Goal: Communication & Community: Participate in discussion

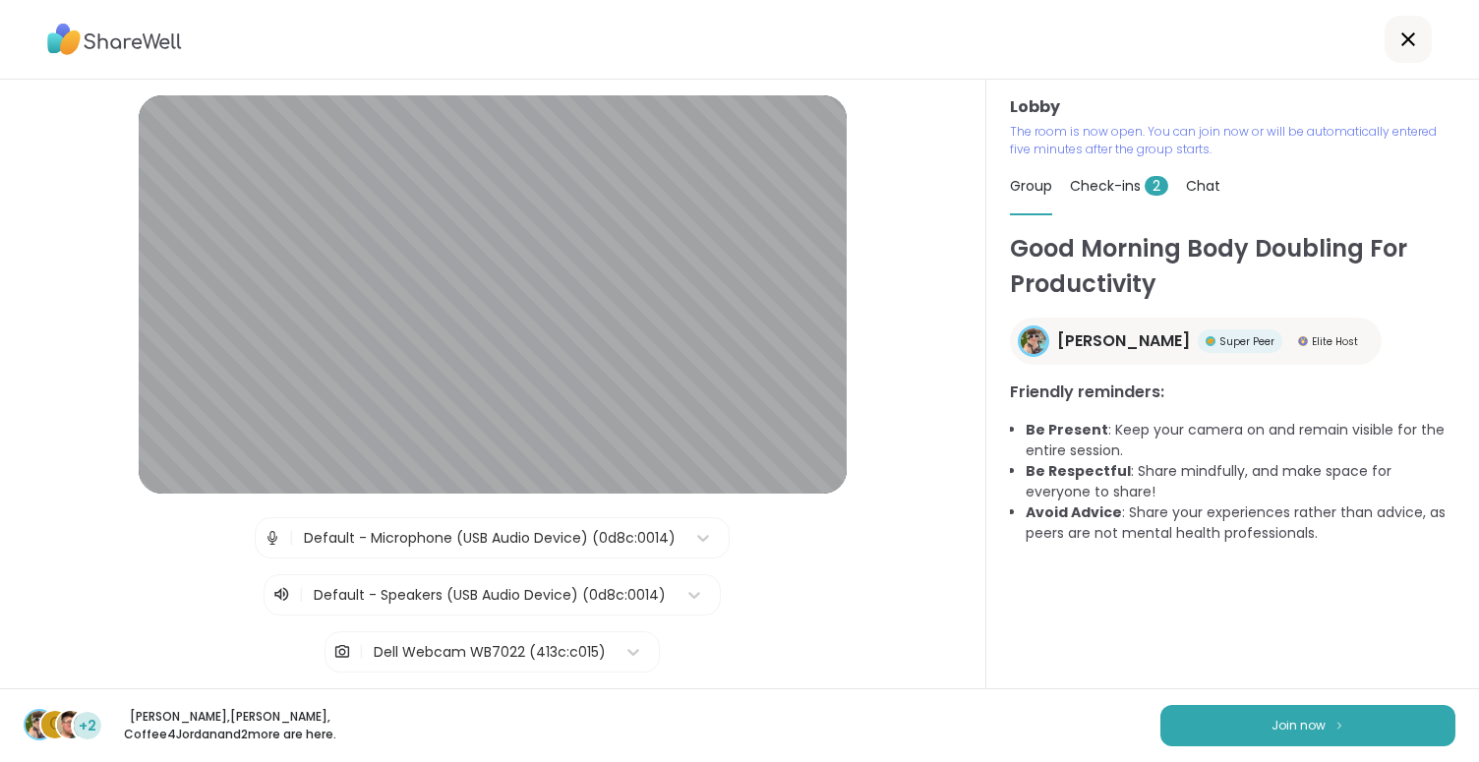
click at [1098, 192] on span "Check-ins 2" at bounding box center [1119, 186] width 98 height 20
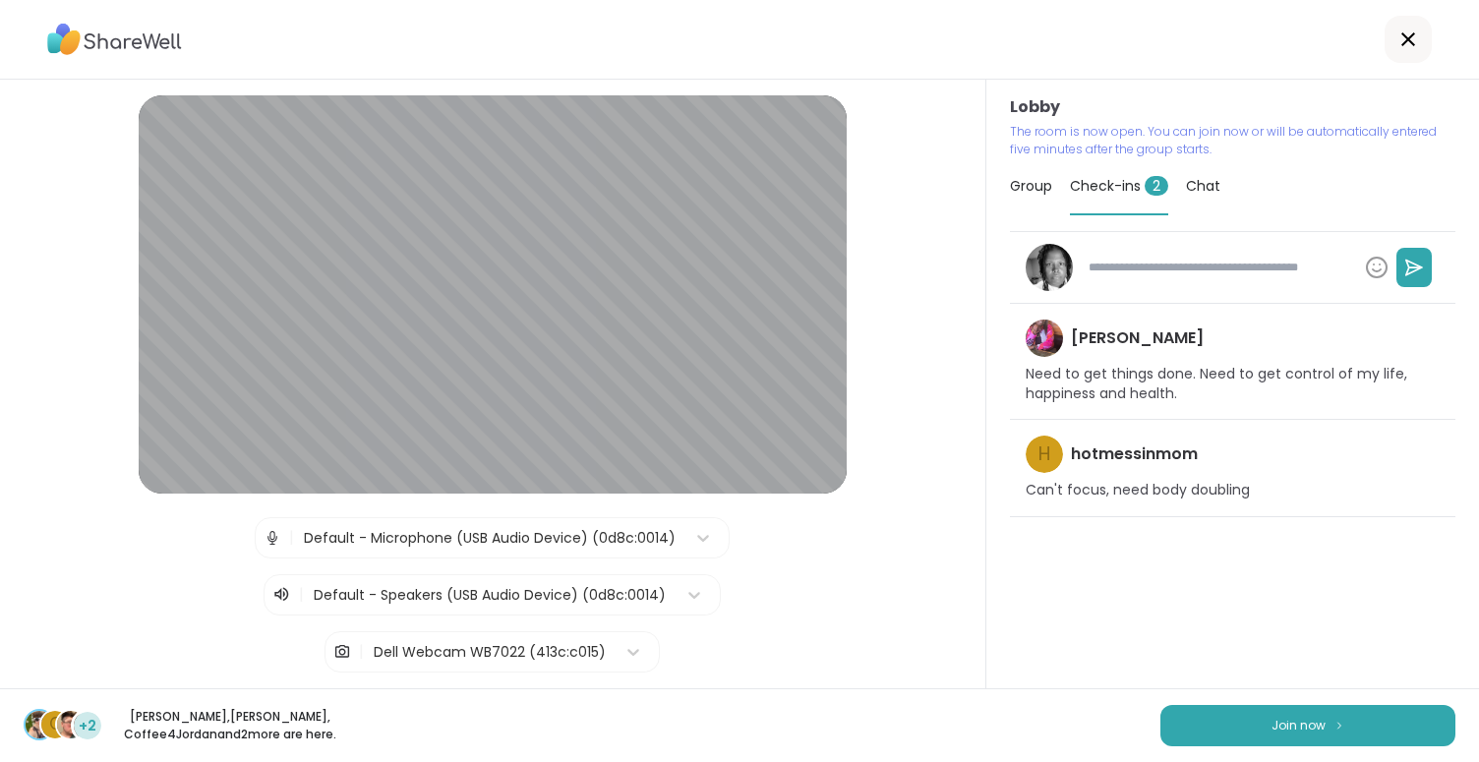
click at [1025, 177] on span "Group" at bounding box center [1031, 186] width 42 height 20
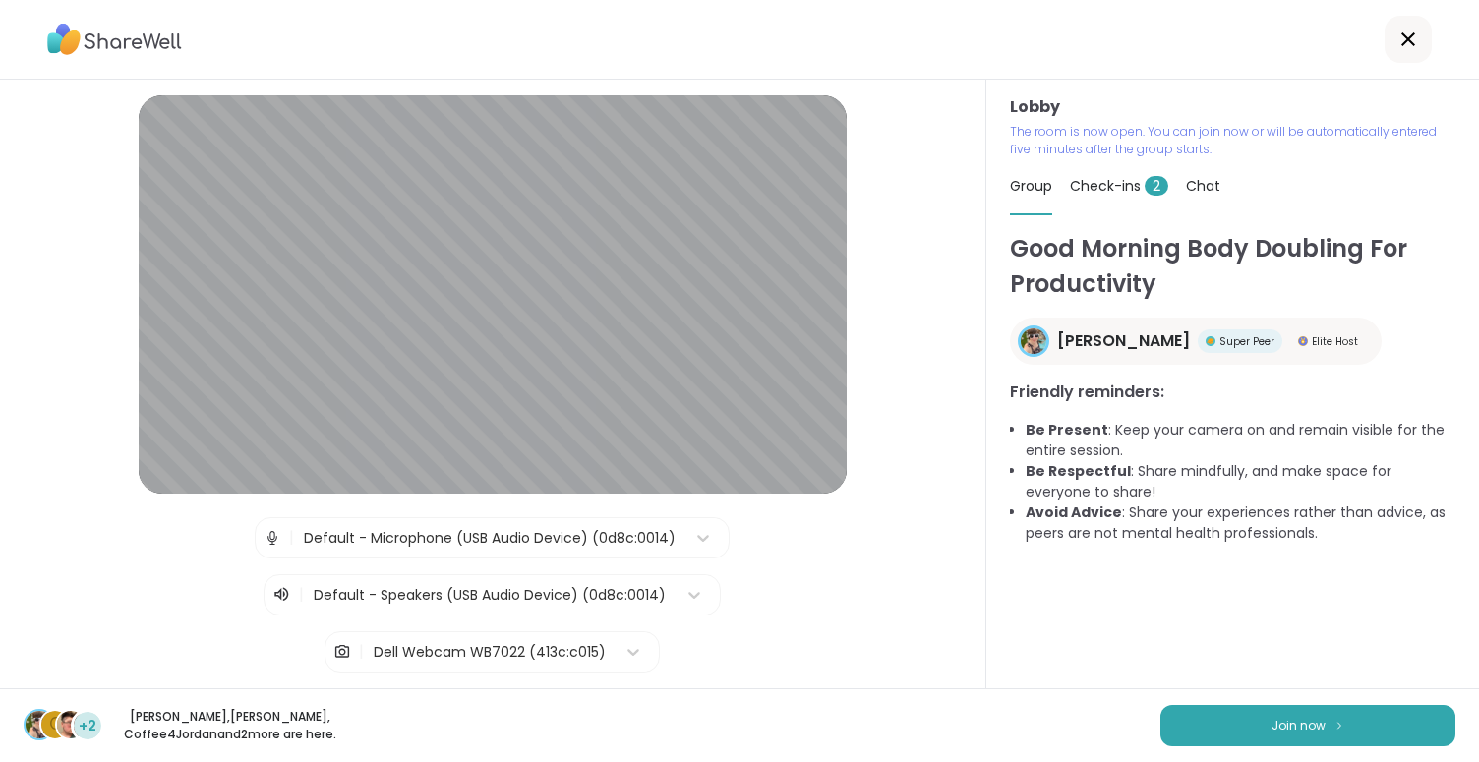
click at [1109, 192] on span "Check-ins 2" at bounding box center [1119, 186] width 98 height 20
type textarea "*"
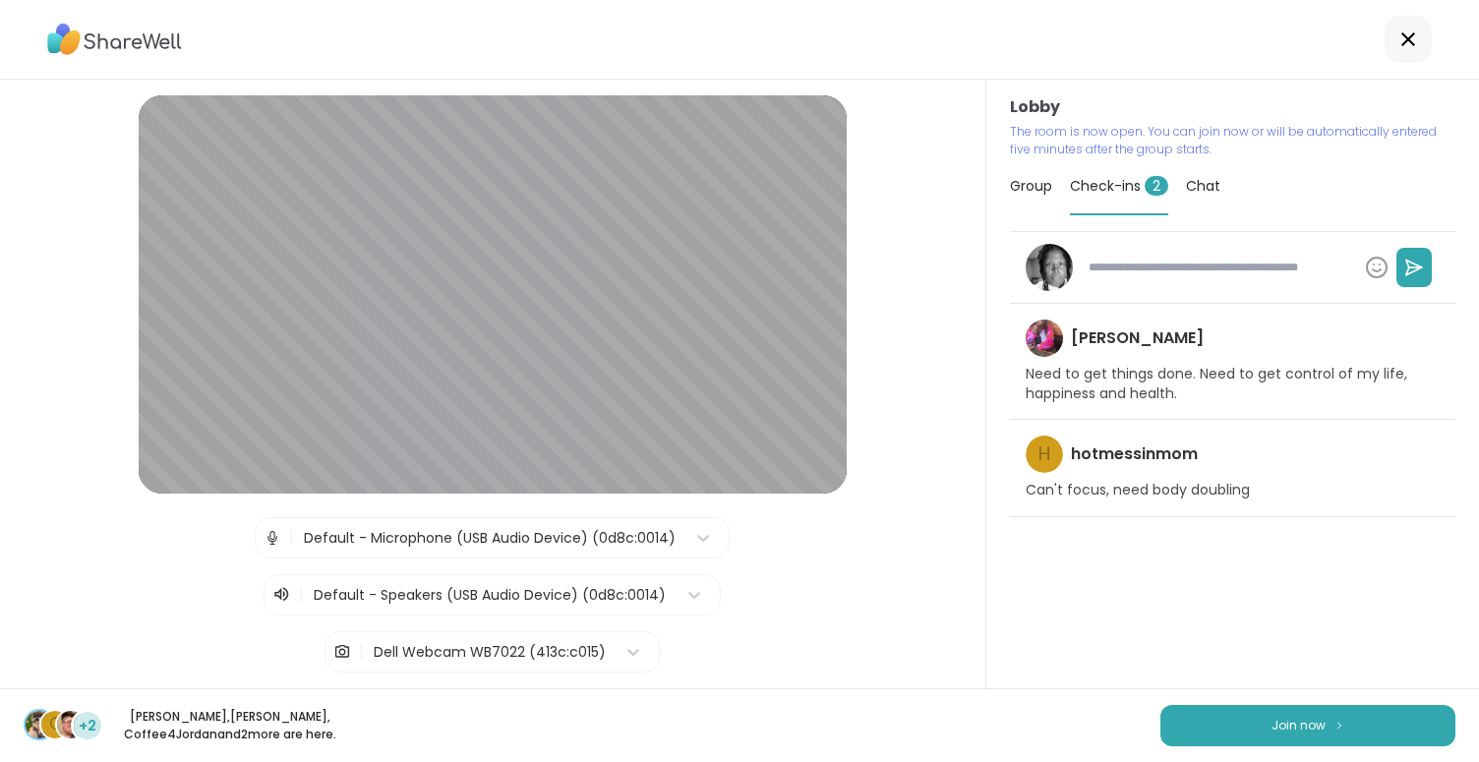
click at [1010, 182] on span "Group" at bounding box center [1031, 186] width 42 height 20
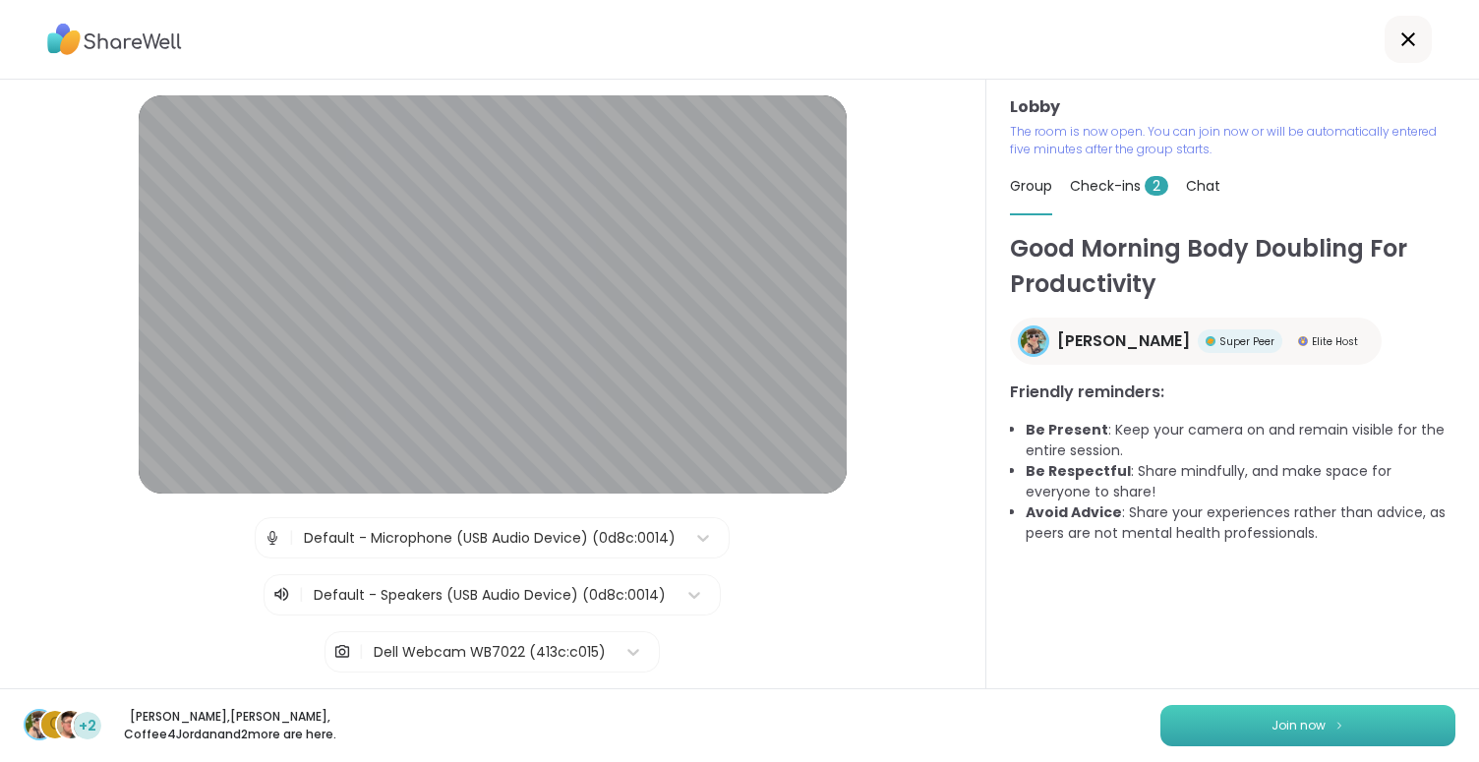
click at [1272, 734] on span "Join now" at bounding box center [1299, 726] width 54 height 18
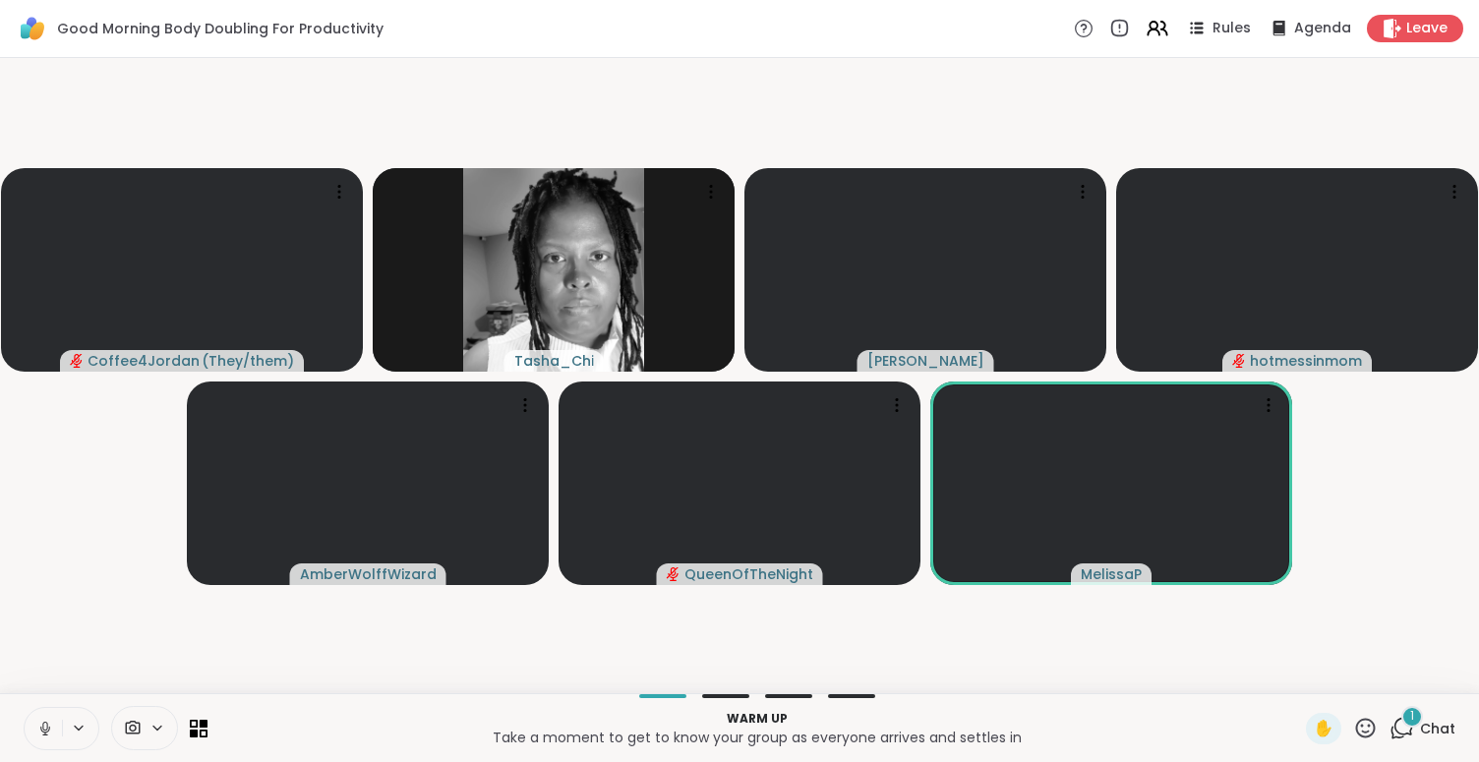
click at [47, 724] on icon at bounding box center [44, 726] width 5 height 9
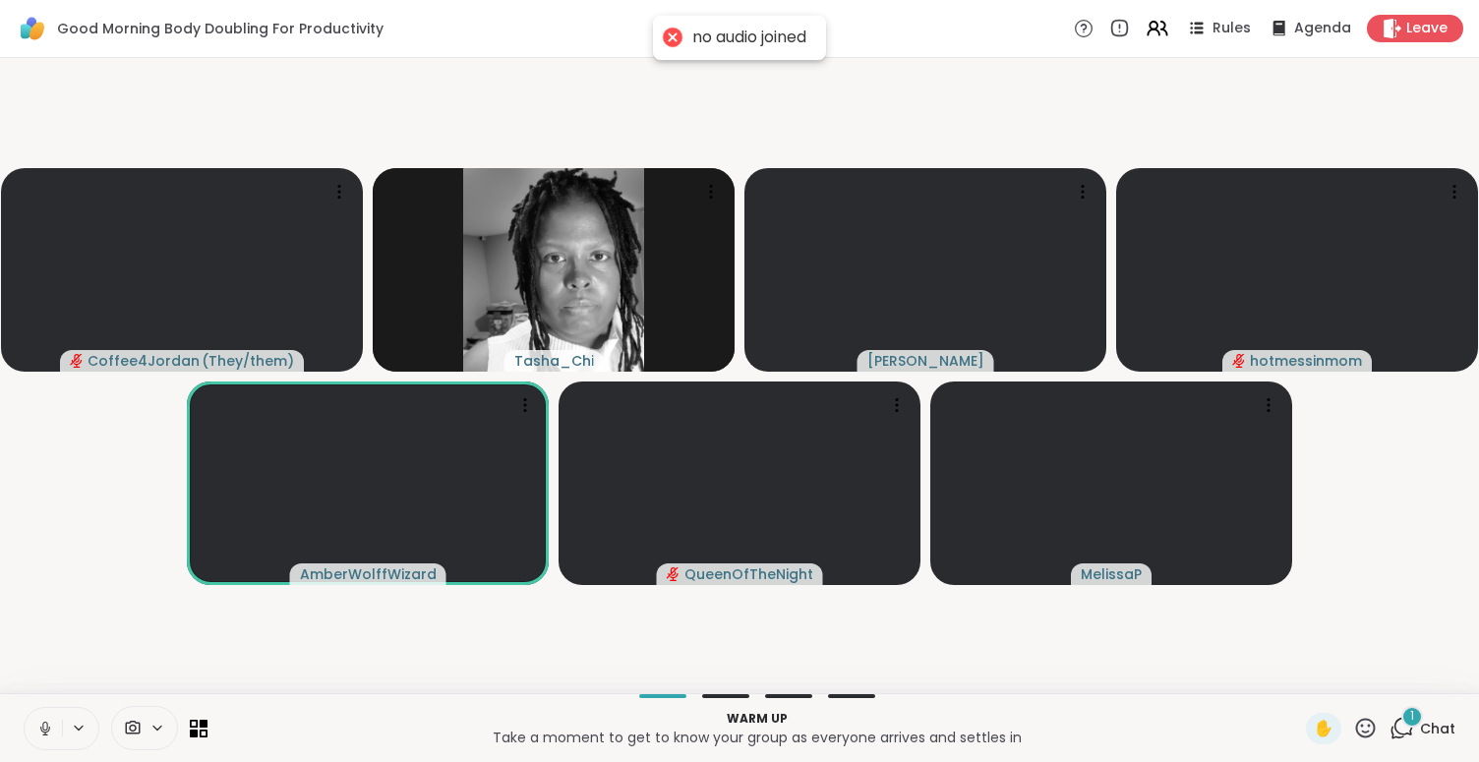
click at [36, 727] on icon at bounding box center [45, 729] width 18 height 18
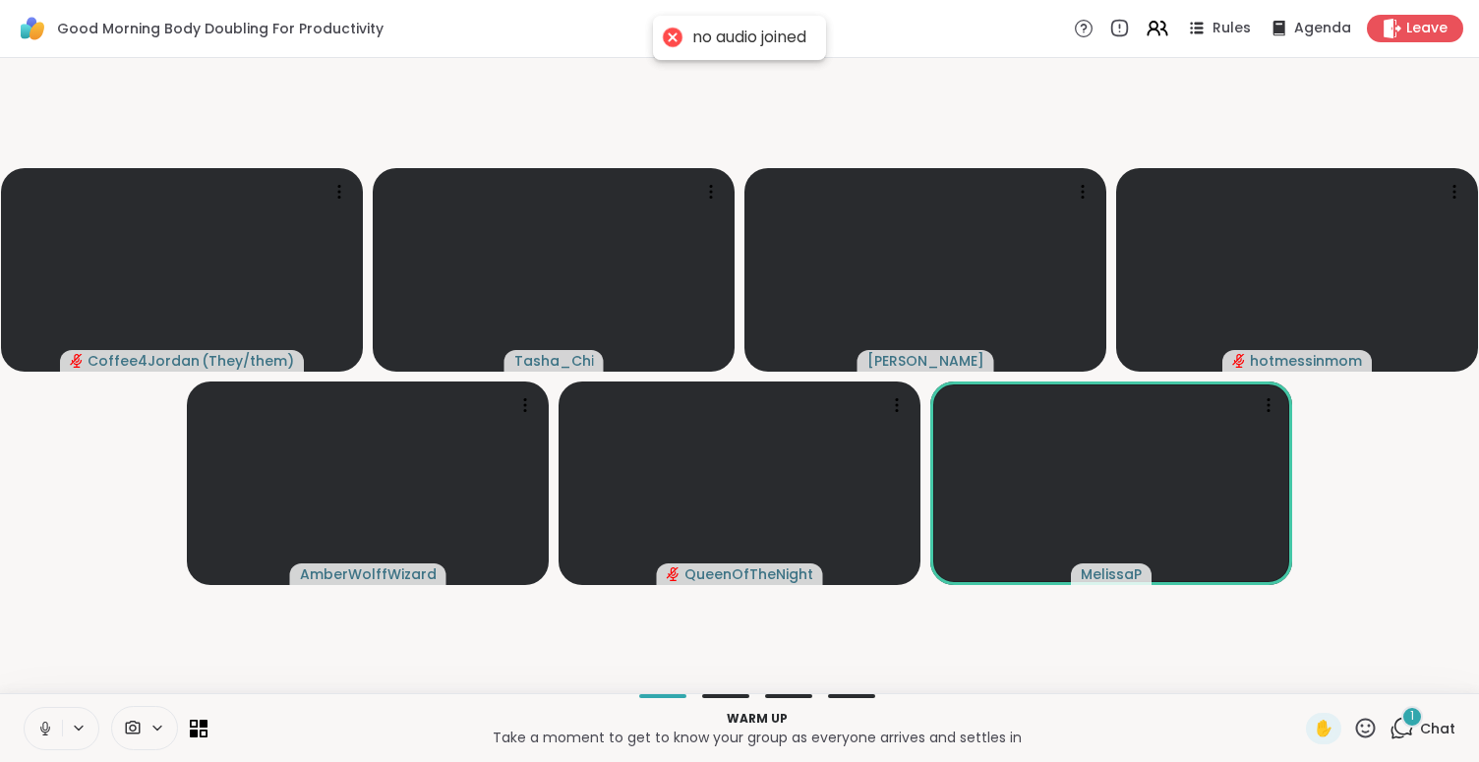
click at [44, 731] on icon at bounding box center [45, 729] width 18 height 18
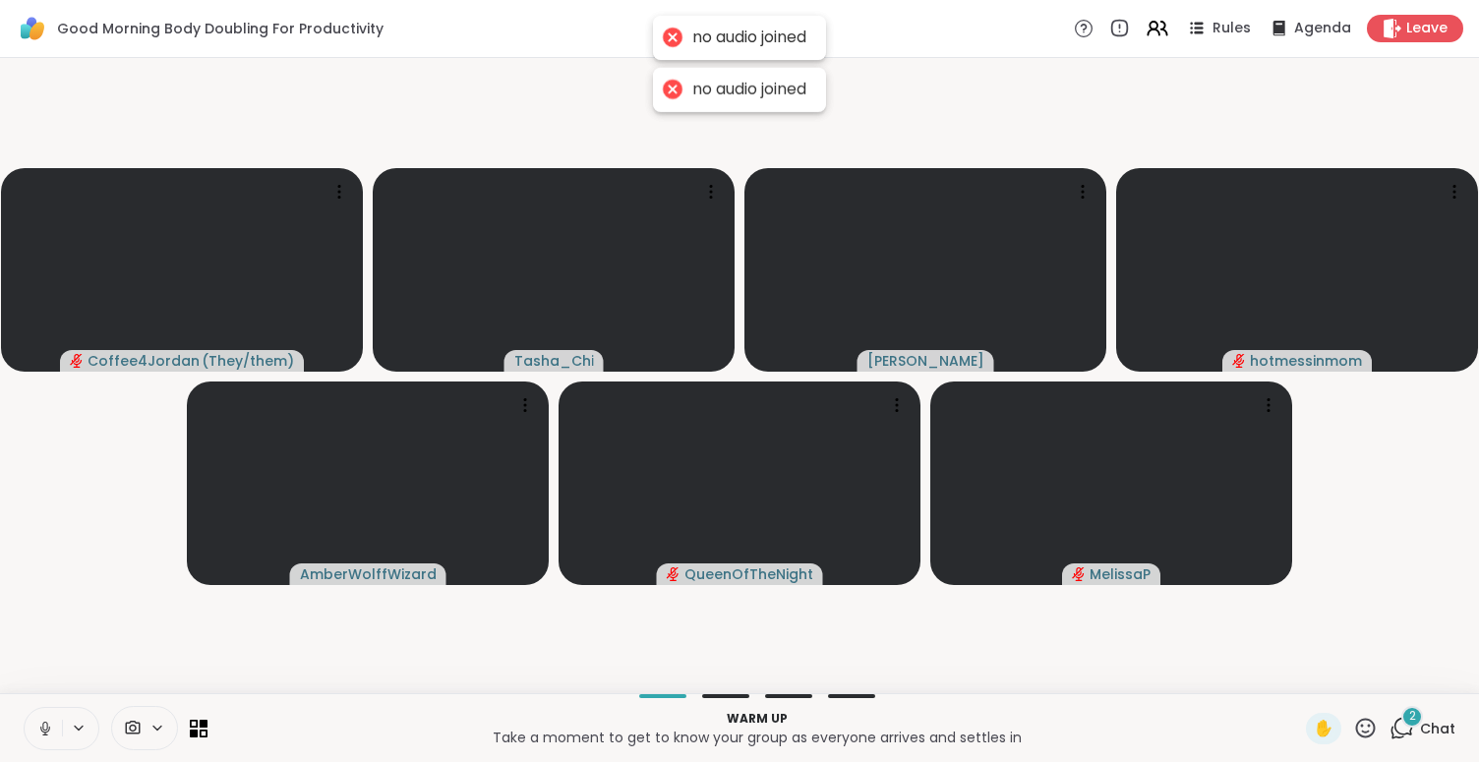
click at [45, 734] on icon at bounding box center [45, 729] width 18 height 18
click at [45, 727] on icon at bounding box center [45, 729] width 18 height 18
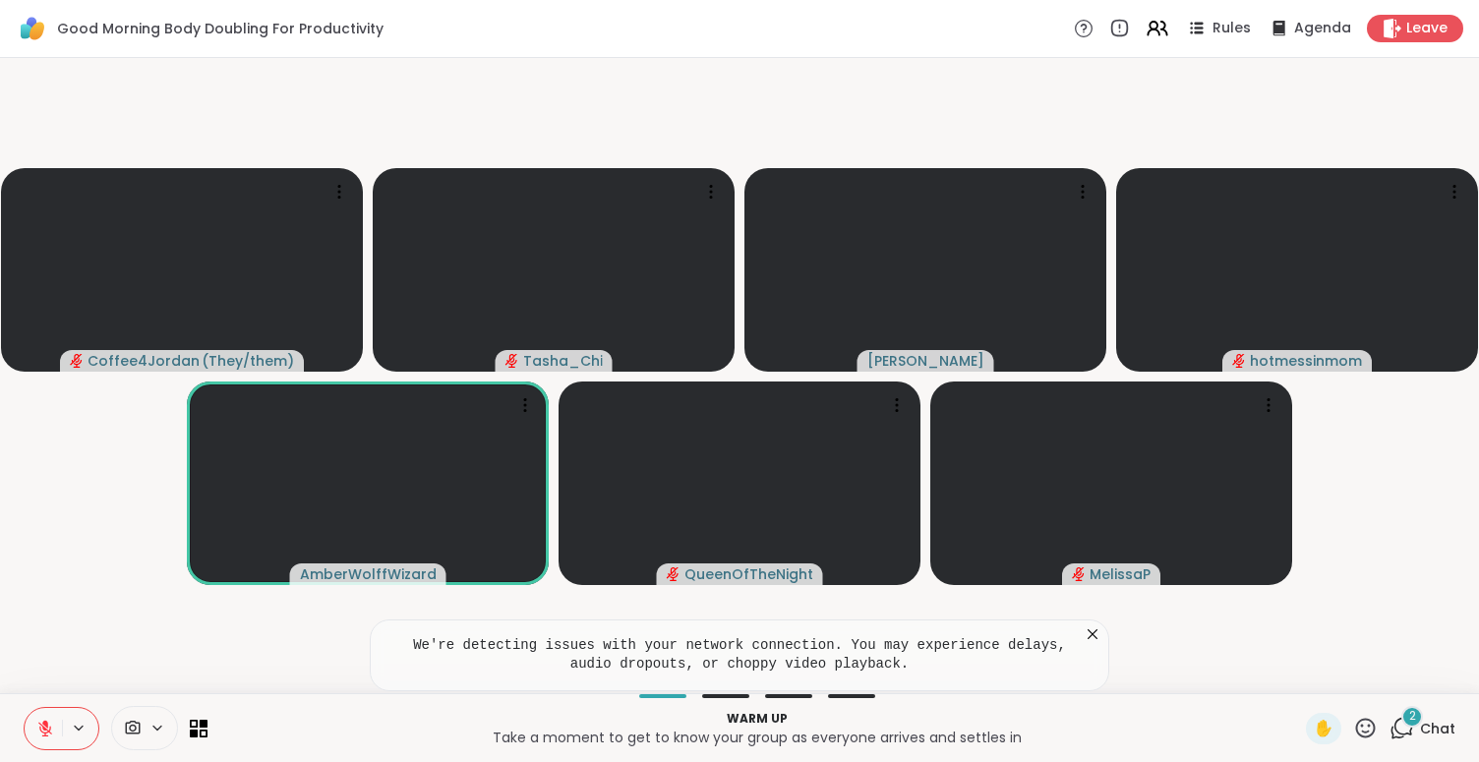
click at [151, 573] on video-player-container "Coffee4Jordan ( They/them ) Tasha_Chi Cyndy hotmessinmom AmberWolffWizard Queen…" at bounding box center [740, 376] width 1456 height 620
click at [1092, 640] on icon at bounding box center [1093, 634] width 20 height 20
click at [1374, 732] on div "✋ 2 Chat" at bounding box center [1380, 728] width 149 height 31
click at [1395, 729] on icon at bounding box center [1404, 727] width 19 height 18
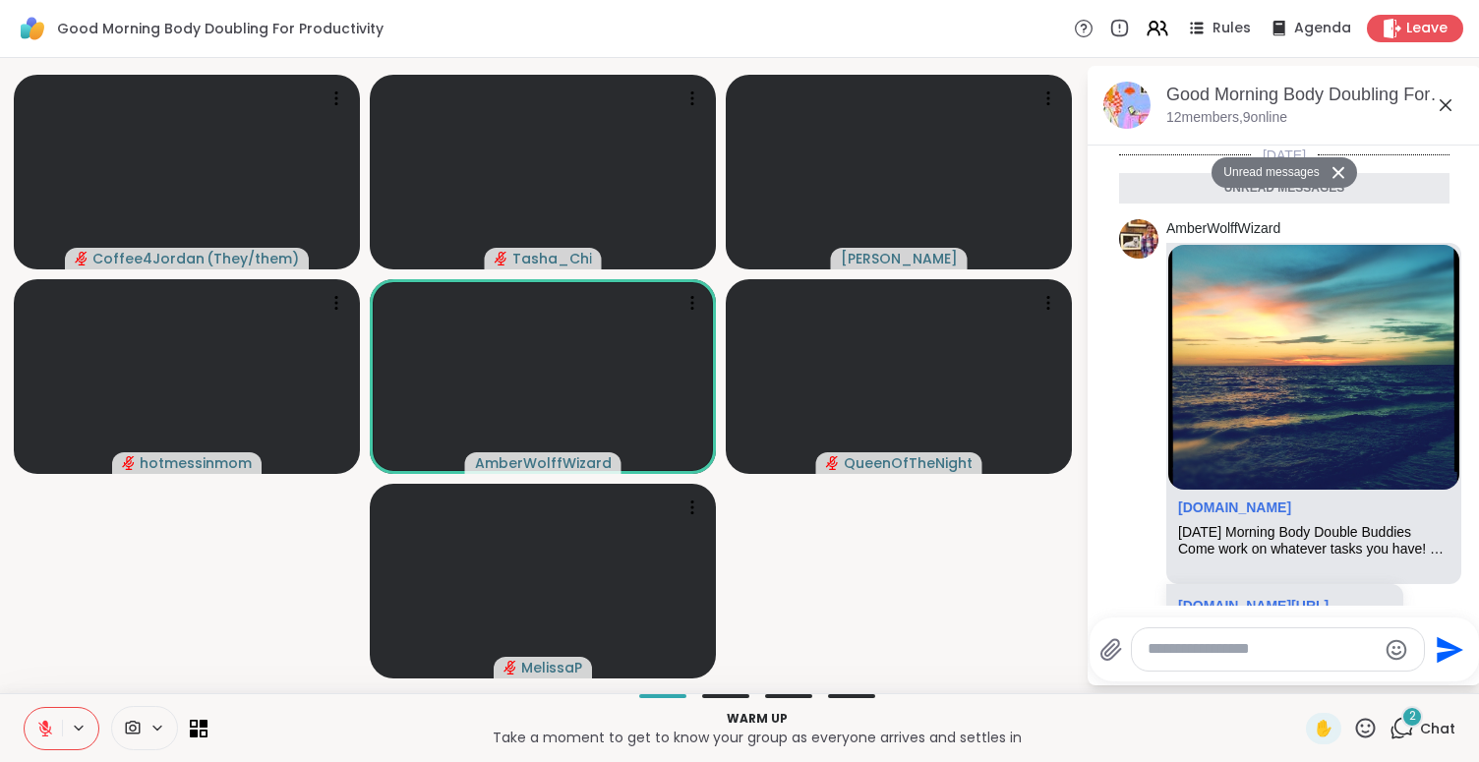
scroll to position [212, 0]
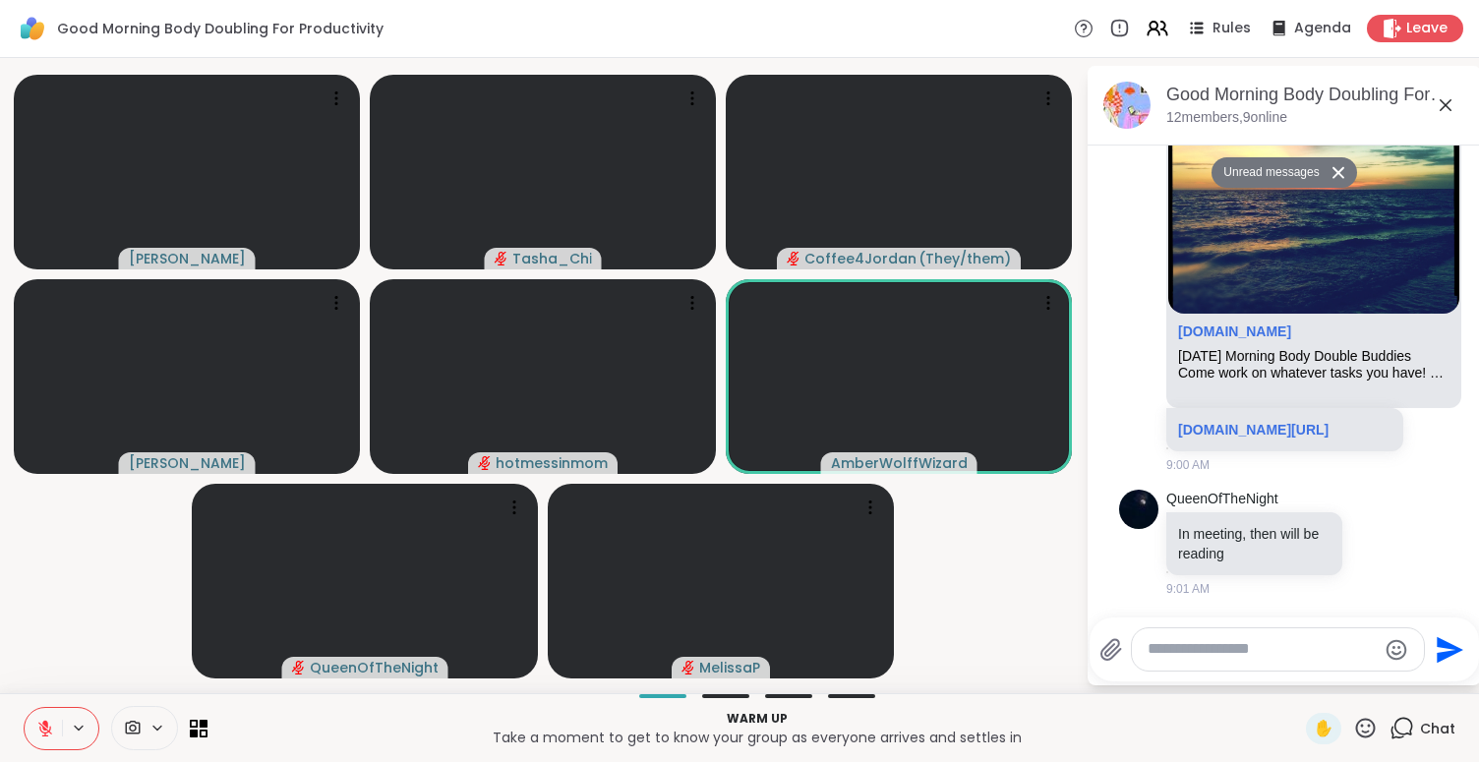
click at [1015, 639] on video-player-container "Adrienne_QueenOfTheDawn Tasha_Chi Coffee4Jordan ( They/them ) Cyndy hotmessinmo…" at bounding box center [543, 376] width 1062 height 620
click at [1331, 163] on button at bounding box center [1341, 172] width 31 height 29
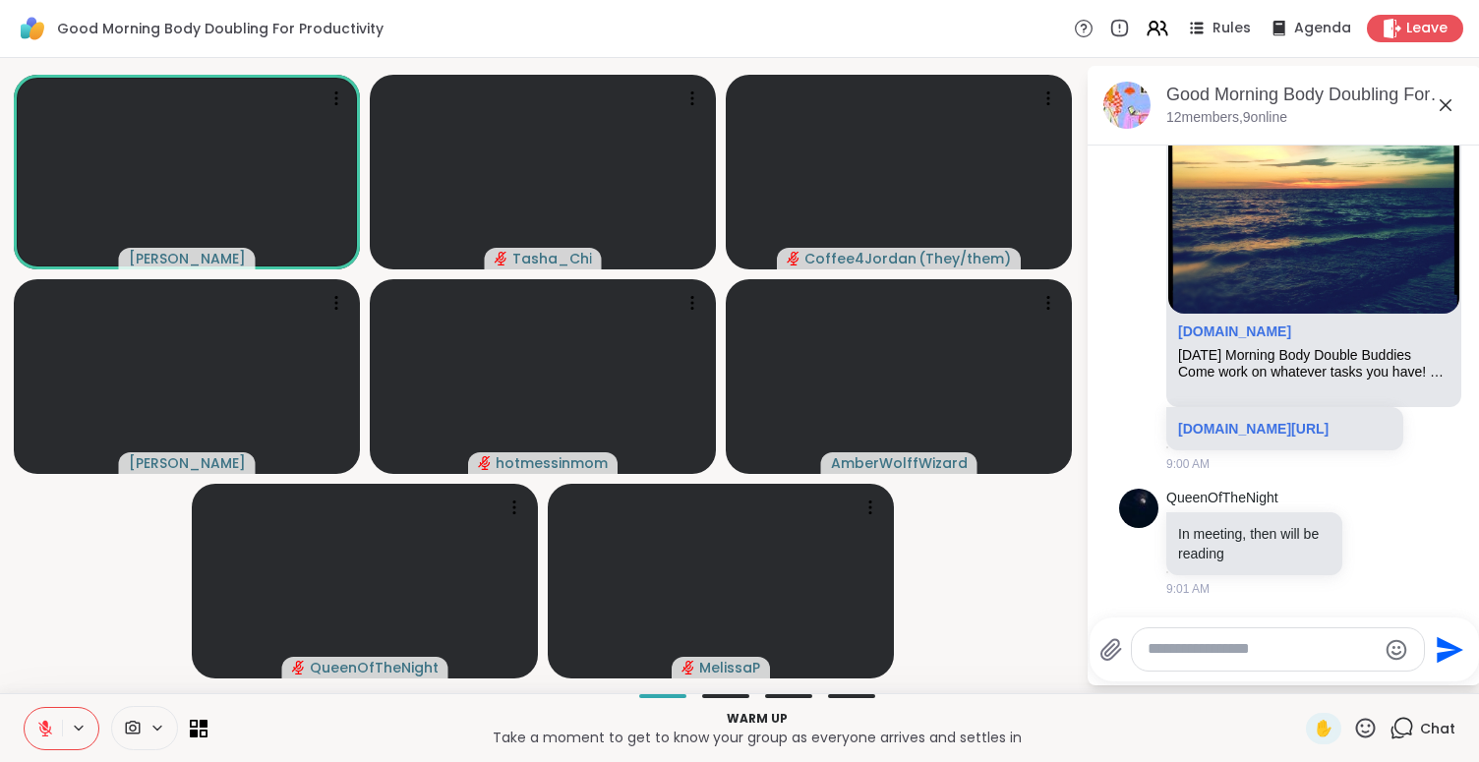
click at [1444, 109] on icon at bounding box center [1446, 105] width 24 height 24
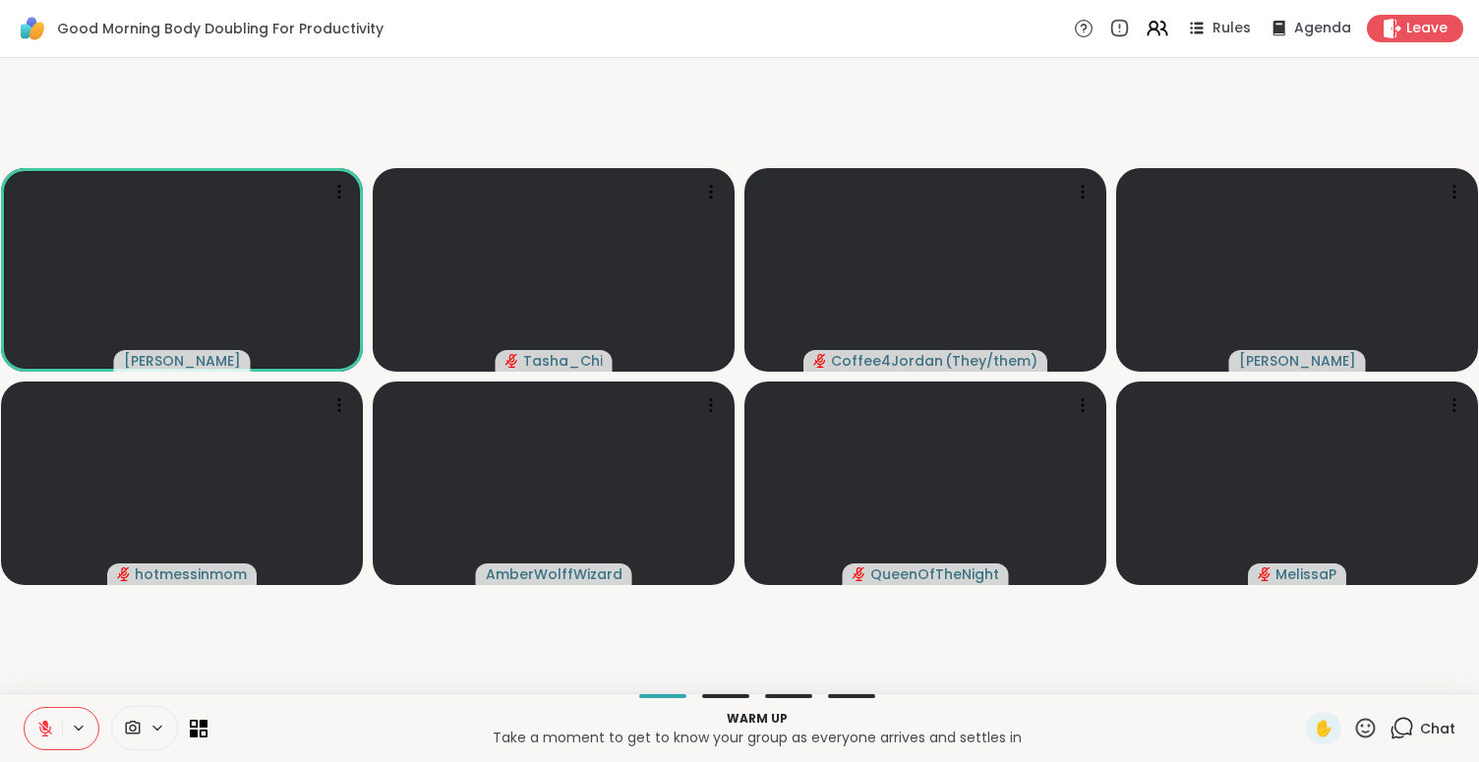
click at [318, 642] on video-player-container "Adrienne_QueenOfTheDawn Tasha_Chi Coffee4Jordan ( They/them ) Cyndy hotmessinmo…" at bounding box center [740, 376] width 1456 height 620
drag, startPoint x: 132, startPoint y: 629, endPoint x: 97, endPoint y: 652, distance: 41.2
click at [131, 629] on video-player-container "Adrienne_QueenOfTheDawn Tasha_Chi Coffee4Jordan ( They/them ) Cyndy hotmessinmo…" at bounding box center [740, 376] width 1456 height 620
click at [578, 659] on video-player-container "Adrienne_QueenOfTheDawn Tasha_Chi Coffee4Jordan ( They/them ) Cyndy hotmessinmo…" at bounding box center [740, 376] width 1456 height 620
click at [418, 656] on video-player-container "Adrienne_QueenOfTheDawn Tasha_Chi Coffee4Jordan ( They/them ) Cyndy hotmessinmo…" at bounding box center [740, 376] width 1456 height 620
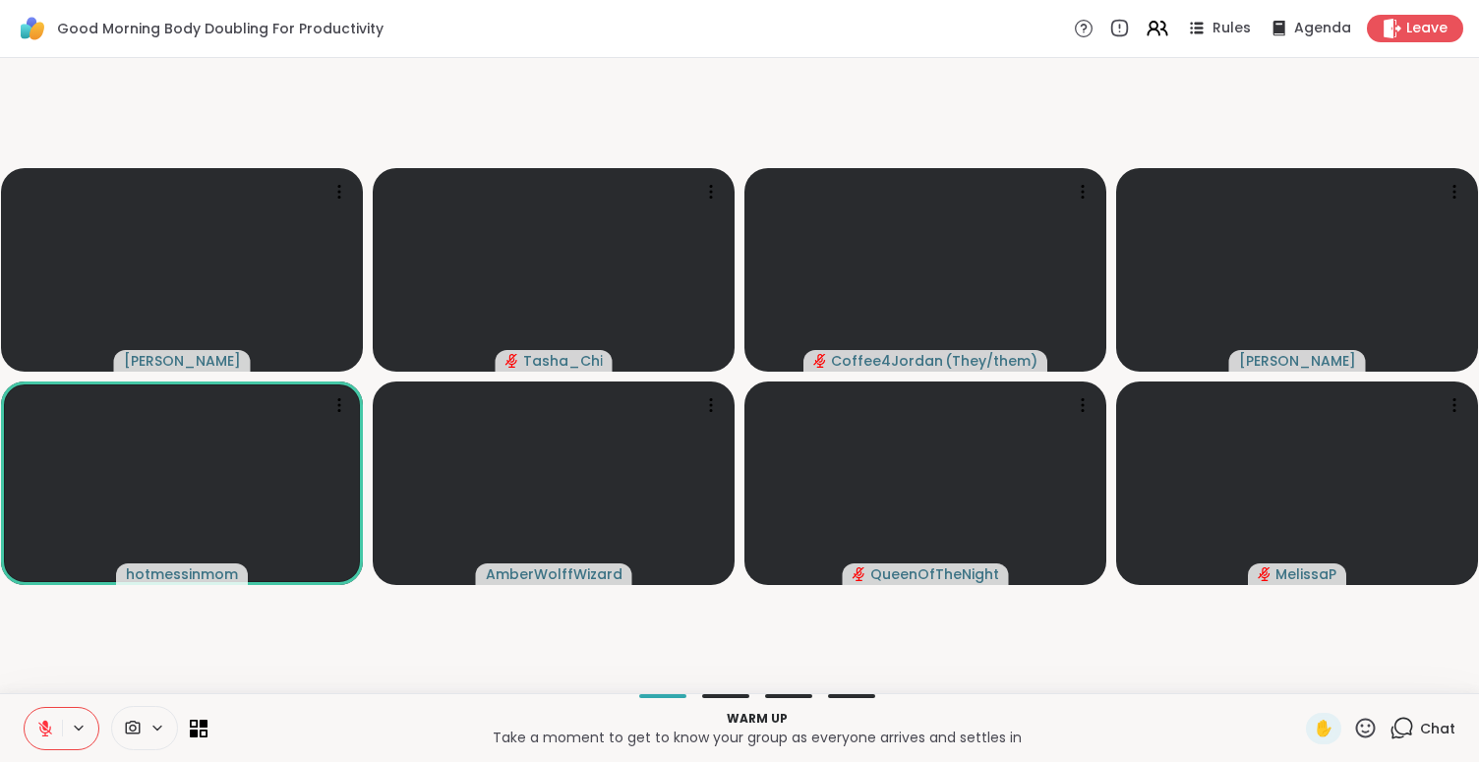
click at [390, 720] on p "Warm up" at bounding box center [756, 719] width 1075 height 18
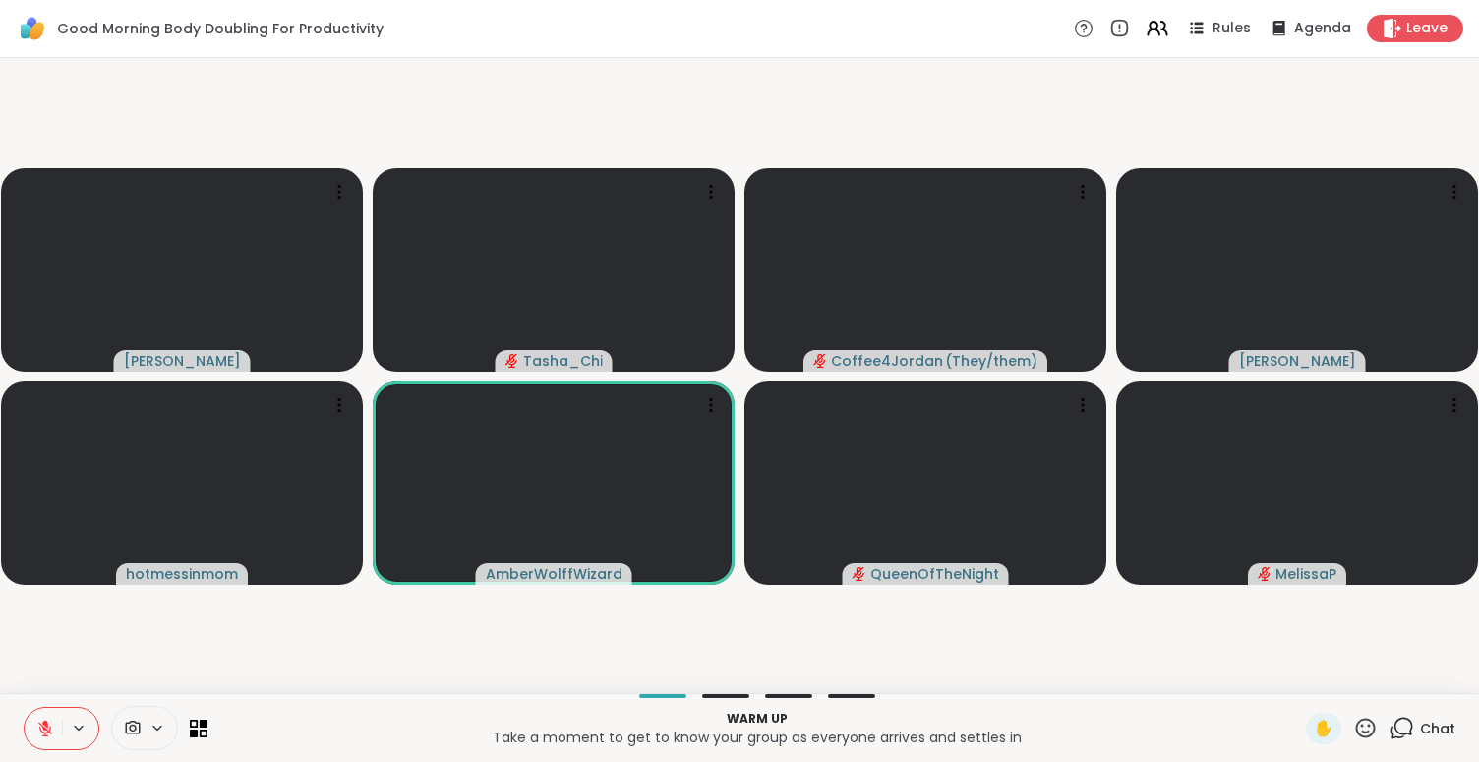
click at [413, 742] on p "Take a moment to get to know your group as everyone arrives and settles in" at bounding box center [756, 738] width 1075 height 20
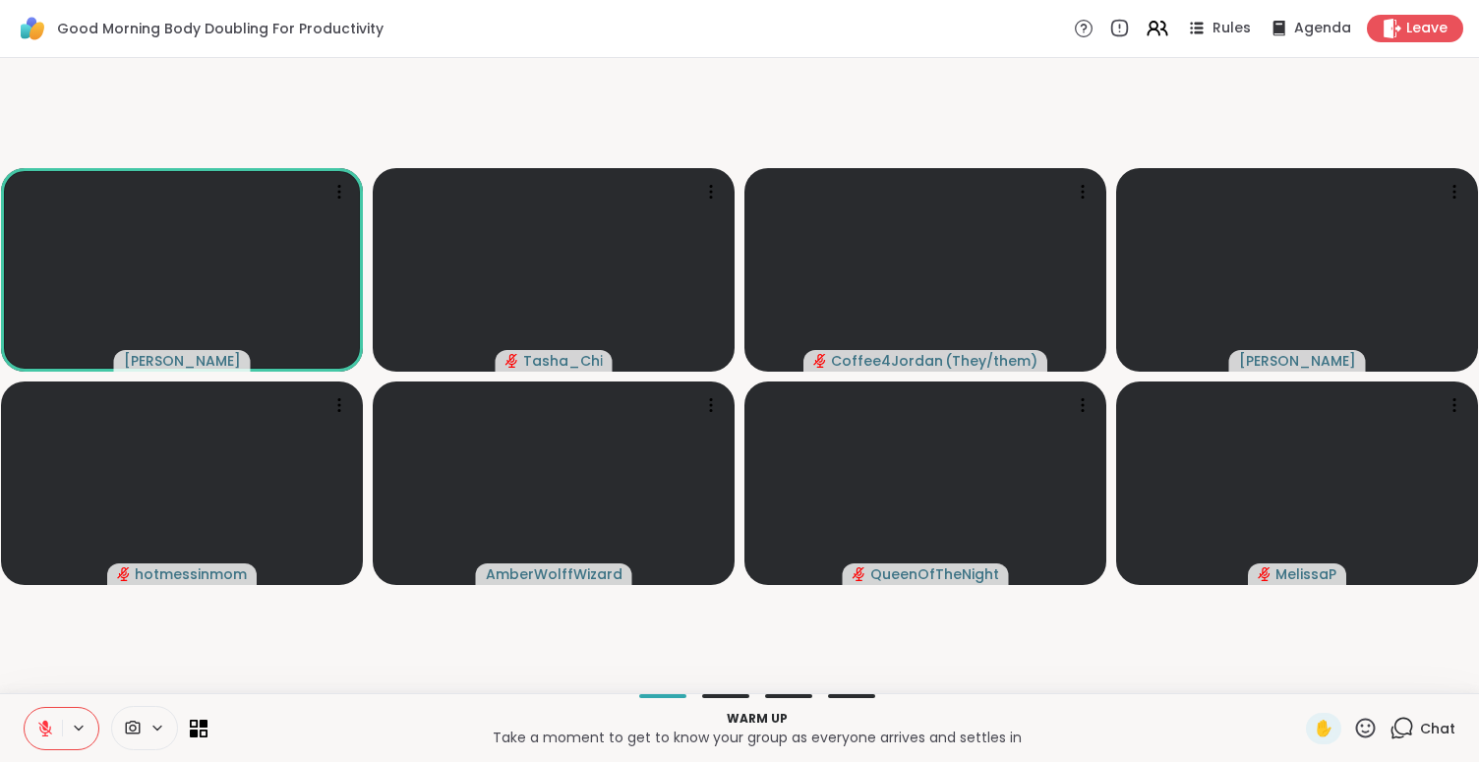
click at [342, 718] on p "Warm up" at bounding box center [756, 719] width 1075 height 18
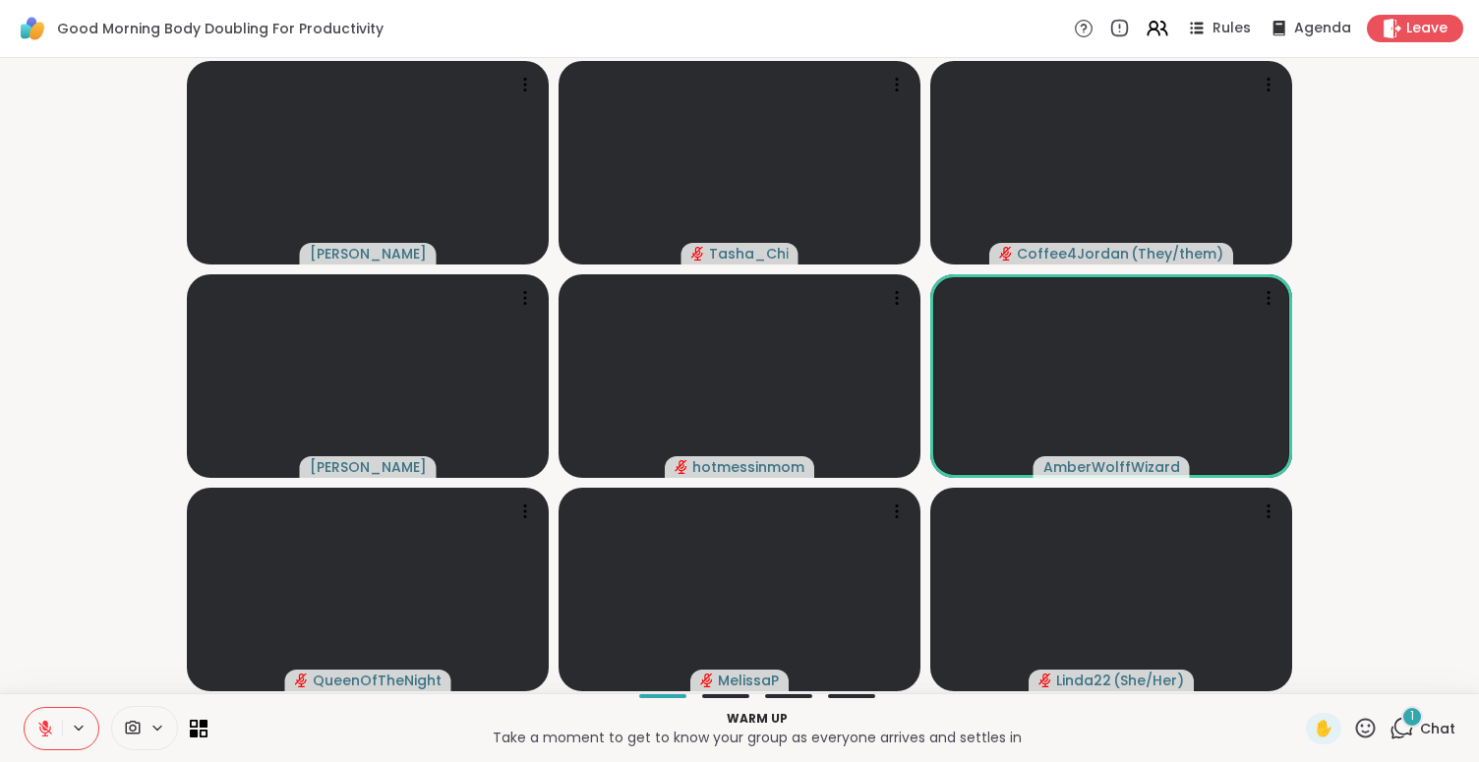
click at [1401, 727] on div "1" at bounding box center [1412, 717] width 22 height 22
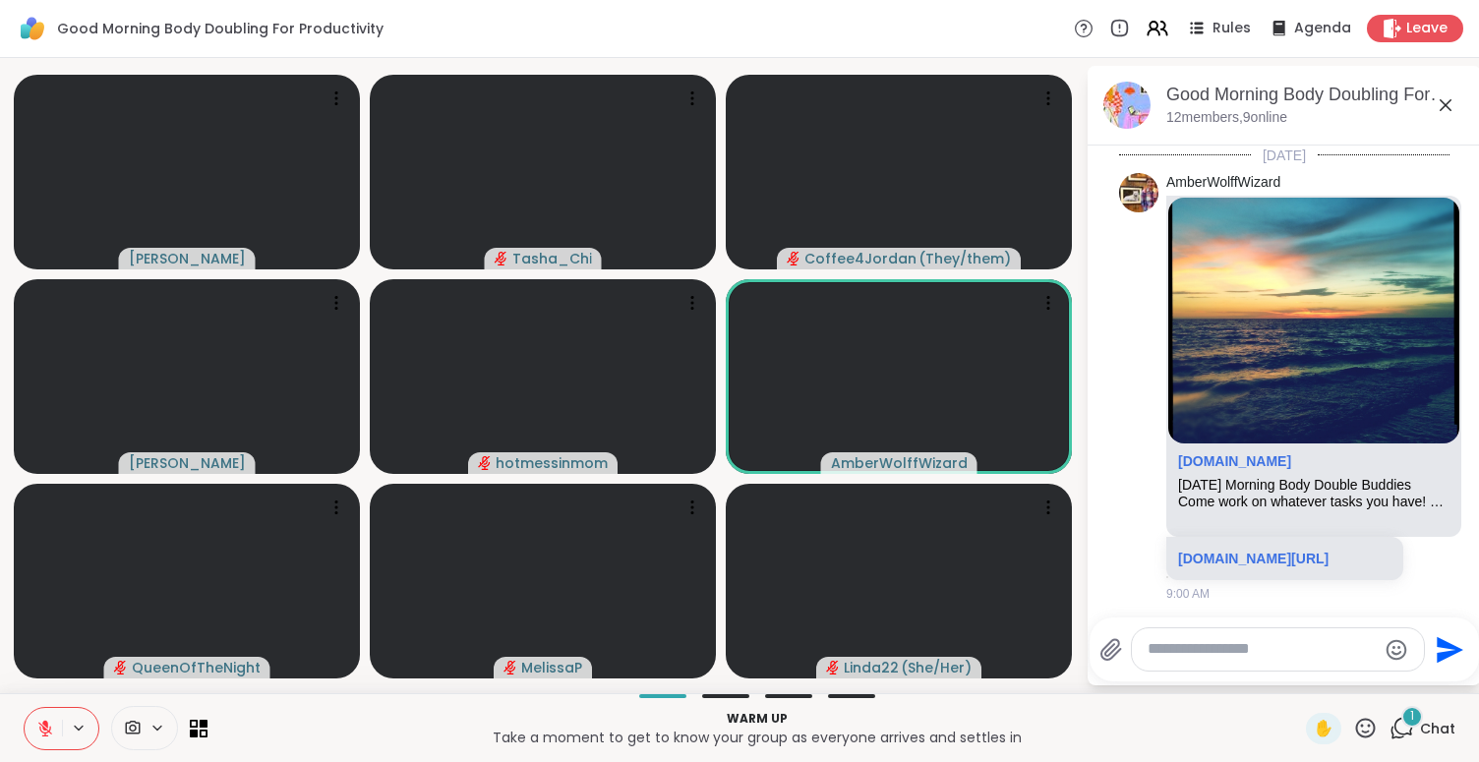
scroll to position [475, 0]
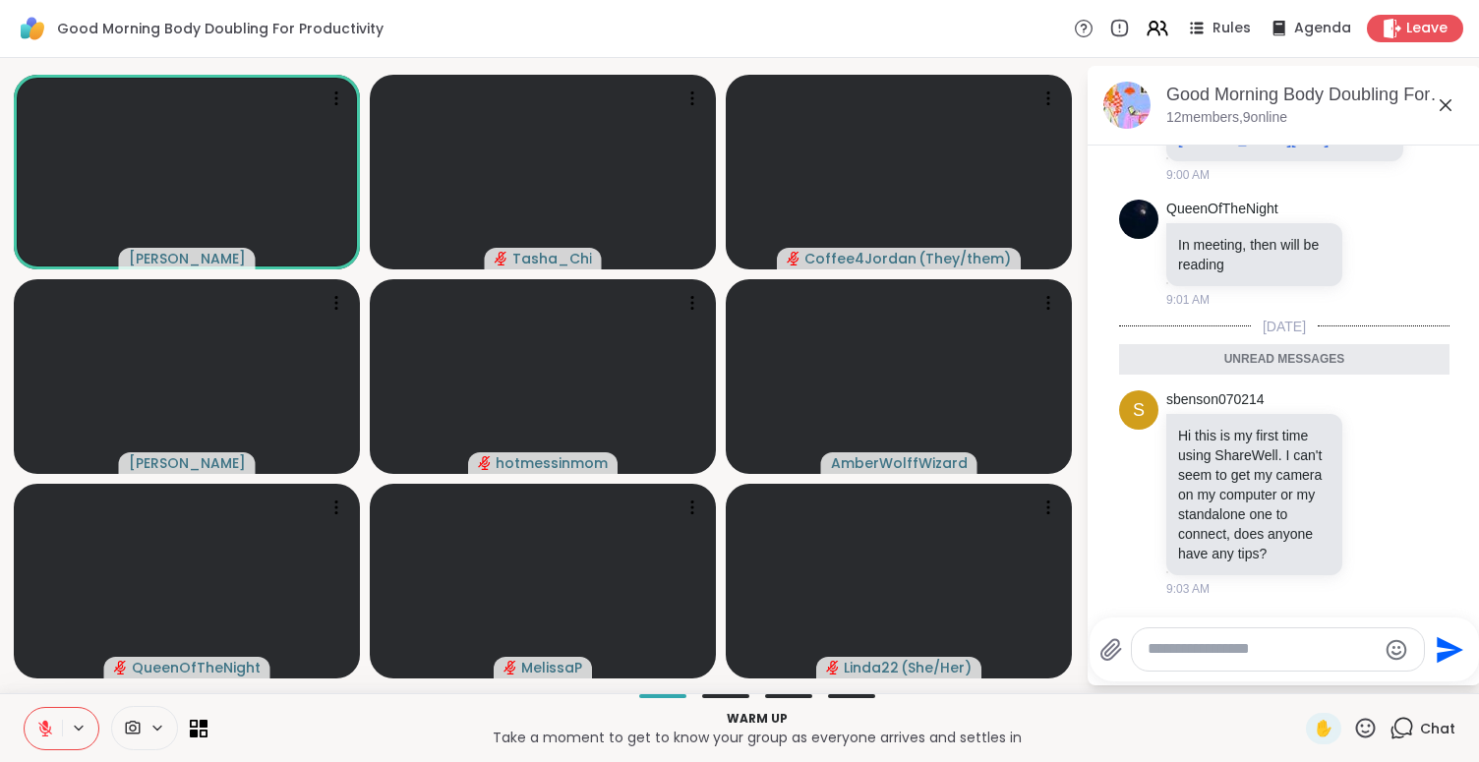
click at [36, 721] on icon at bounding box center [45, 729] width 18 height 18
click at [85, 725] on icon at bounding box center [79, 728] width 16 height 17
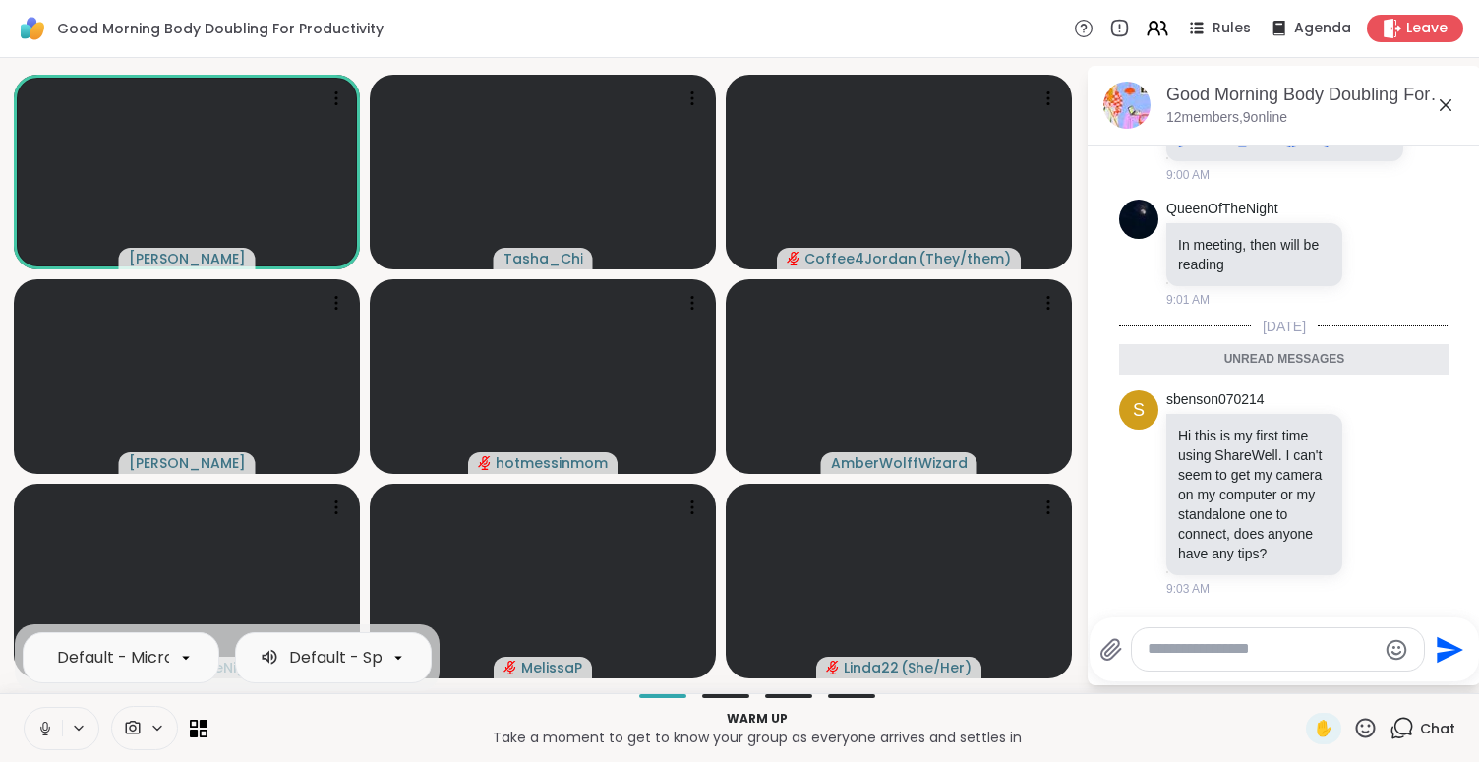
click at [124, 628] on div "Default - Microphone (USB Audio Device) Default - Speakers (USB Audio Device)" at bounding box center [227, 657] width 425 height 67
click at [135, 654] on div "Default - Microphone (USB Audio Device)" at bounding box center [38, 658] width 319 height 24
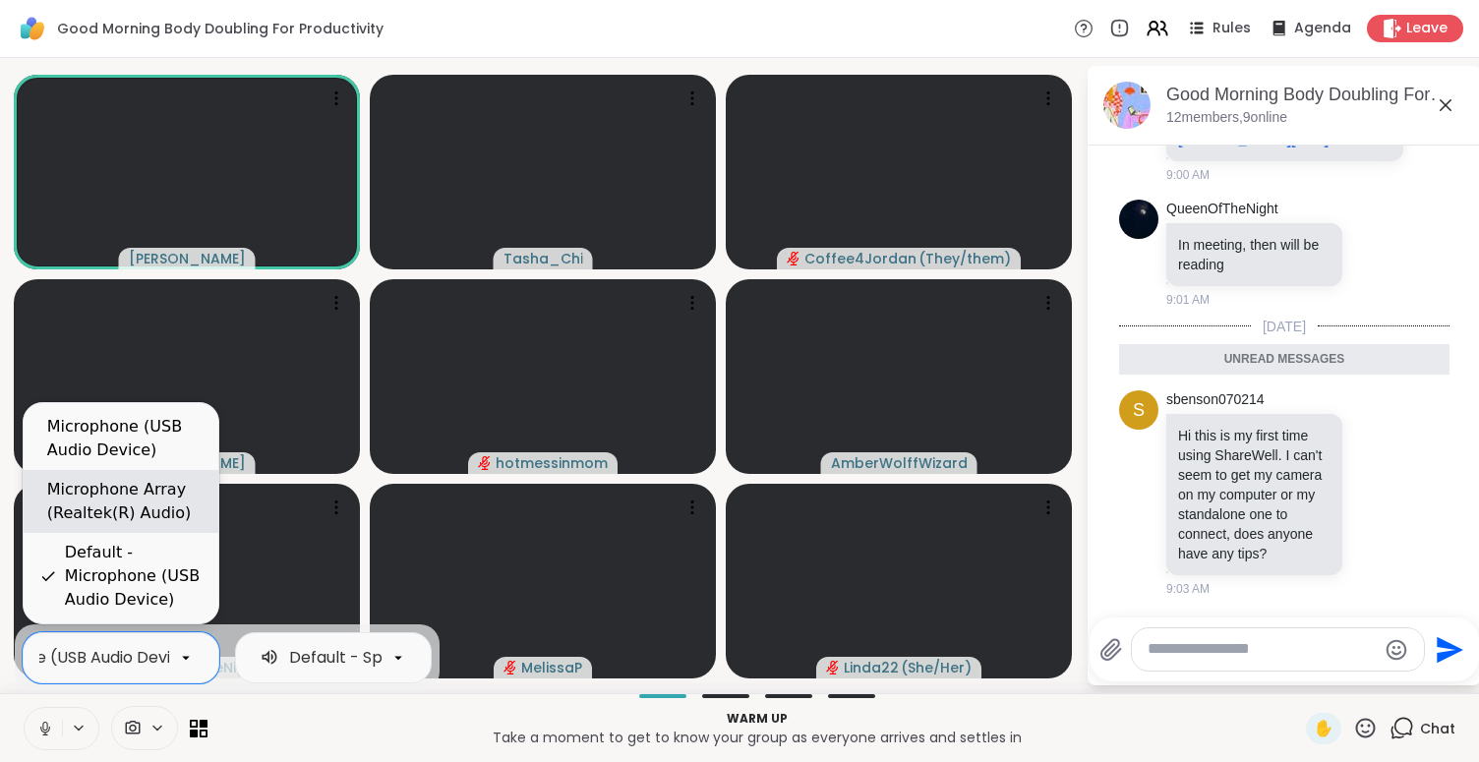
click at [128, 491] on div "Microphone Array (Realtek(R) Audio)" at bounding box center [124, 501] width 155 height 47
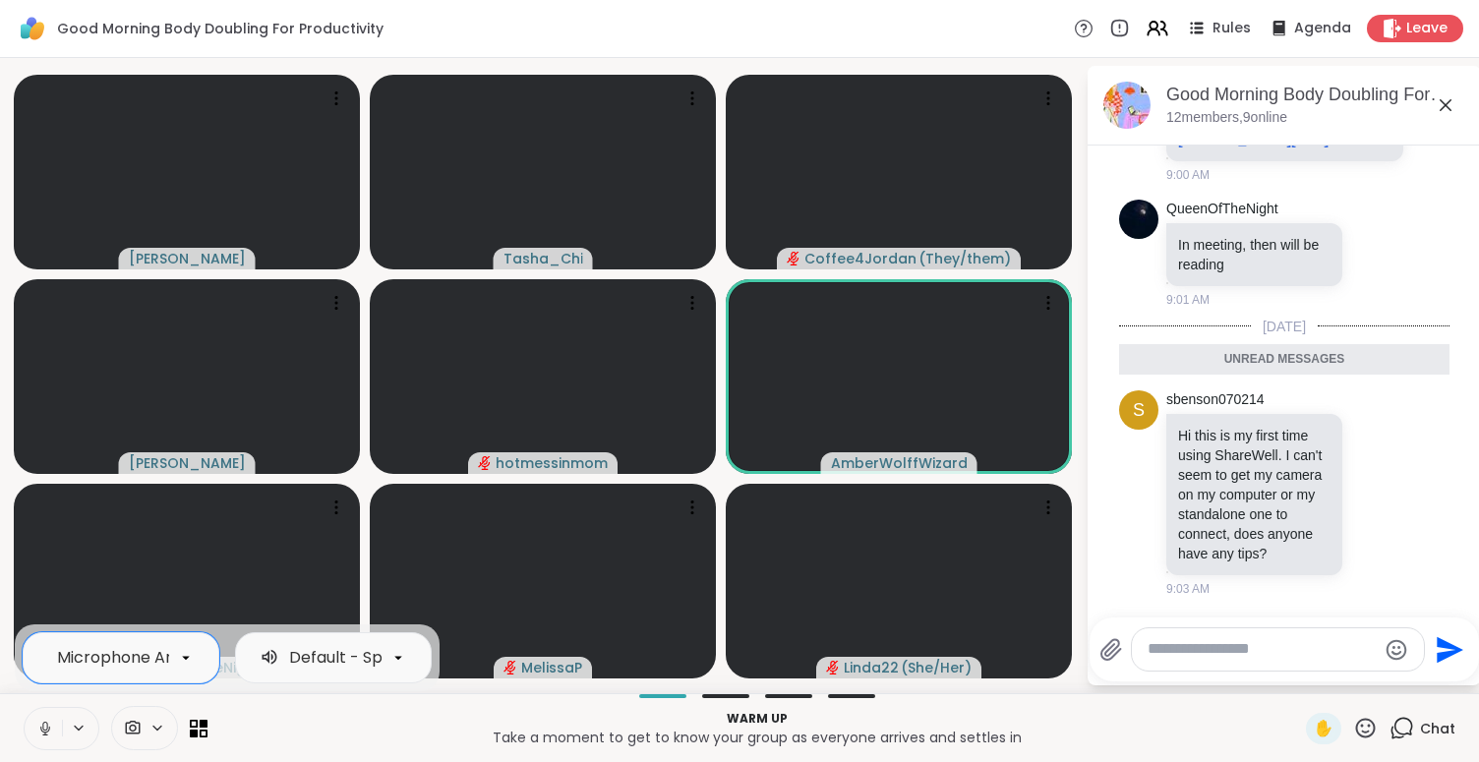
click at [40, 716] on button at bounding box center [43, 728] width 37 height 41
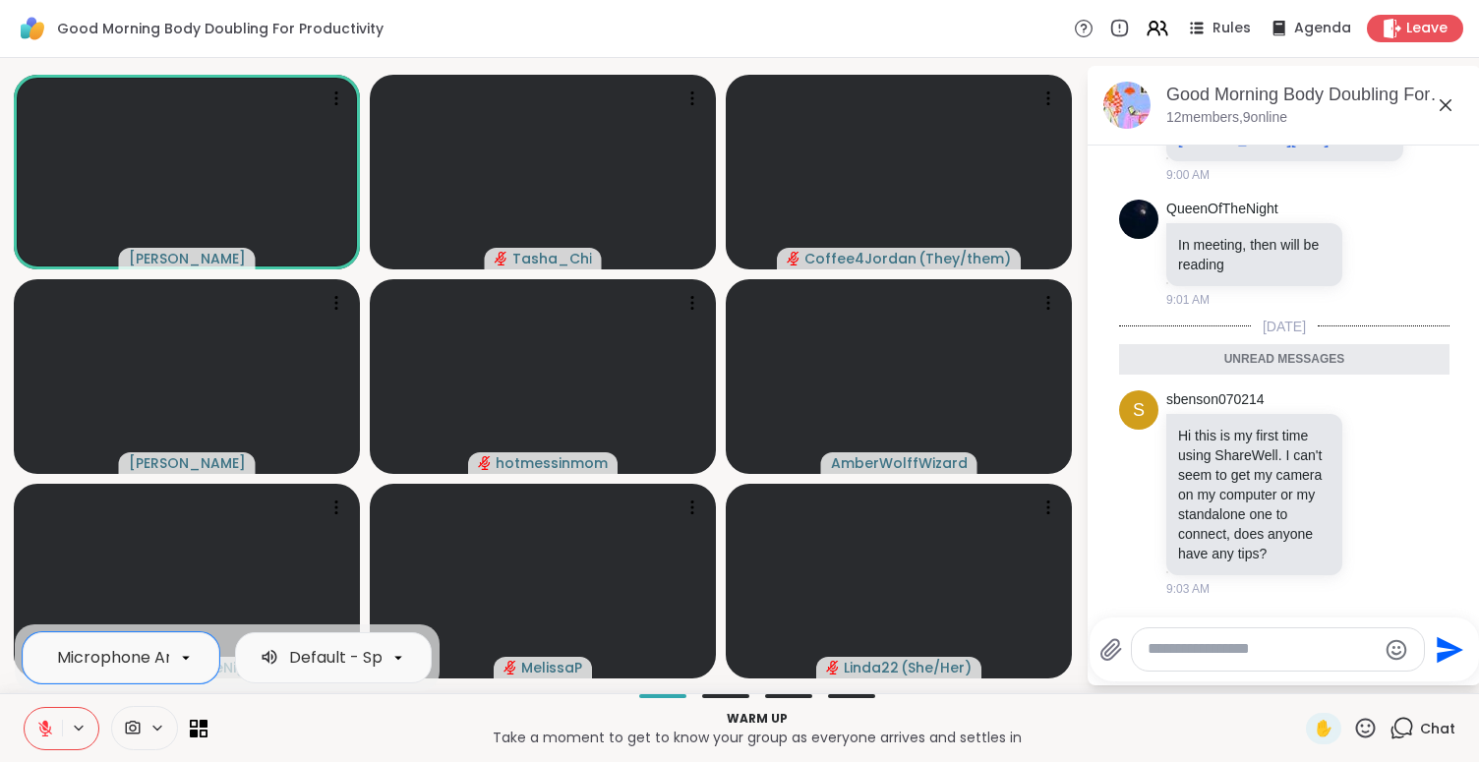
click at [336, 721] on p "Warm up" at bounding box center [756, 719] width 1075 height 18
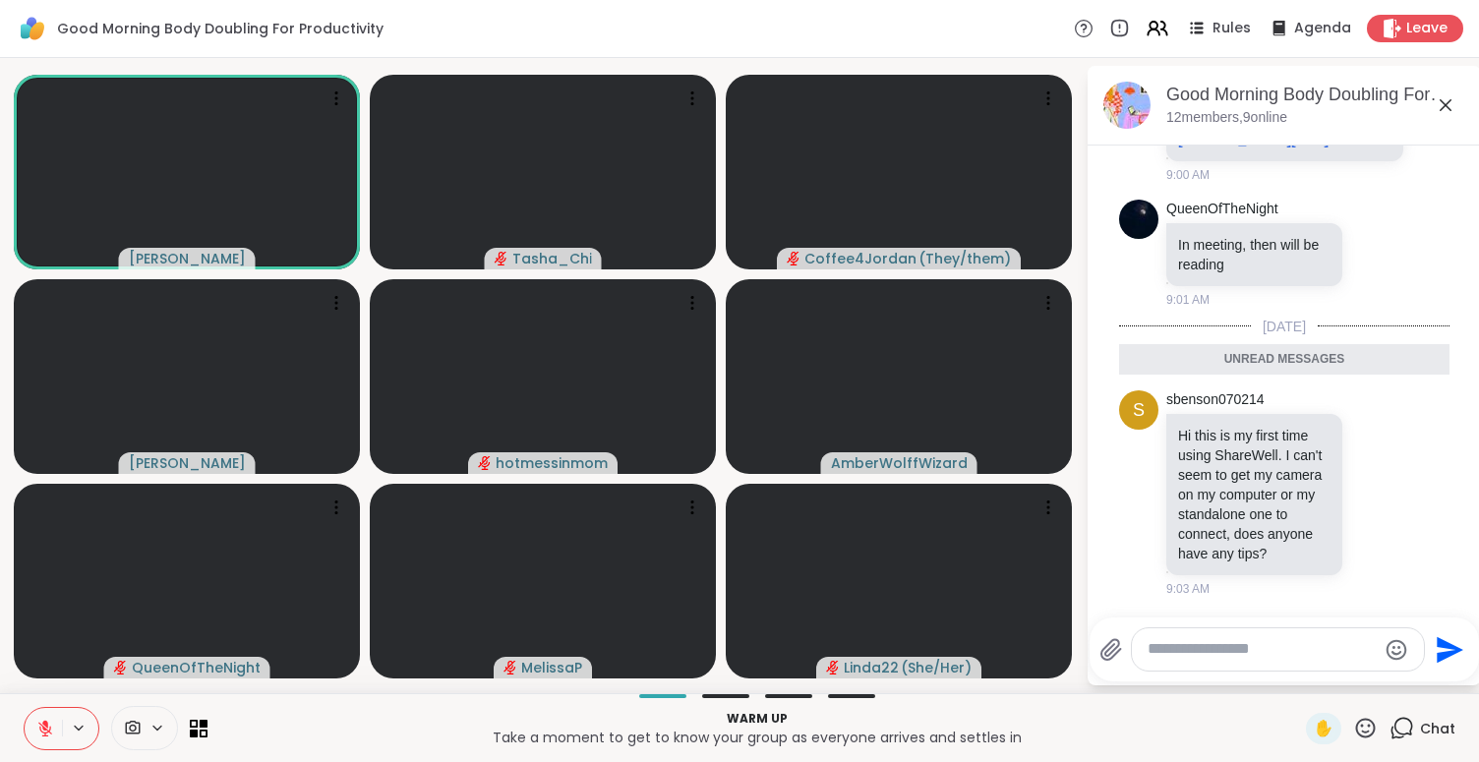
click at [1230, 636] on div at bounding box center [1278, 649] width 292 height 42
click at [1218, 649] on textarea "Type your message" at bounding box center [1262, 649] width 229 height 21
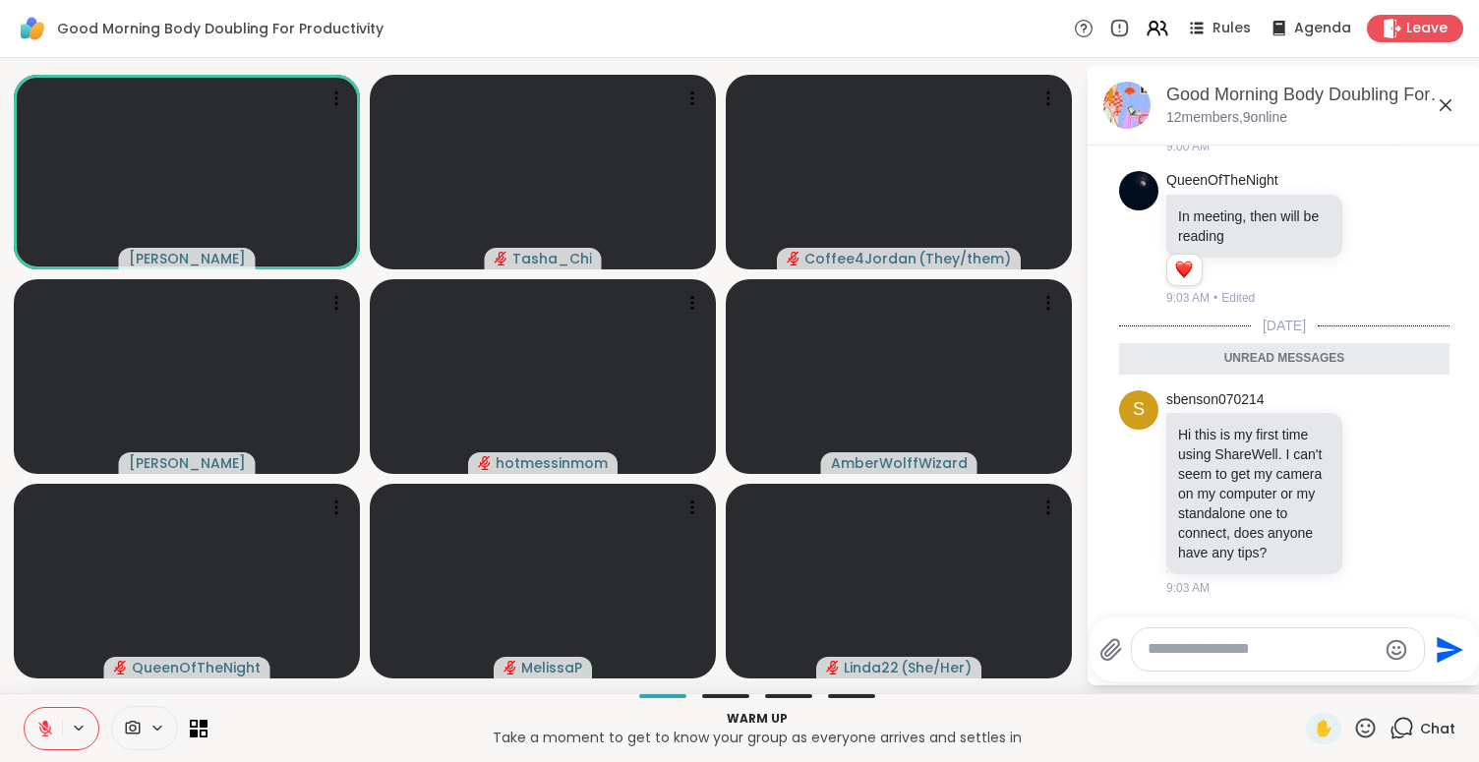
click at [1227, 644] on textarea "Type your message" at bounding box center [1262, 649] width 229 height 21
paste textarea "**********"
type textarea "**********"
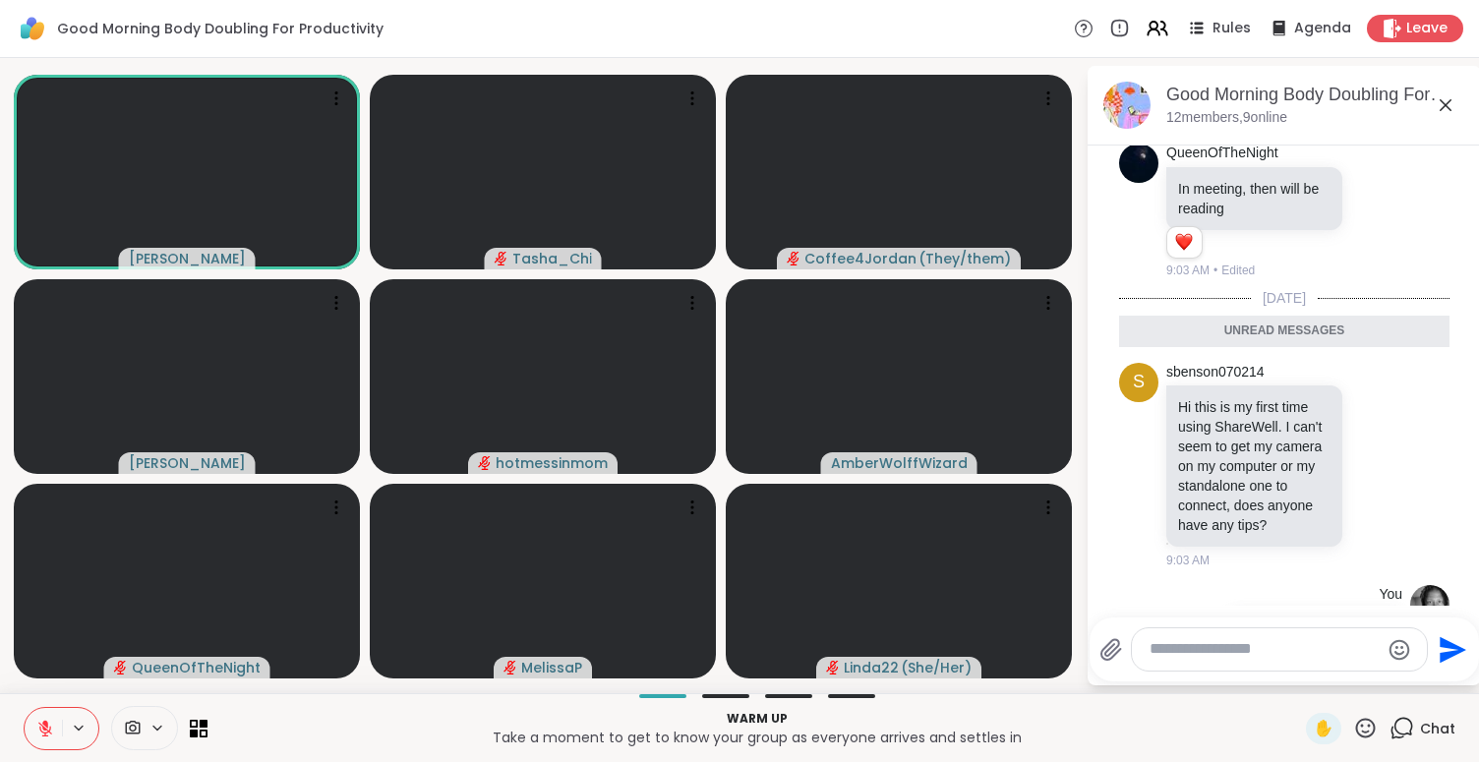
scroll to position [718, 0]
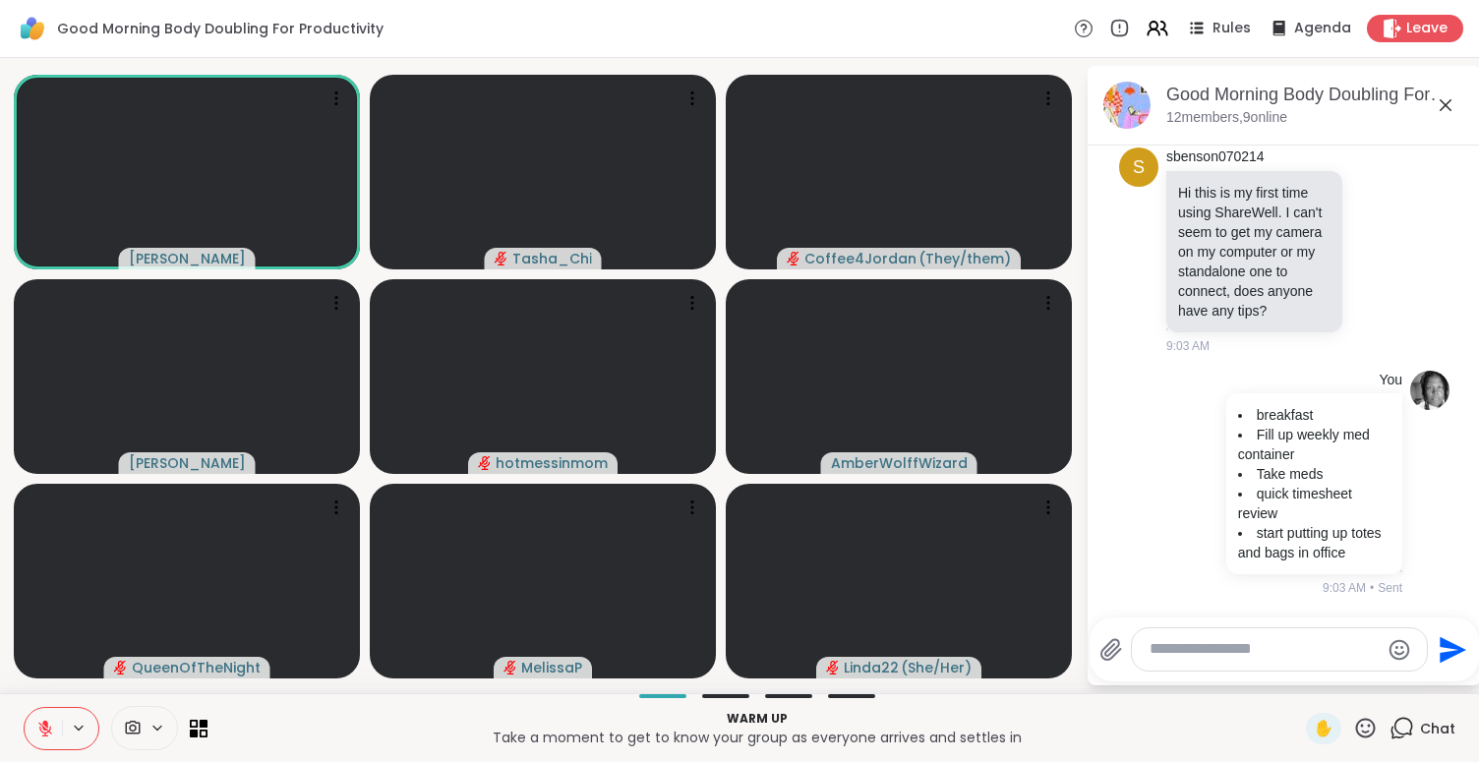
click at [282, 721] on p "Warm up" at bounding box center [756, 719] width 1075 height 18
drag, startPoint x: 282, startPoint y: 721, endPoint x: 682, endPoint y: 739, distance: 399.7
click at [283, 721] on p "Warm up" at bounding box center [756, 719] width 1075 height 18
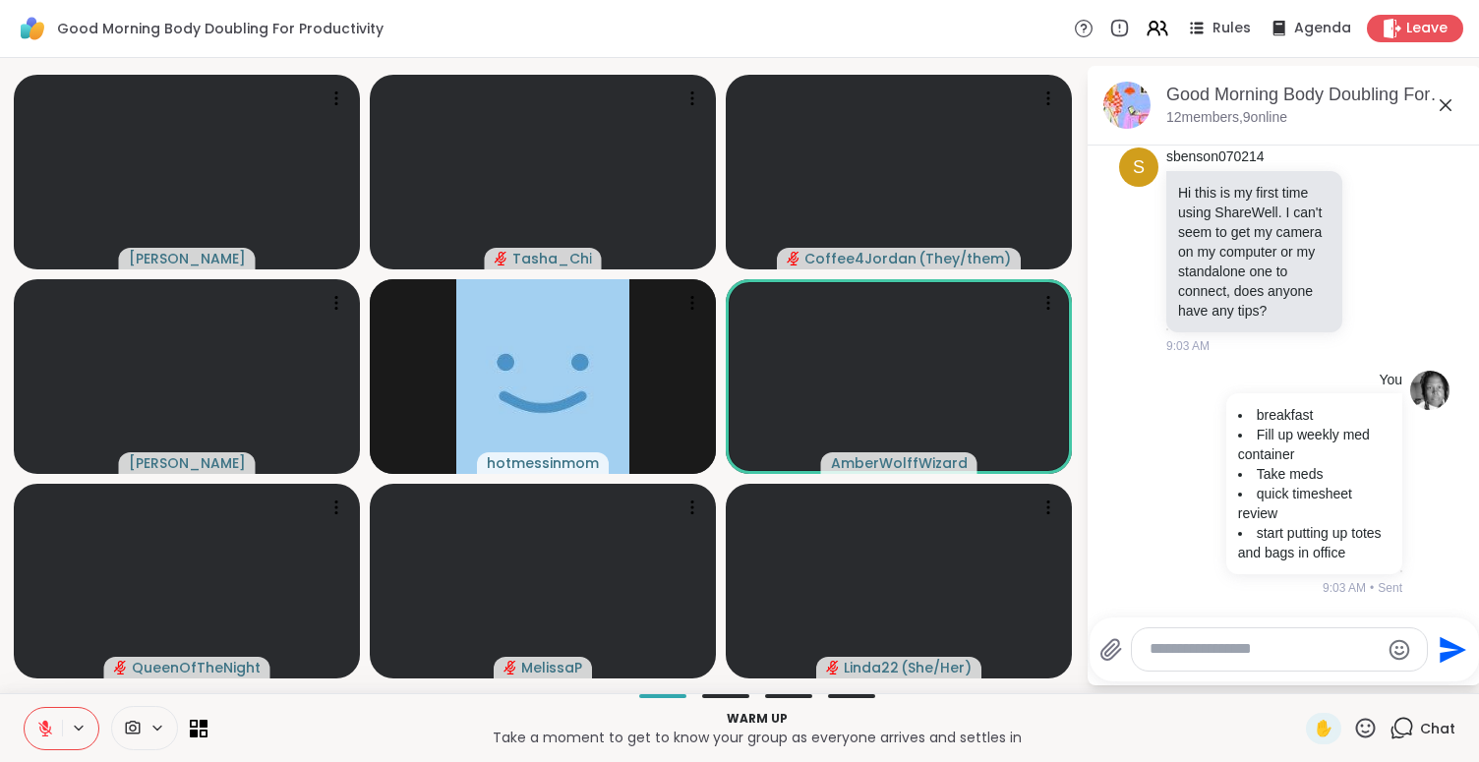
click at [295, 743] on p "Take a moment to get to know your group as everyone arrives and settles in" at bounding box center [756, 738] width 1075 height 20
click at [362, 735] on p "Take a moment to get to know your group as everyone arrives and settles in" at bounding box center [756, 738] width 1075 height 20
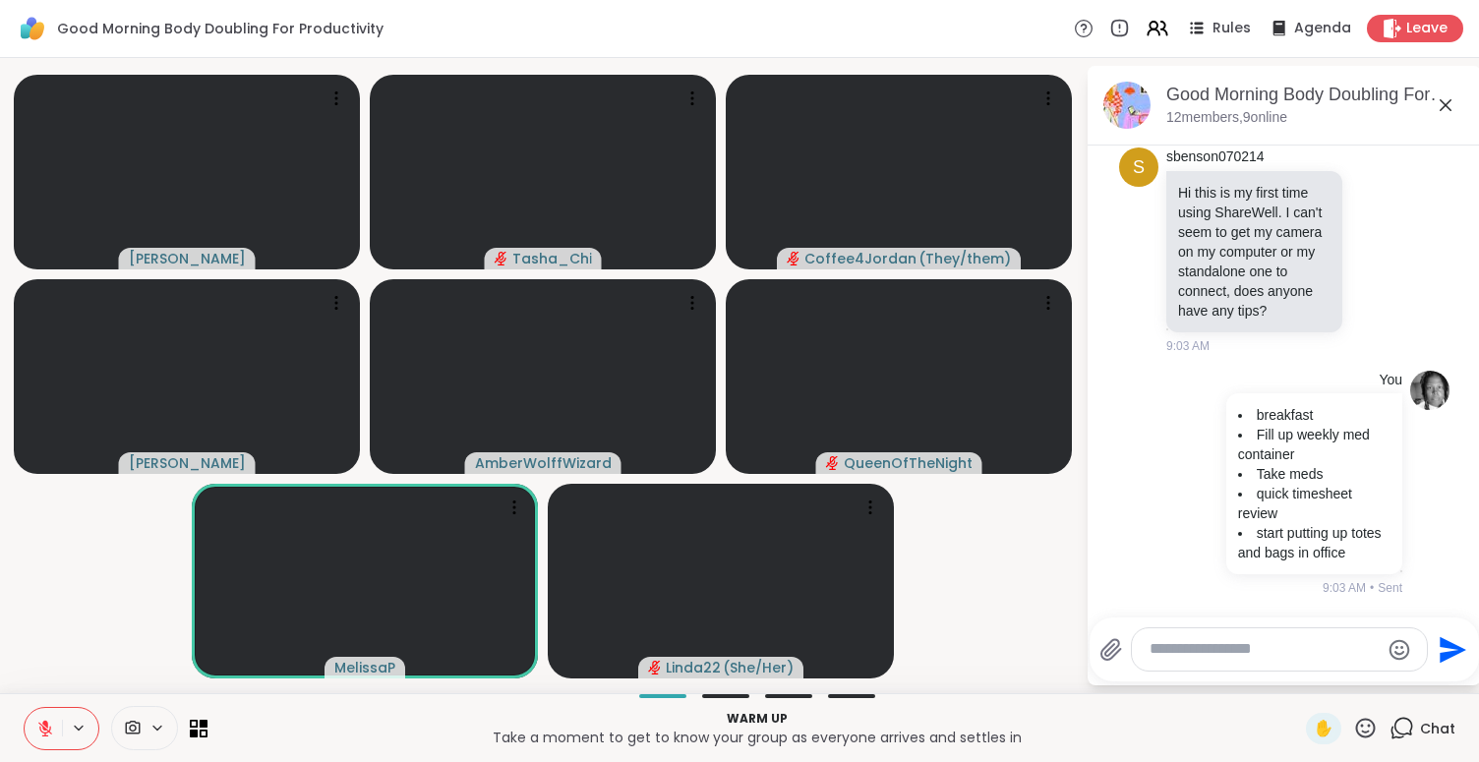
click at [1109, 732] on p "Take a moment to get to know your group as everyone arrives and settles in" at bounding box center [756, 738] width 1075 height 20
click at [328, 740] on p "Take a moment to get to know your group as everyone arrives and settles in" at bounding box center [756, 738] width 1075 height 20
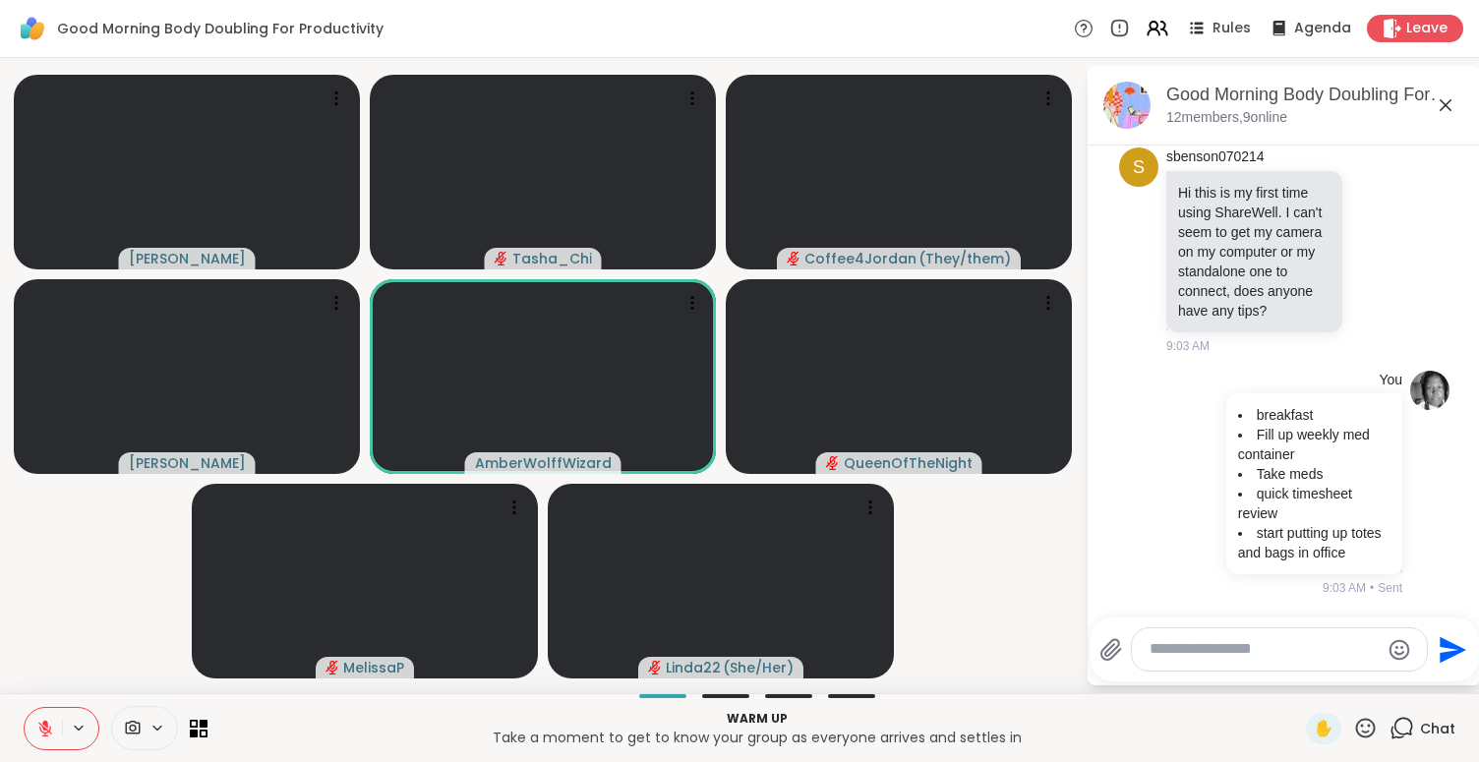
click at [399, 739] on p "Take a moment to get to know your group as everyone arrives and settles in" at bounding box center [756, 738] width 1075 height 20
click at [1098, 720] on p "Warm up" at bounding box center [756, 719] width 1075 height 18
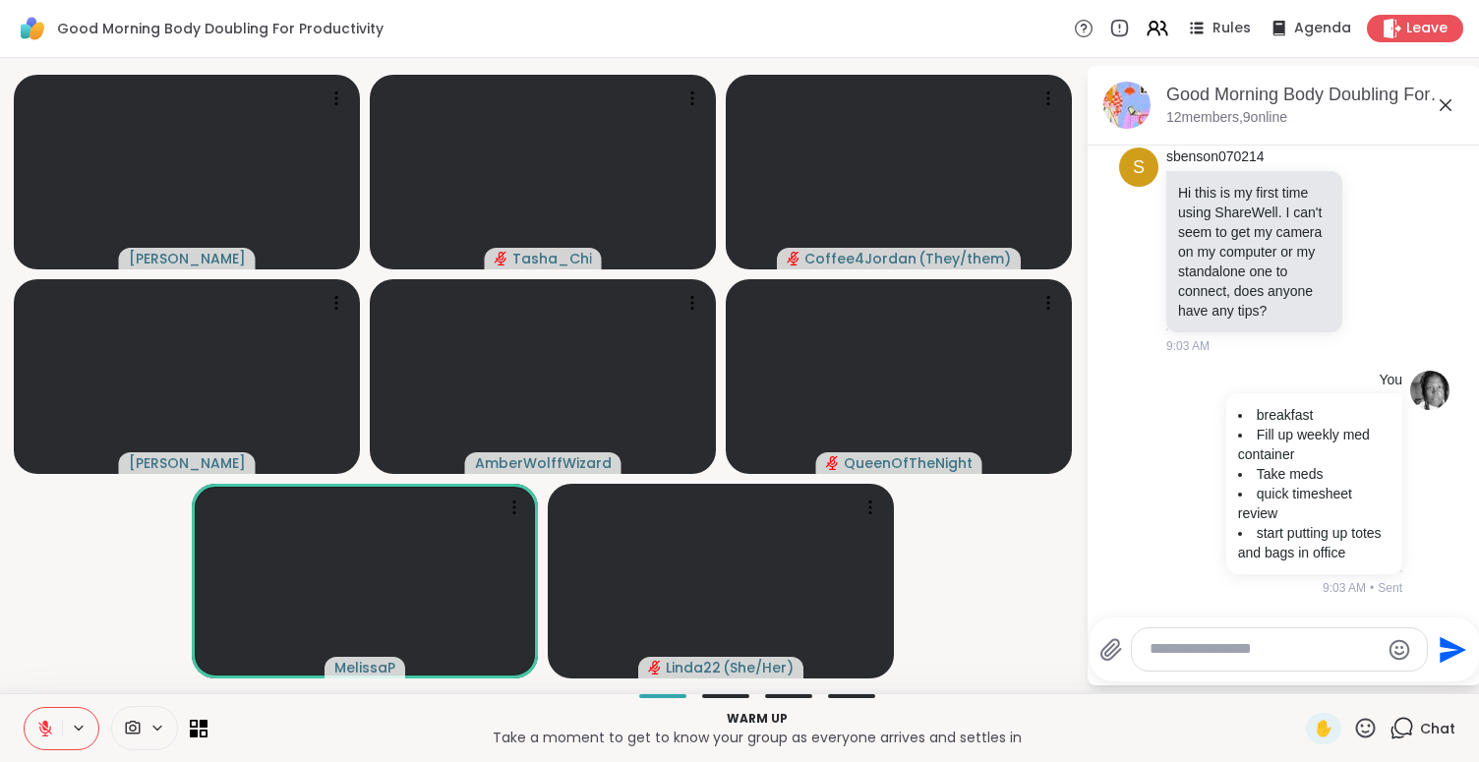
click at [1204, 727] on p "Warm up" at bounding box center [756, 719] width 1075 height 18
click at [299, 726] on p "Warm up" at bounding box center [756, 719] width 1075 height 18
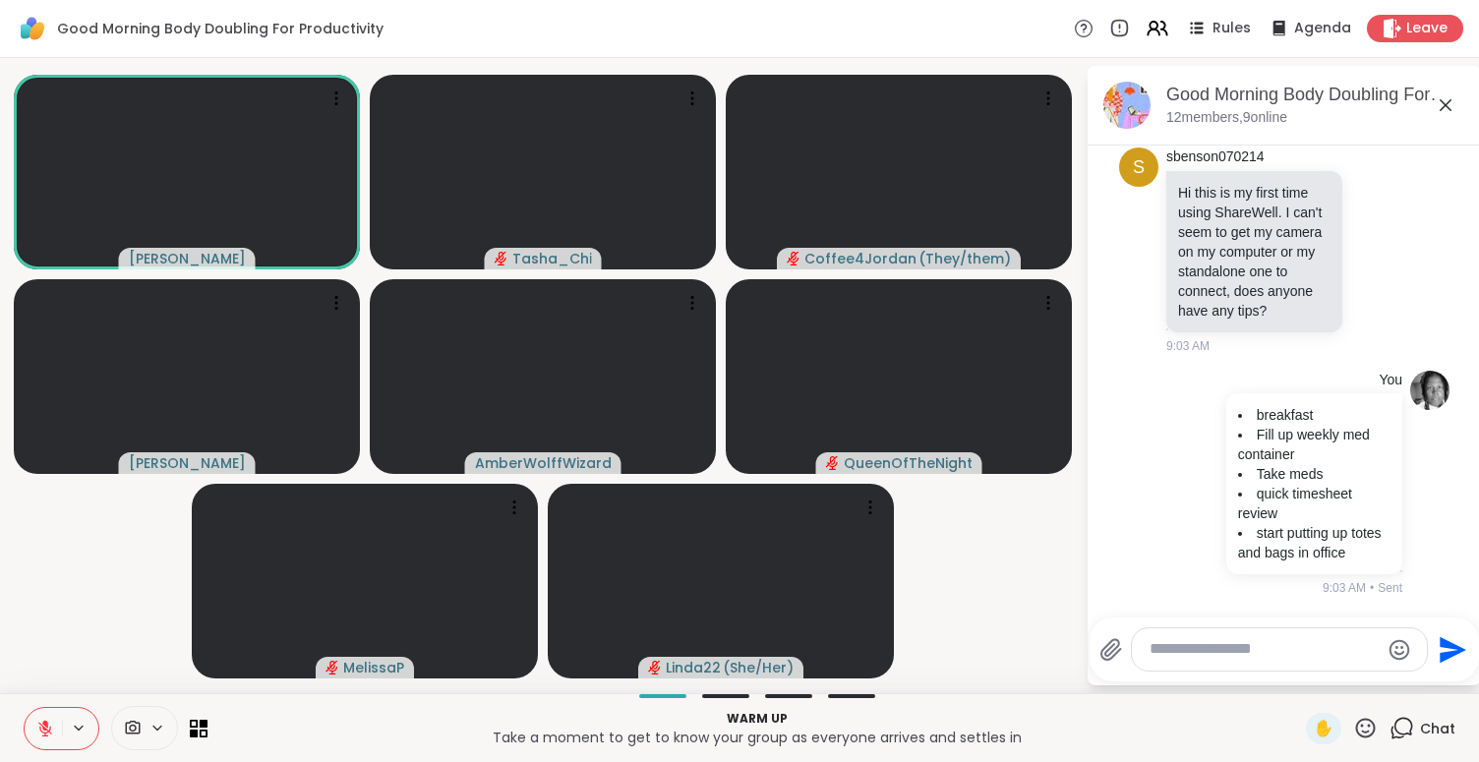
click at [1075, 721] on p "Warm up" at bounding box center [756, 719] width 1075 height 18
click at [1070, 724] on p "Warm up" at bounding box center [756, 719] width 1075 height 18
click at [378, 703] on div "Warm up Take a moment to get to know your group as everyone arrives and settles…" at bounding box center [739, 727] width 1479 height 69
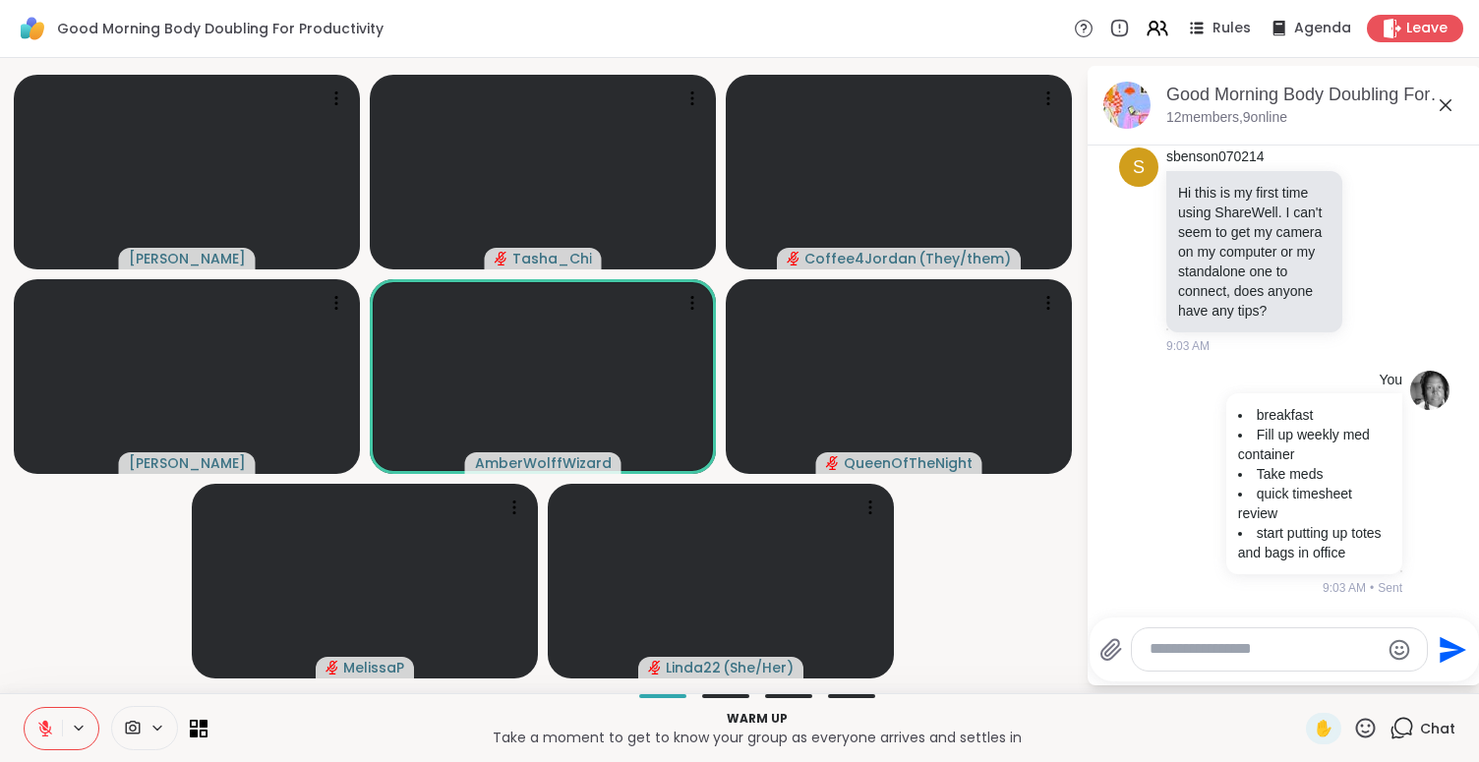
click at [90, 588] on video-player-container "Adrienne_QueenOfTheDawn Tasha_Chi Coffee4Jordan ( They/them ) Cyndy AmberWolffW…" at bounding box center [543, 376] width 1062 height 620
click at [306, 727] on p "Warm up" at bounding box center [756, 719] width 1075 height 18
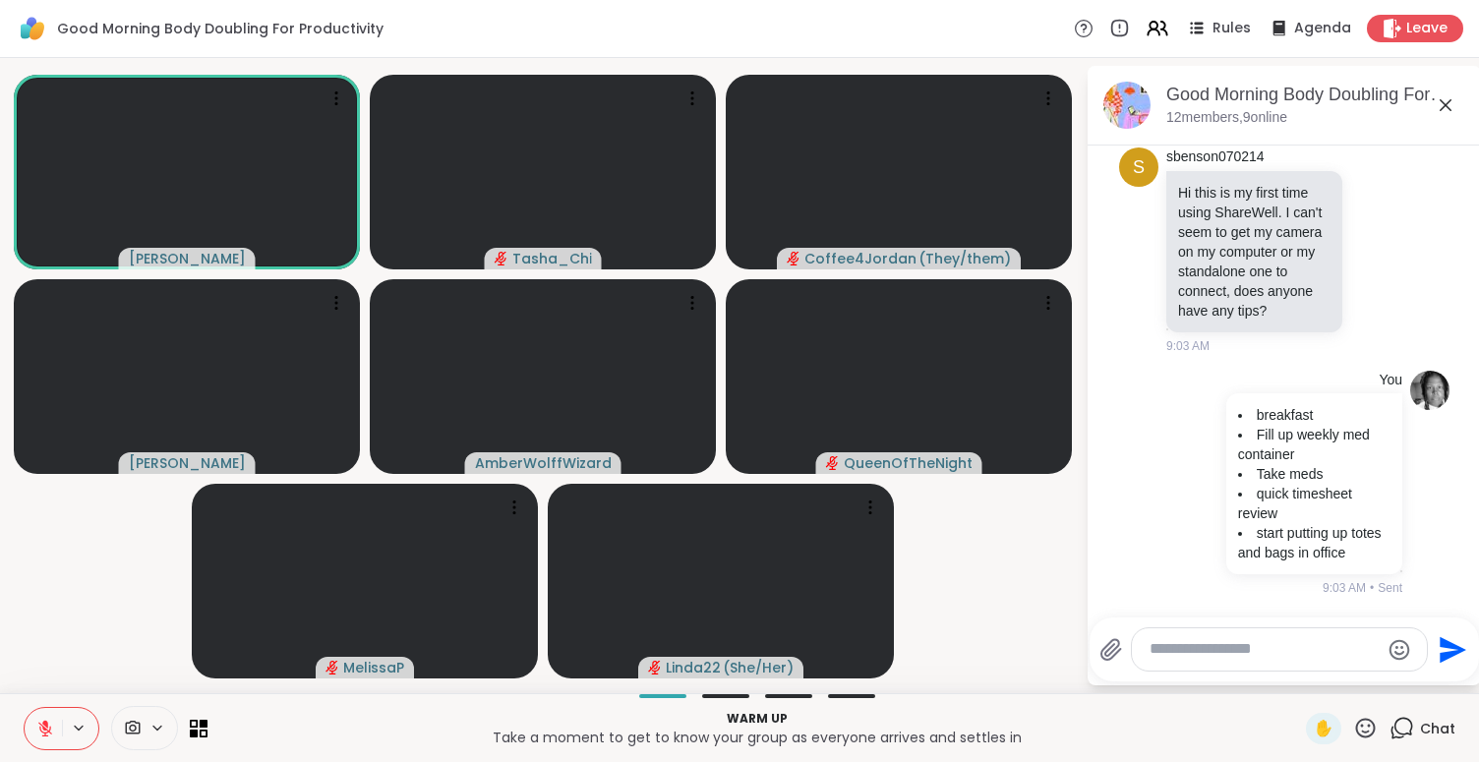
click at [114, 647] on video-player-container "Adrienne_QueenOfTheDawn Tasha_Chi Coffee4Jordan ( They/them ) Cyndy AmberWolffW…" at bounding box center [543, 376] width 1062 height 620
click at [303, 733] on p "Take a moment to get to know your group as everyone arrives and settles in" at bounding box center [756, 738] width 1075 height 20
click at [97, 638] on video-player-container "Adrienne_QueenOfTheDawn Tasha_Chi Coffee4Jordan ( They/them ) Cyndy AmberWolffW…" at bounding box center [543, 376] width 1062 height 620
click at [295, 728] on p "Take a moment to get to know your group as everyone arrives and settles in" at bounding box center [756, 738] width 1075 height 20
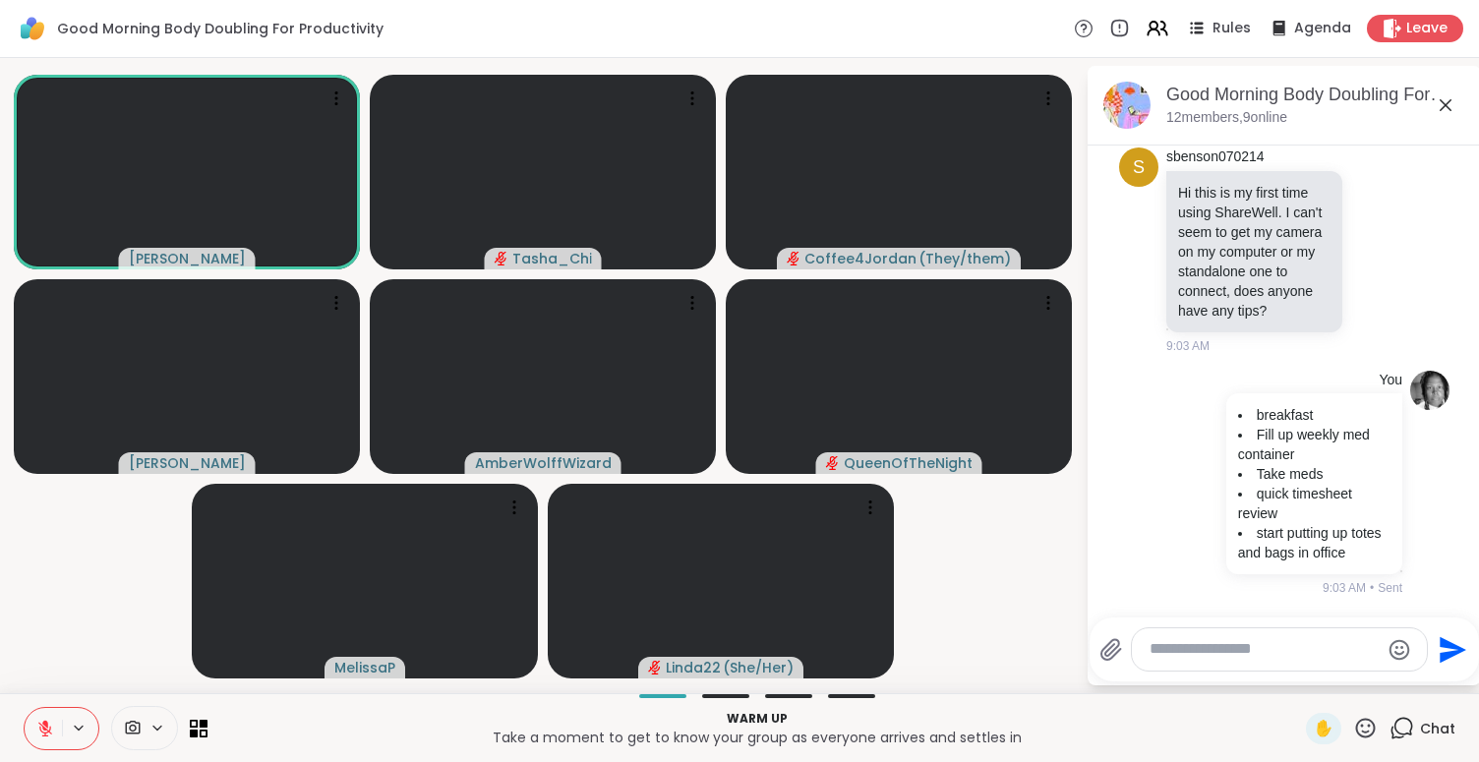
click at [295, 728] on p "Take a moment to get to know your group as everyone arrives and settles in" at bounding box center [756, 738] width 1075 height 20
click at [69, 624] on video-player-container "Adrienne_QueenOfTheDawn Tasha_Chi Coffee4Jordan ( They/them ) Cyndy AmberWolffW…" at bounding box center [543, 376] width 1062 height 620
click at [421, 743] on p "Take a moment to get to know your group as everyone arrives and settles in" at bounding box center [756, 738] width 1075 height 20
click at [418, 735] on p "Take a moment to get to know your group as everyone arrives and settles in" at bounding box center [756, 738] width 1075 height 20
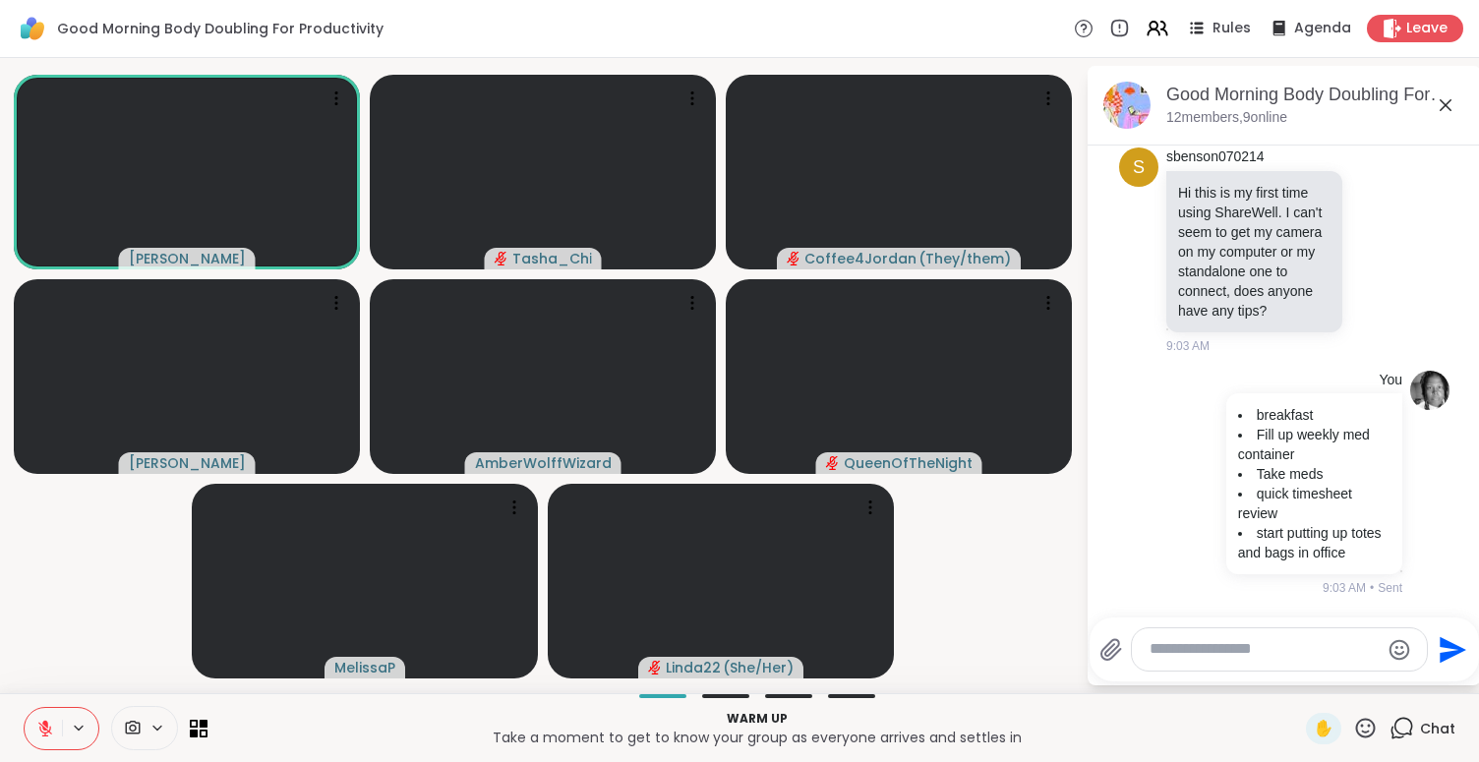
click at [136, 633] on video-player-container "Adrienne_QueenOfTheDawn Tasha_Chi Coffee4Jordan ( They/them ) Cyndy AmberWolffW…" at bounding box center [543, 376] width 1062 height 620
click at [315, 739] on p "Take a moment to get to know your group as everyone arrives and settles in" at bounding box center [756, 738] width 1075 height 20
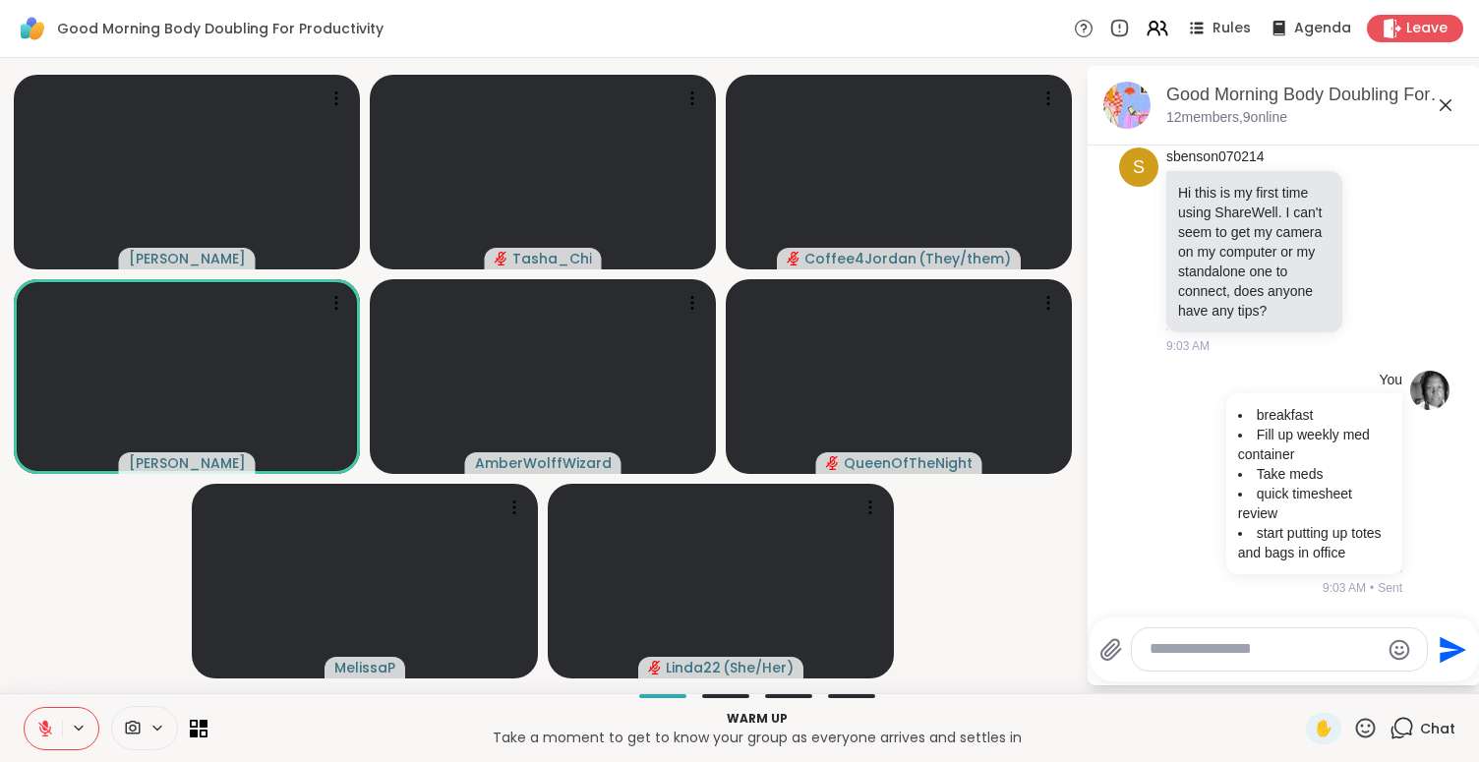
click at [315, 740] on p "Take a moment to get to know your group as everyone arrives and settles in" at bounding box center [756, 738] width 1075 height 20
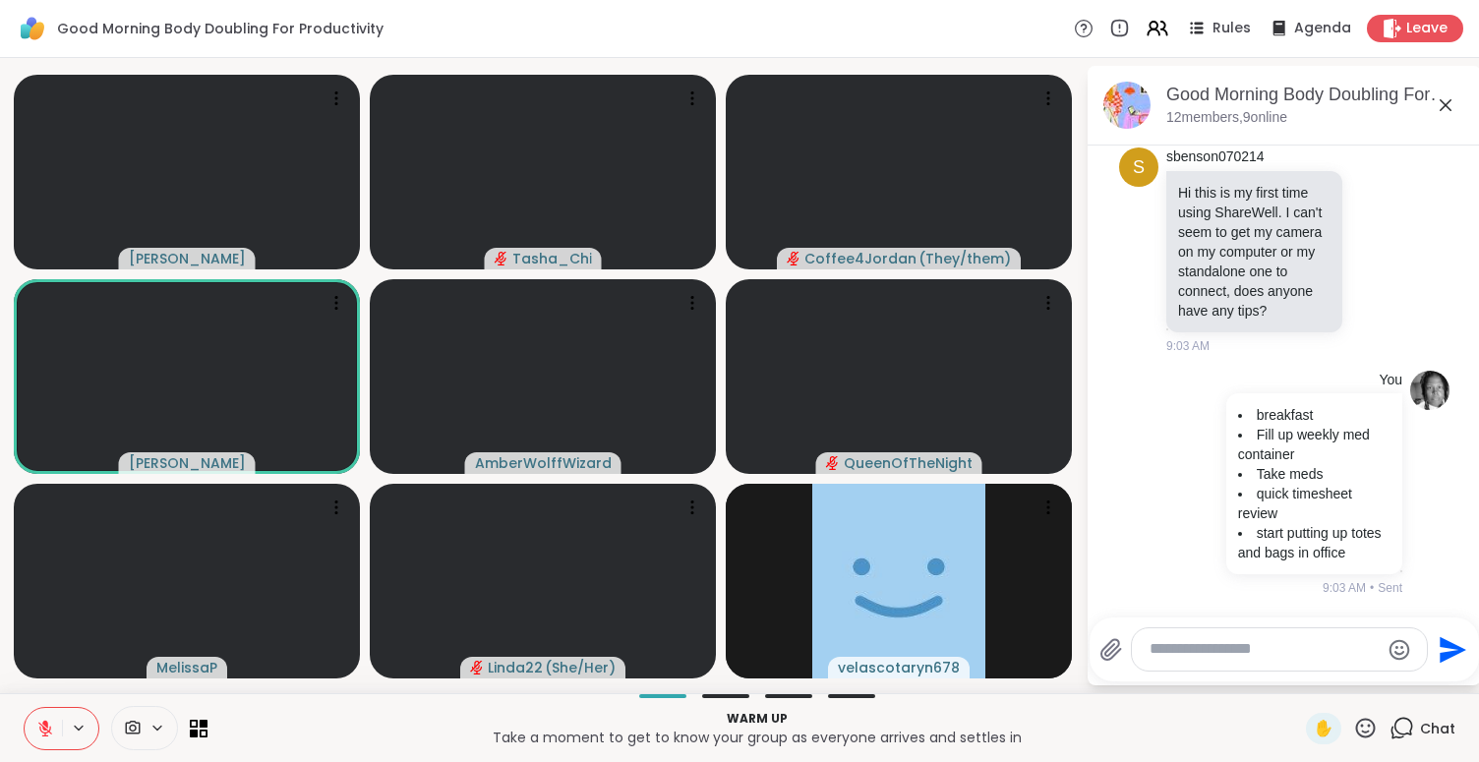
click at [315, 740] on p "Take a moment to get to know your group as everyone arrives and settles in" at bounding box center [756, 738] width 1075 height 20
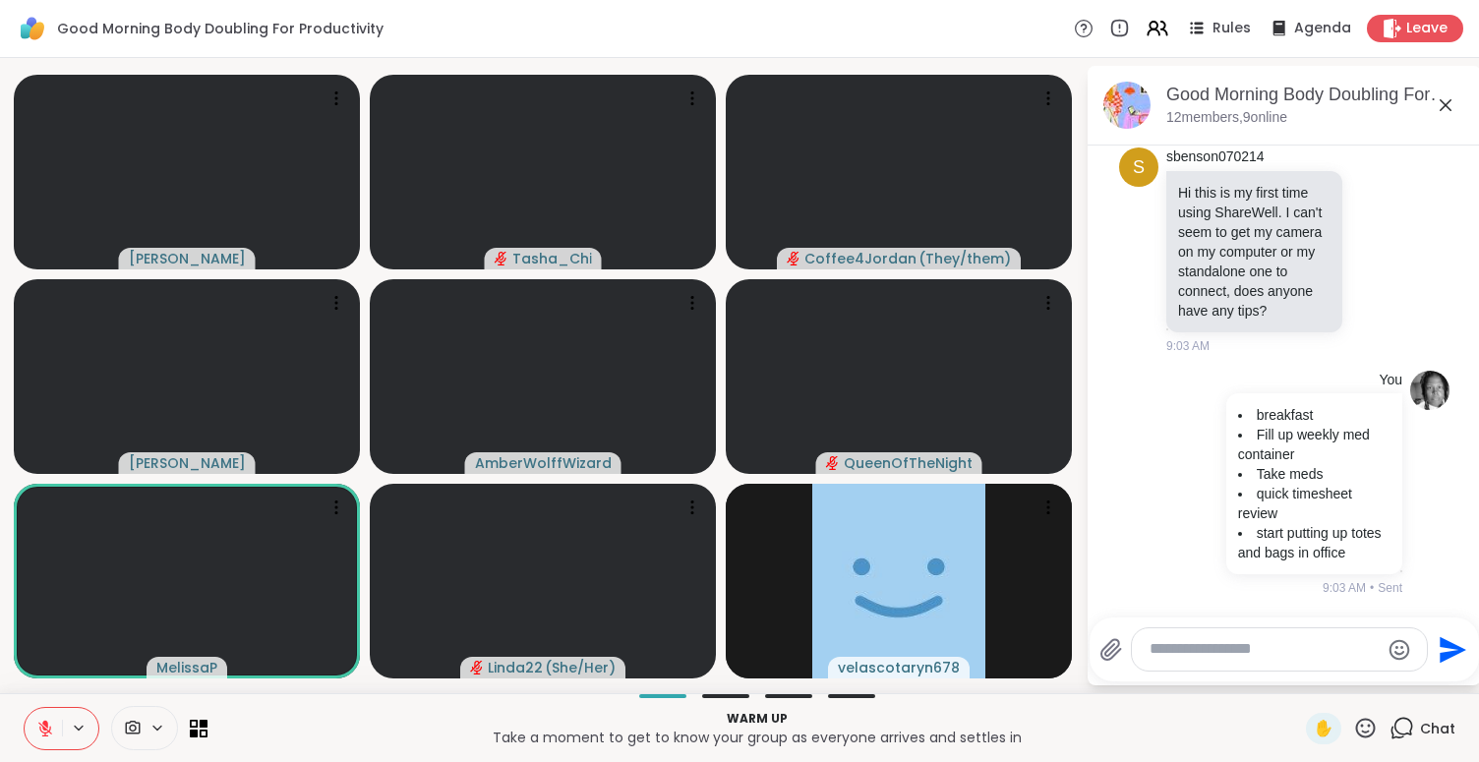
click at [315, 740] on p "Take a moment to get to know your group as everyone arrives and settles in" at bounding box center [756, 738] width 1075 height 20
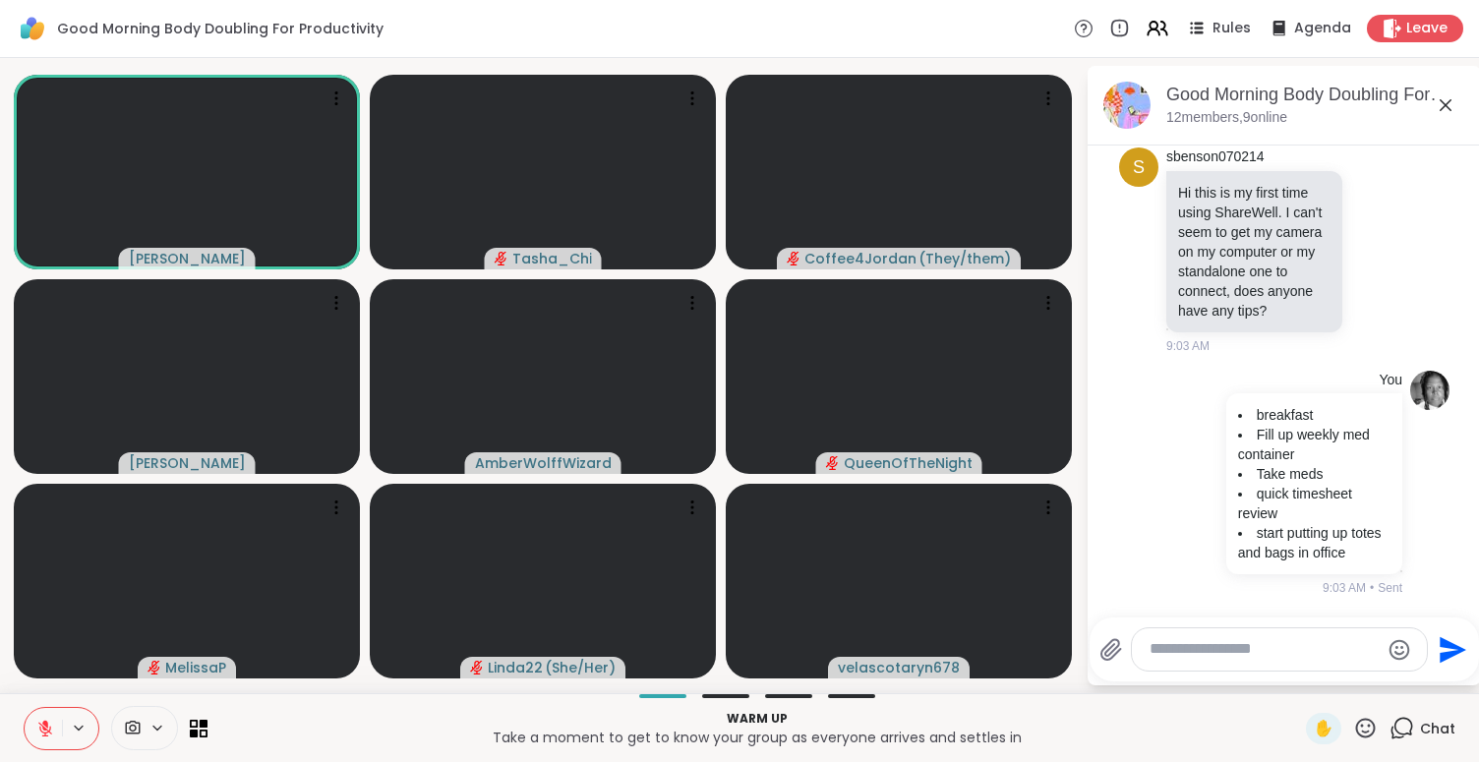
click at [330, 704] on div "Warm up Take a moment to get to know your group as everyone arrives and settles…" at bounding box center [739, 727] width 1479 height 69
click at [9, 691] on div "Adrienne_QueenOfTheDawn Tasha_Chi Coffee4Jordan ( They/them ) Cyndy AmberWolffW…" at bounding box center [739, 375] width 1479 height 635
click at [12, 691] on div "Adrienne_QueenOfTheDawn Tasha_Chi Coffee4Jordan ( They/them ) Cyndy AmberWolffW…" at bounding box center [739, 375] width 1479 height 635
click at [10, 703] on div "Hosted support conversation Connect and share with the group ✋ Chat" at bounding box center [739, 727] width 1479 height 69
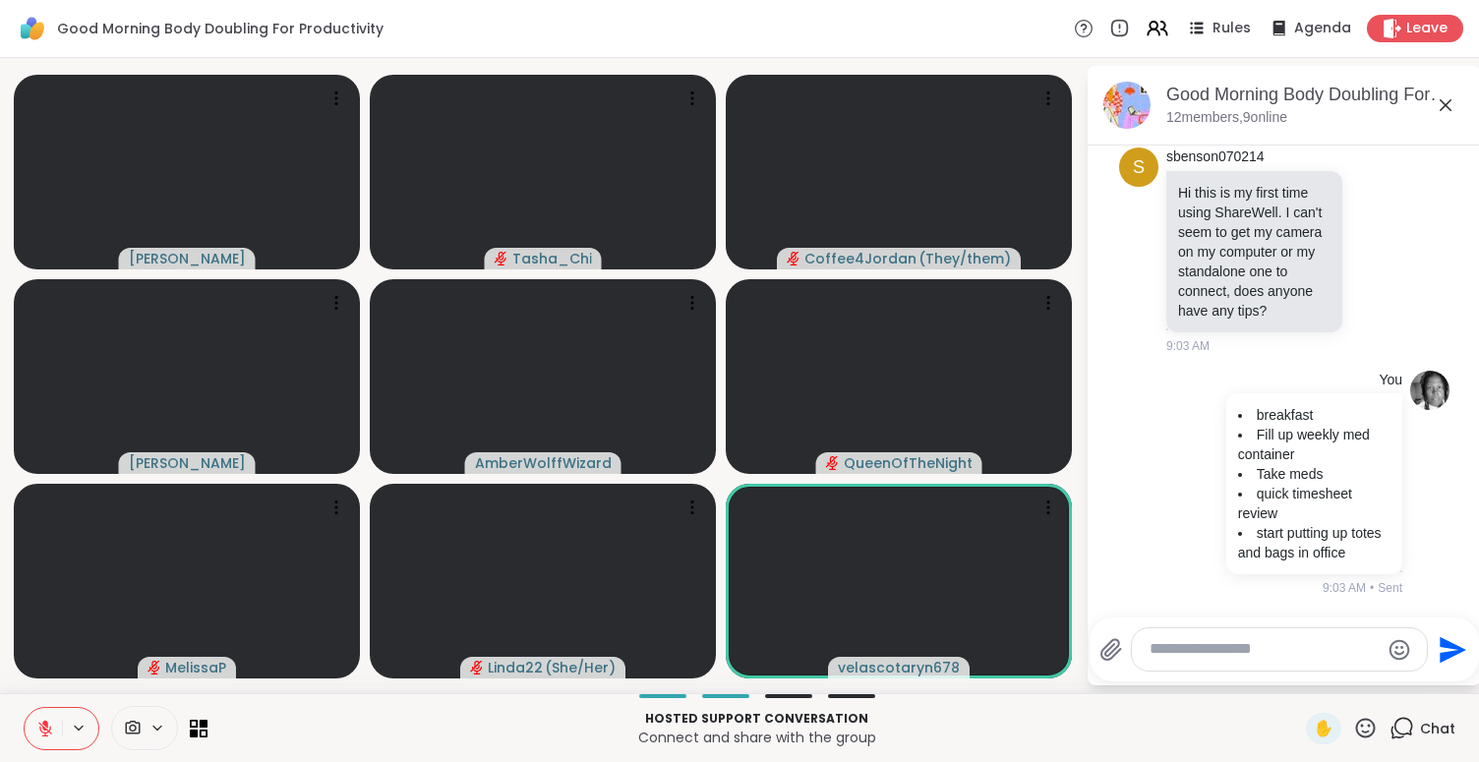
click at [13, 699] on div "Hosted support conversation Connect and share with the group ✋ Chat" at bounding box center [739, 727] width 1479 height 69
click at [12, 689] on div "Adrienne_QueenOfTheDawn Tasha_Chi Coffee4Jordan ( They/them ) Cyndy AmberWolffW…" at bounding box center [739, 375] width 1479 height 635
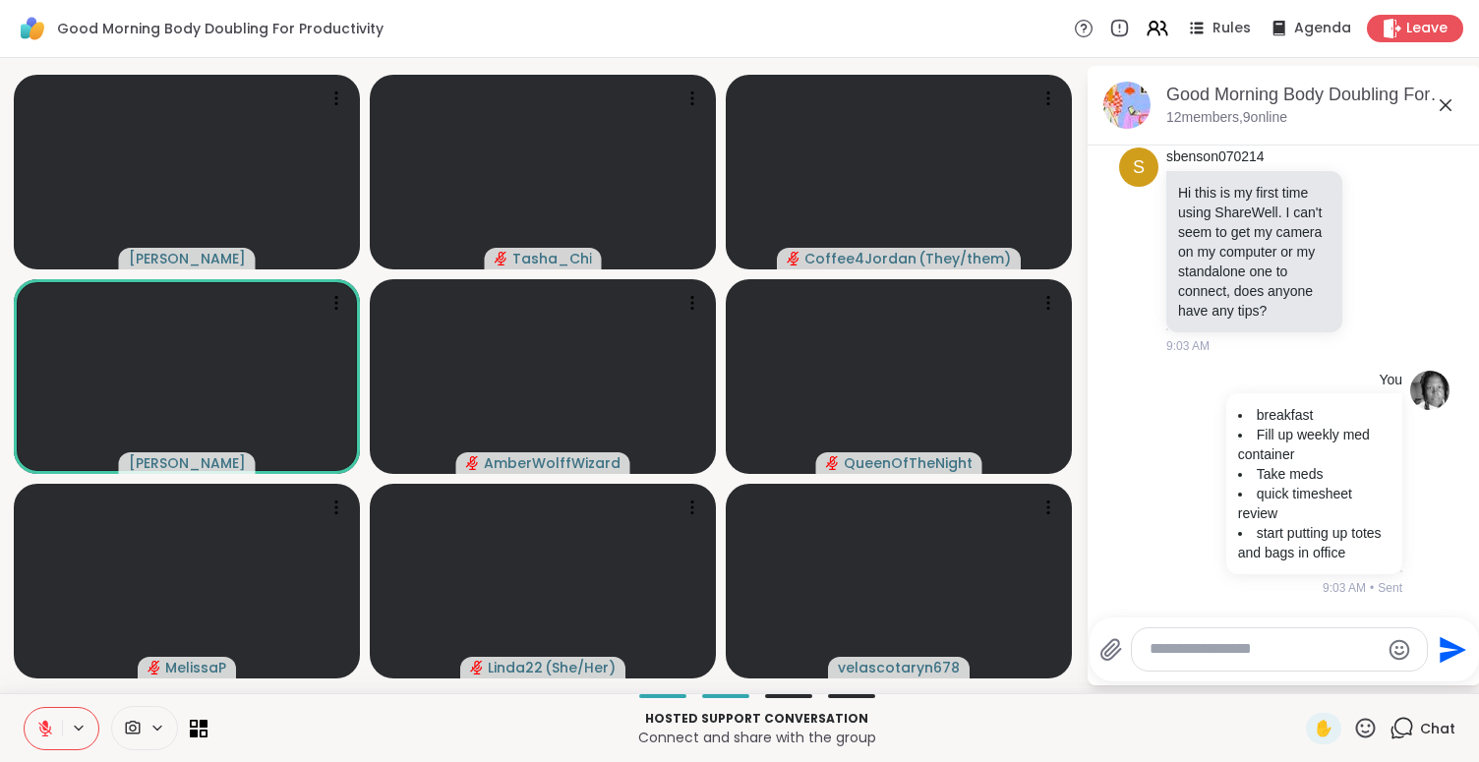
click at [12, 691] on div "Adrienne_QueenOfTheDawn Tasha_Chi Coffee4Jordan ( They/them ) Cyndy AmberWolffW…" at bounding box center [739, 375] width 1479 height 635
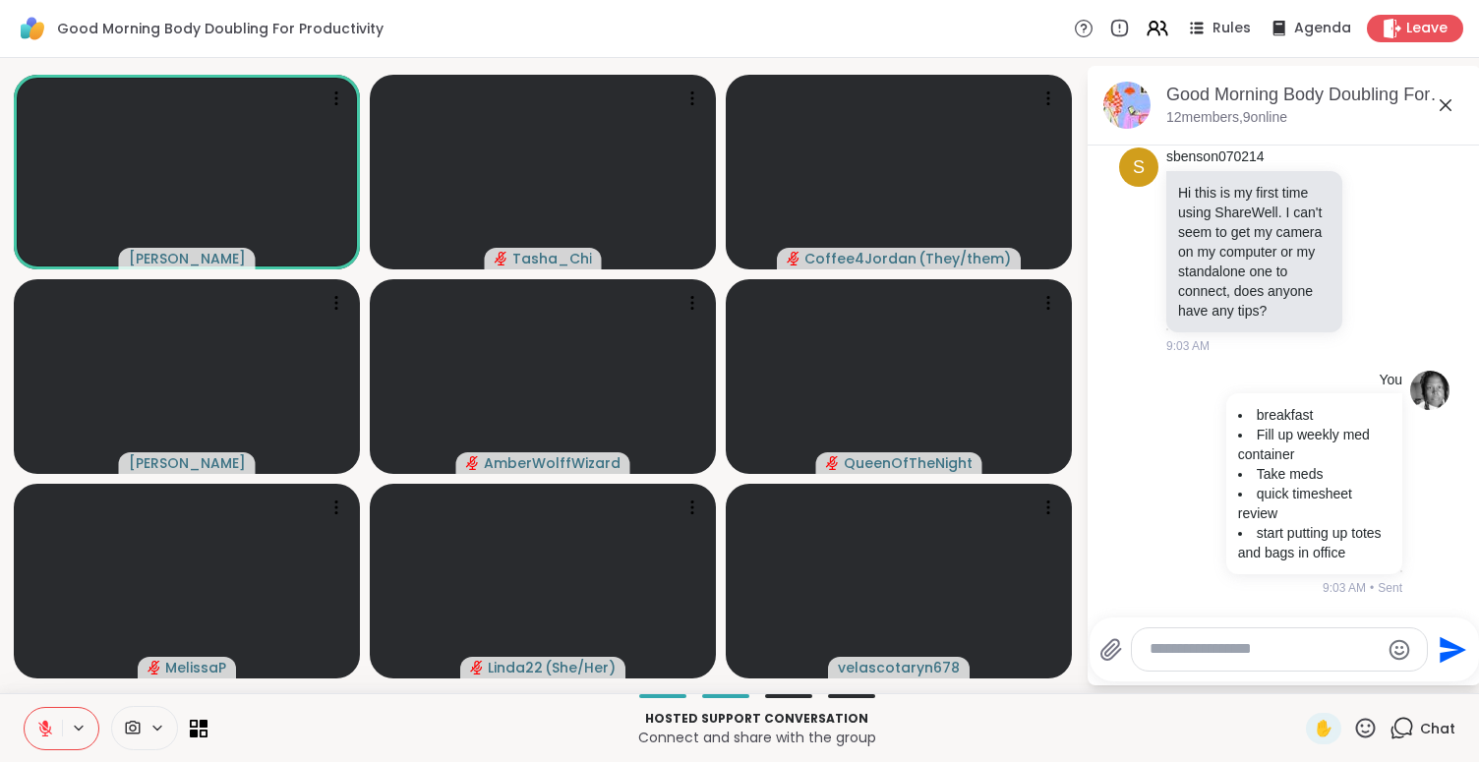
click at [290, 715] on p "Hosted support conversation" at bounding box center [756, 719] width 1075 height 18
click at [300, 726] on p "Hosted support conversation" at bounding box center [756, 719] width 1075 height 18
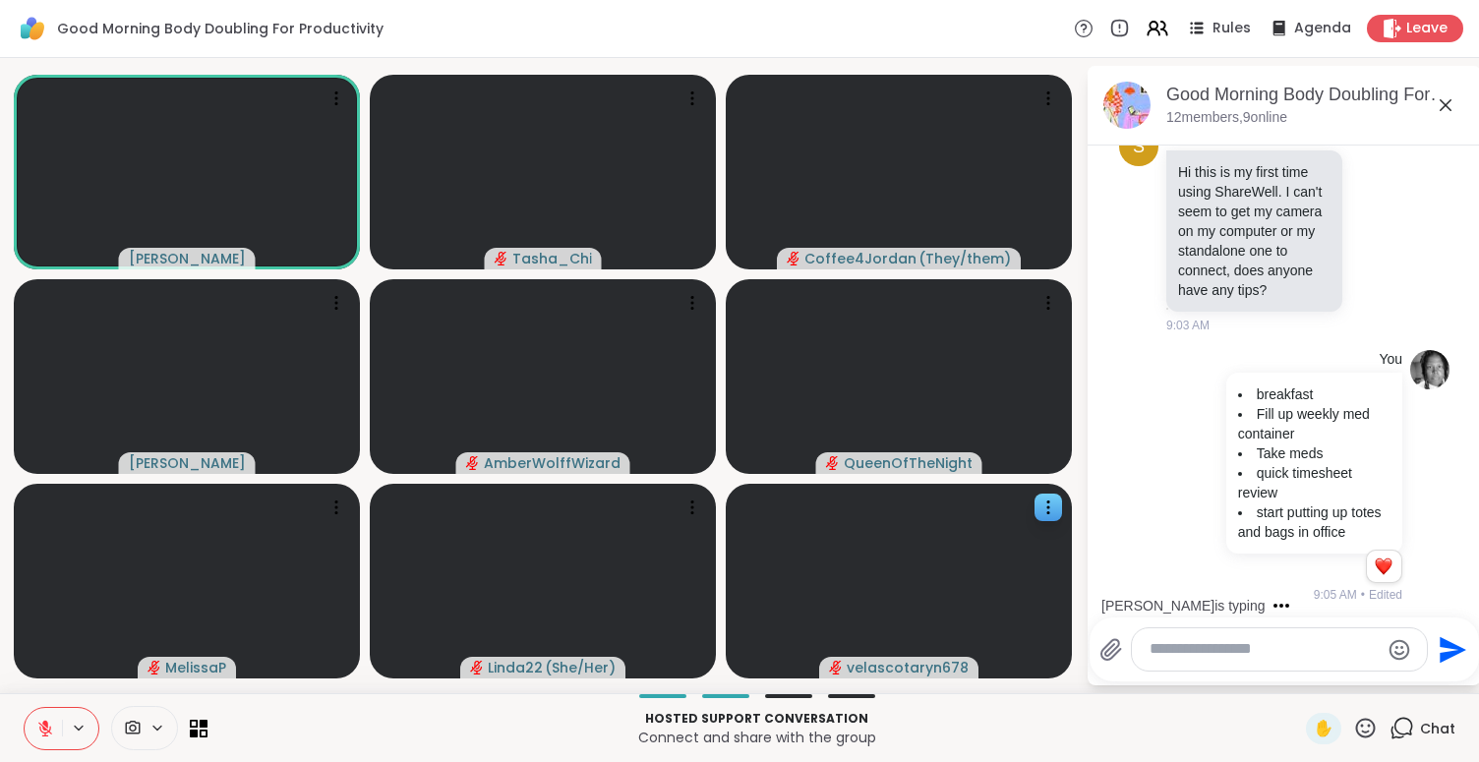
scroll to position [746, 0]
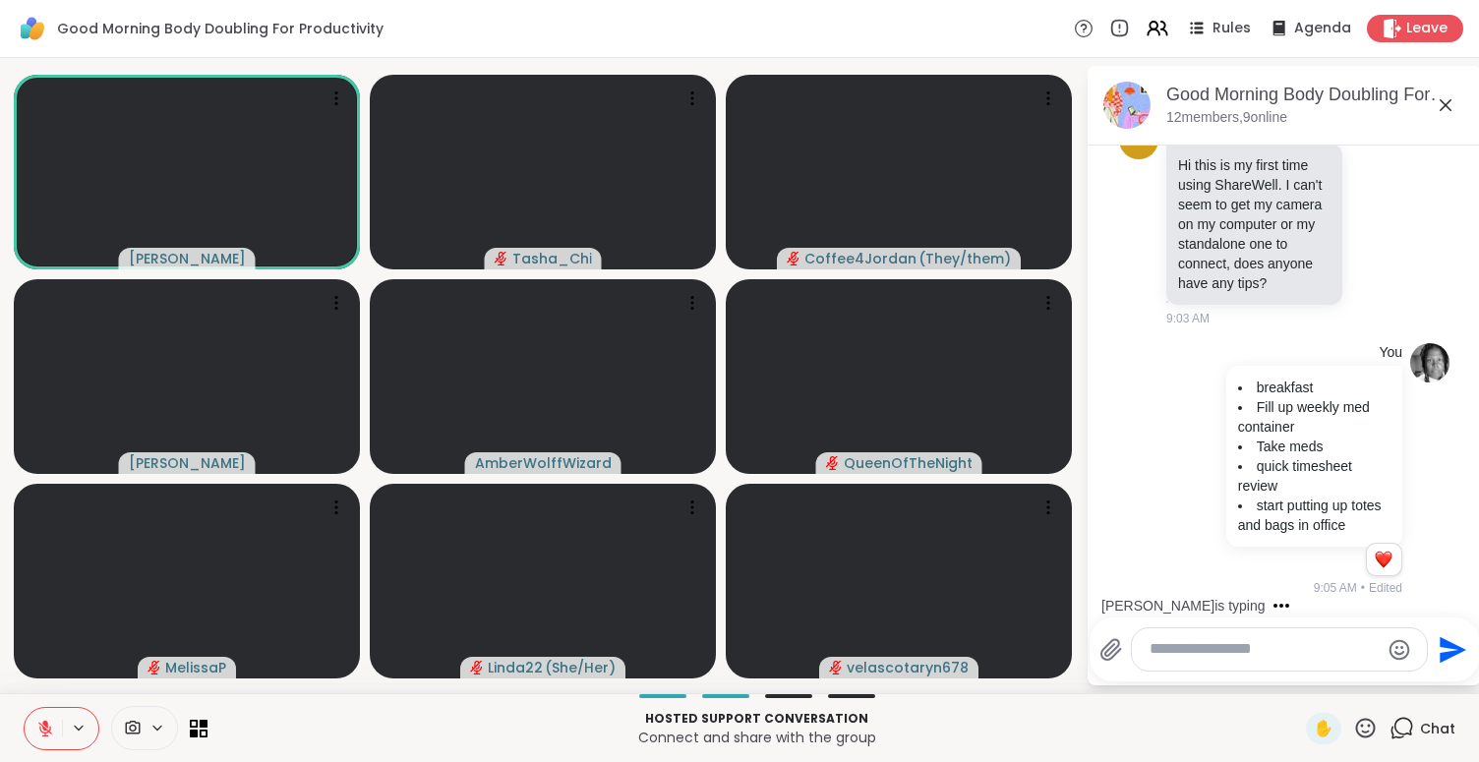
click at [43, 732] on icon at bounding box center [45, 729] width 14 height 14
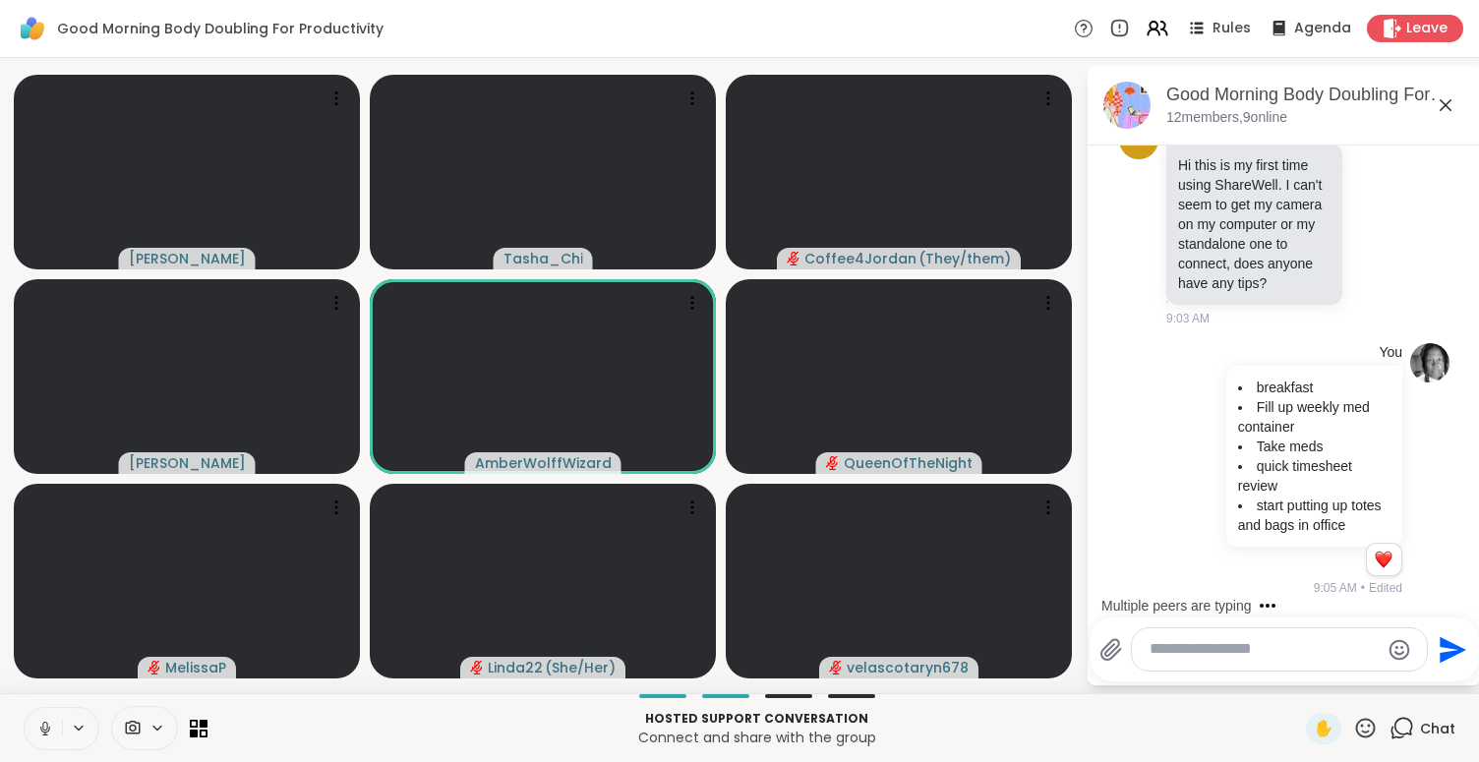
click at [43, 732] on icon at bounding box center [45, 729] width 10 height 6
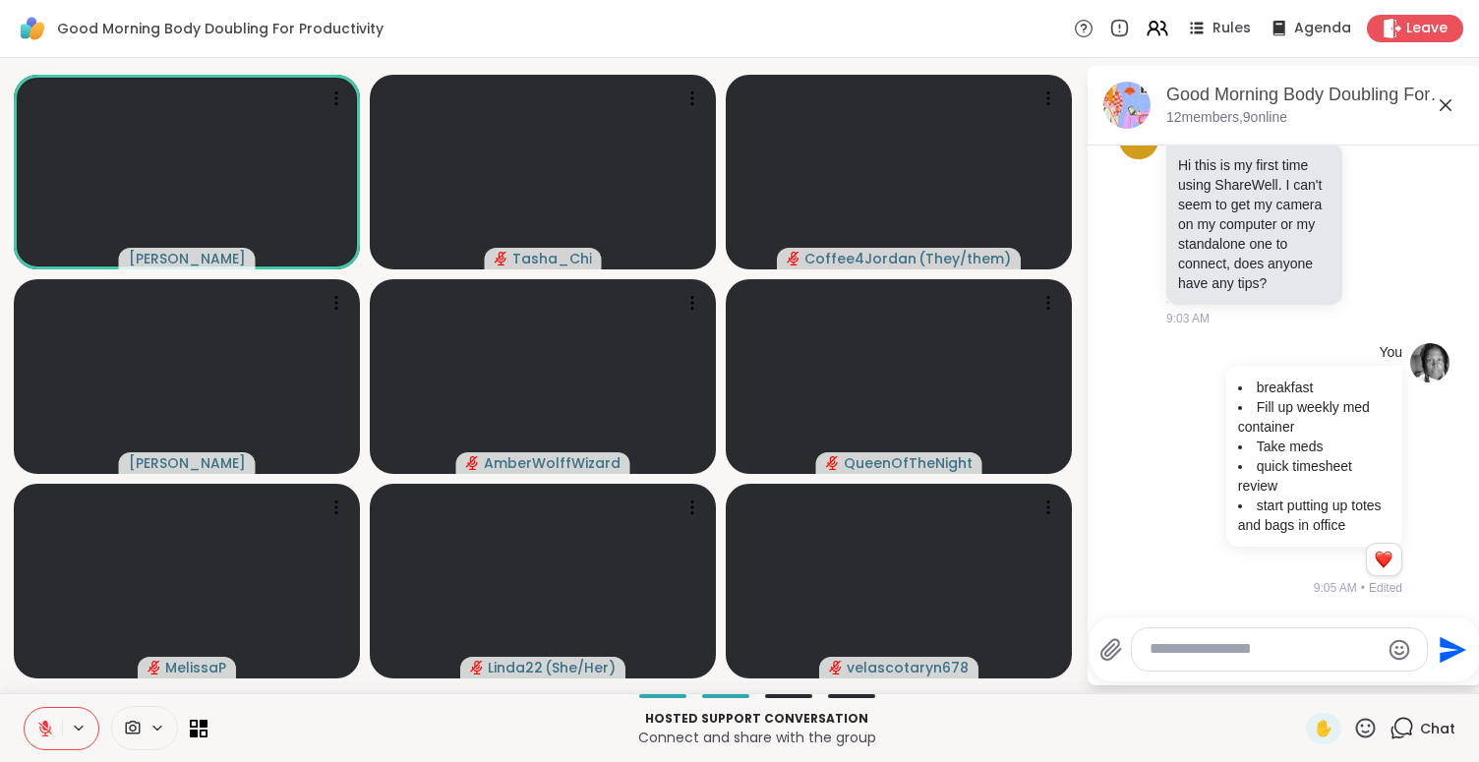
scroll to position [870, 0]
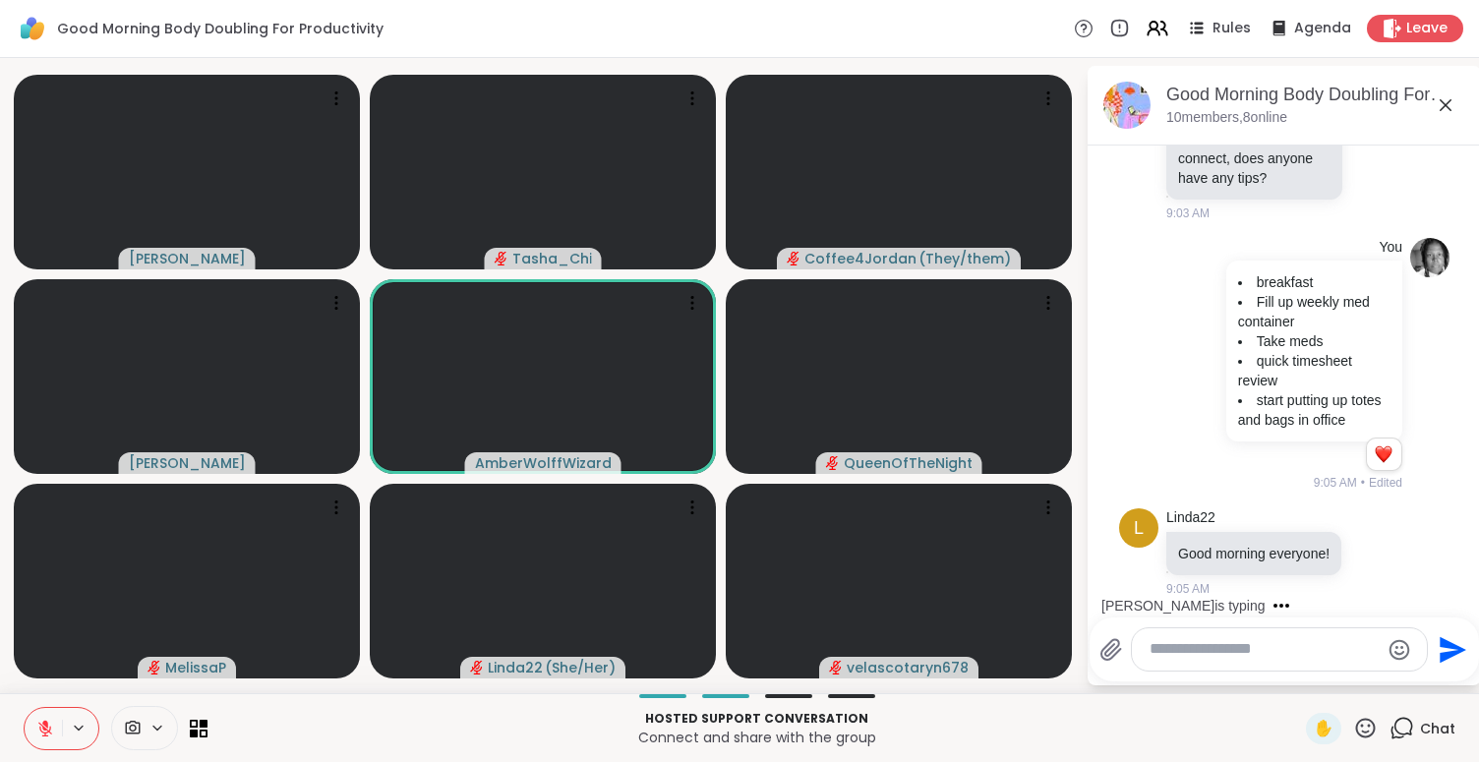
click at [18, 694] on div "Hosted support conversation Connect and share with the group ✋ Chat" at bounding box center [739, 727] width 1479 height 69
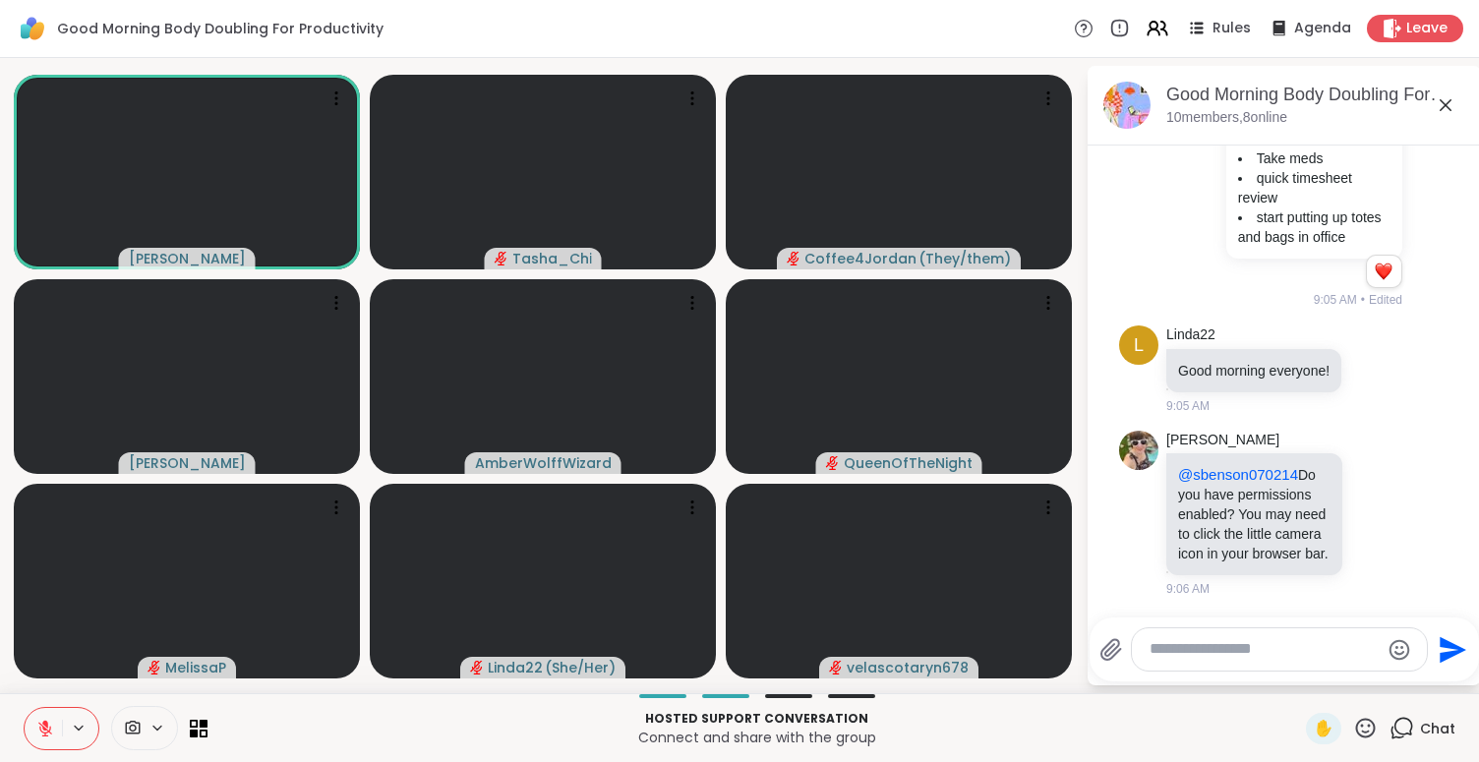
click at [24, 701] on div "Hosted support conversation Connect and share with the group ✋ Chat" at bounding box center [739, 727] width 1479 height 69
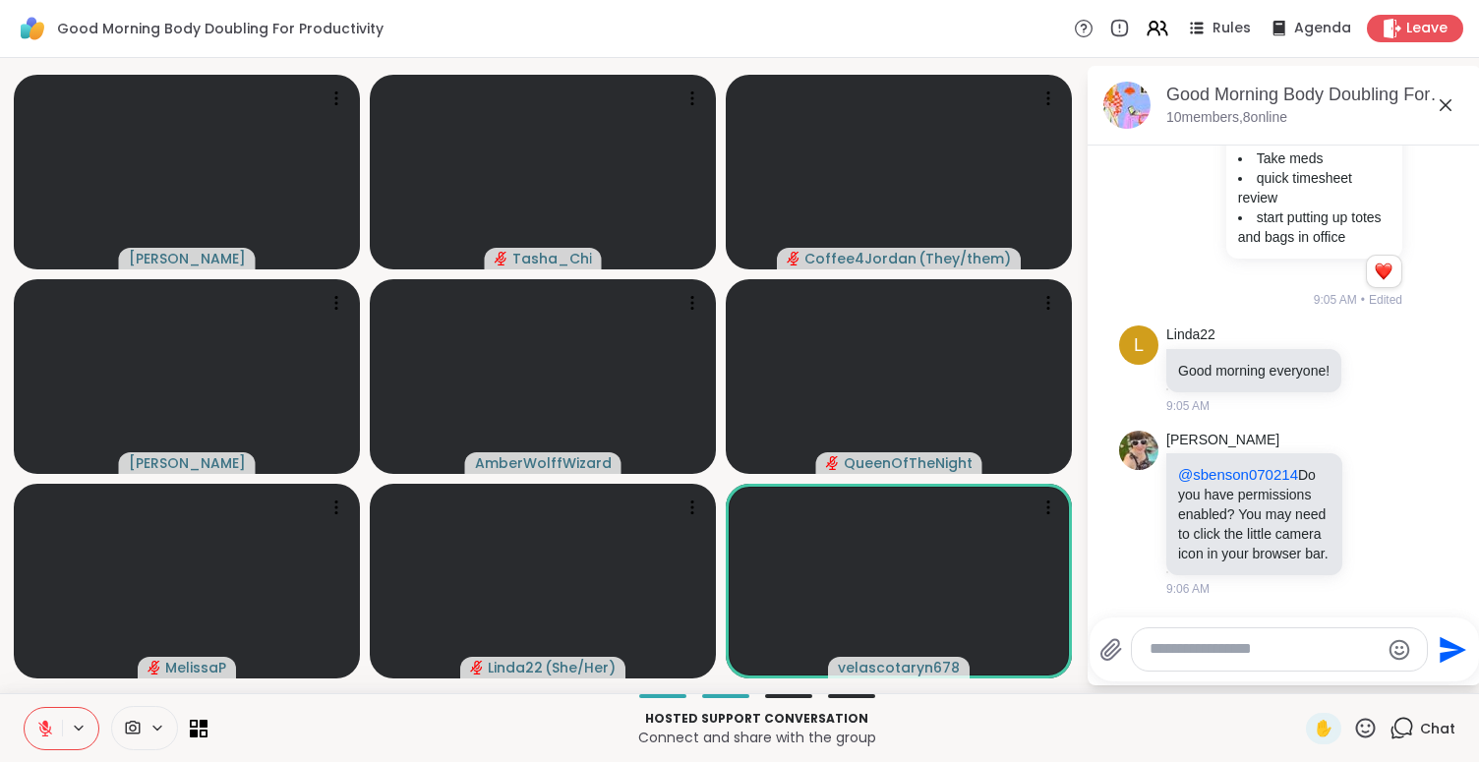
click at [12, 700] on div "Hosted support conversation Connect and share with the group ✋ Chat" at bounding box center [739, 727] width 1479 height 69
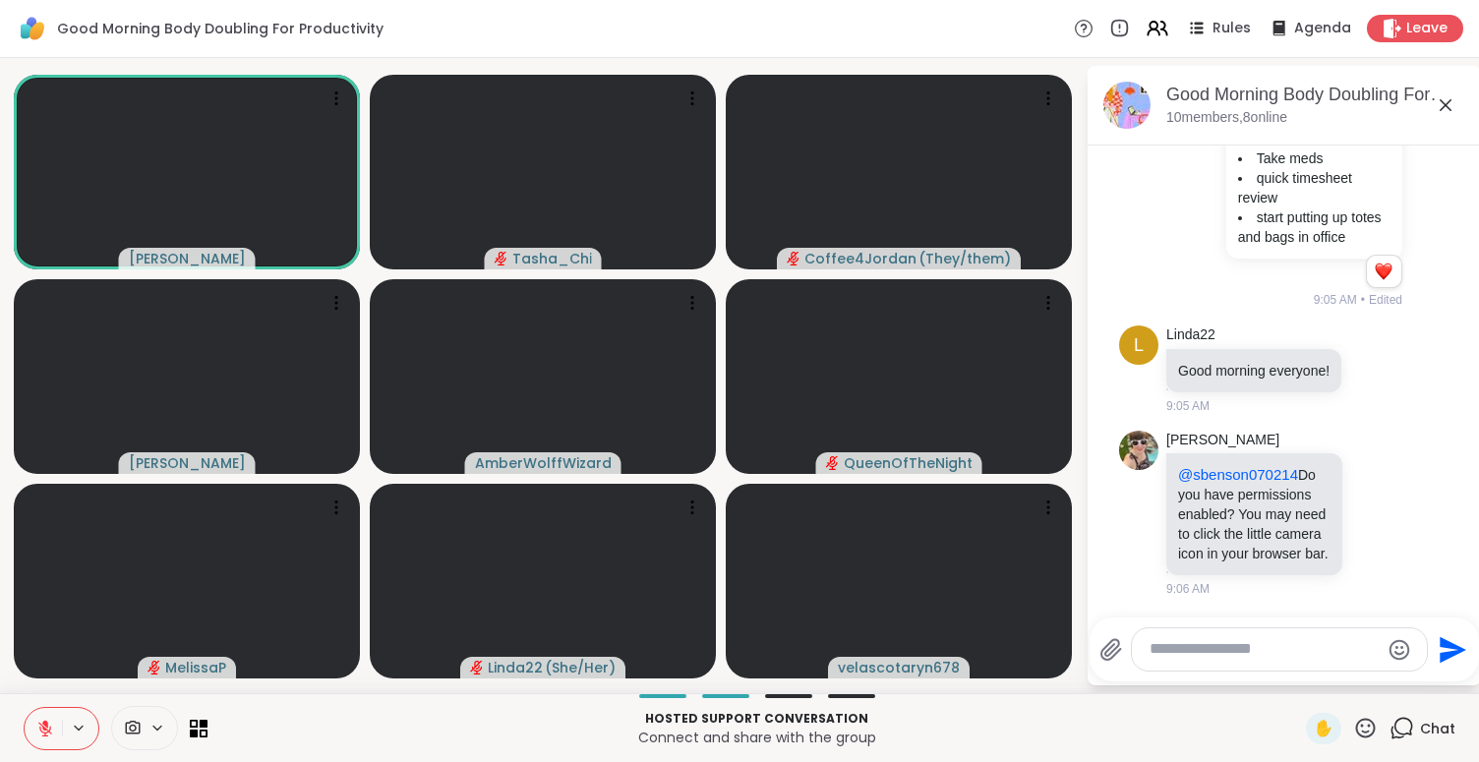
click at [12, 700] on div "Hosted support conversation Connect and share with the group ✋ Chat" at bounding box center [739, 727] width 1479 height 69
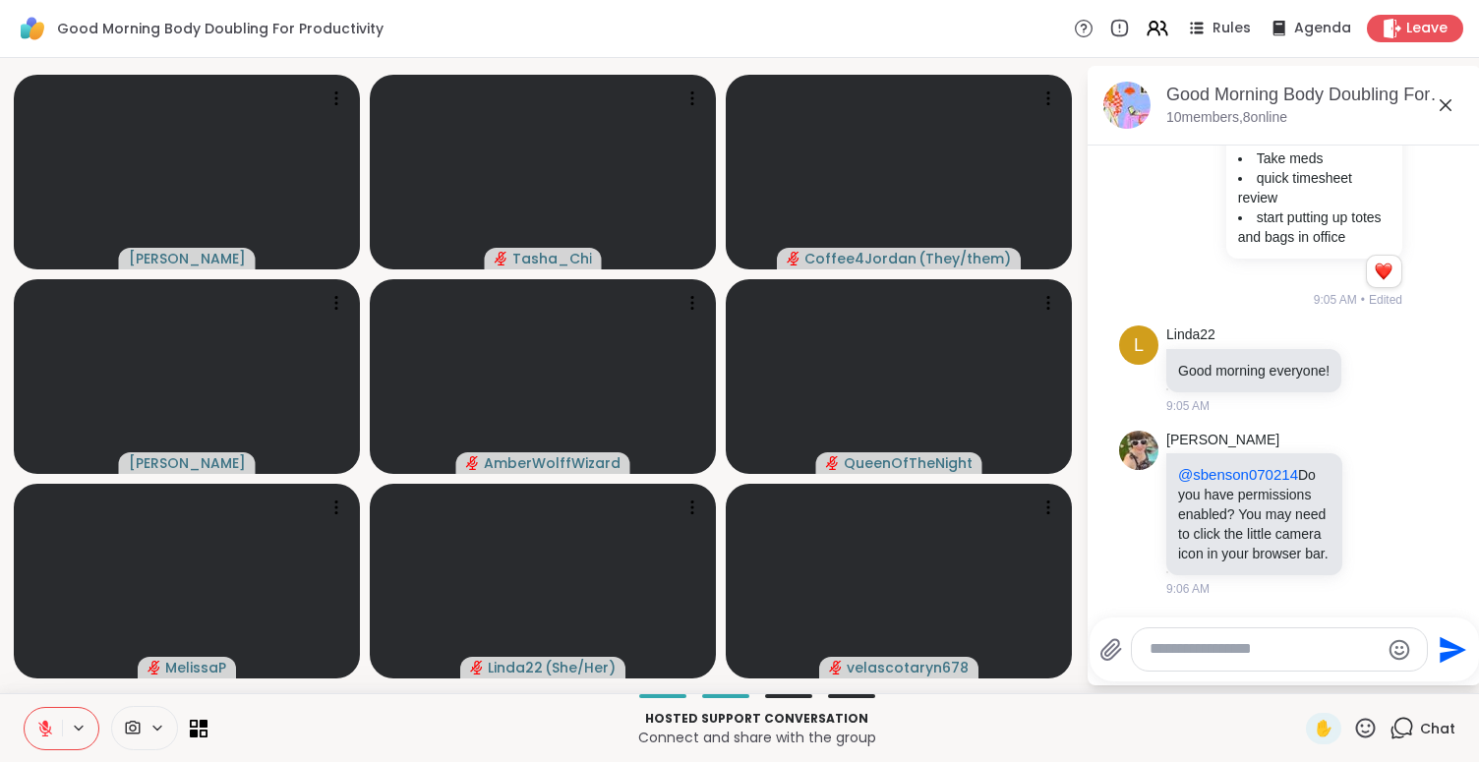
click at [11, 699] on div "Hosted support conversation Connect and share with the group ✋ Chat" at bounding box center [739, 727] width 1479 height 69
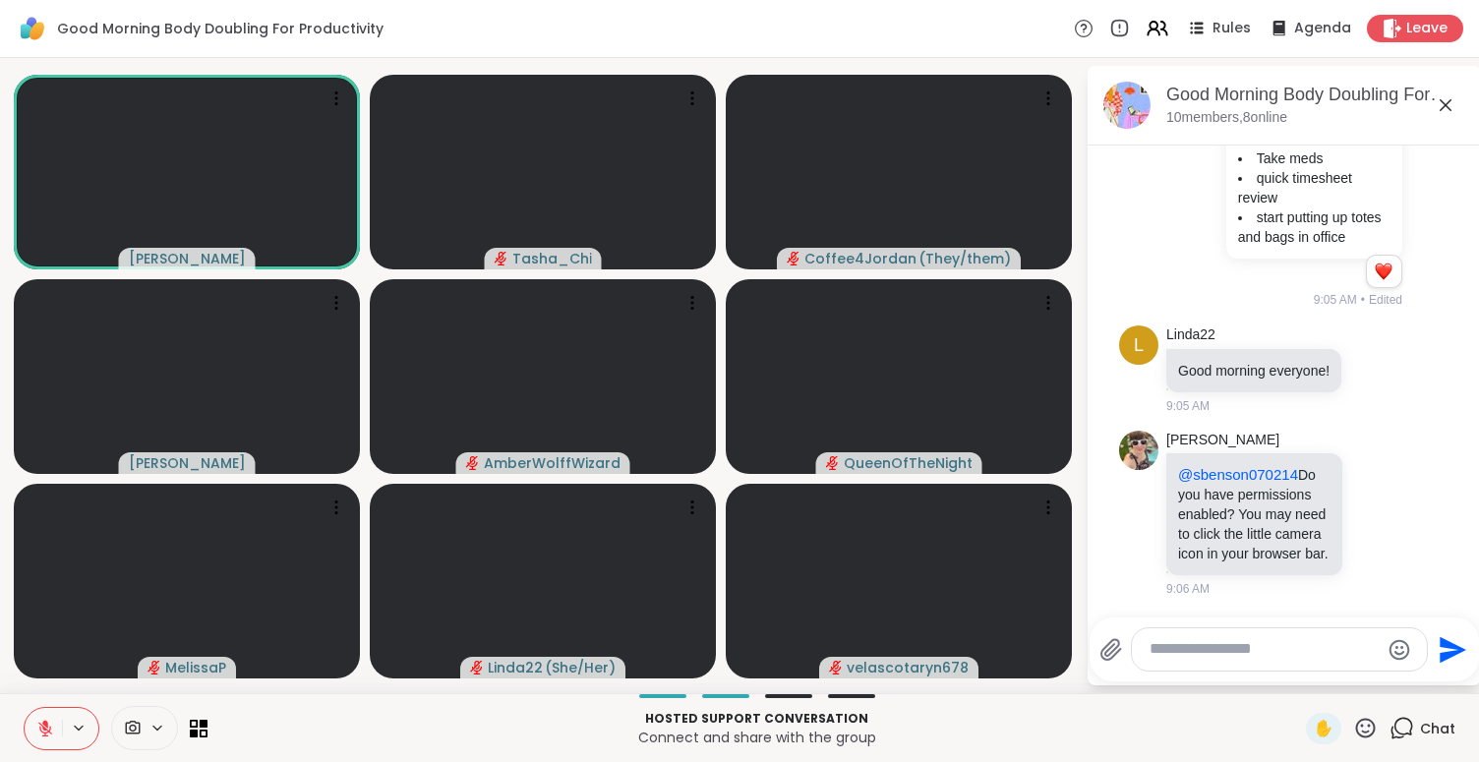
click at [11, 699] on div "Hosted support conversation Connect and share with the group ✋ Chat" at bounding box center [739, 727] width 1479 height 69
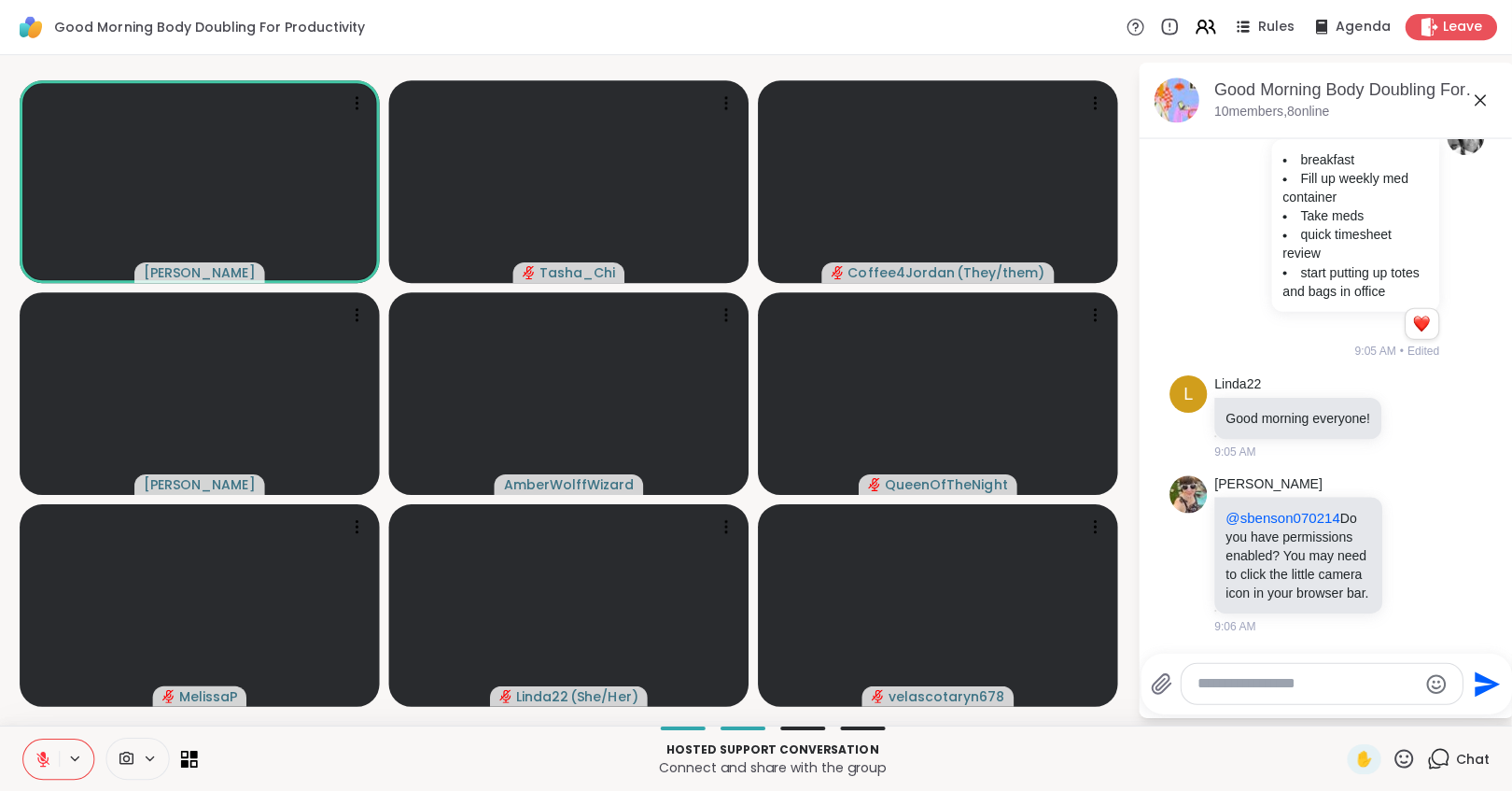
scroll to position [932, 0]
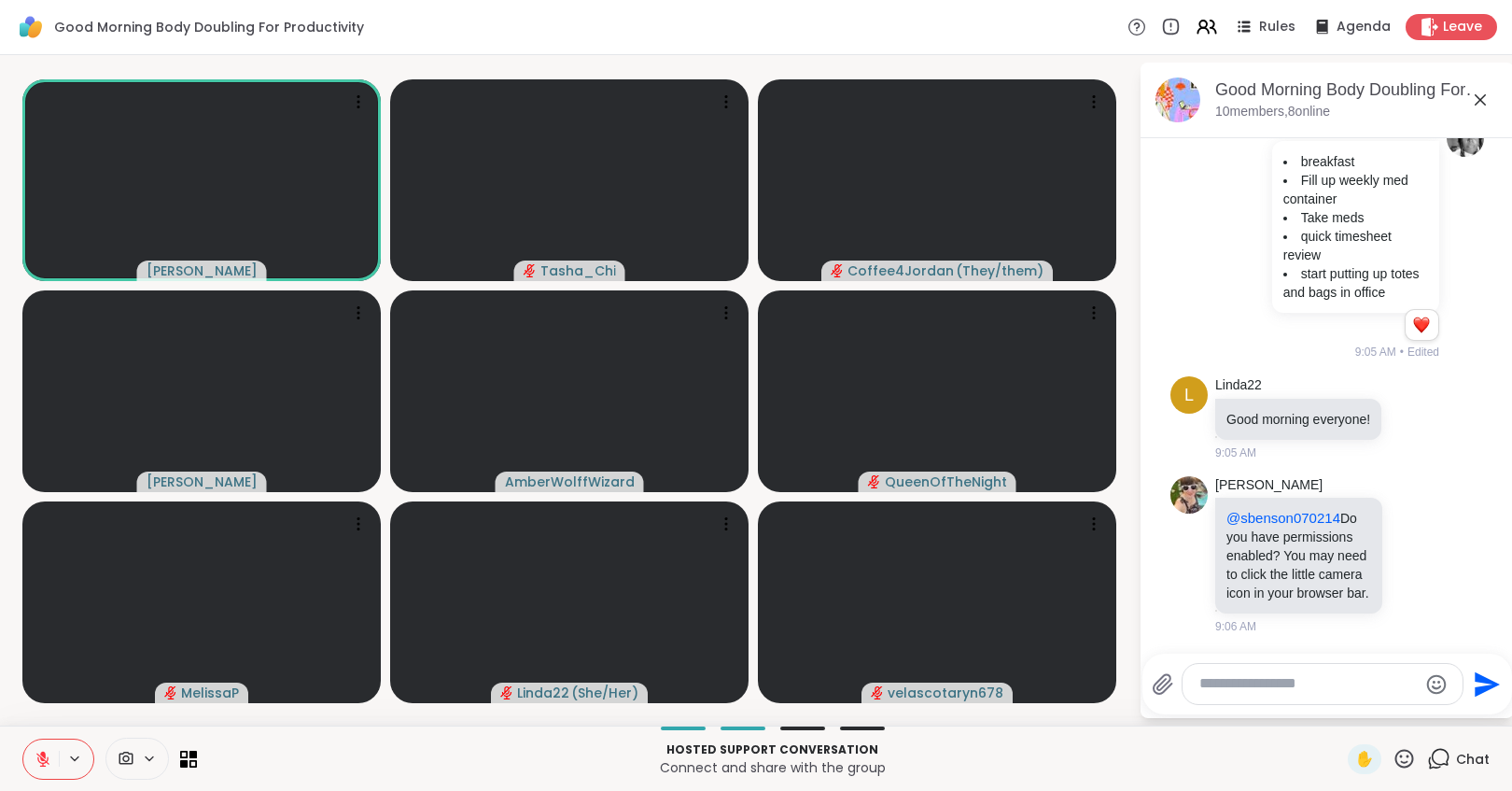
click at [330, 723] on p "Connect and share with the group" at bounding box center [772, 768] width 1129 height 19
click at [314, 723] on p "Connect and share with the group" at bounding box center [772, 768] width 1129 height 19
click at [348, 723] on p "Connect and share with the group" at bounding box center [772, 768] width 1129 height 19
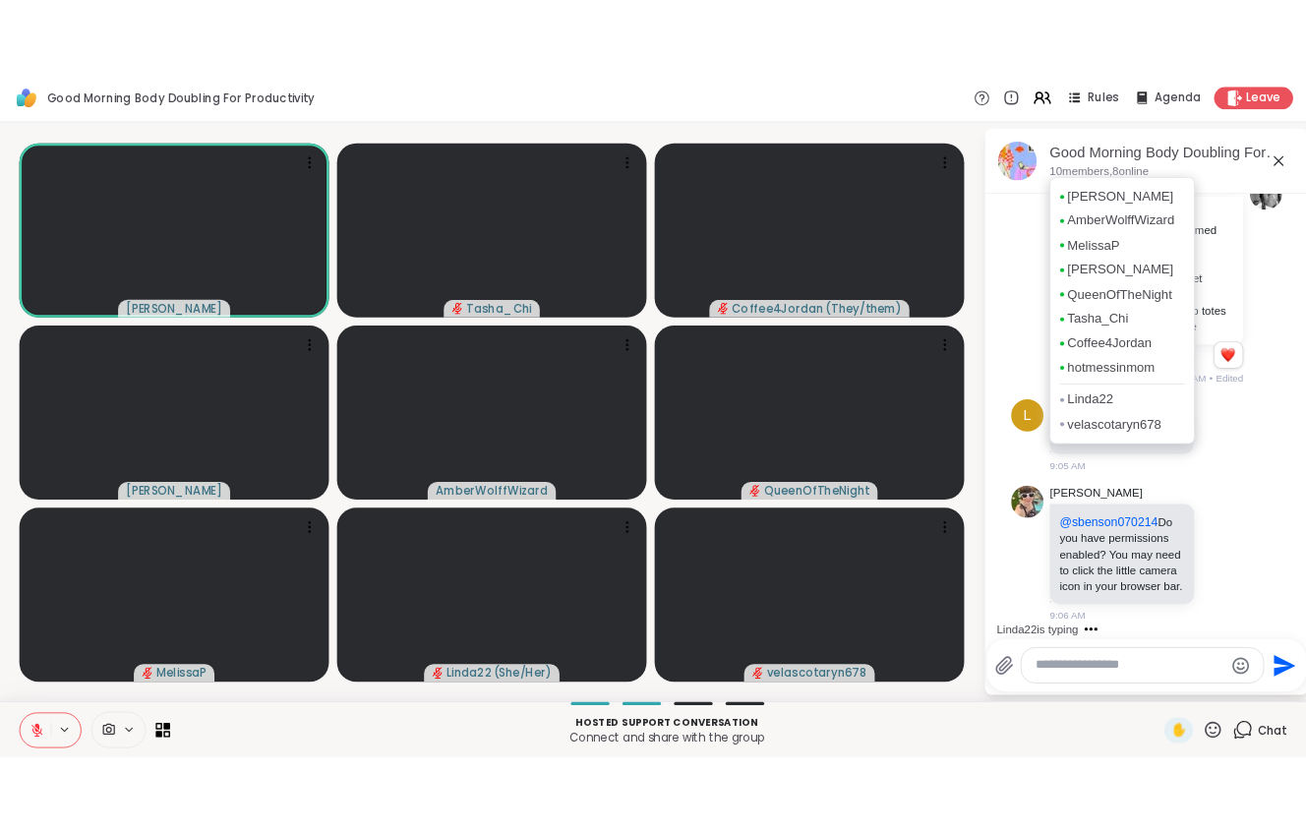
scroll to position [1126, 0]
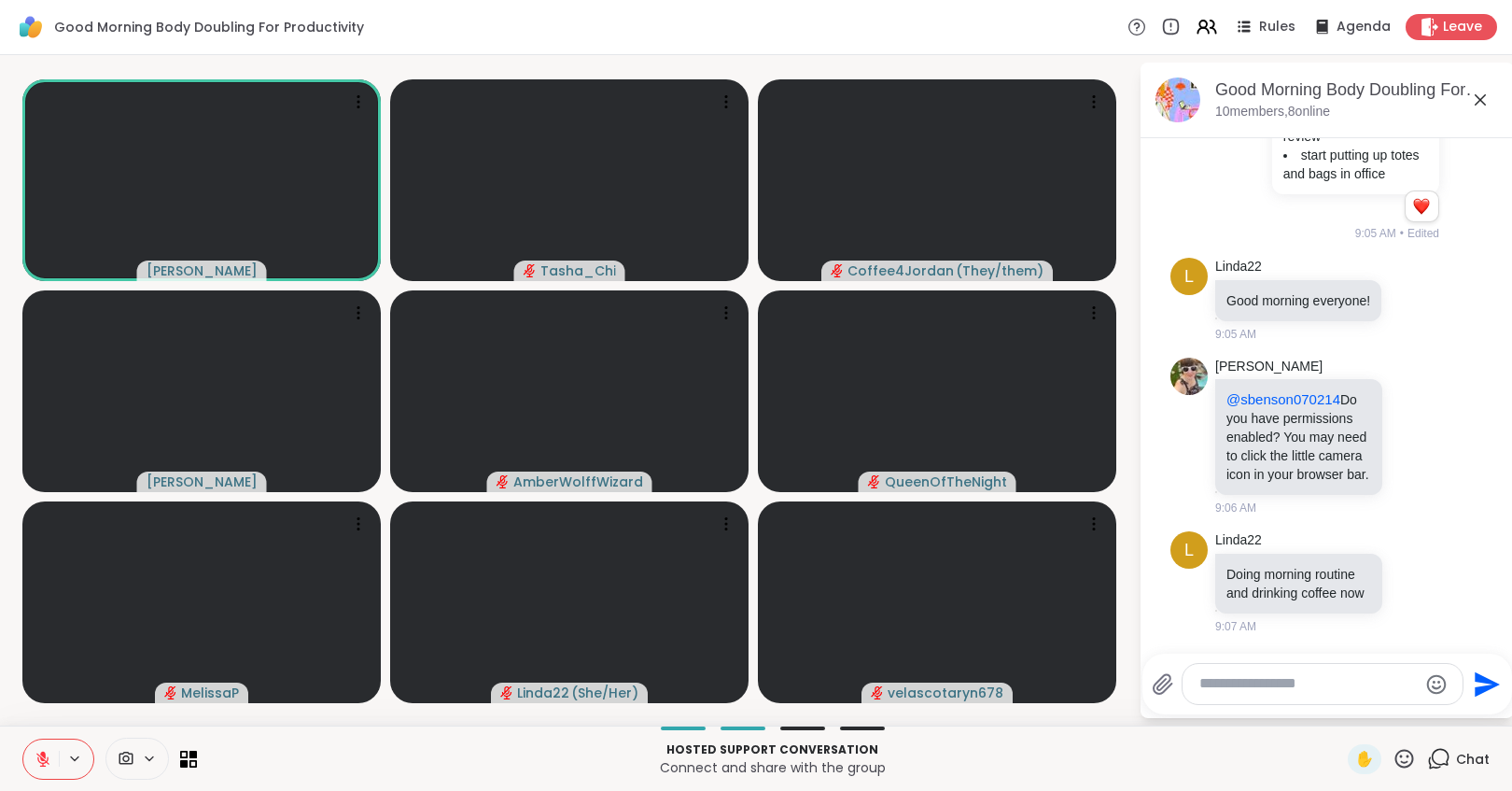
drag, startPoint x: 332, startPoint y: 768, endPoint x: 366, endPoint y: 726, distance: 54.0
click at [332, 723] on p "Connect and share with the group" at bounding box center [772, 768] width 1129 height 19
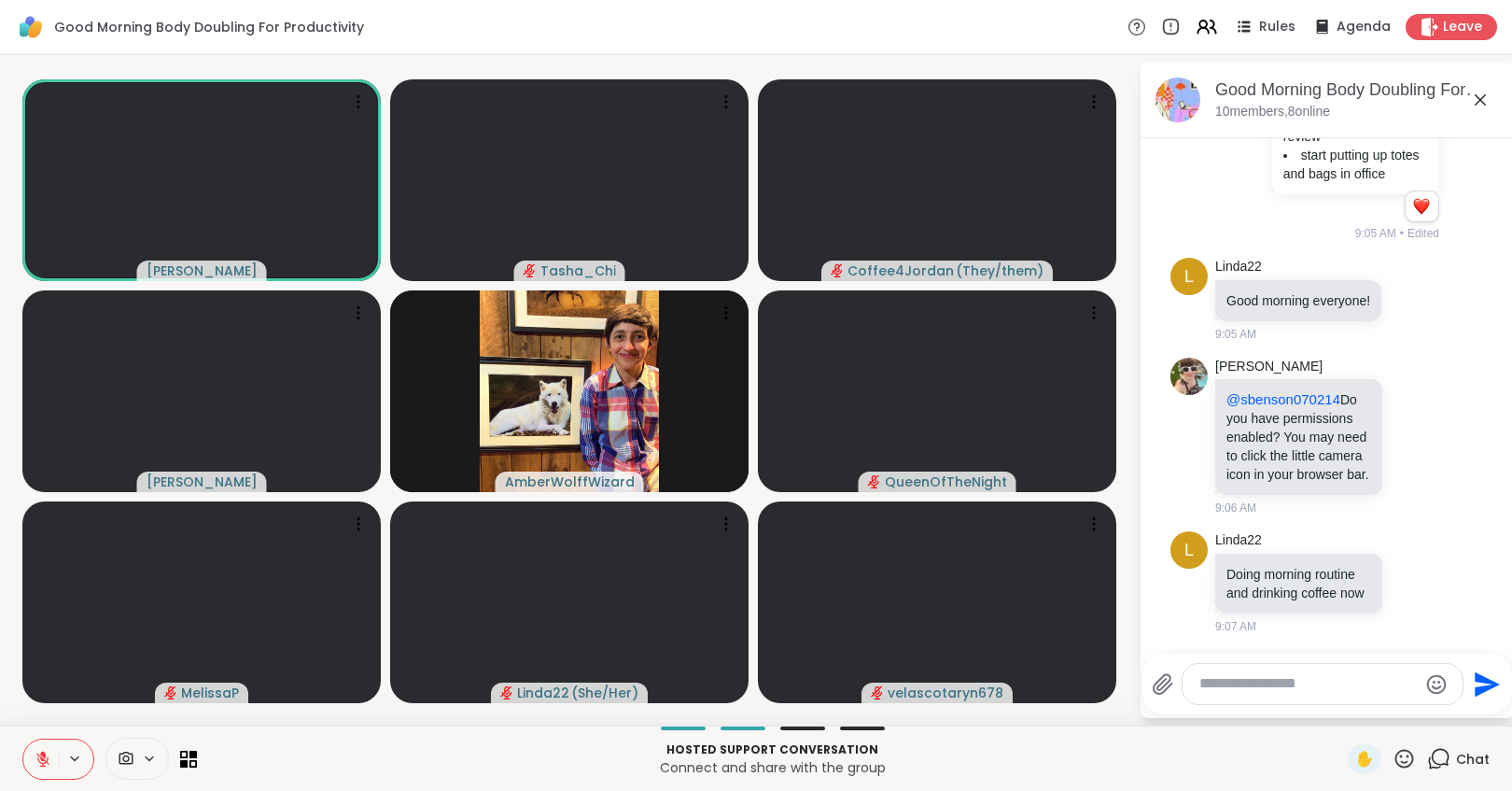
click at [345, 723] on div "Hosted support conversation Connect and share with the group" at bounding box center [772, 759] width 1129 height 42
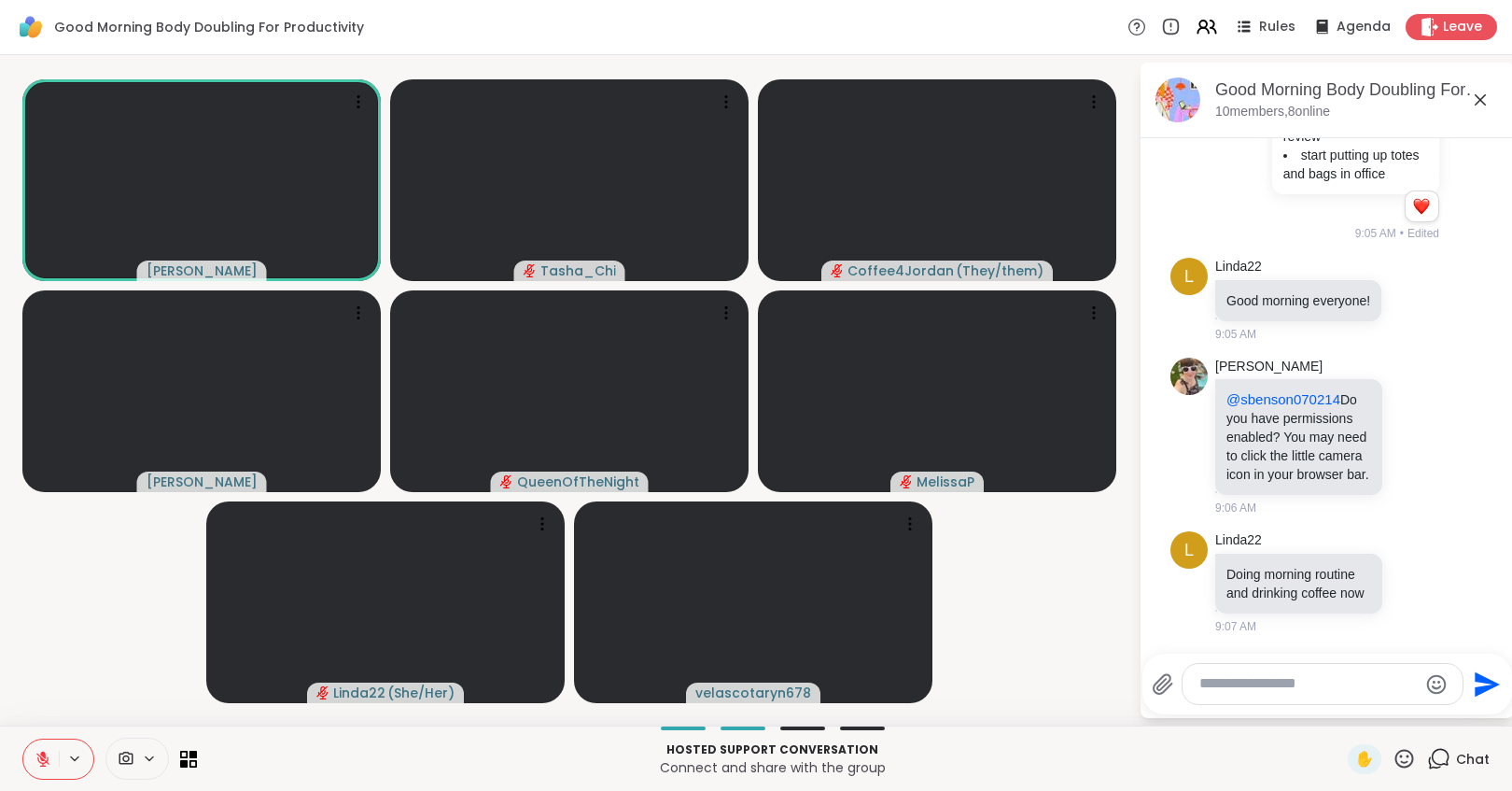
click at [345, 723] on div "Hosted support conversation Connect and share with the group" at bounding box center [772, 759] width 1129 height 42
click at [296, 723] on p "Hosted support conversation" at bounding box center [772, 750] width 1129 height 17
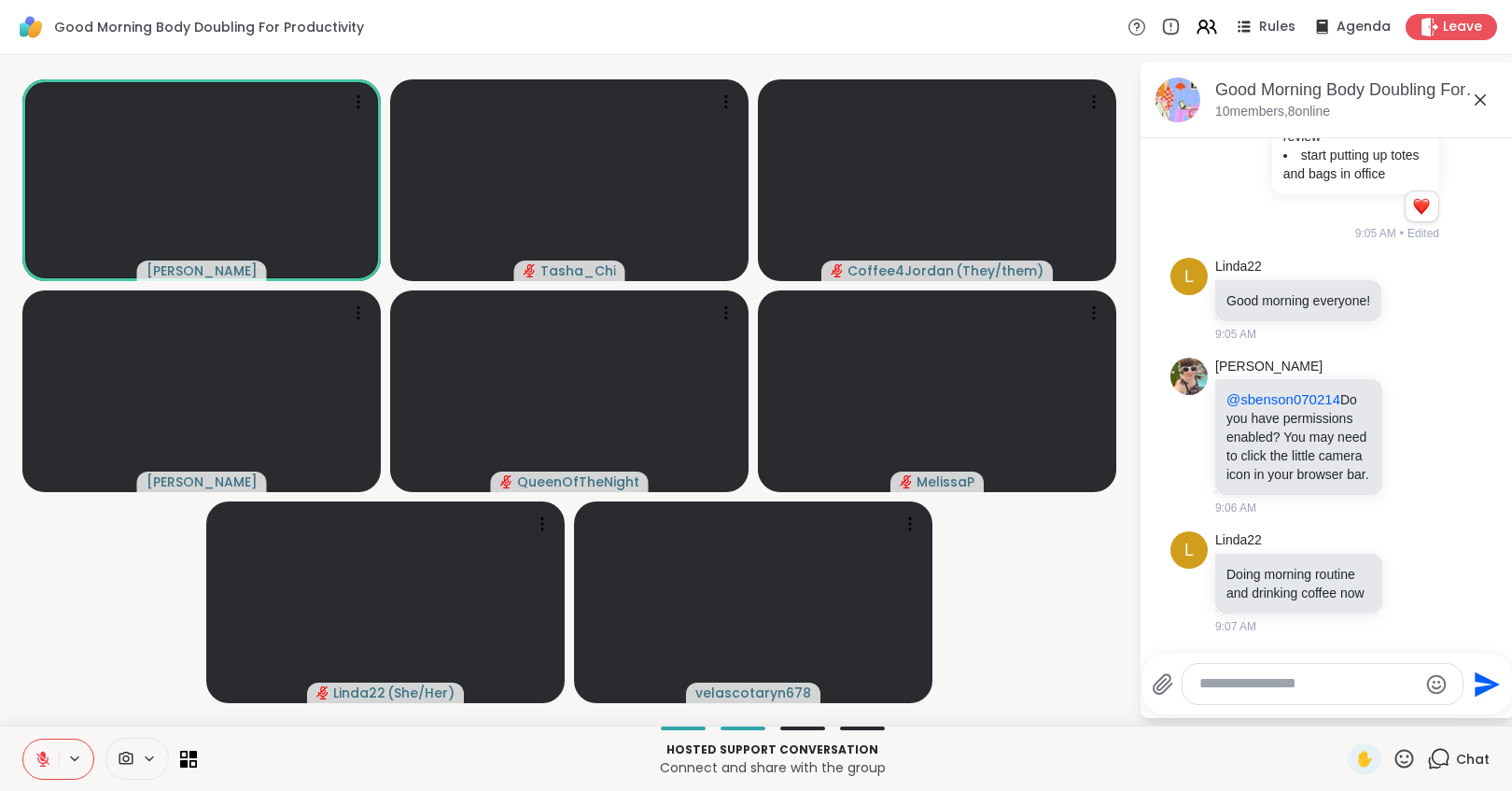
click at [296, 723] on p "Hosted support conversation" at bounding box center [772, 750] width 1129 height 17
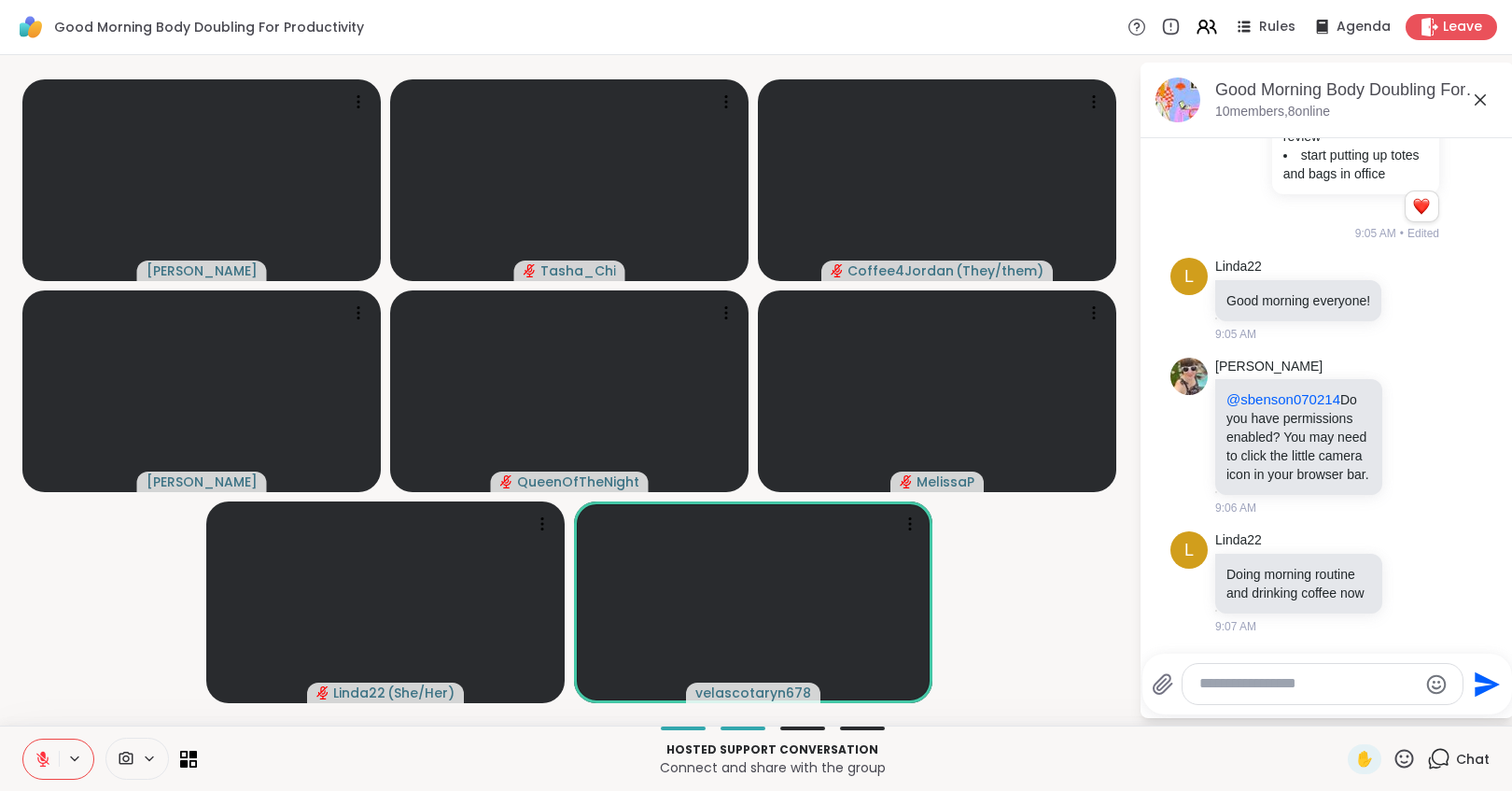
click at [296, 723] on p "Hosted support conversation" at bounding box center [772, 750] width 1129 height 17
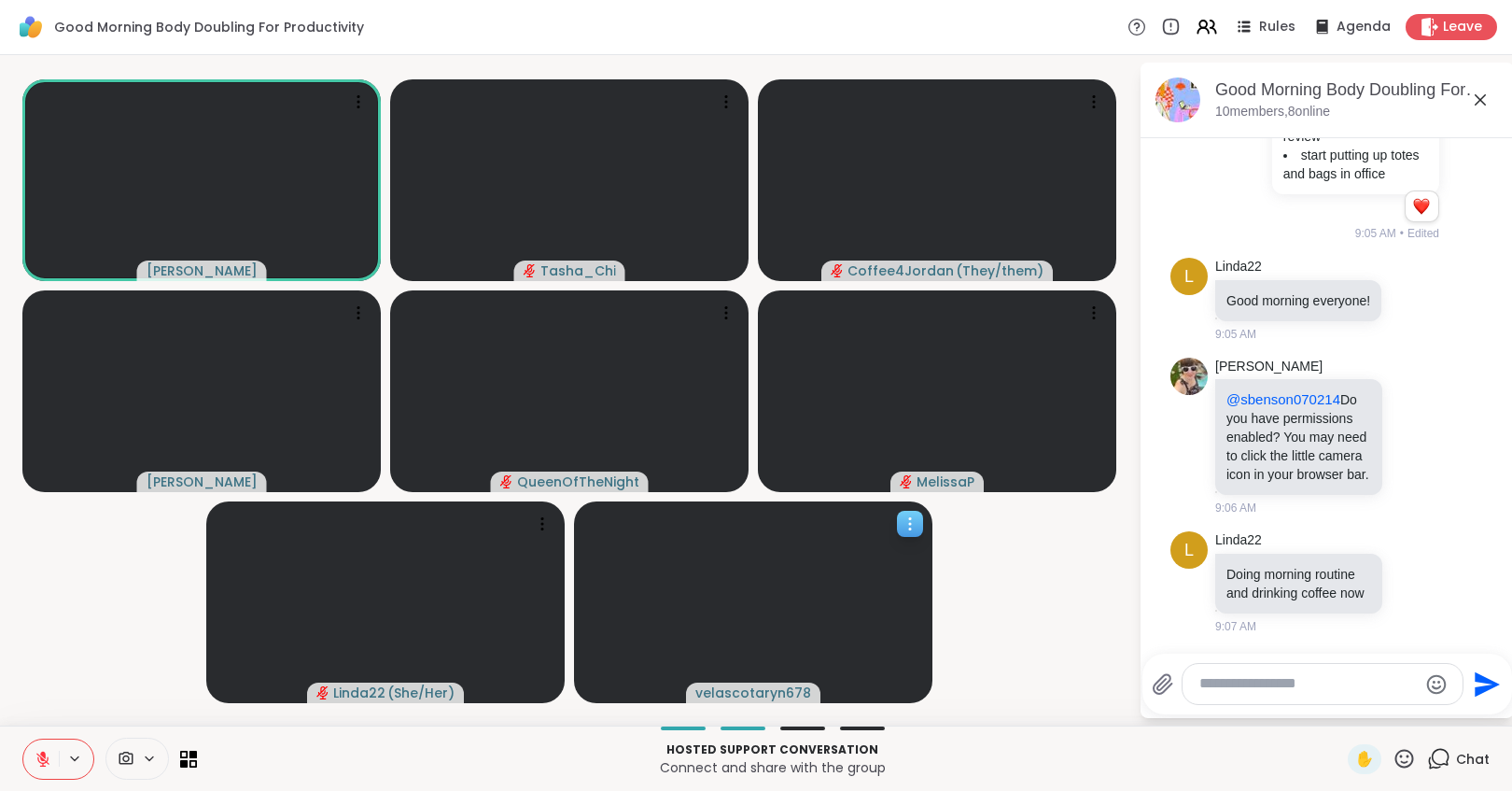
click at [912, 518] on icon at bounding box center [910, 524] width 19 height 19
click at [875, 540] on h4 "View Profile" at bounding box center [849, 533] width 79 height 19
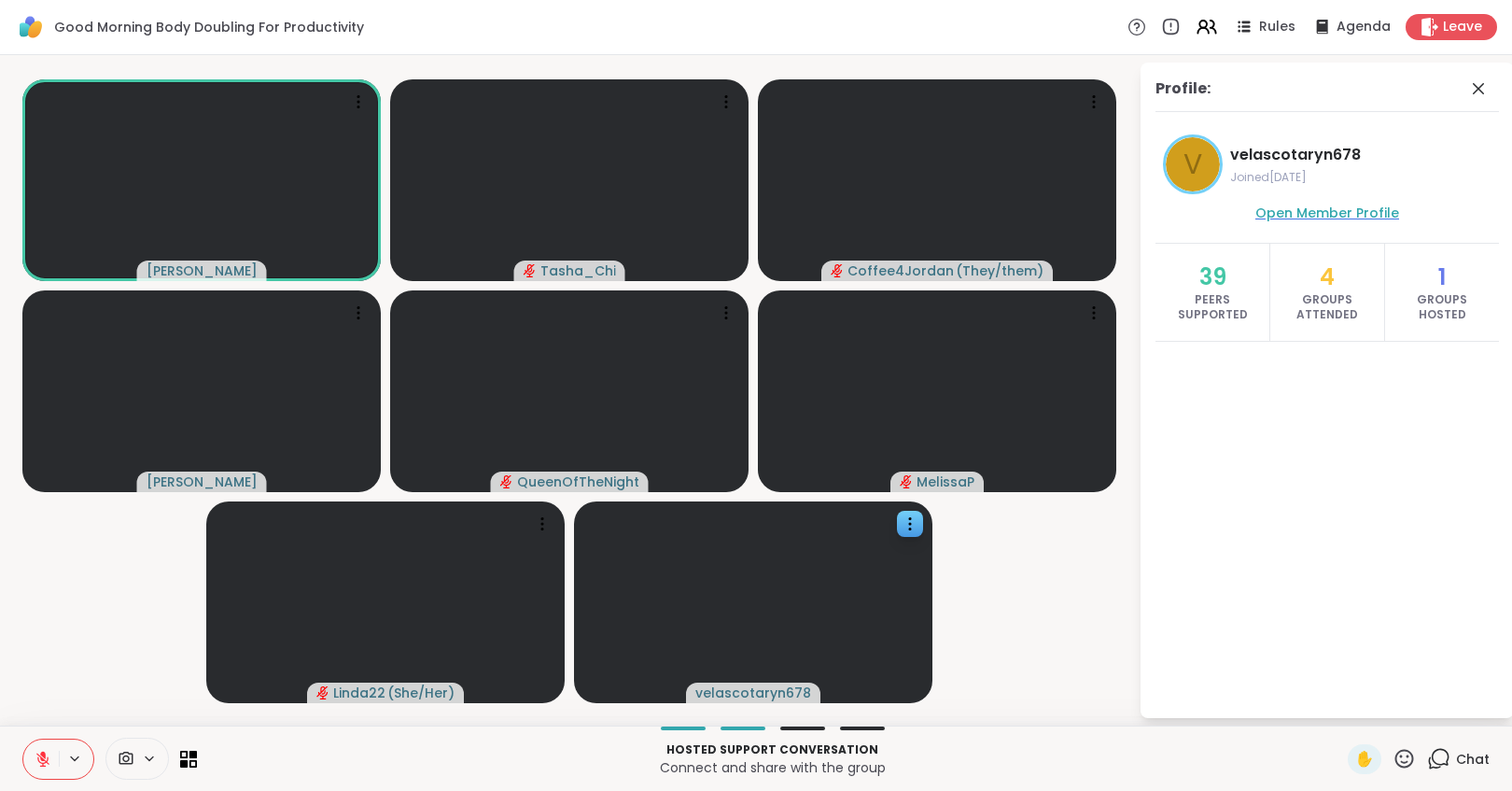
click at [1363, 210] on span "Open Member Profile" at bounding box center [1327, 213] width 143 height 19
click at [364, 723] on p "Hosted support conversation" at bounding box center [772, 750] width 1129 height 17
click at [366, 723] on p "Connect and share with the group" at bounding box center [772, 768] width 1129 height 19
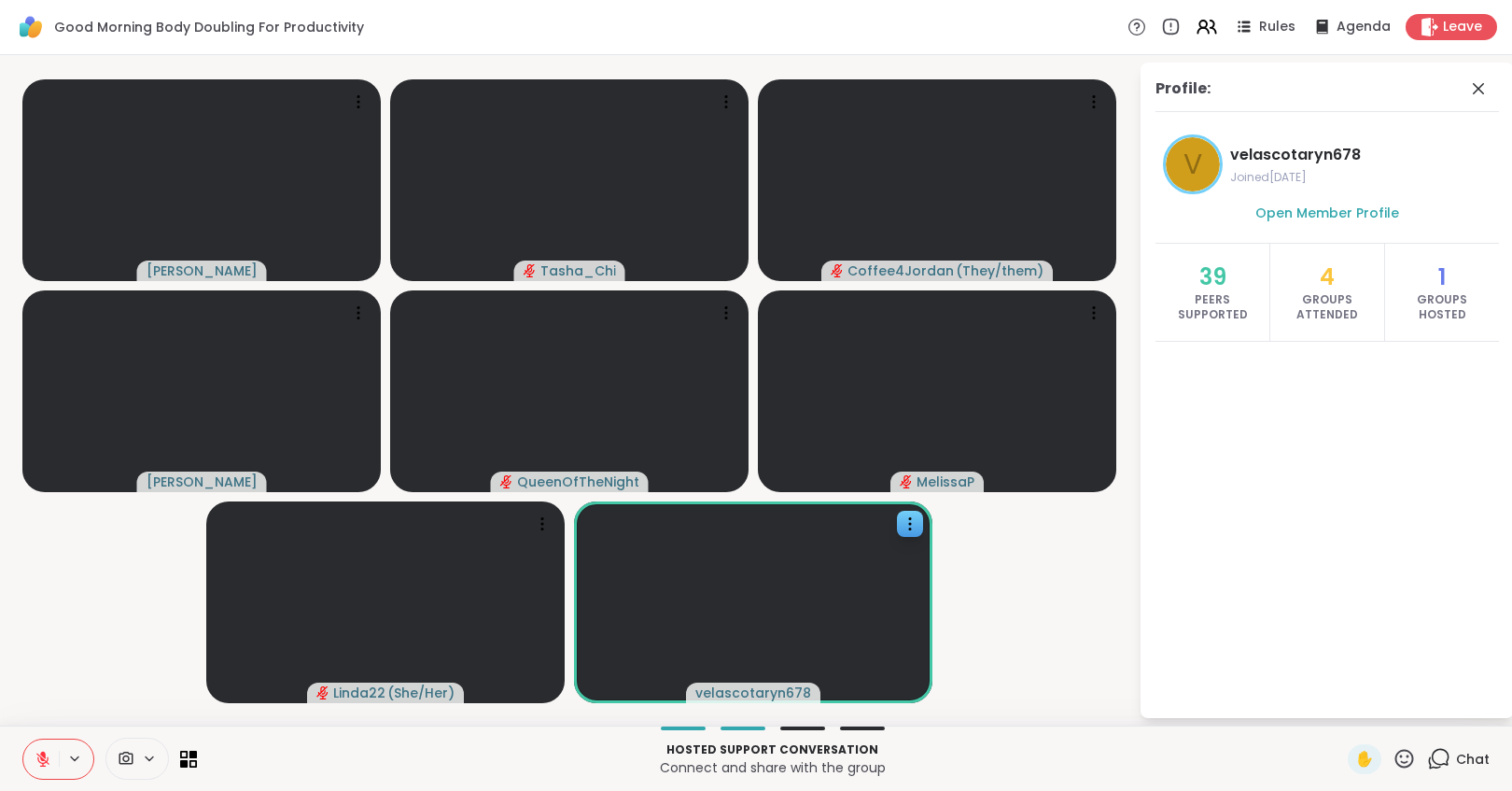
click at [270, 723] on div "Hosted support conversation Connect and share with the group" at bounding box center [772, 759] width 1129 height 42
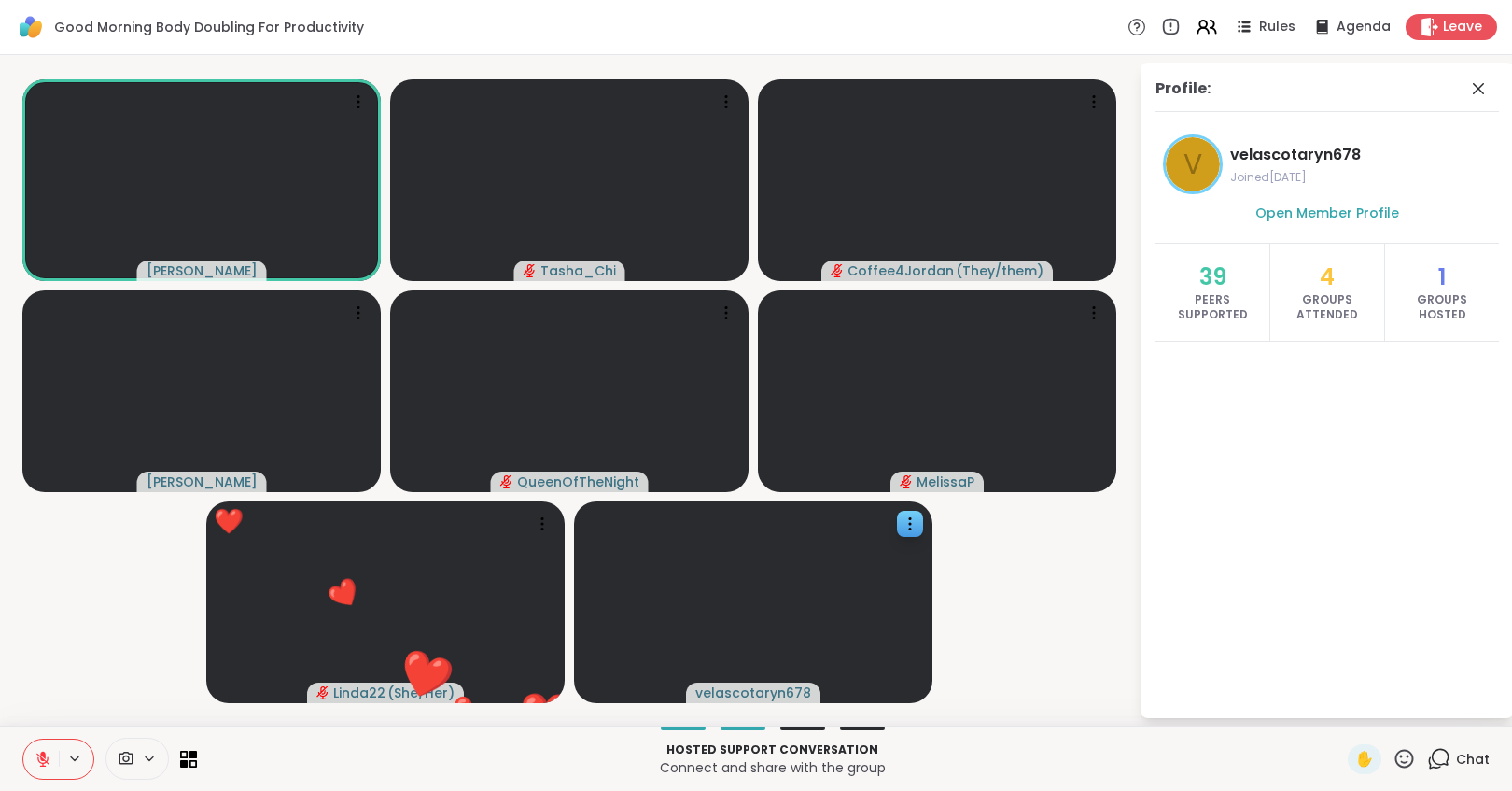
click at [522, 723] on p "Connect and share with the group" at bounding box center [772, 768] width 1129 height 19
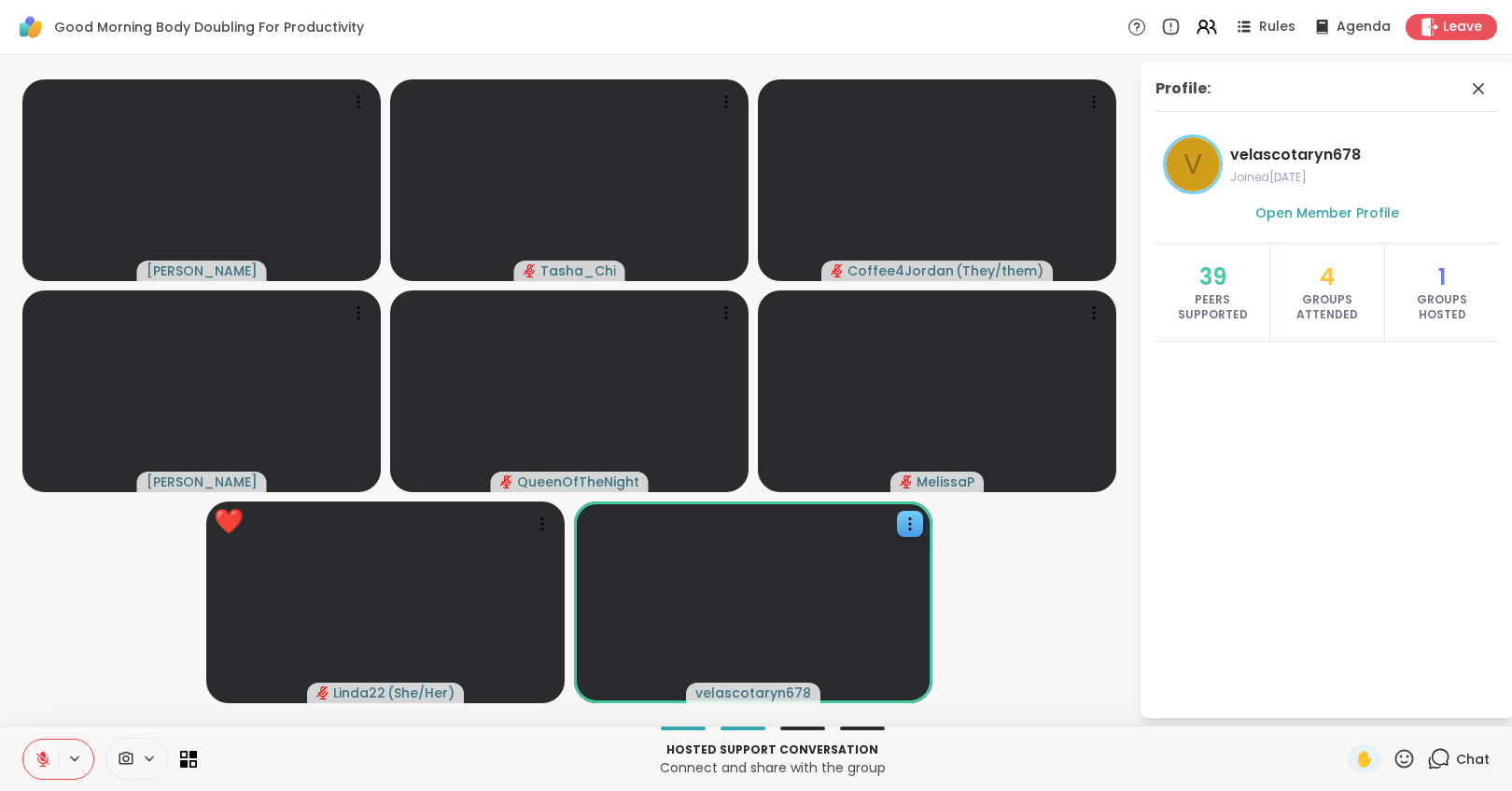
click at [522, 723] on p "Connect and share with the group" at bounding box center [772, 768] width 1129 height 19
click at [331, 723] on p "Connect and share with the group" at bounding box center [772, 768] width 1129 height 19
click at [363, 723] on p "Hosted support conversation" at bounding box center [772, 750] width 1129 height 17
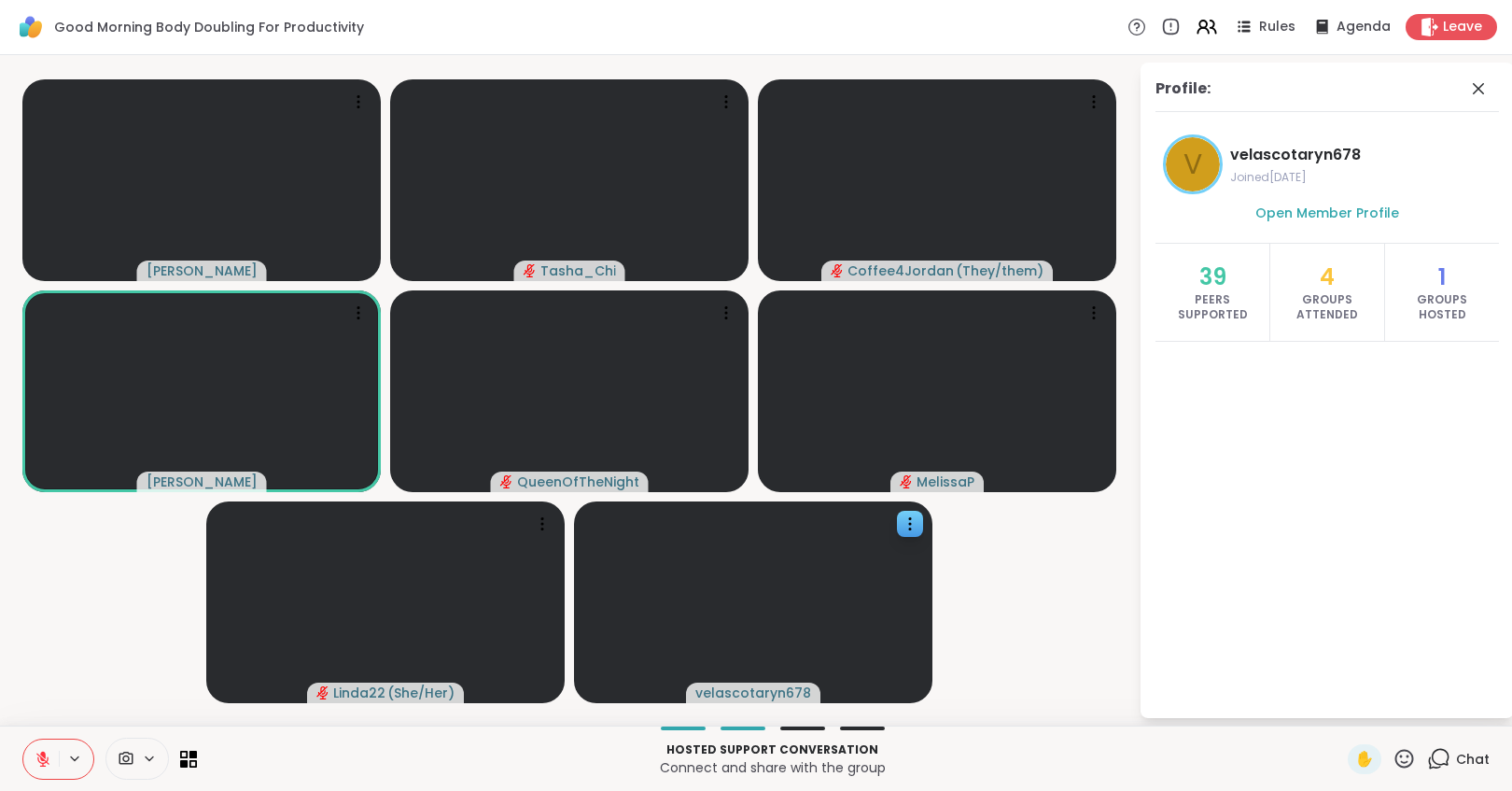
click at [363, 723] on p "Hosted support conversation" at bounding box center [772, 750] width 1129 height 17
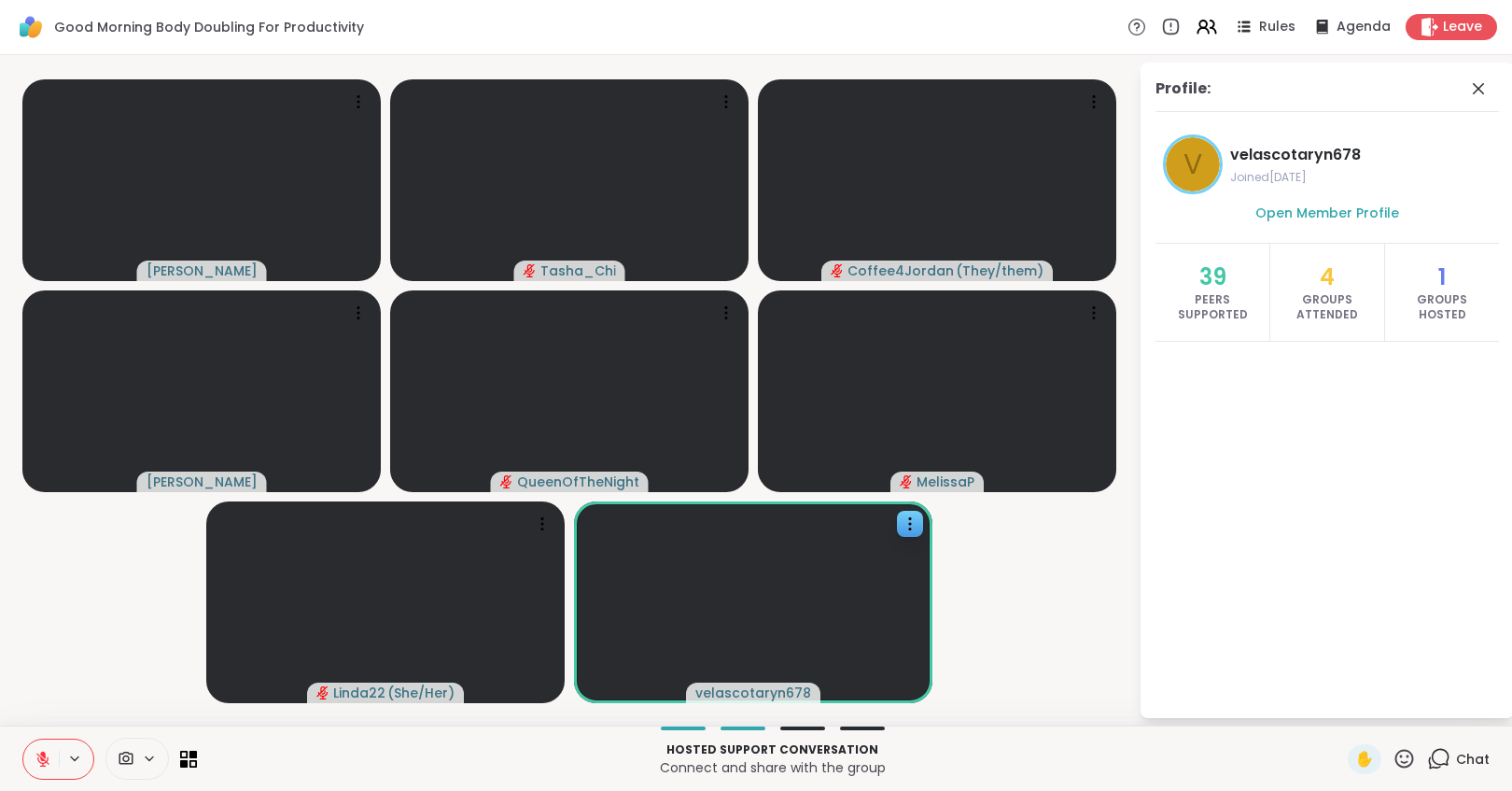
click at [350, 723] on p "Connect and share with the group" at bounding box center [772, 768] width 1129 height 19
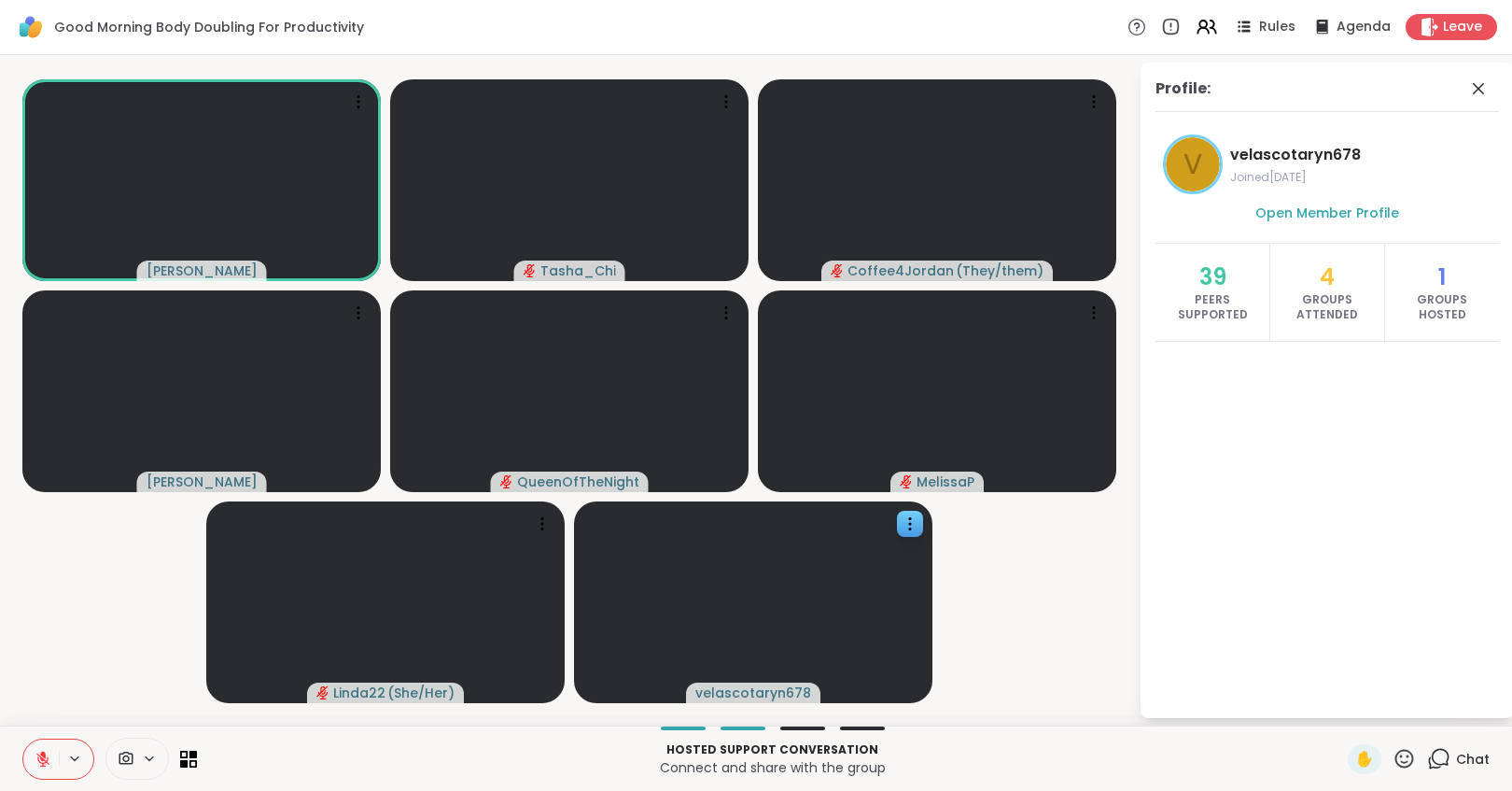
click at [349, 723] on p "Connect and share with the group" at bounding box center [772, 768] width 1129 height 19
click at [97, 649] on video-player-container "Adrienne_QueenOfTheDawn Tasha_Chi Coffee4Jordan ( They/them ) Cyndy QueenOfTheN…" at bounding box center [569, 390] width 1116 height 655
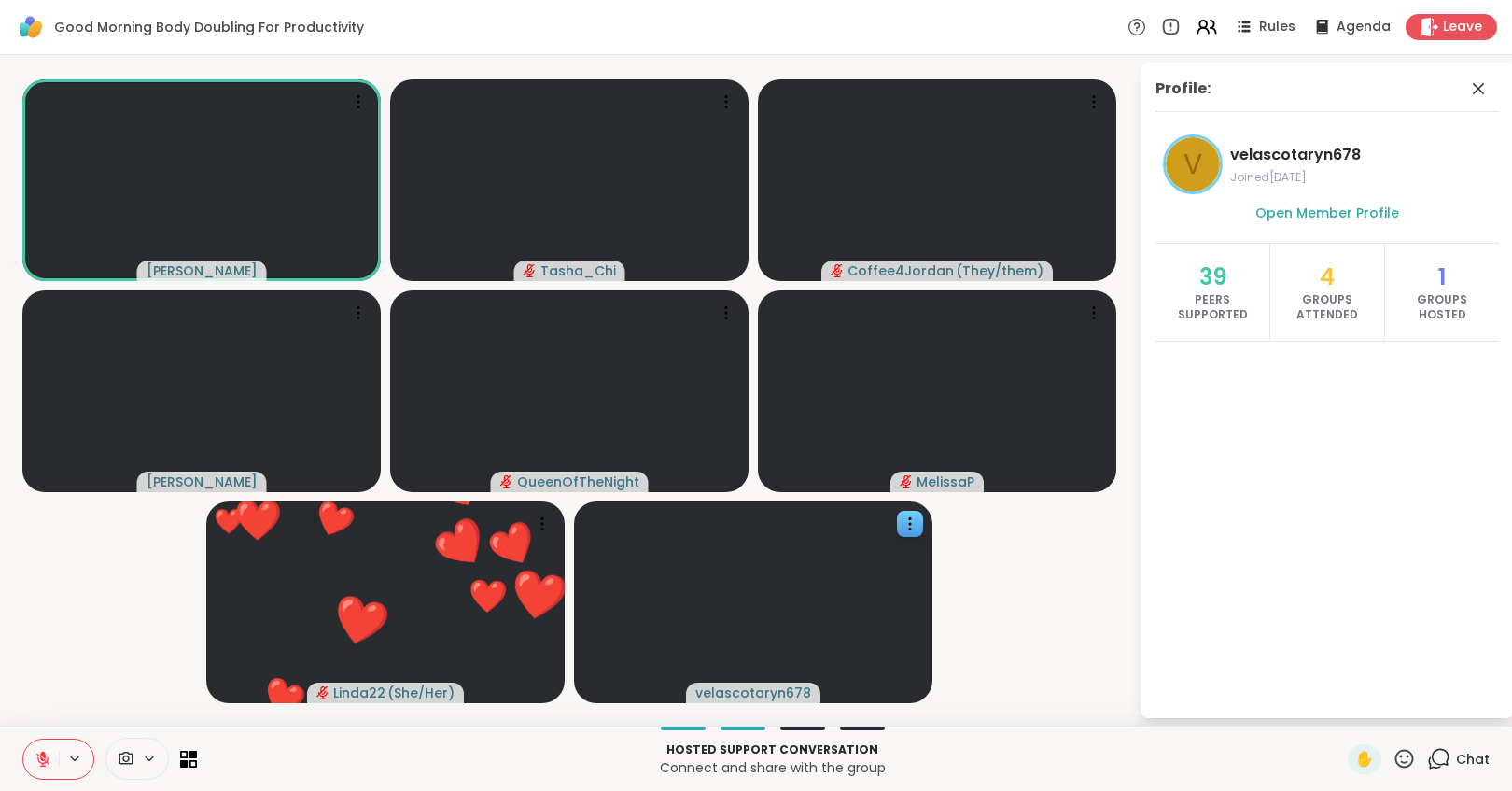
click at [258, 723] on p "Hosted support conversation" at bounding box center [772, 750] width 1129 height 17
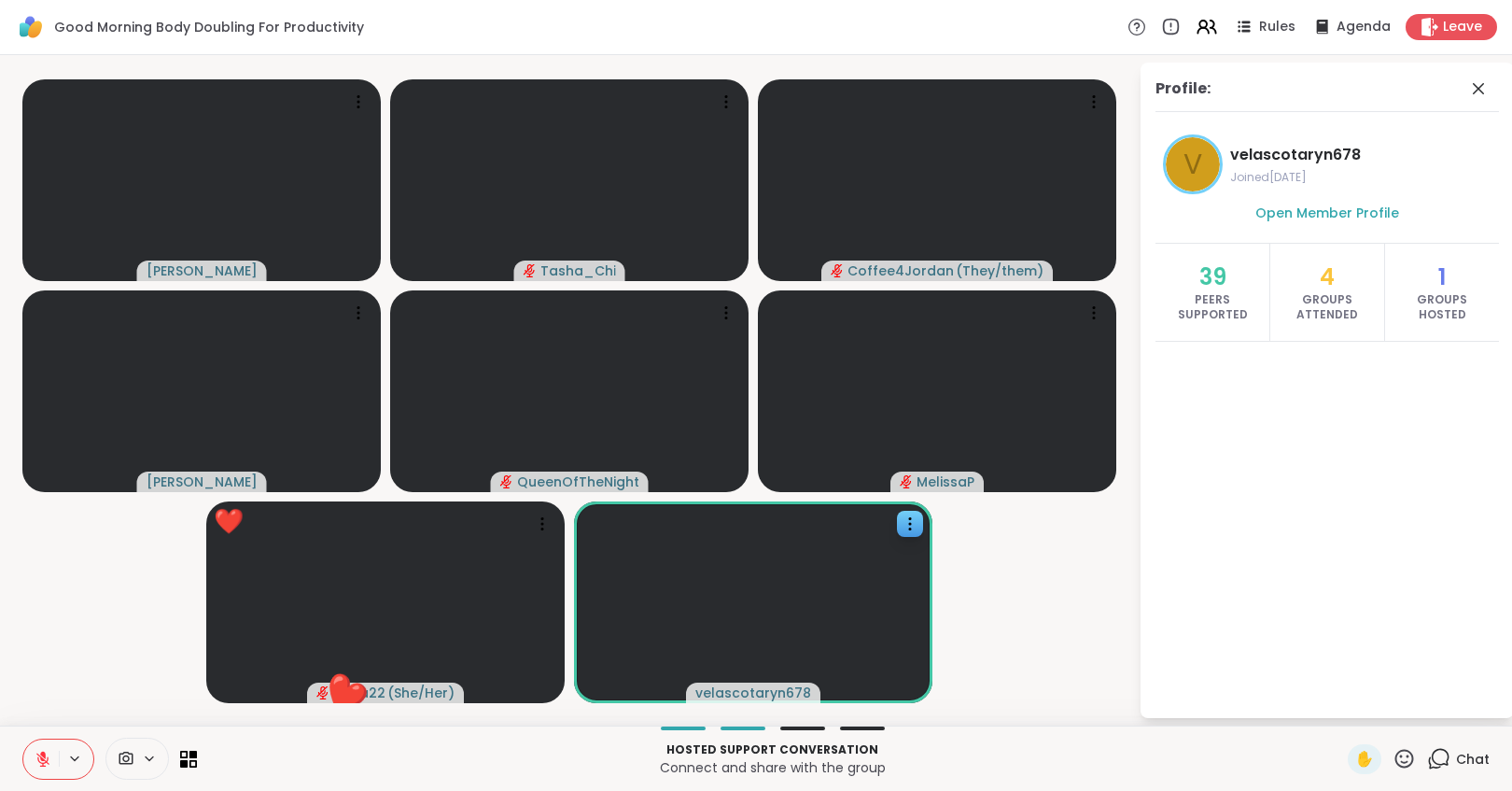
click at [25, 658] on video-player-container "Adrienne_QueenOfTheDawn Tasha_Chi Coffee4Jordan ( They/them ) Cyndy QueenOfTheN…" at bounding box center [569, 390] width 1116 height 655
click at [380, 723] on div "Hosted support conversation Connect and share with the group ✋ Chat" at bounding box center [756, 758] width 1512 height 66
click at [61, 640] on video-player-container "Adrienne_QueenOfTheDawn Tasha_Chi Coffee4Jordan ( They/them ) Cyndy QueenOfTheN…" at bounding box center [569, 390] width 1116 height 655
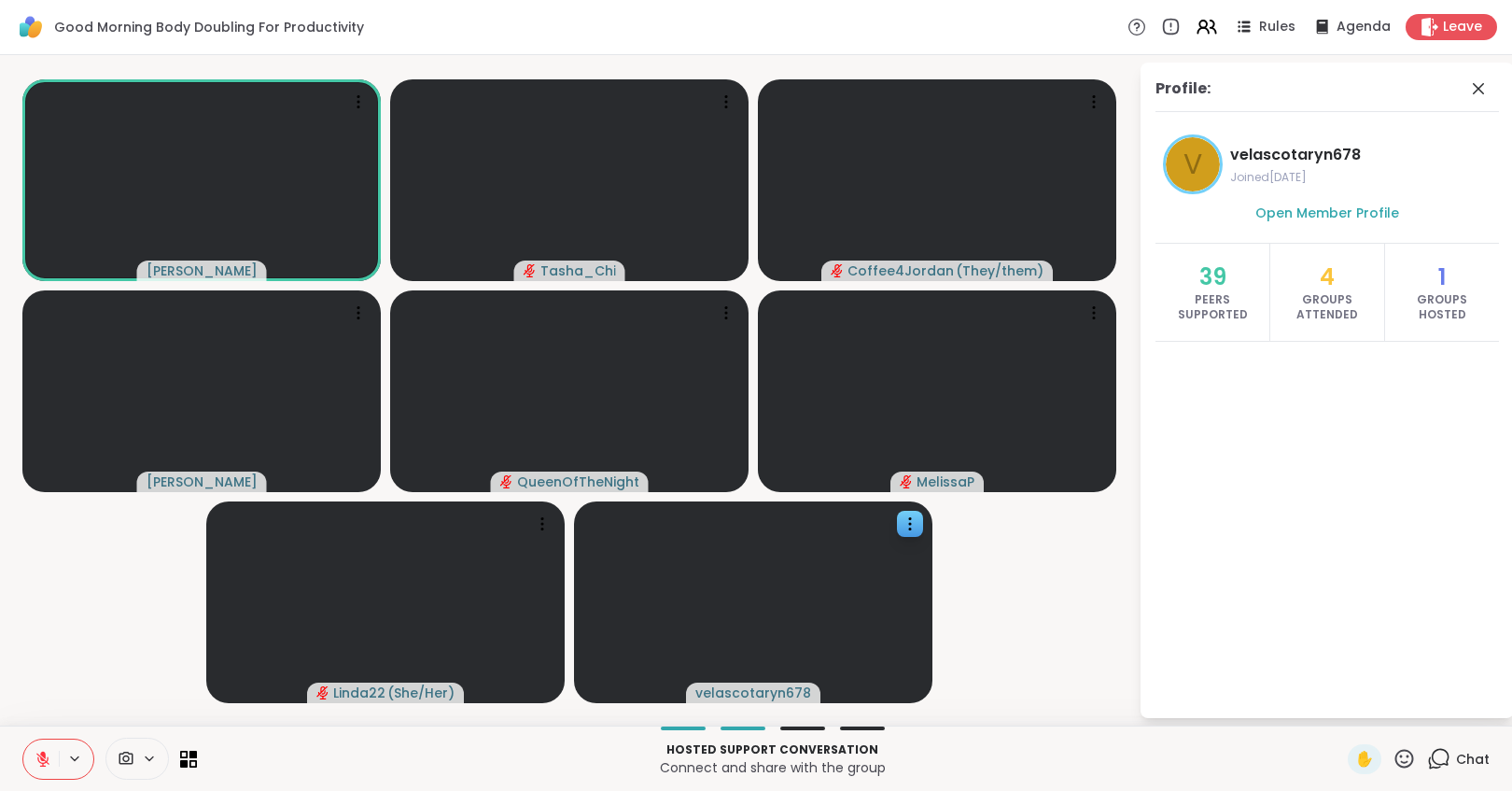
click at [87, 649] on video-player-container "Adrienne_QueenOfTheDawn Tasha_Chi Coffee4Jordan ( They/them ) Cyndy QueenOfTheN…" at bounding box center [569, 390] width 1116 height 655
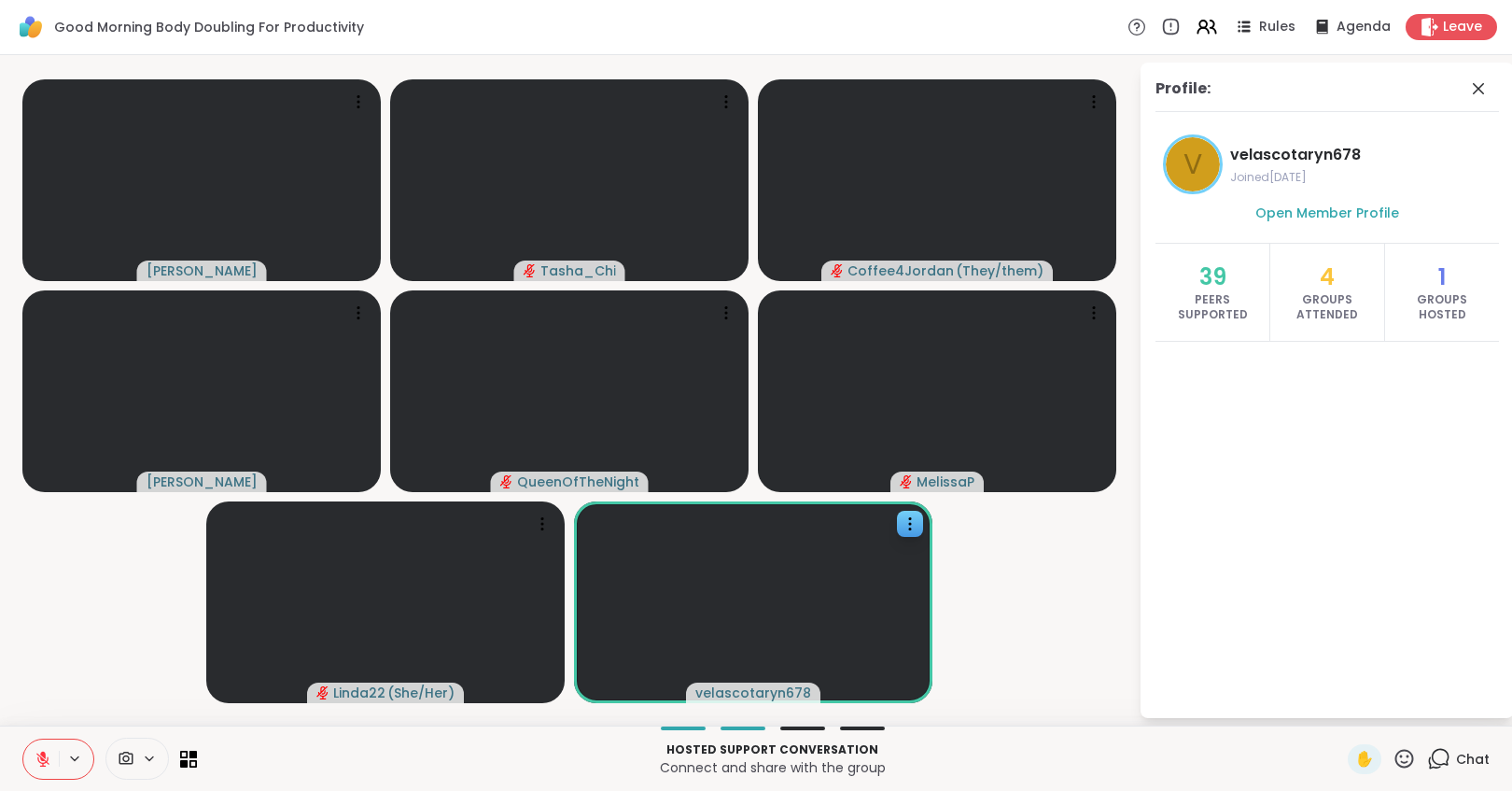
click at [88, 648] on video-player-container "Adrienne_QueenOfTheDawn Tasha_Chi Coffee4Jordan ( They/them ) Cyndy QueenOfTheN…" at bounding box center [569, 390] width 1116 height 655
click at [80, 670] on video-player-container "Adrienne_QueenOfTheDawn Tasha_Chi Coffee4Jordan ( They/them ) Cyndy QueenOfTheN…" at bounding box center [569, 390] width 1116 height 655
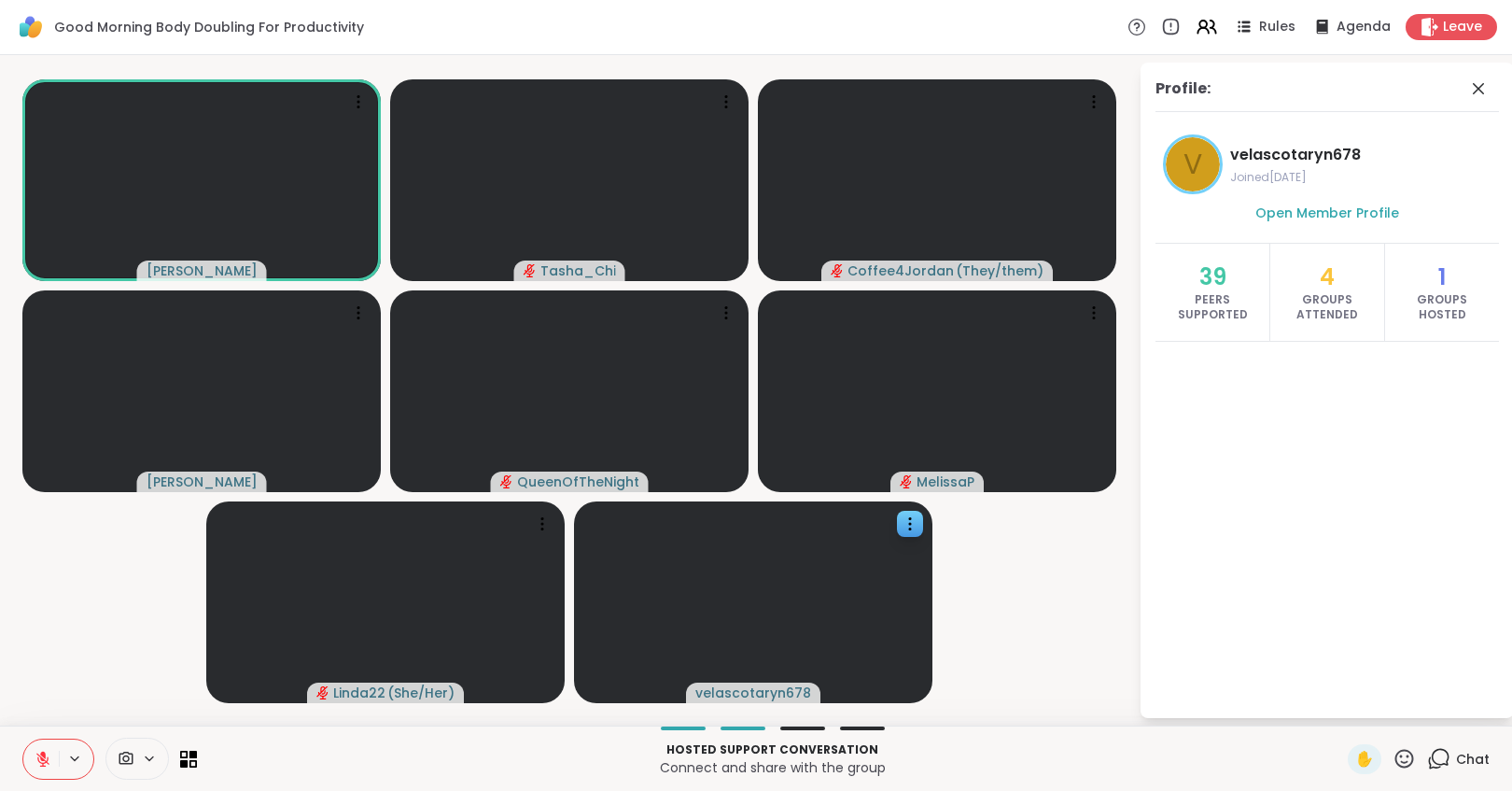
click at [89, 631] on video-player-container "Adrienne_QueenOfTheDawn Tasha_Chi Coffee4Jordan ( They/them ) Cyndy QueenOfTheN…" at bounding box center [569, 390] width 1116 height 655
click at [302, 723] on div "Hosted support conversation Connect and share with the group ✋ Chat" at bounding box center [756, 758] width 1512 height 66
click at [71, 699] on video-player-container "Adrienne_QueenOfTheDawn Tasha_Chi Coffee4Jordan ( They/them ) Cyndy QueenOfTheN…" at bounding box center [569, 390] width 1116 height 655
click at [41, 723] on icon at bounding box center [43, 760] width 17 height 17
click at [433, 723] on div "Hosted support conversation Connect and share with the group" at bounding box center [772, 759] width 1129 height 42
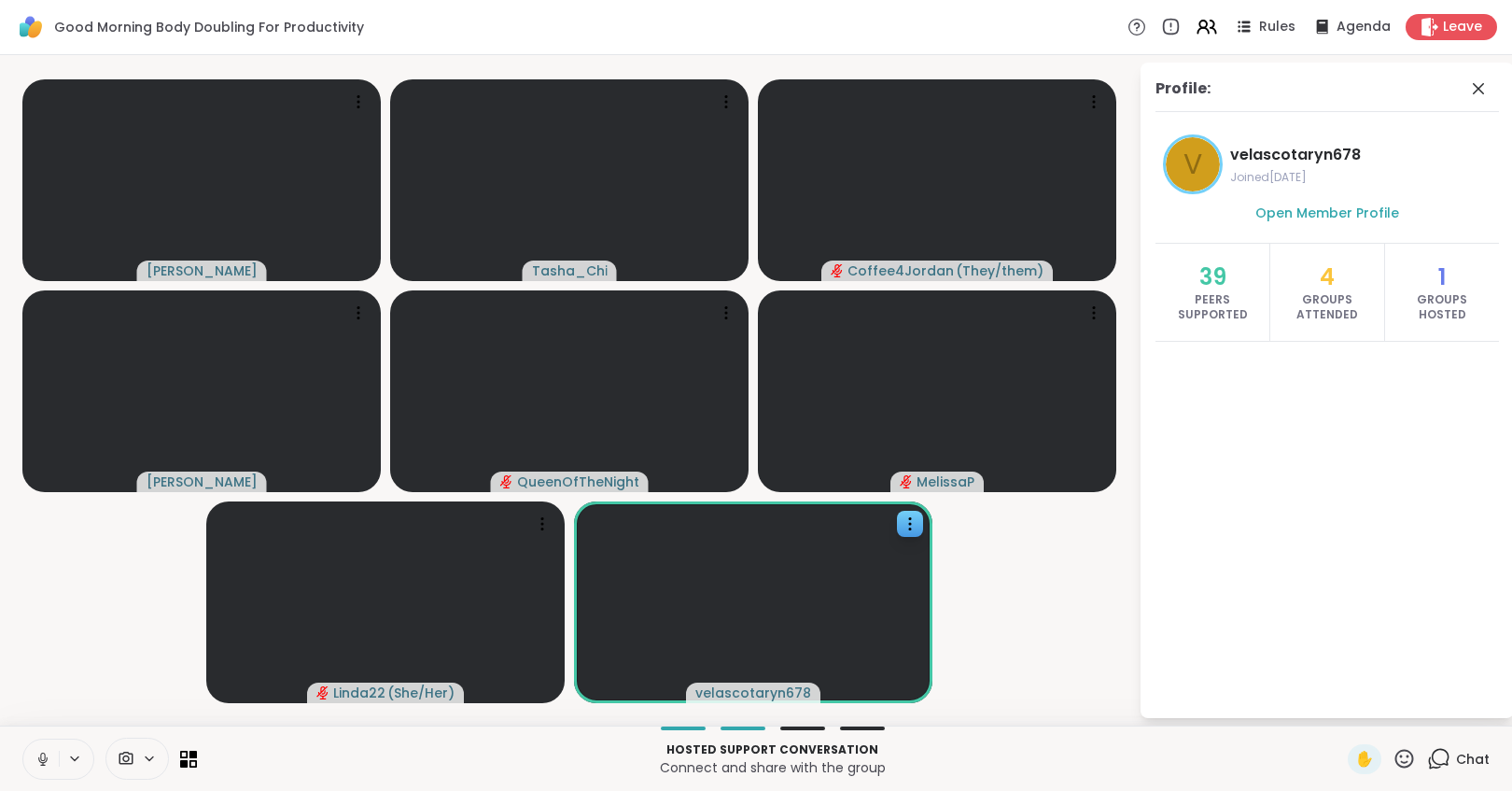
click at [61, 654] on video-player-container "Adrienne_QueenOfTheDawn Tasha_Chi Coffee4Jordan ( They/them ) Cyndy QueenOfTheN…" at bounding box center [569, 390] width 1116 height 655
click at [56, 699] on video-player-container "Adrienne_QueenOfTheDawn Tasha_Chi Coffee4Jordan ( They/them ) Cyndy QueenOfTheN…" at bounding box center [569, 390] width 1116 height 655
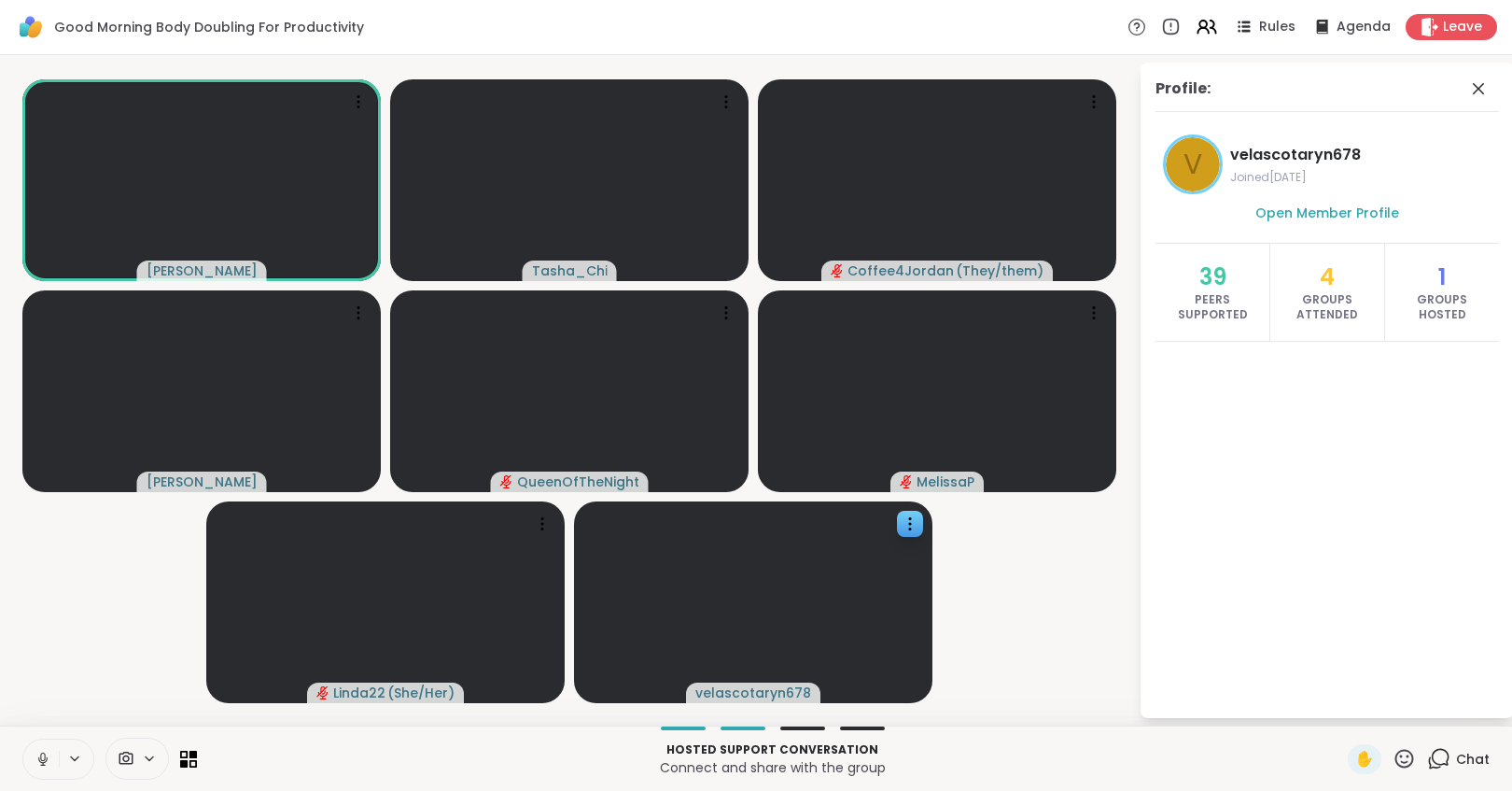
click at [37, 723] on icon at bounding box center [43, 760] width 17 height 17
click at [429, 723] on p "Connect and share with the group" at bounding box center [772, 768] width 1129 height 19
click at [20, 664] on video-player-container "Adrienne_QueenOfTheDawn Tasha_Chi Coffee4Jordan ( They/them ) Cyndy QueenOfTheN…" at bounding box center [569, 390] width 1116 height 655
click at [46, 723] on icon at bounding box center [43, 760] width 13 height 13
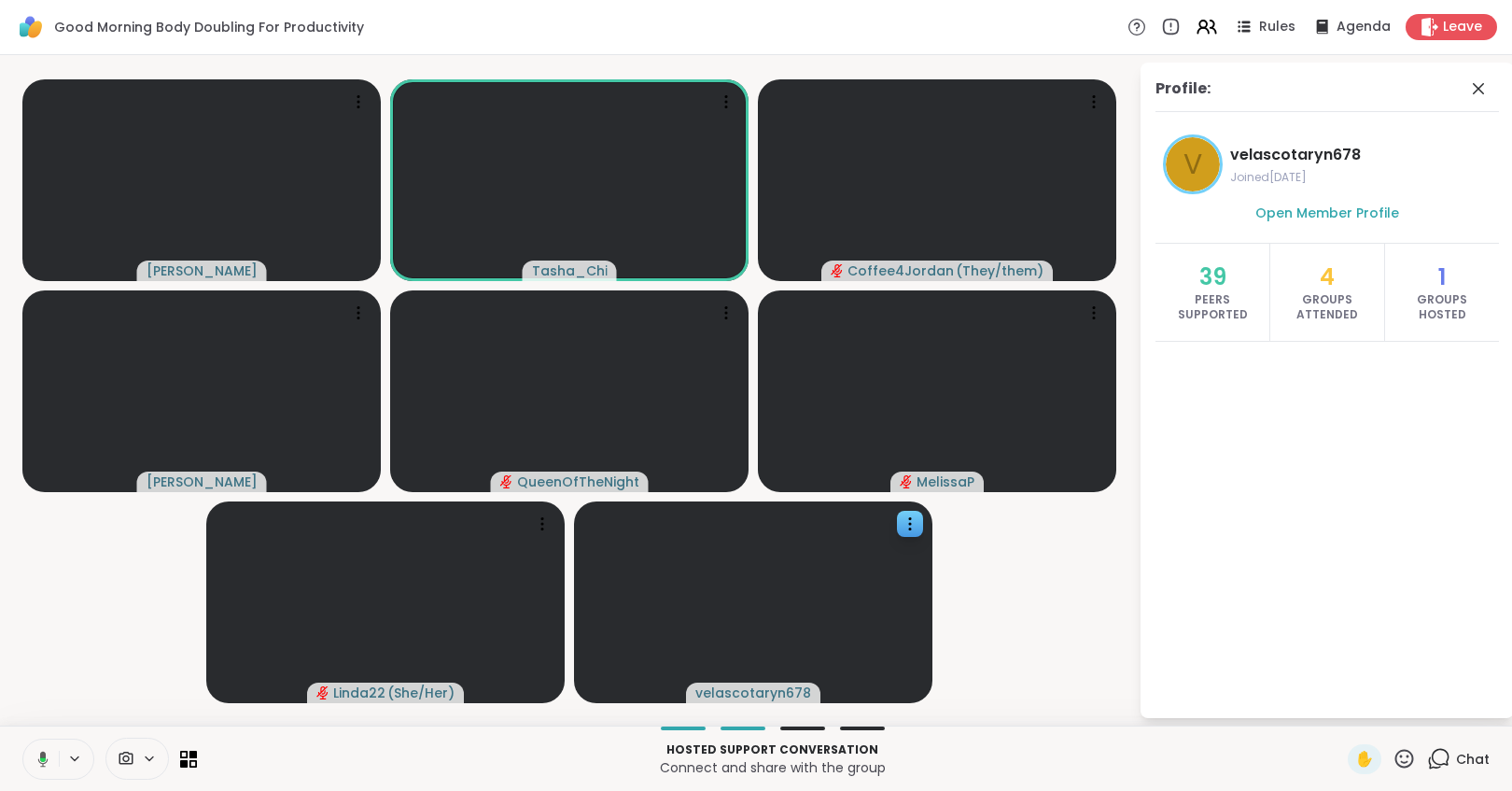
click at [31, 723] on icon at bounding box center [40, 760] width 17 height 17
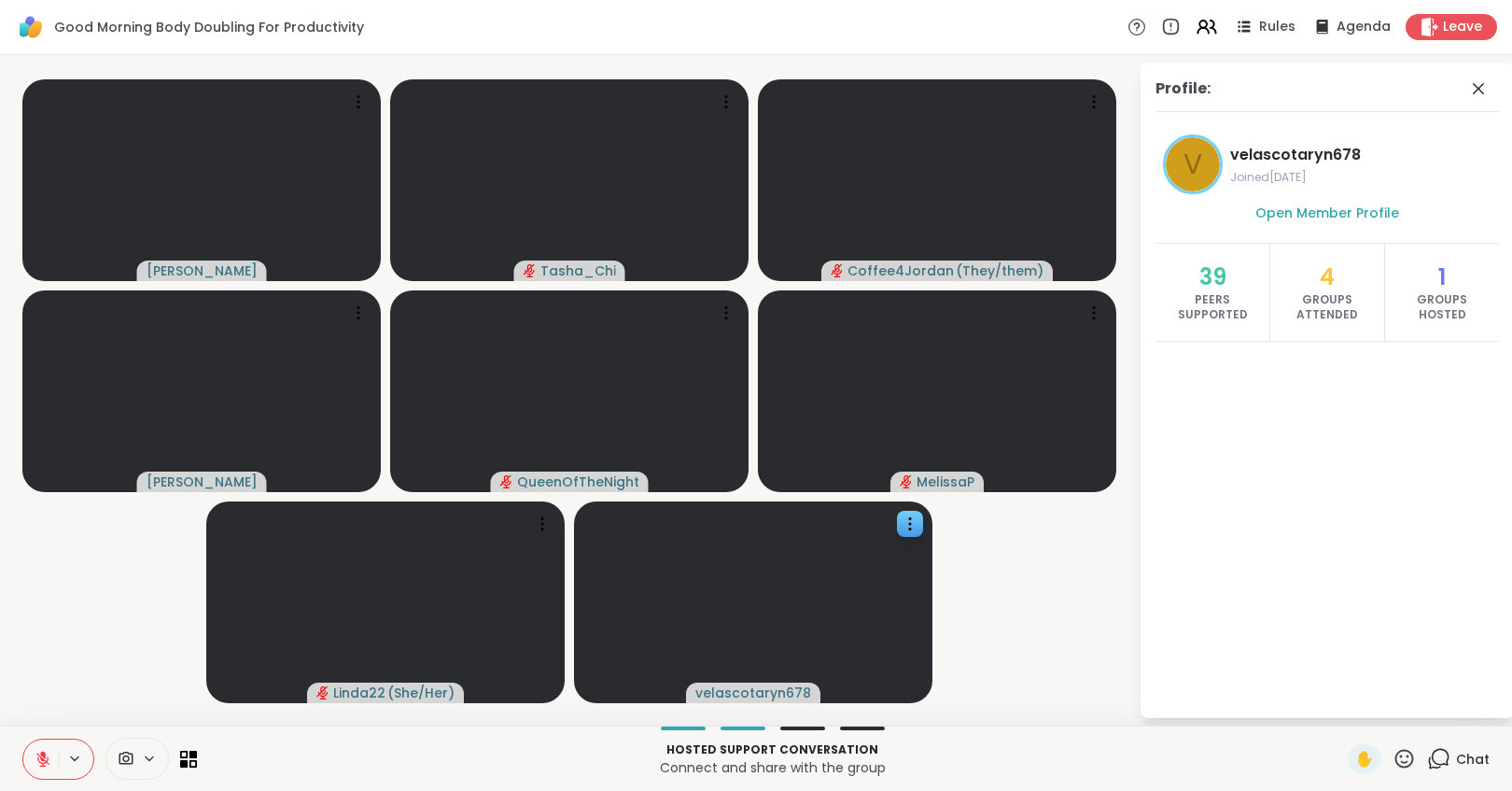
click at [331, 723] on p "Hosted support conversation" at bounding box center [772, 750] width 1129 height 17
click at [1389, 93] on icon at bounding box center [1479, 89] width 23 height 23
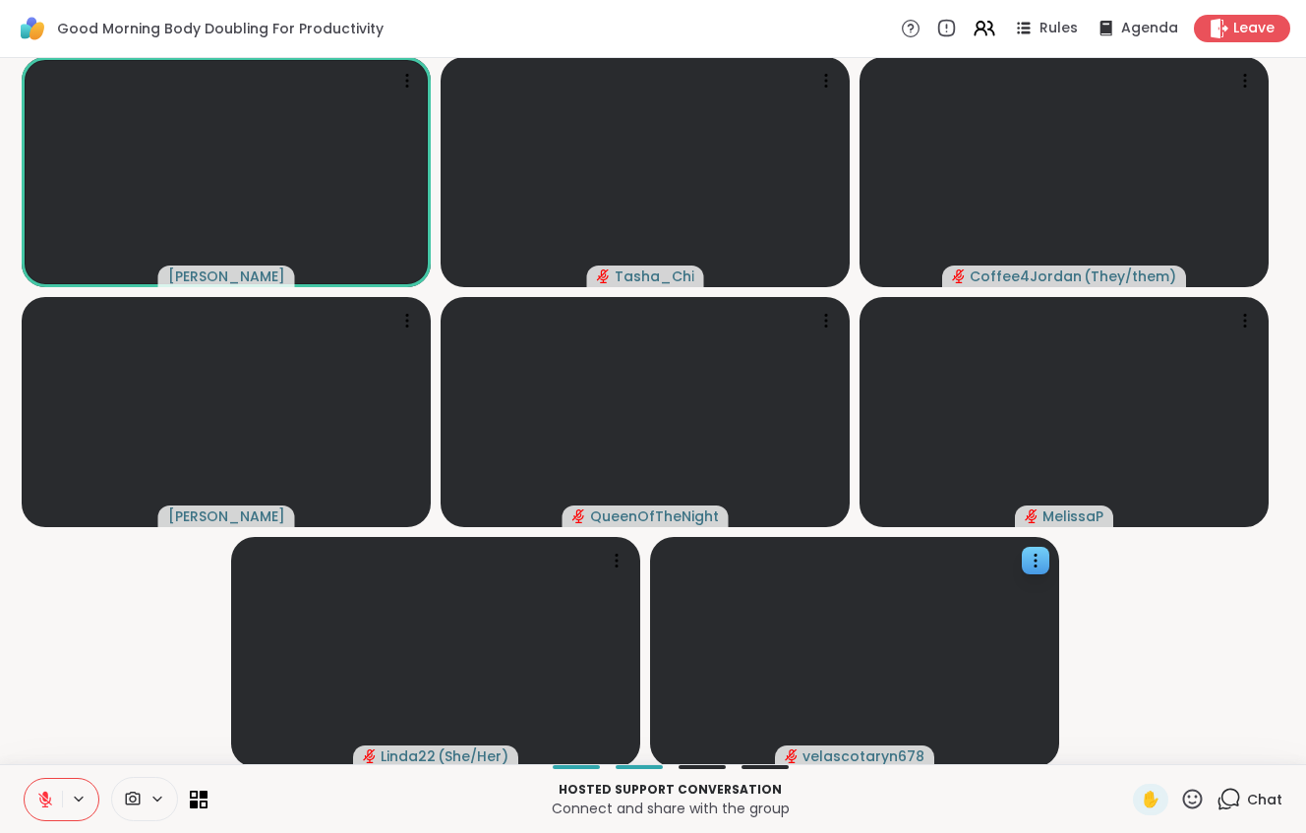
click at [136, 695] on video-player-container "Adrienne_QueenOfTheDawn Tasha_Chi Coffee4Jordan ( They/them ) Cyndy QueenOfTheN…" at bounding box center [653, 411] width 1282 height 690
click at [306, 761] on p "Connect and share with the group" at bounding box center [670, 809] width 902 height 20
click at [307, 761] on p "Connect and share with the group" at bounding box center [670, 809] width 902 height 20
click at [384, 761] on p "Connect and share with the group" at bounding box center [670, 809] width 902 height 20
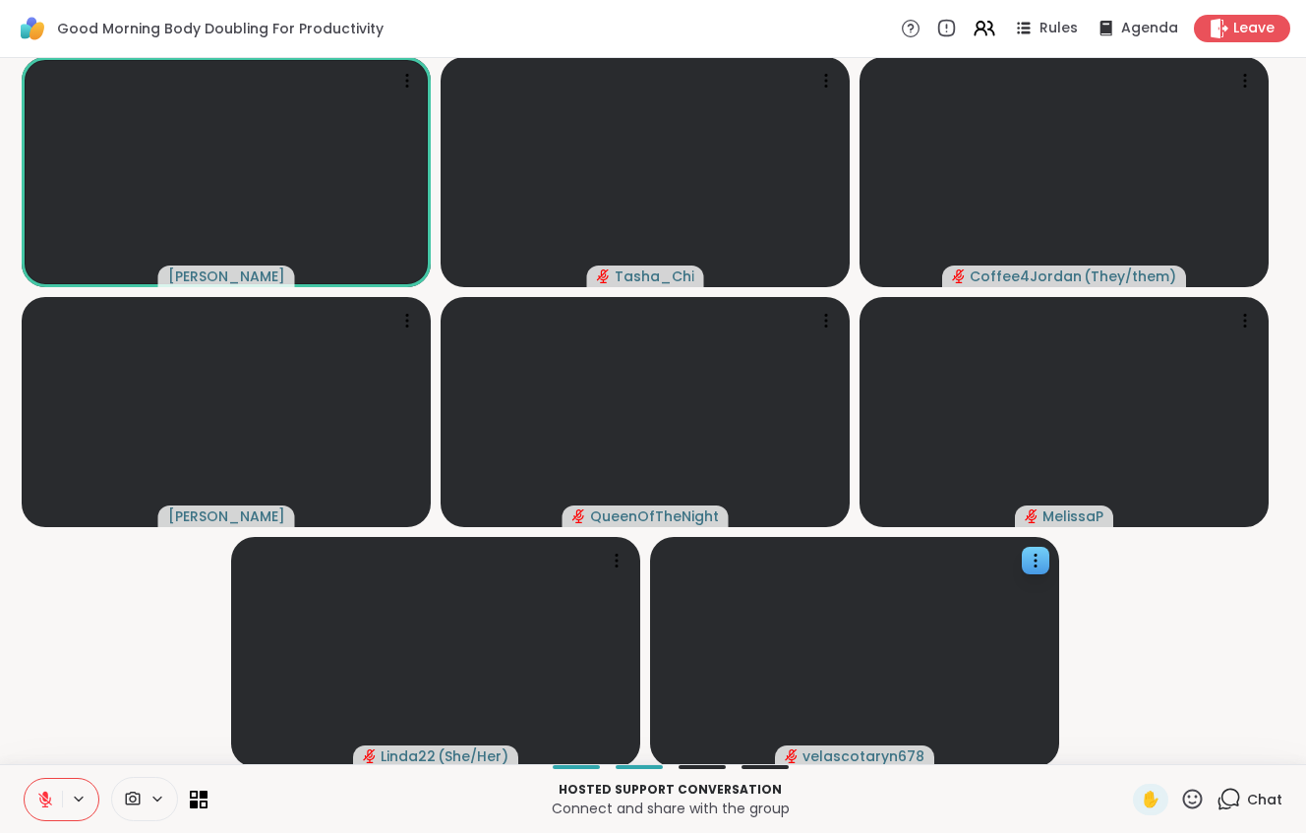
click at [384, 761] on p "Connect and share with the group" at bounding box center [670, 809] width 902 height 20
click at [404, 761] on p "Connect and share with the group" at bounding box center [670, 809] width 902 height 20
click at [67, 671] on video-player-container "Adrienne_QueenOfTheDawn Tasha_Chi Coffee4Jordan ( They/them ) Cyndy QueenOfTheN…" at bounding box center [653, 411] width 1282 height 690
click at [269, 761] on p "Hosted support conversation" at bounding box center [670, 790] width 902 height 18
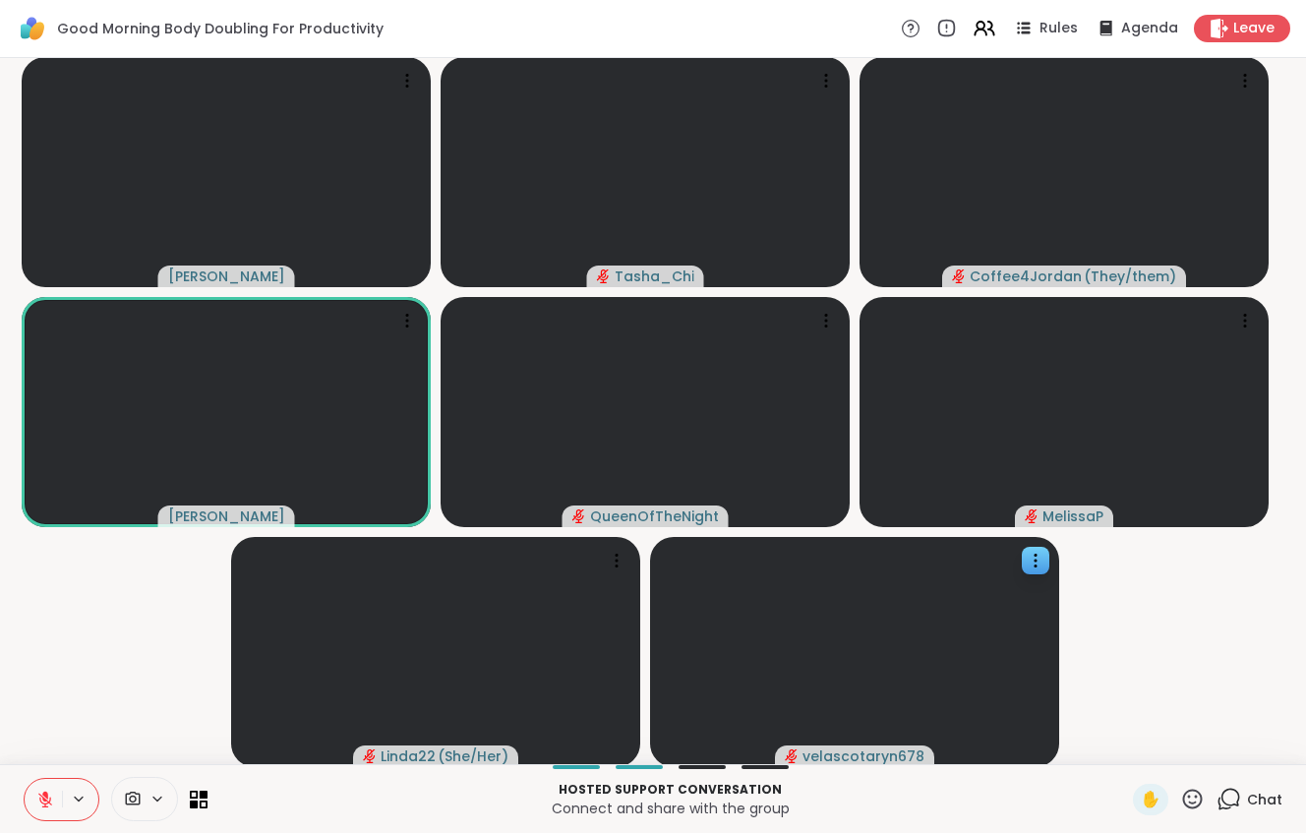
click at [354, 761] on p "Connect and share with the group" at bounding box center [670, 809] width 902 height 20
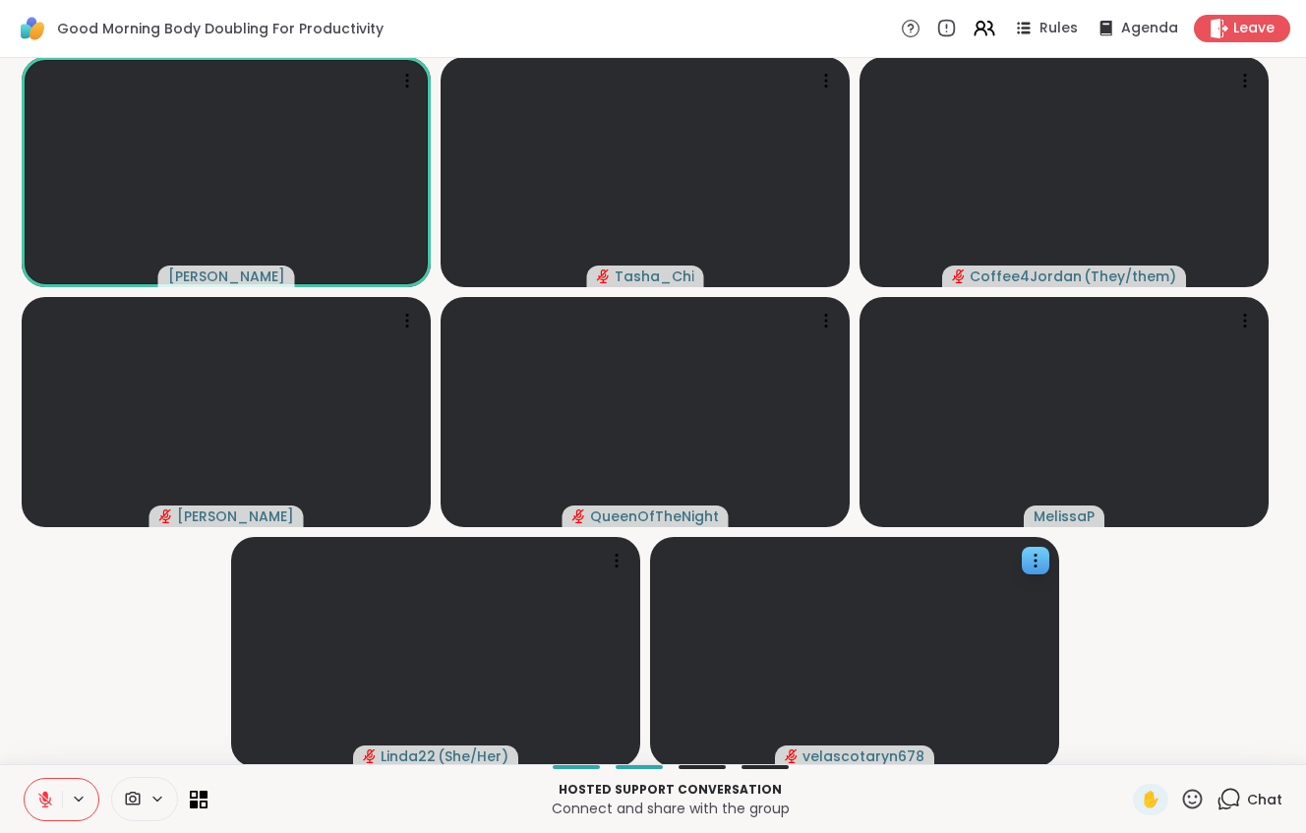
click at [130, 650] on video-player-container "Adrienne_QueenOfTheDawn Tasha_Chi Coffee4Jordan ( They/them ) Cyndy QueenOfTheN…" at bounding box center [653, 411] width 1282 height 690
click at [119, 674] on video-player-container "Adrienne_QueenOfTheDawn Tasha_Chi Coffee4Jordan ( They/them ) Cyndy QueenOfTheN…" at bounding box center [653, 411] width 1282 height 690
click at [42, 761] on icon at bounding box center [45, 800] width 18 height 18
click at [51, 761] on icon at bounding box center [45, 800] width 18 height 18
drag, startPoint x: 63, startPoint y: 705, endPoint x: 65, endPoint y: 755, distance: 50.2
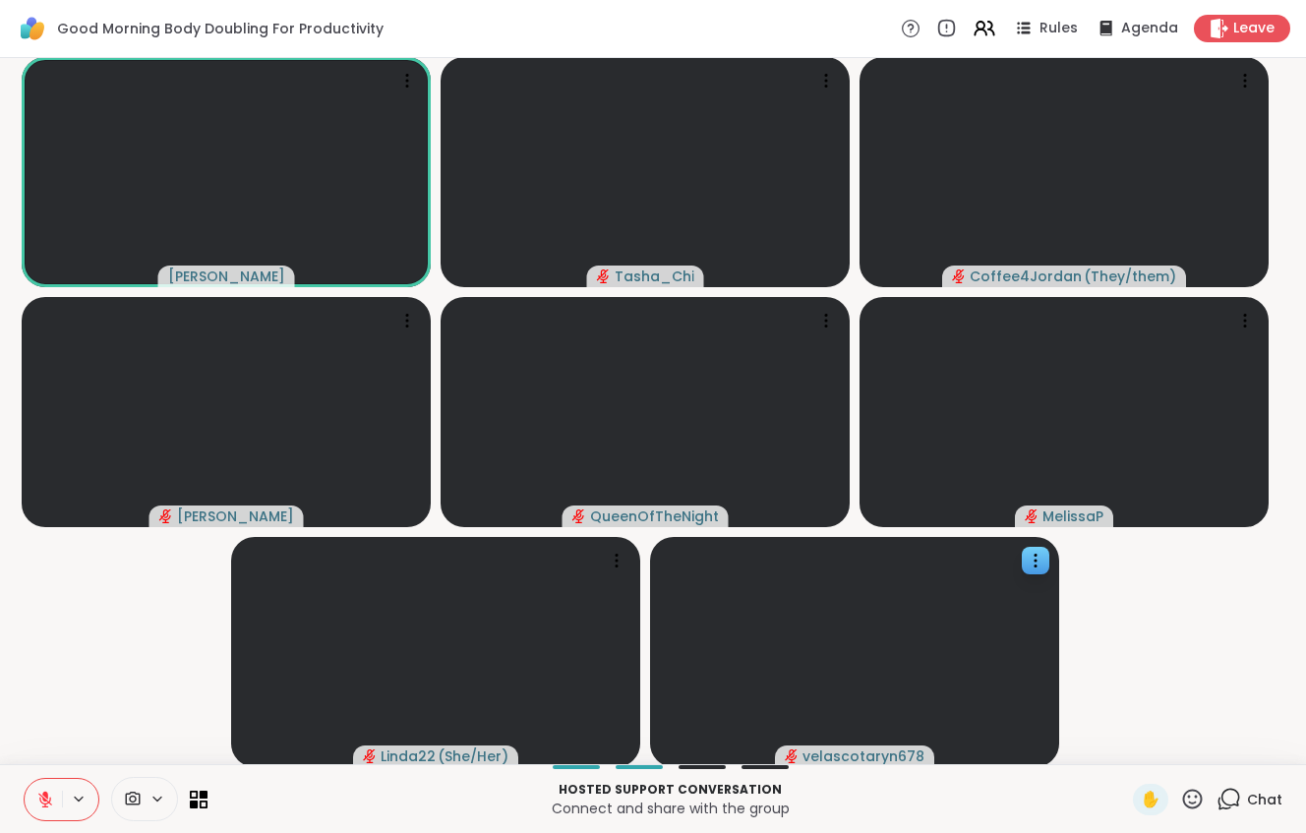
click at [63, 707] on video-player-container "Adrienne_QueenOfTheDawn Tasha_Chi Coffee4Jordan ( They/them ) Cyndy QueenOfTheN…" at bounding box center [653, 411] width 1282 height 690
click at [51, 761] on icon at bounding box center [45, 800] width 18 height 18
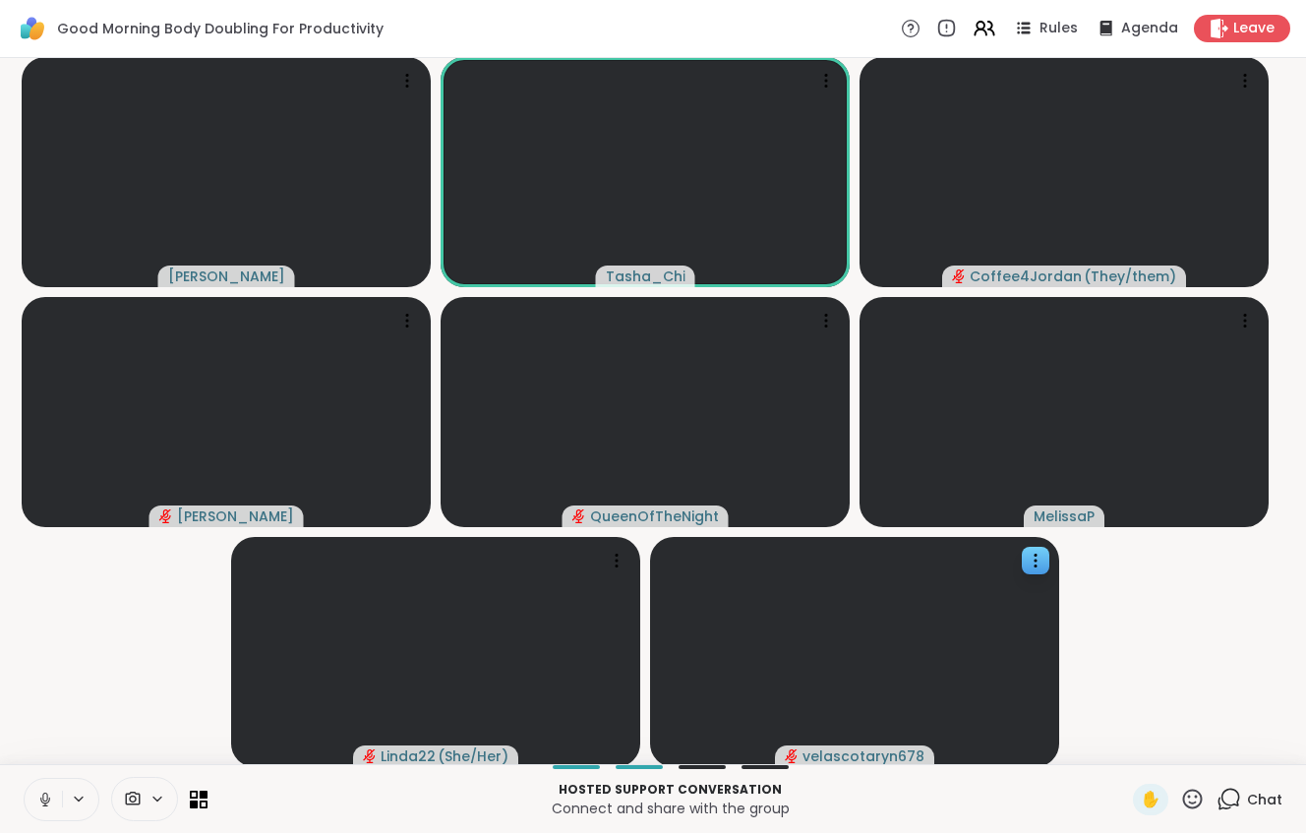
click at [39, 761] on icon at bounding box center [45, 800] width 18 height 18
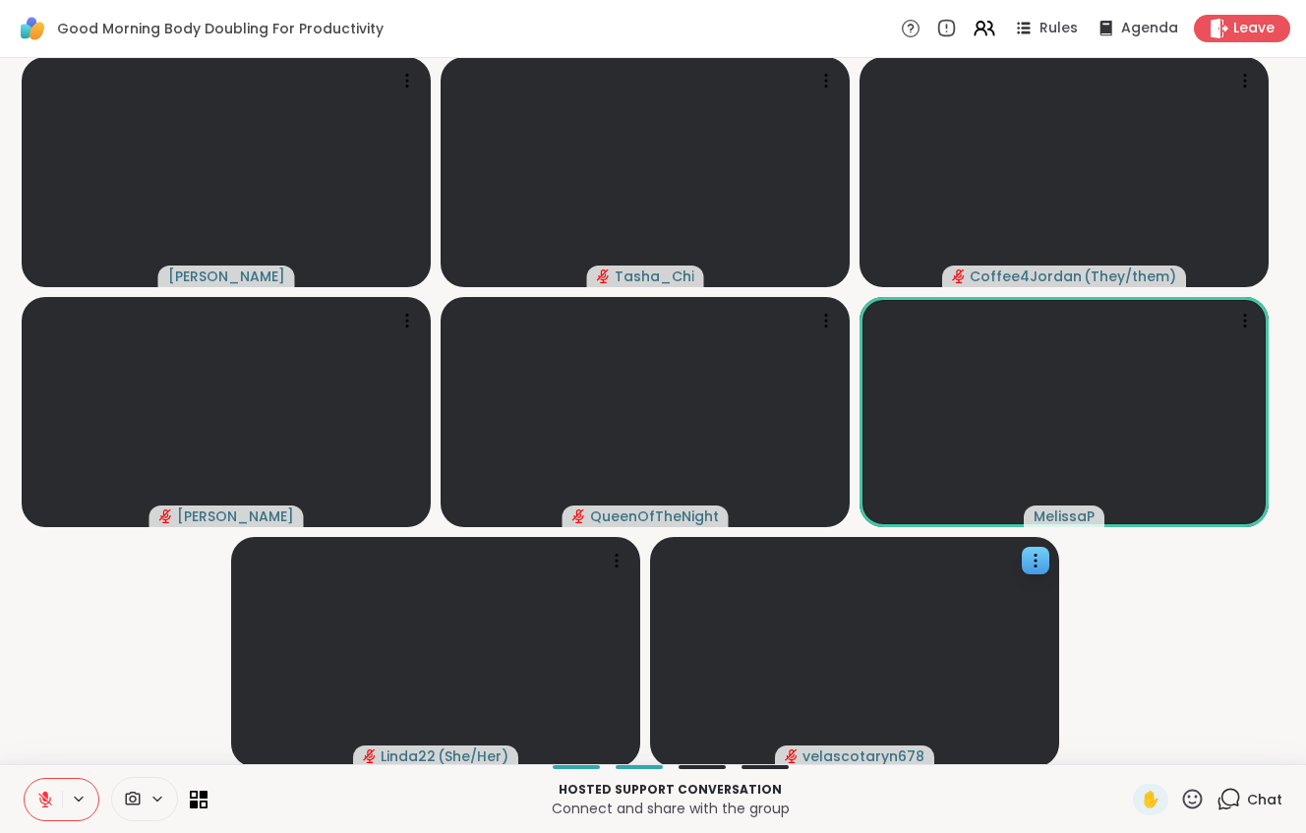
click at [70, 726] on video-player-container "Adrienne_QueenOfTheDawn Tasha_Chi Coffee4Jordan ( They/them ) Cyndy QueenOfTheN…" at bounding box center [653, 411] width 1282 height 690
click at [86, 687] on video-player-container "Adrienne_QueenOfTheDawn Tasha_Chi Coffee4Jordan ( They/them ) Cyndy QueenOfTheN…" at bounding box center [653, 411] width 1282 height 690
click at [109, 634] on video-player-container "Adrienne_QueenOfTheDawn Tasha_Chi Coffee4Jordan ( They/them ) Cyndy QueenOfTheN…" at bounding box center [653, 411] width 1282 height 690
click at [79, 683] on video-player-container "Adrienne_QueenOfTheDawn Tasha_Chi Coffee4Jordan ( They/them ) Cyndy QueenOfTheN…" at bounding box center [653, 411] width 1282 height 690
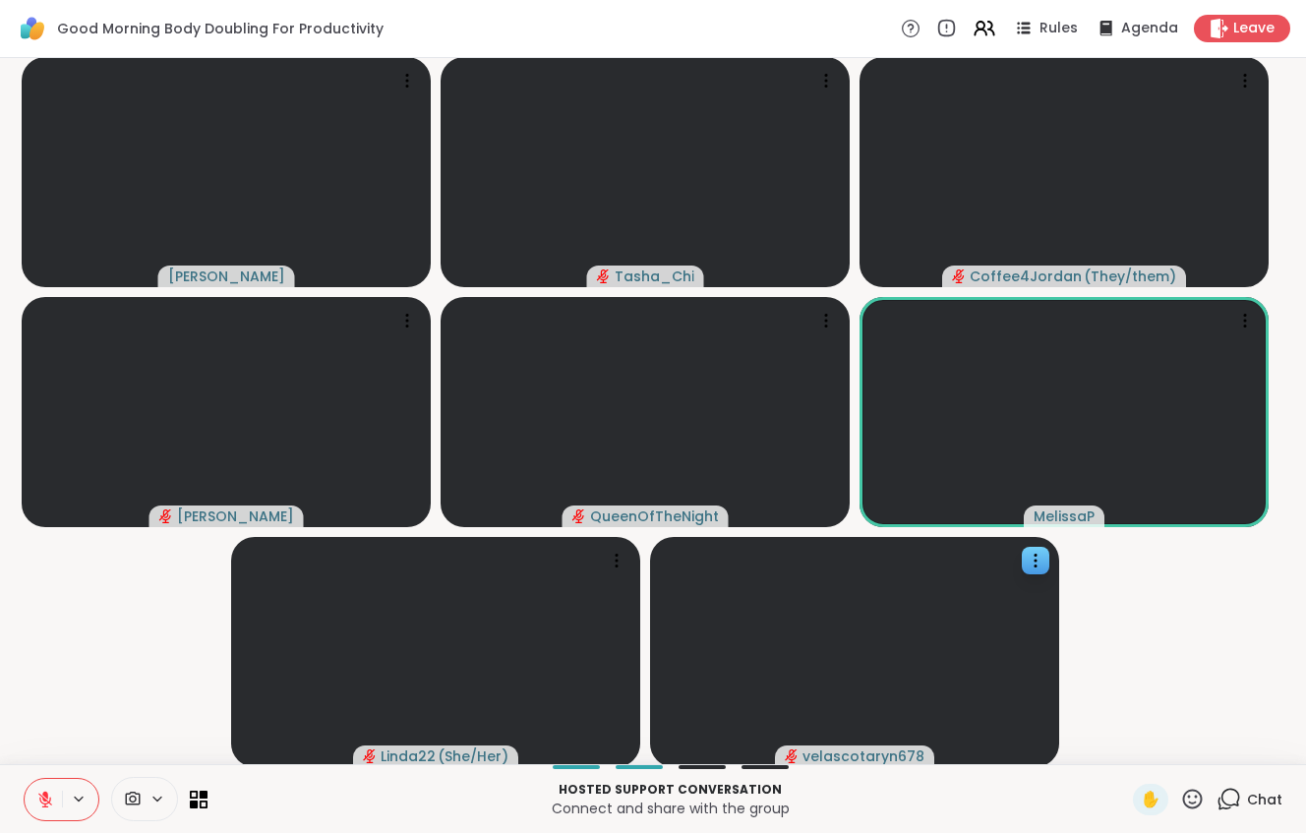
click at [94, 687] on video-player-container "Adrienne_QueenOfTheDawn Tasha_Chi Coffee4Jordan ( They/them ) Cyndy QueenOfTheN…" at bounding box center [653, 411] width 1282 height 690
click at [88, 699] on video-player-container "Adrienne_QueenOfTheDawn Tasha_Chi Coffee4Jordan ( They/them ) Cyndy QueenOfTheN…" at bounding box center [653, 411] width 1282 height 690
click at [77, 711] on video-player-container "Adrienne_QueenOfTheDawn Tasha_Chi Coffee4Jordan ( They/them ) Cyndy QueenOfTheN…" at bounding box center [653, 411] width 1282 height 690
click at [59, 735] on video-player-container "Adrienne_QueenOfTheDawn Tasha_Chi Coffee4Jordan ( They/them ) Cyndy QueenOfTheN…" at bounding box center [653, 411] width 1282 height 690
click at [34, 761] on button at bounding box center [43, 799] width 37 height 41
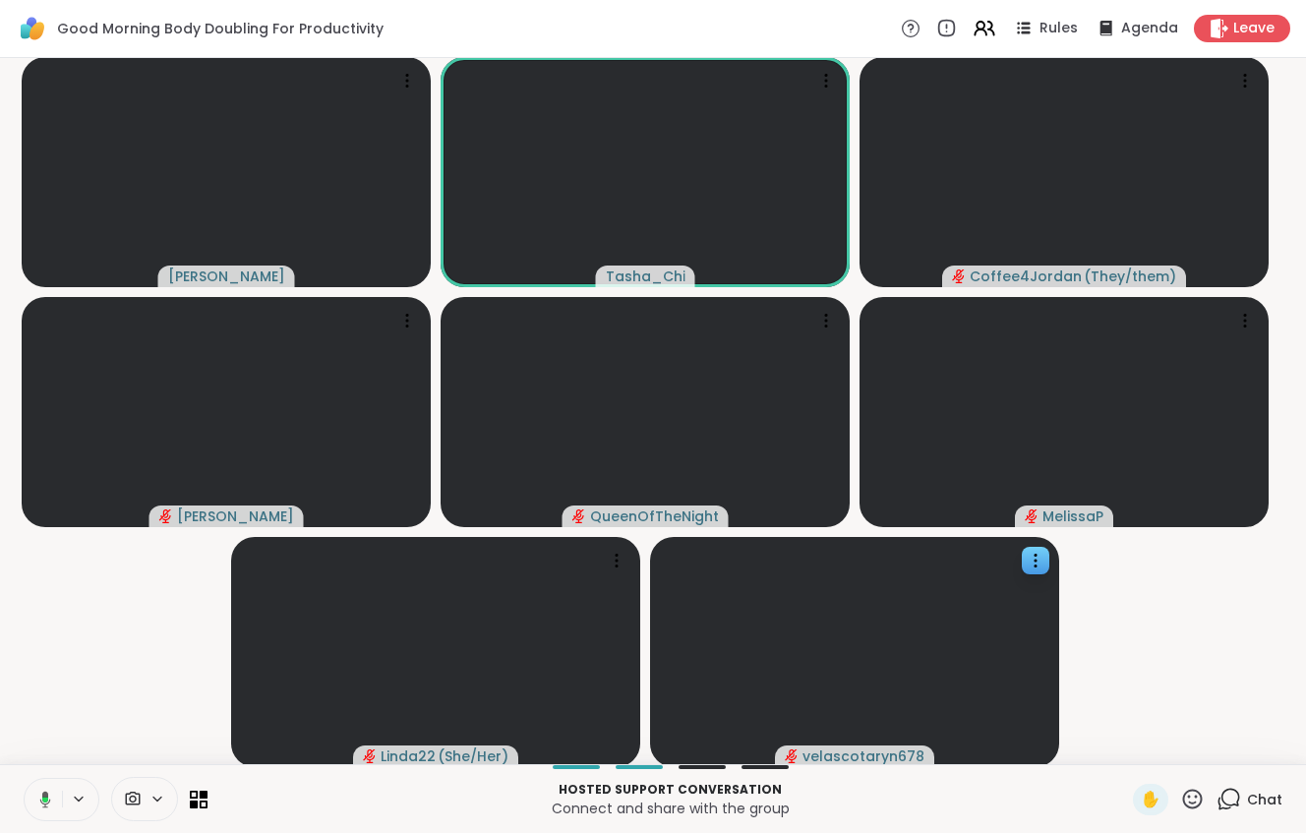
click at [35, 761] on icon at bounding box center [42, 800] width 18 height 18
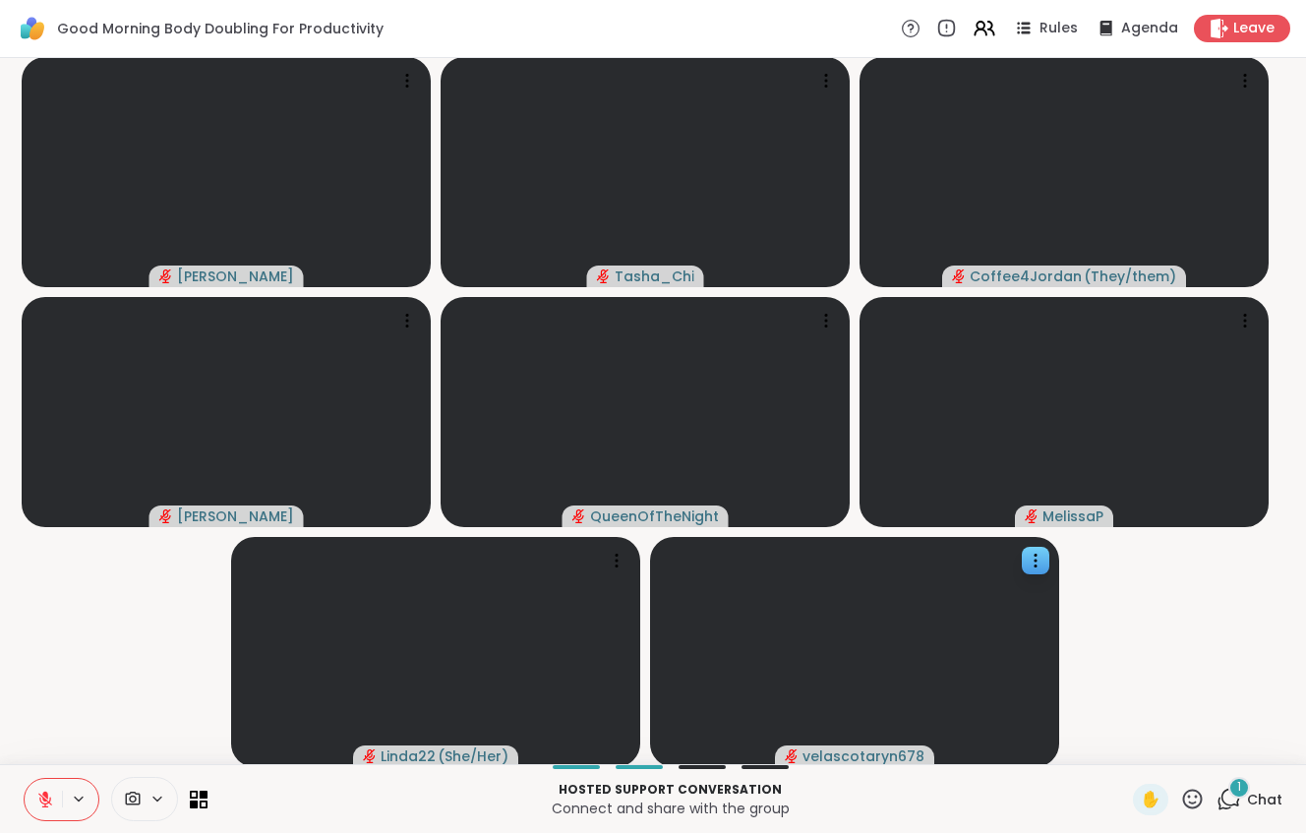
click at [1224, 761] on icon at bounding box center [1229, 799] width 25 height 25
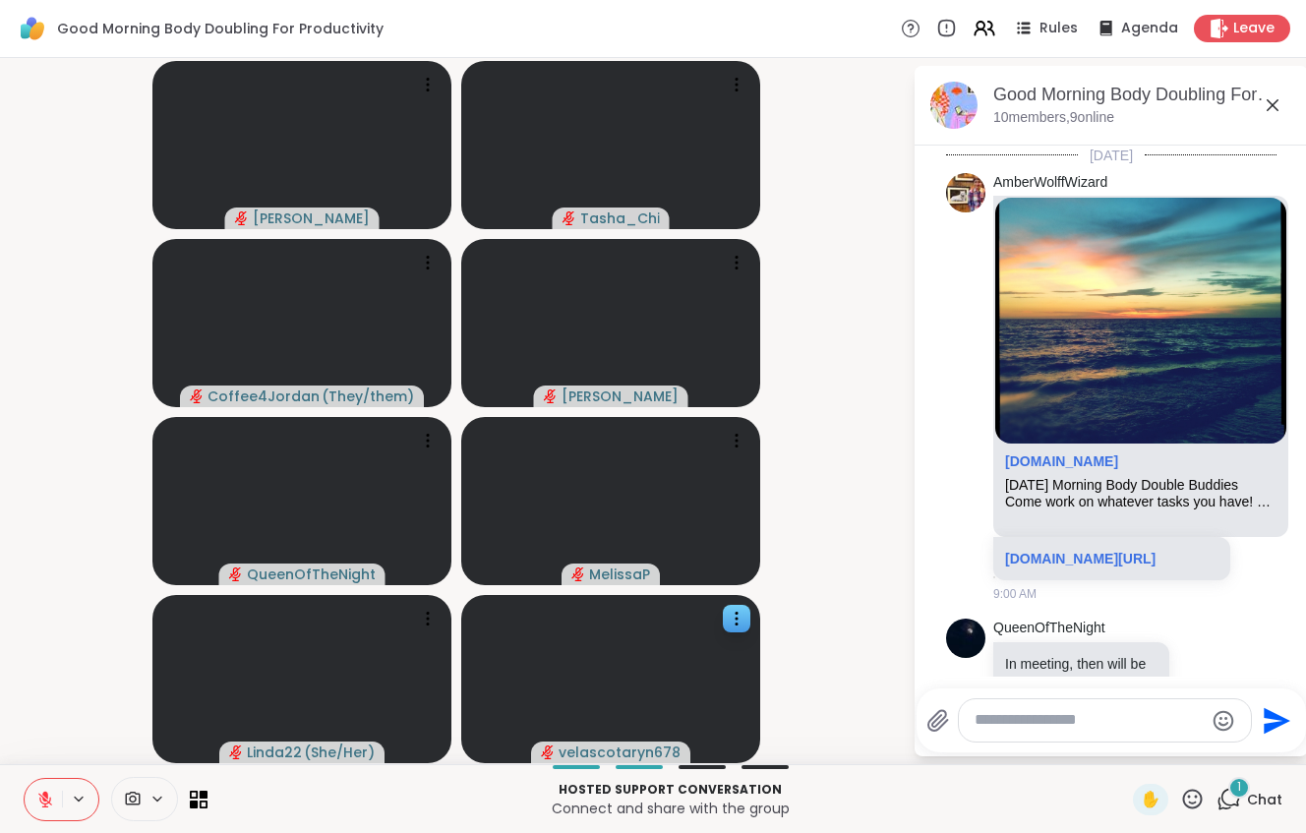
scroll to position [1297, 0]
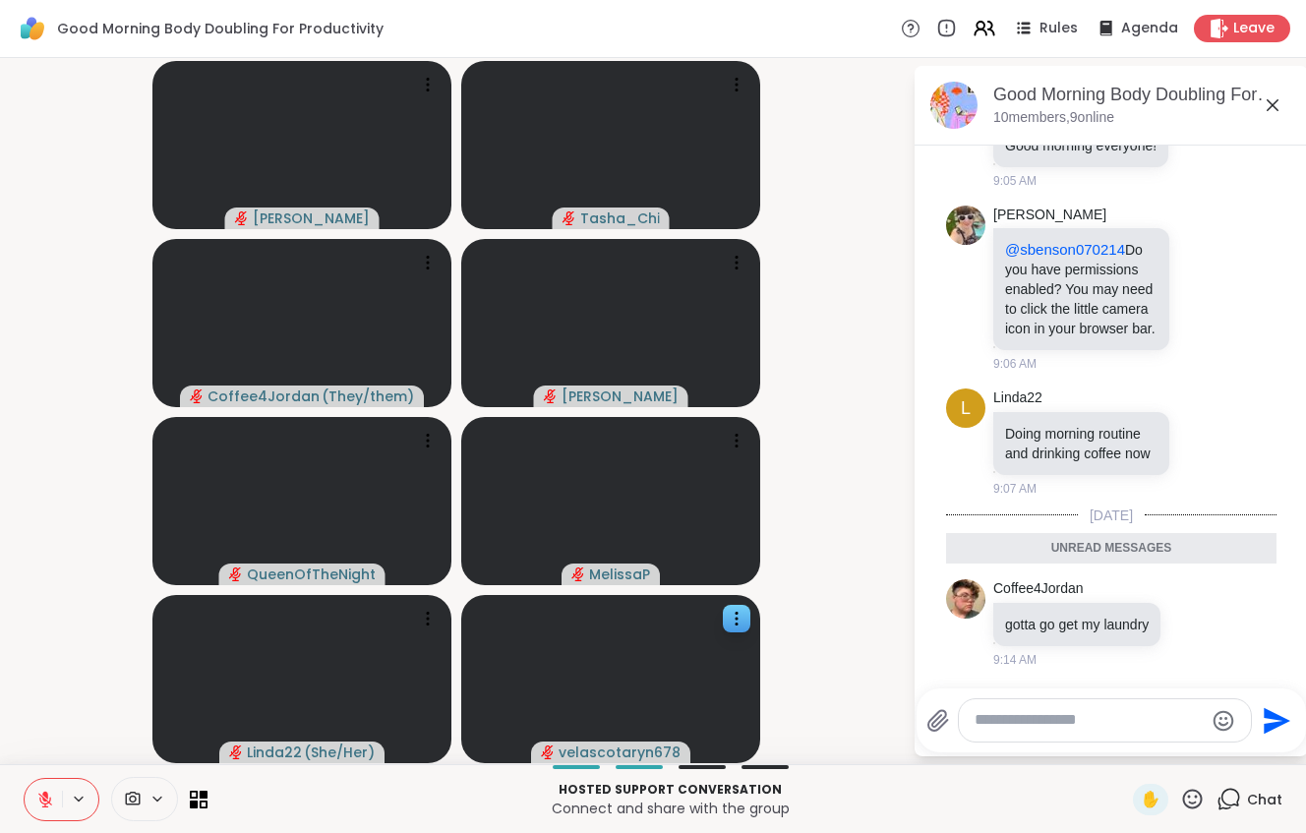
click at [1064, 716] on textarea "Type your message" at bounding box center [1089, 720] width 229 height 21
paste textarea "**********"
type textarea "**********"
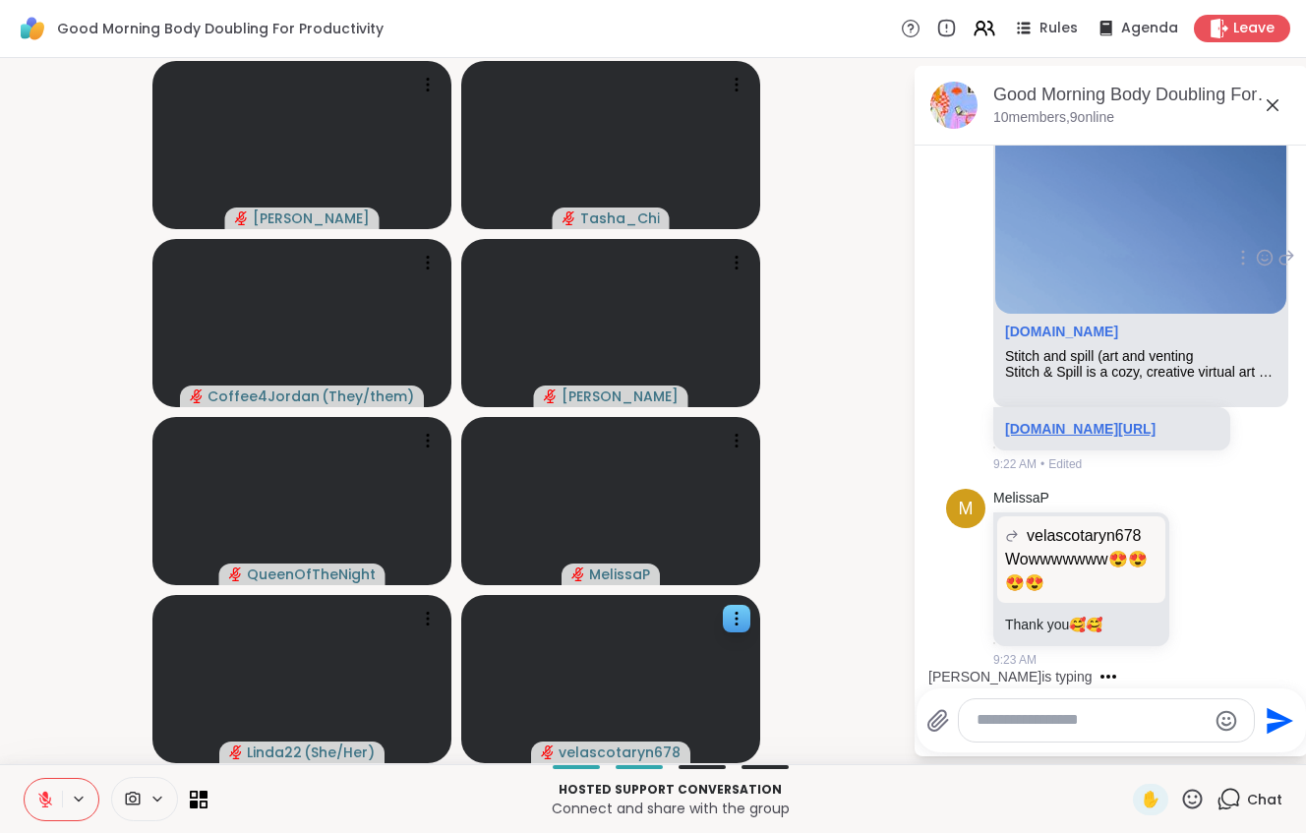
scroll to position [3031, 0]
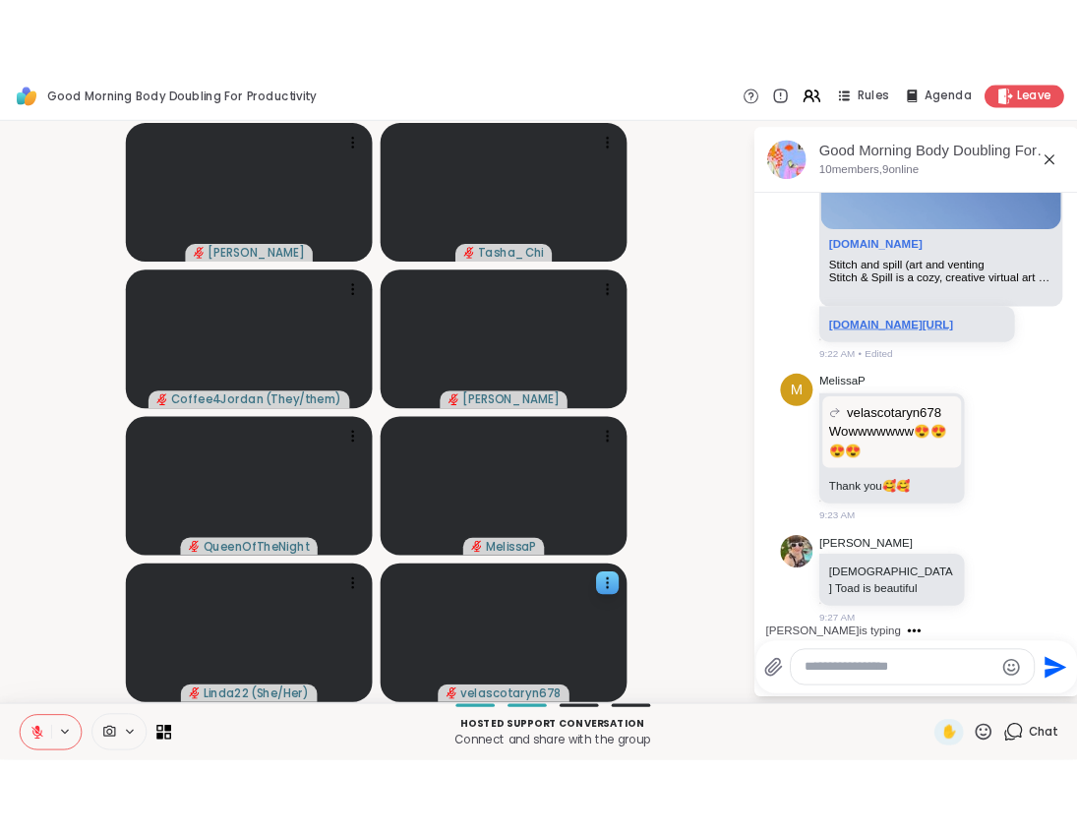
scroll to position [3155, 0]
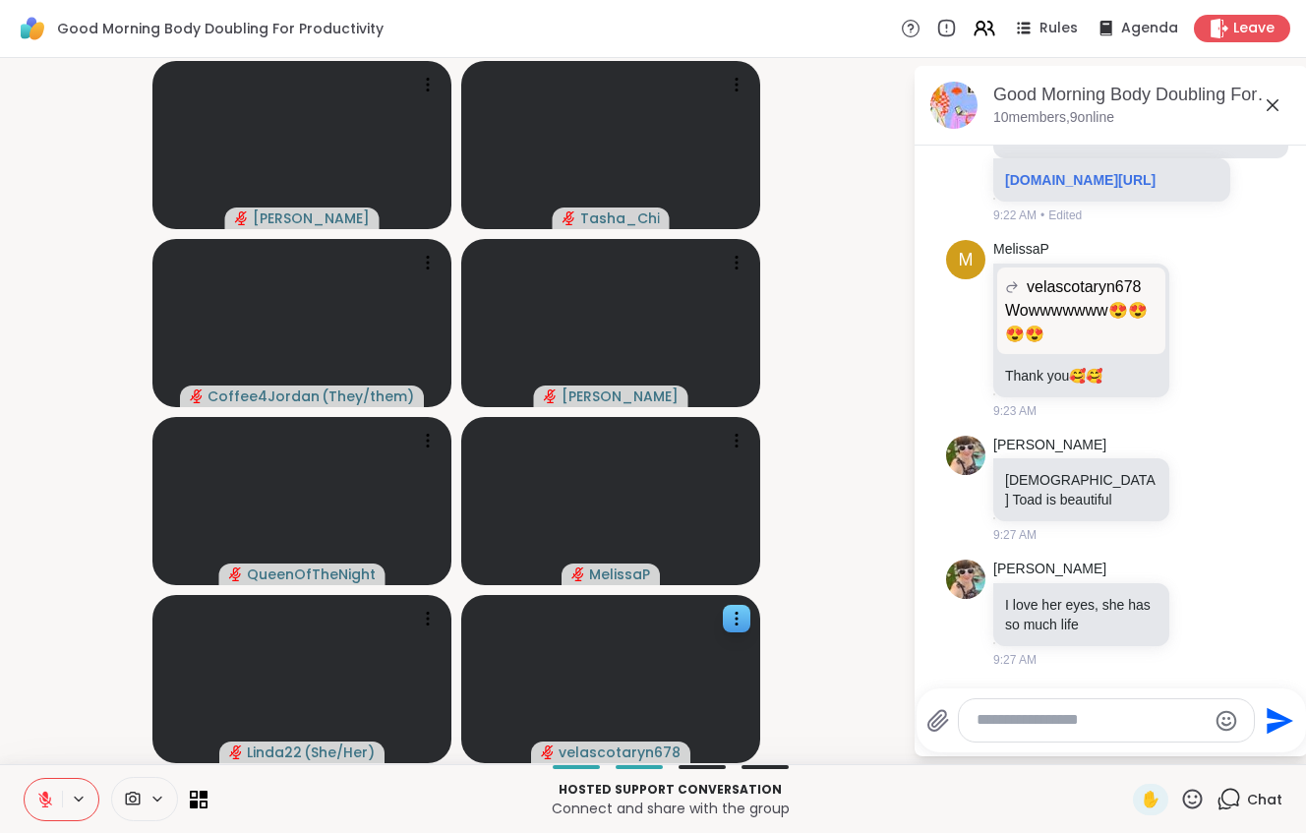
click at [164, 761] on div at bounding box center [144, 799] width 67 height 44
click at [167, 730] on div "Dell Webcam WB7022" at bounding box center [161, 729] width 172 height 24
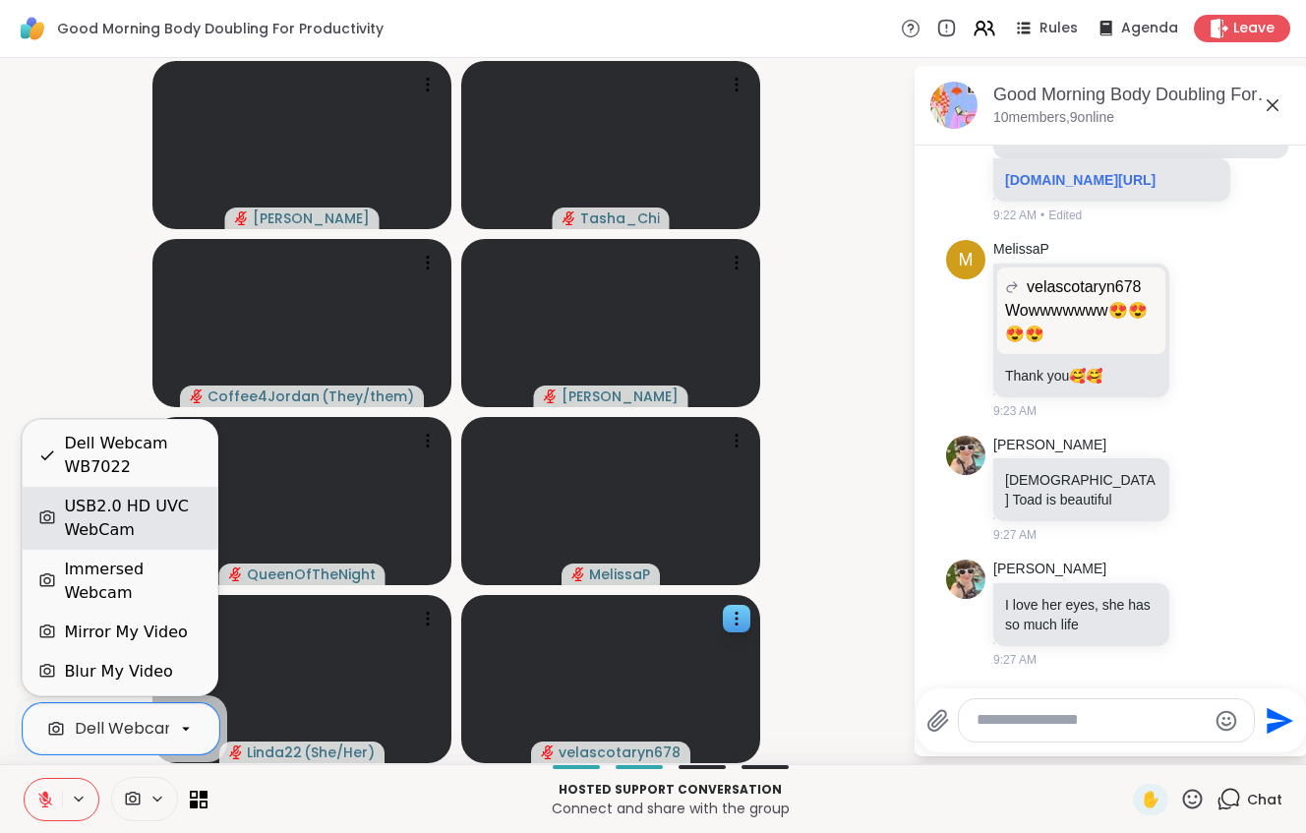
click at [115, 531] on div "USB2.0 HD UVC WebCam" at bounding box center [133, 518] width 138 height 47
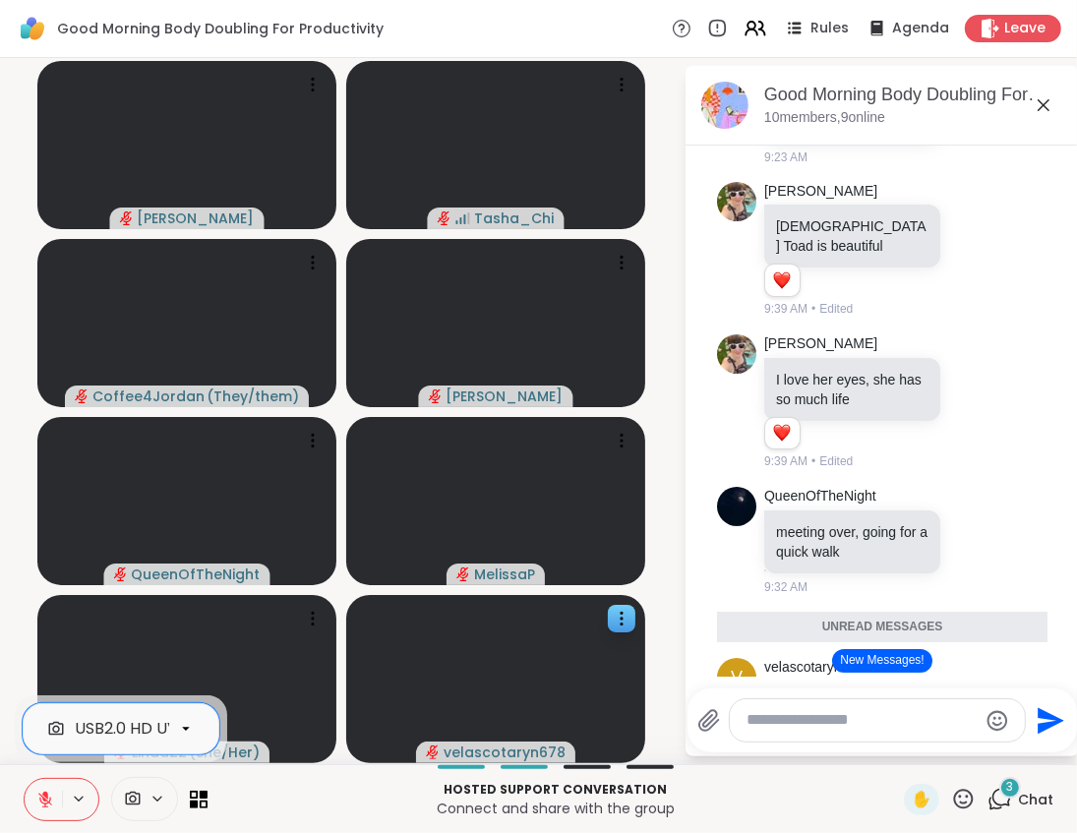
scroll to position [3489, 0]
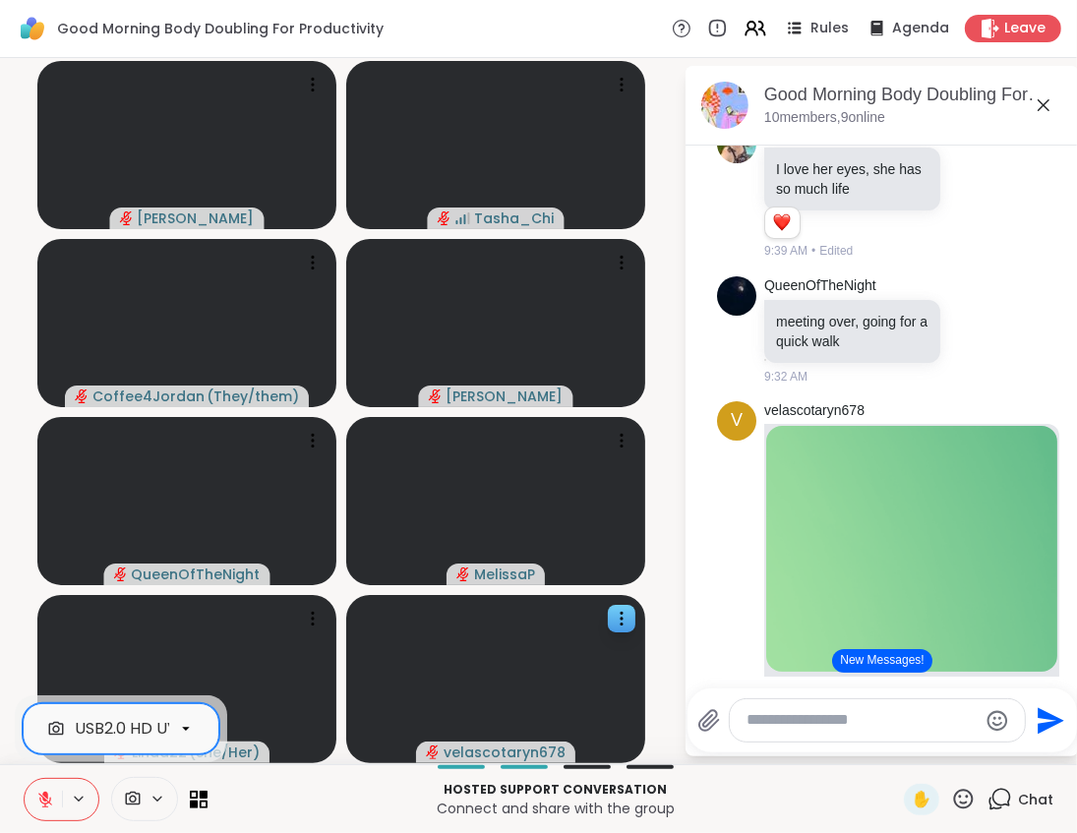
click at [111, 735] on div "USB2.0 HD UVC WebCam" at bounding box center [171, 729] width 193 height 24
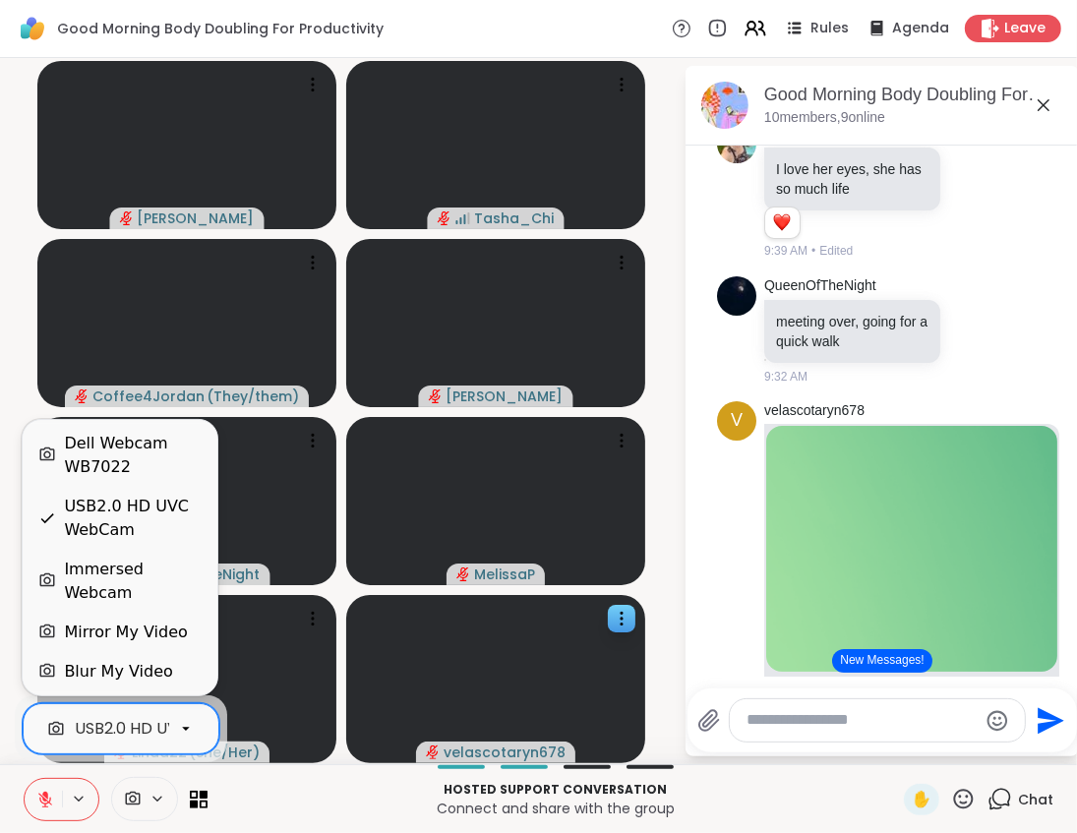
scroll to position [0, 69]
click at [134, 473] on div "Dell Webcam WB7022" at bounding box center [133, 455] width 138 height 47
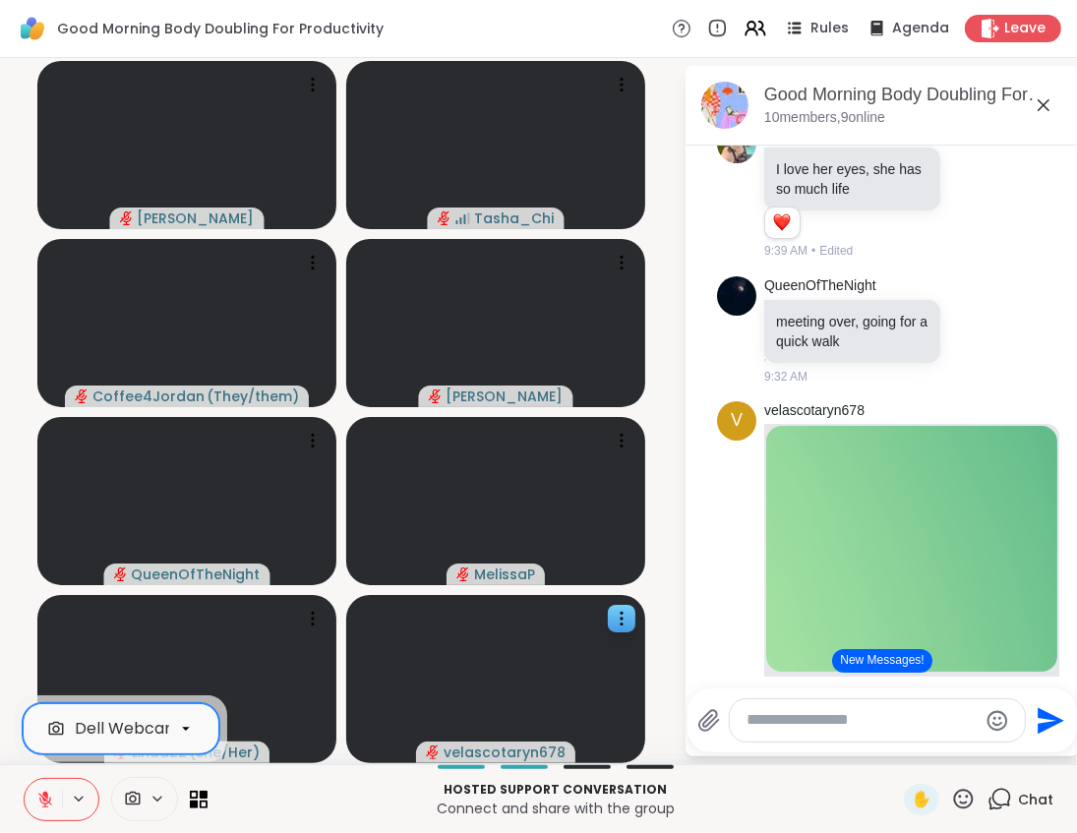
click at [939, 726] on textarea "Type your message" at bounding box center [861, 720] width 229 height 21
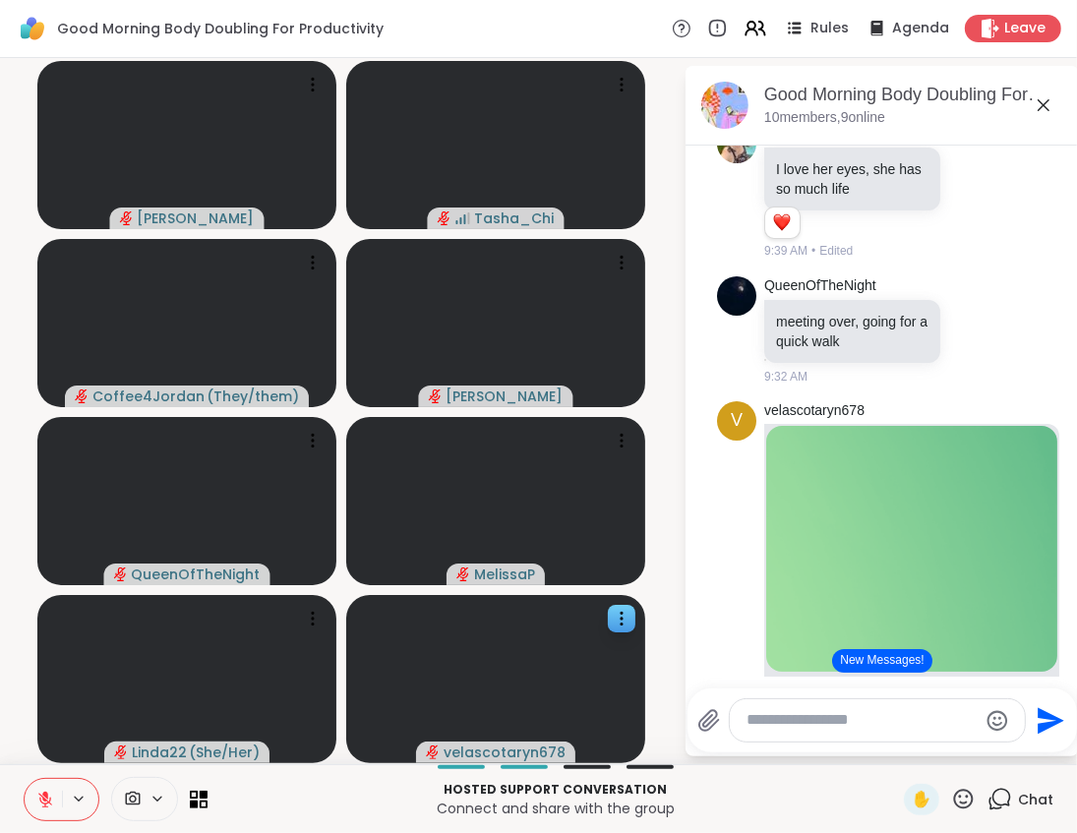
paste textarea "**********"
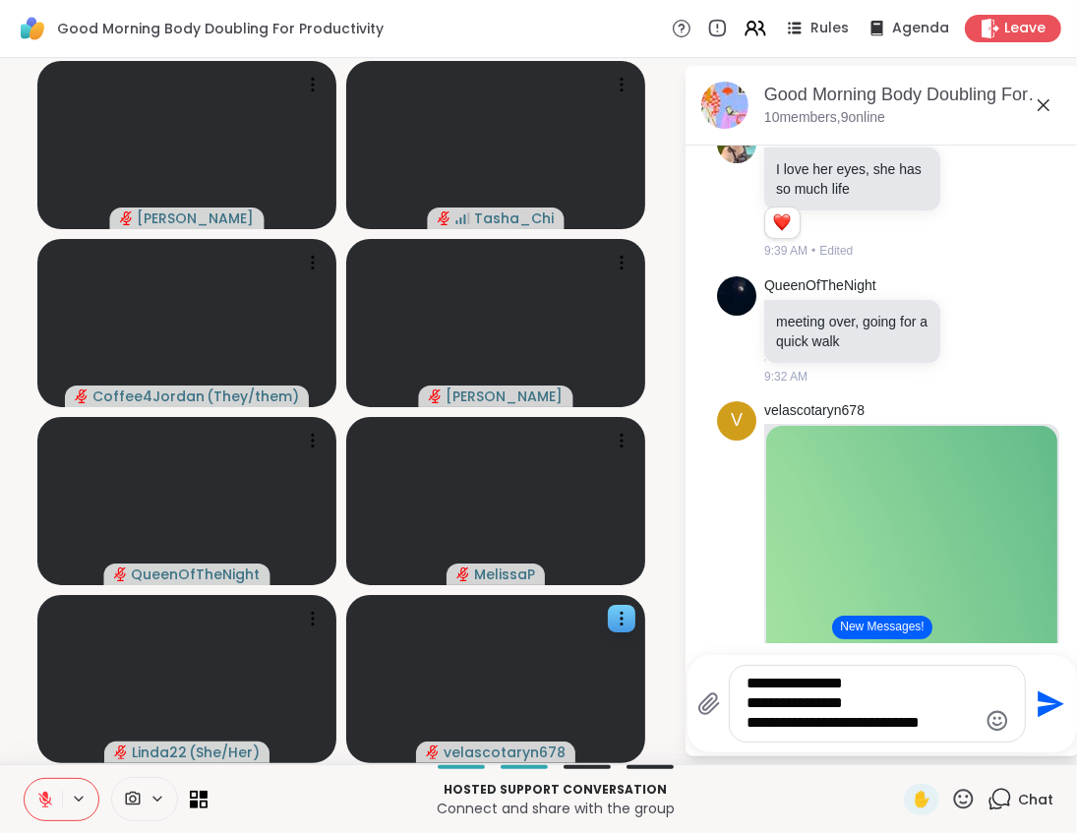
type textarea "**********"
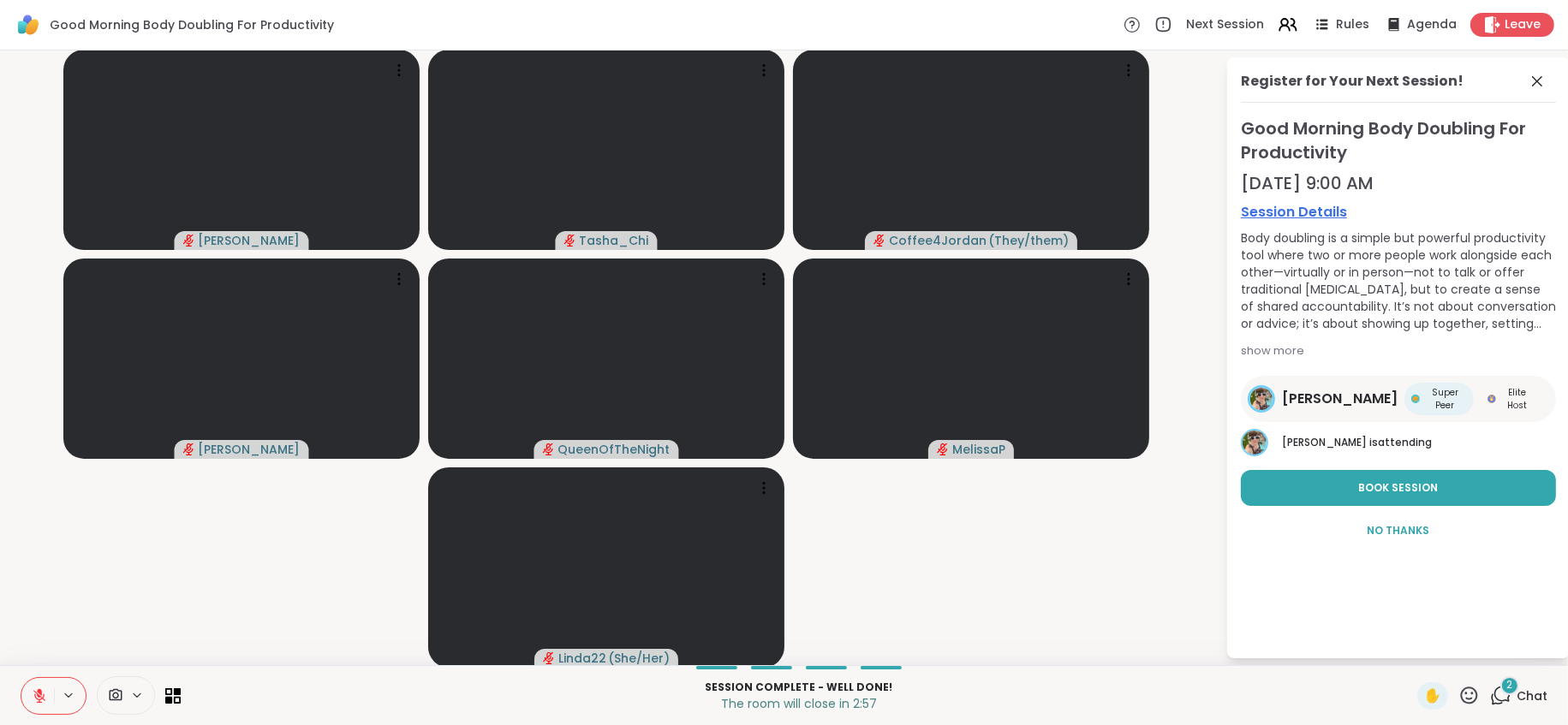
scroll to position [1, 0]
click at [1274, 74] on icon at bounding box center [1537, 81] width 21 height 21
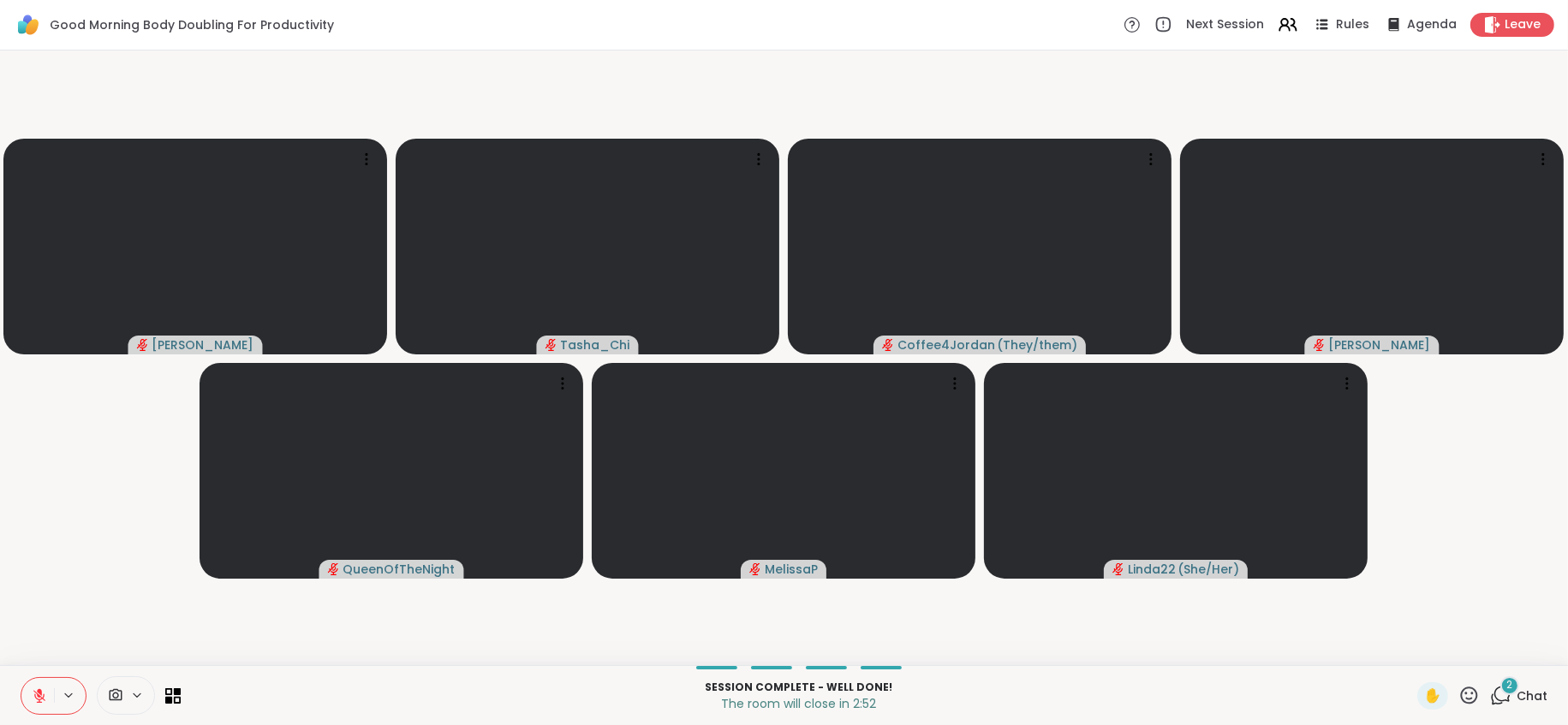
click at [1274, 662] on div "2" at bounding box center [1510, 686] width 19 height 19
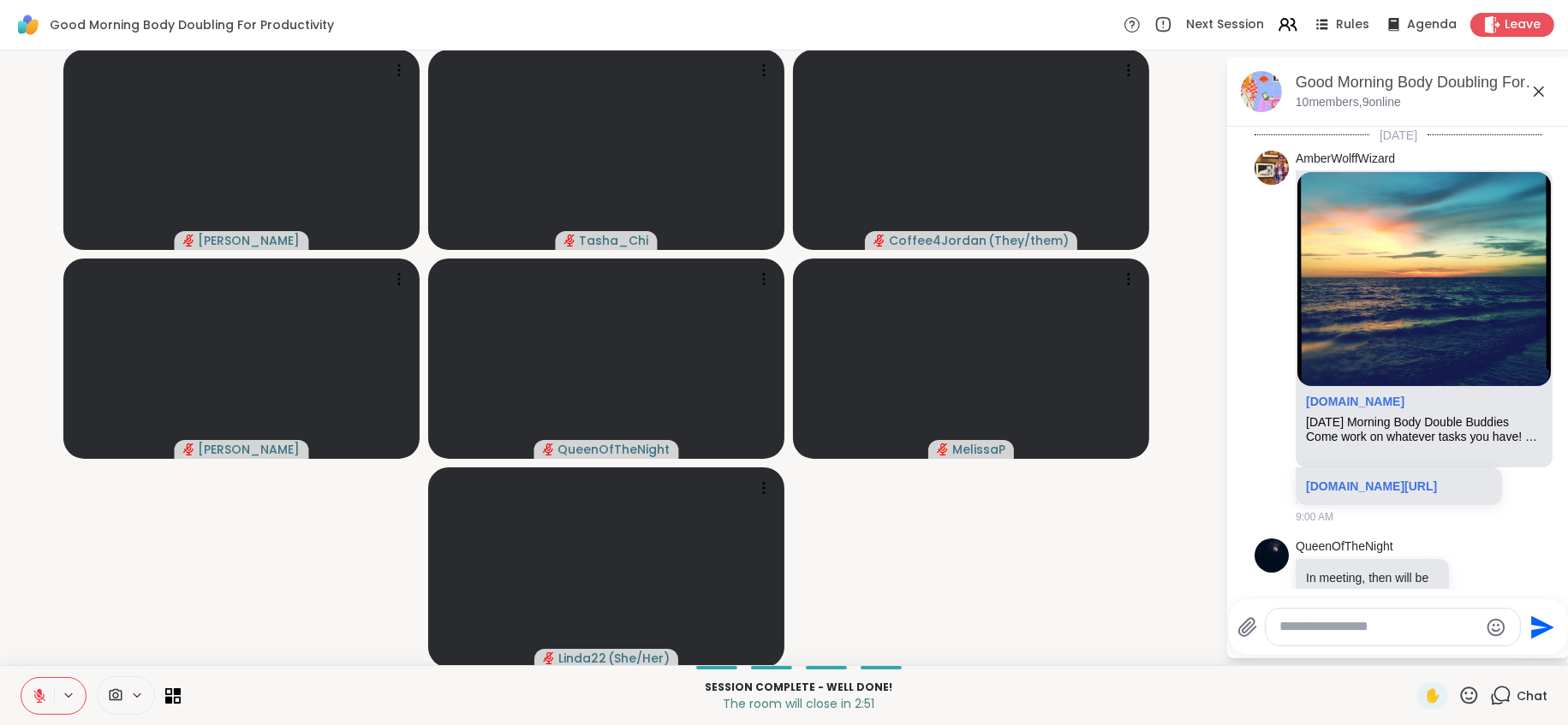
scroll to position [4020, 0]
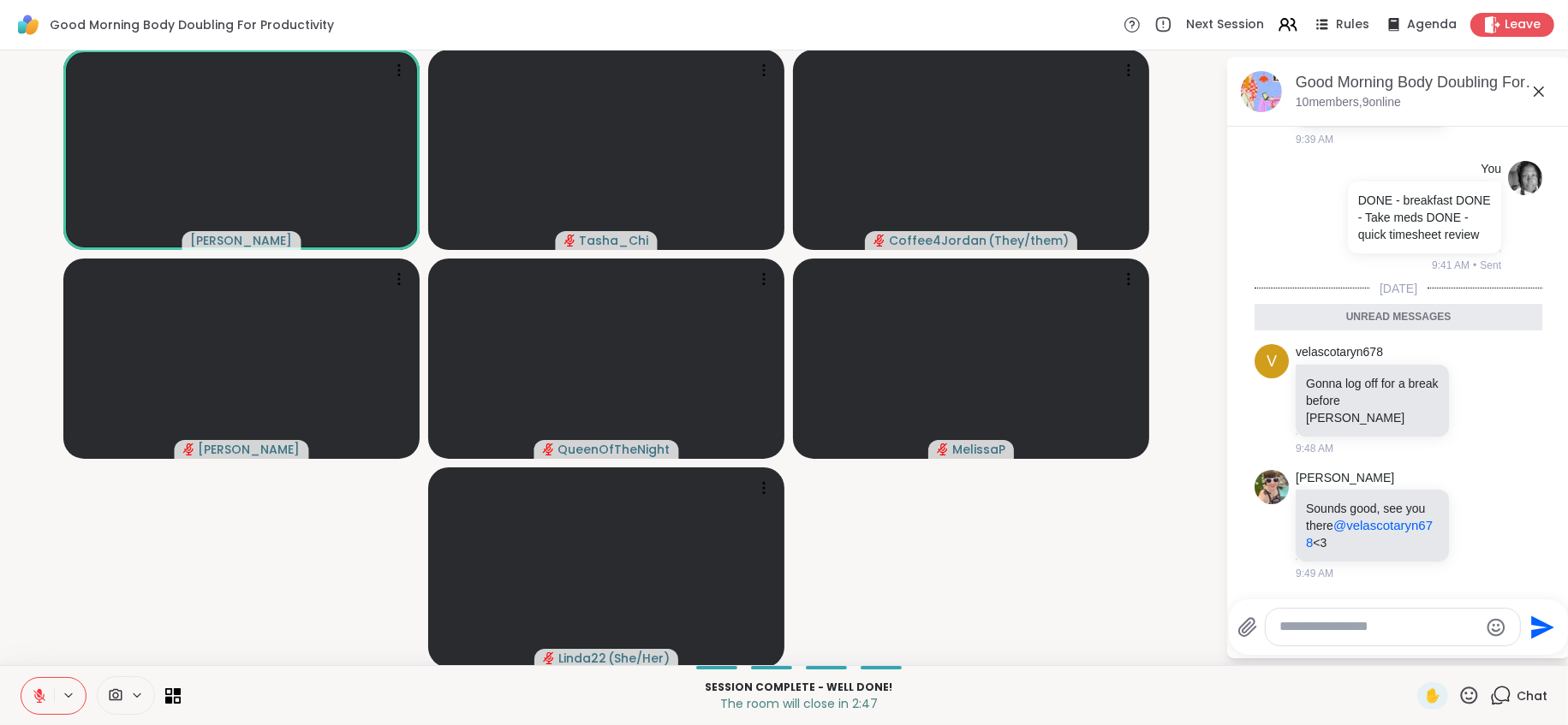
click at [941, 563] on video-player-container "Adrienne_QueenOfTheDawn Tasha_Chi Coffee4Jordan ( They/them ) Cyndy QueenOfTheN…" at bounding box center [613, 358] width 1205 height 601
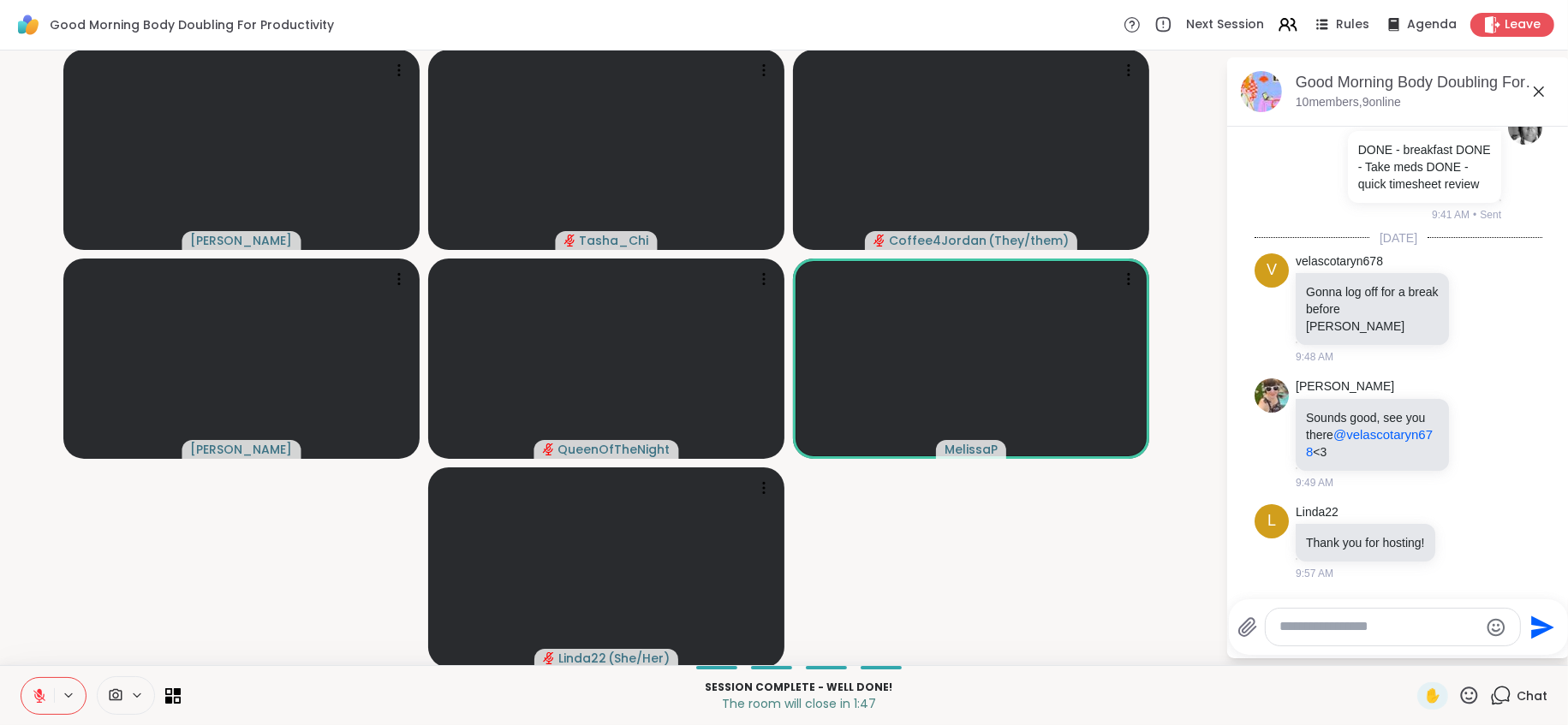
drag, startPoint x: 1024, startPoint y: 552, endPoint x: 785, endPoint y: 577, distance: 240.3
click at [1024, 554] on video-player-container "Adrienne_QueenOfTheDawn Tasha_Chi Coffee4Jordan ( They/them ) Cyndy QueenOfTheN…" at bounding box center [613, 358] width 1205 height 601
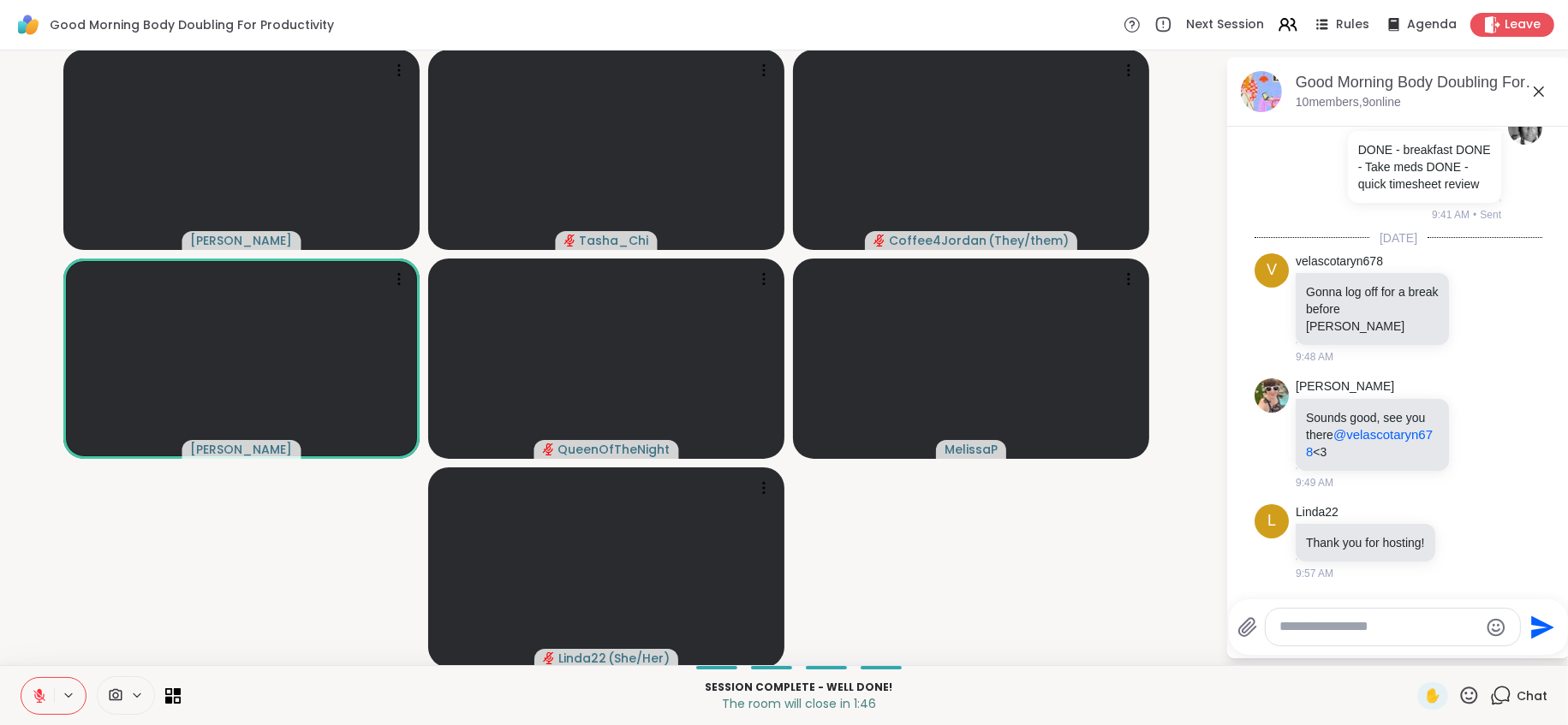
click at [192, 571] on video-player-container "Adrienne_QueenOfTheDawn Tasha_Chi Coffee4Jordan ( They/them ) Cyndy QueenOfTheN…" at bounding box center [613, 358] width 1205 height 601
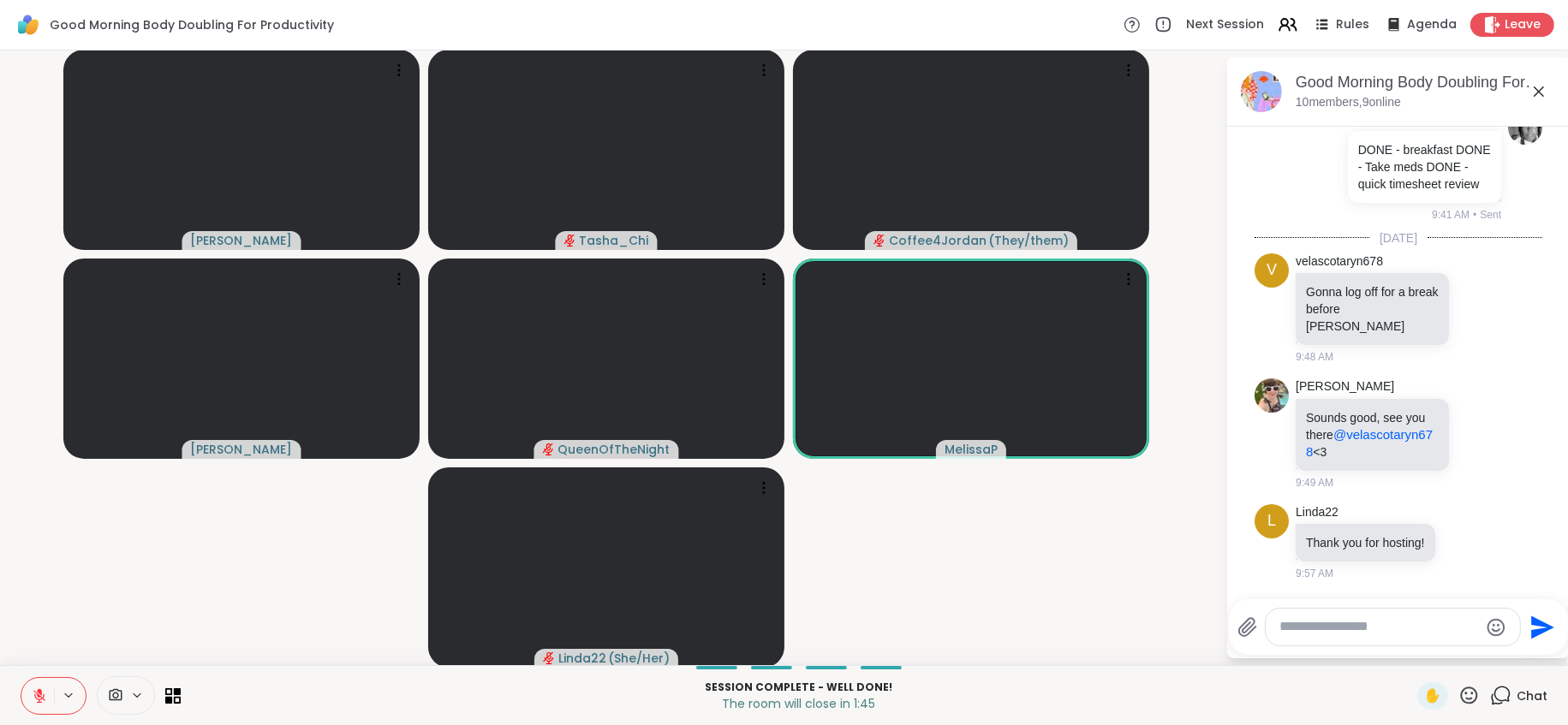
click at [36, 662] on button at bounding box center [37, 695] width 32 height 36
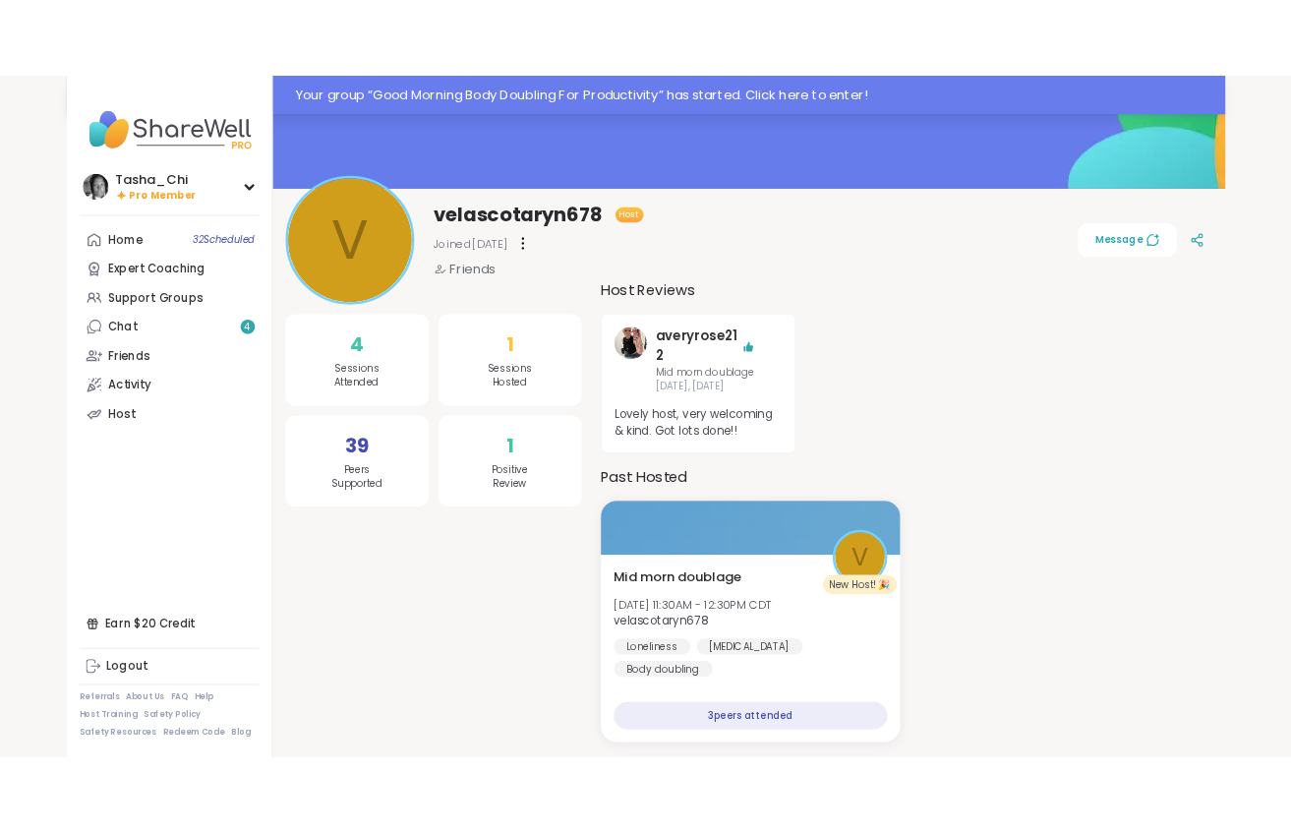
scroll to position [110, 0]
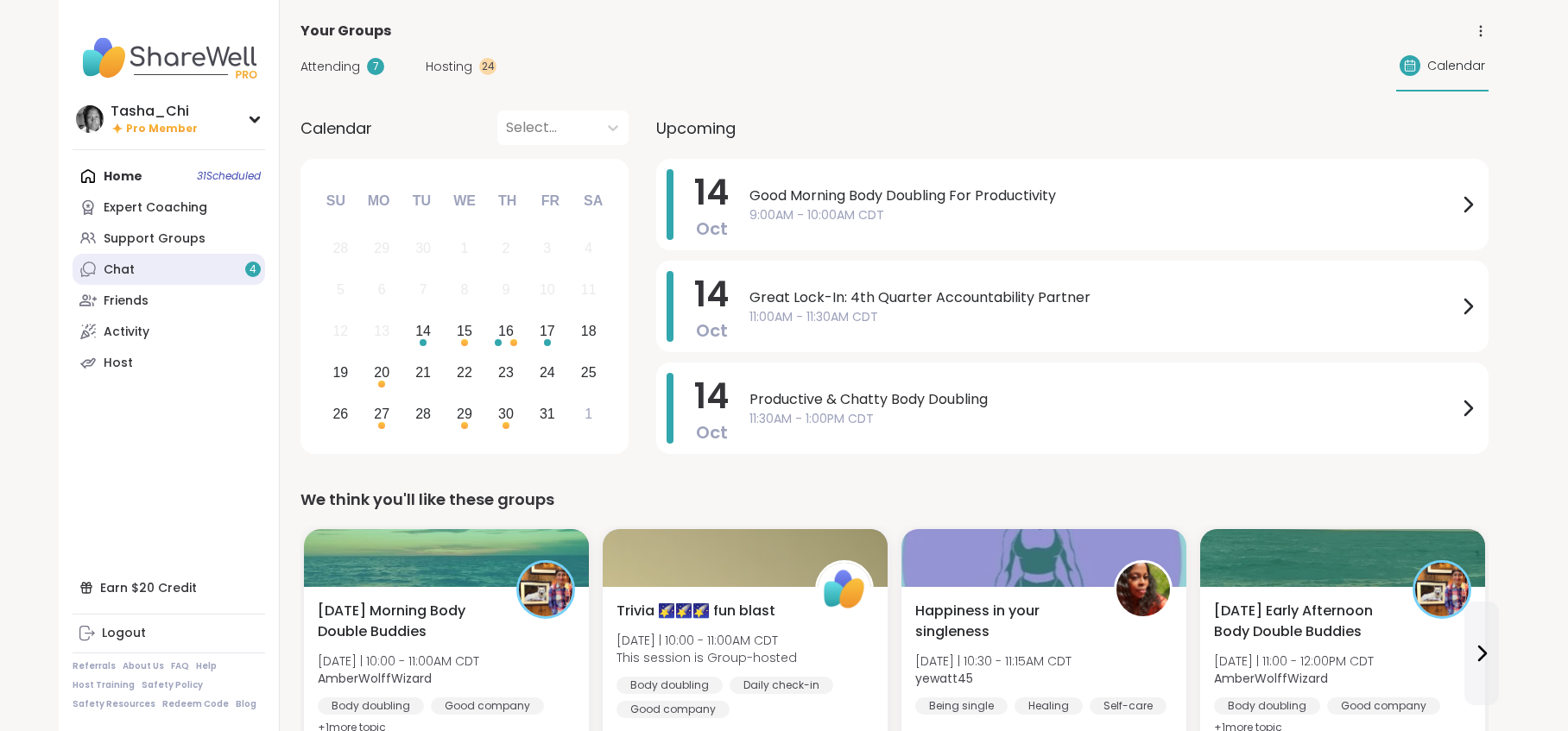
click at [182, 262] on link "Chat 4" at bounding box center [169, 269] width 192 height 31
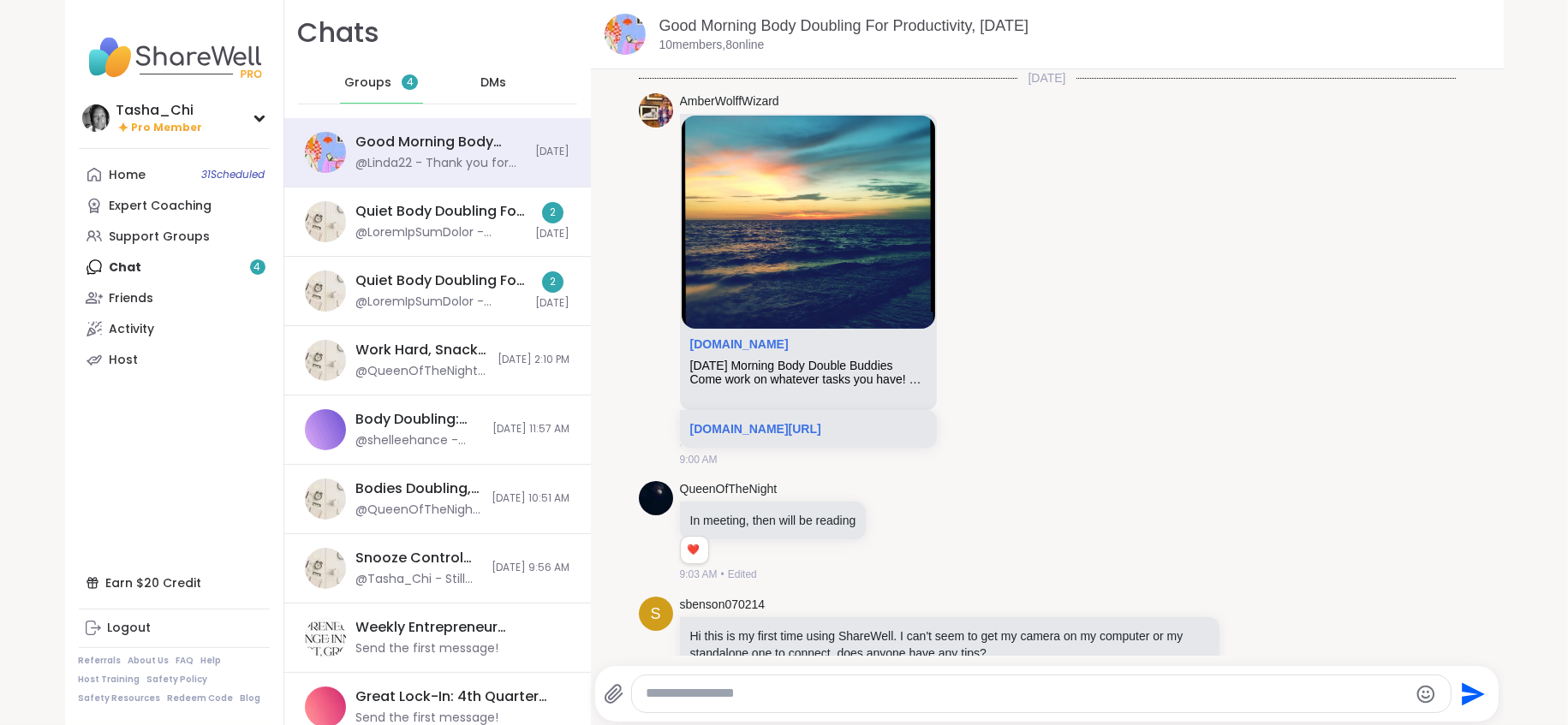
scroll to position [3256, 0]
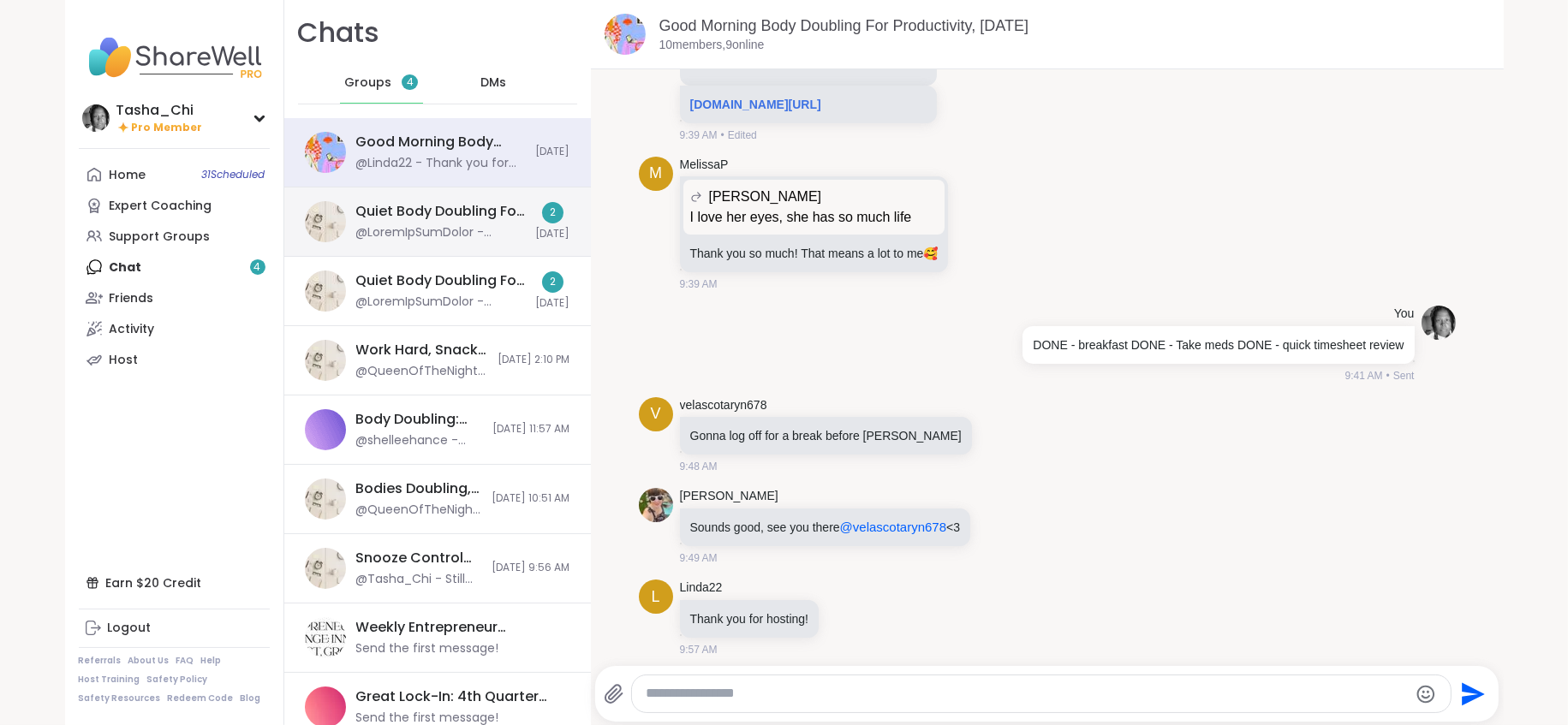
click at [407, 218] on div "Quiet Body Doubling For Productivity - Tuesday, Oct 14" at bounding box center [441, 211] width 170 height 19
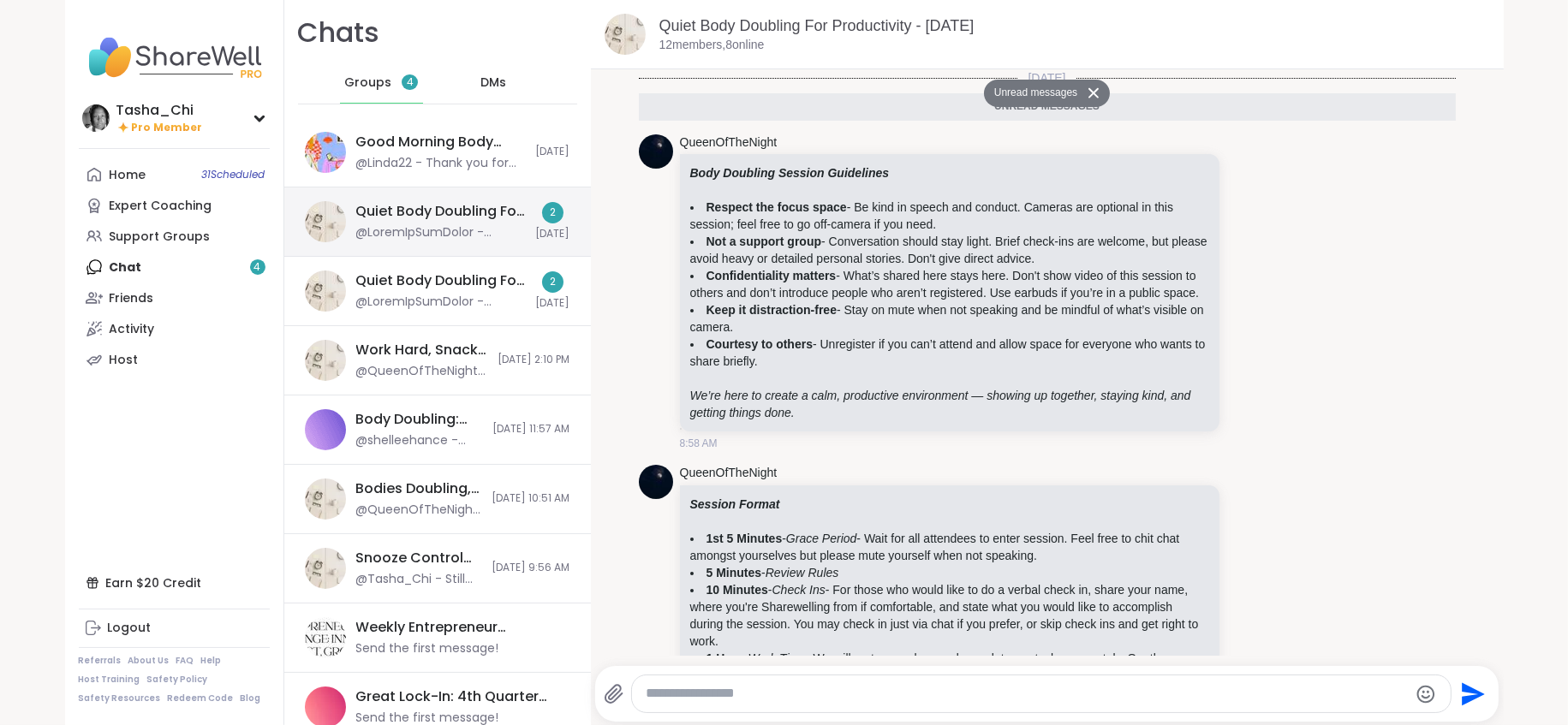
scroll to position [183, 0]
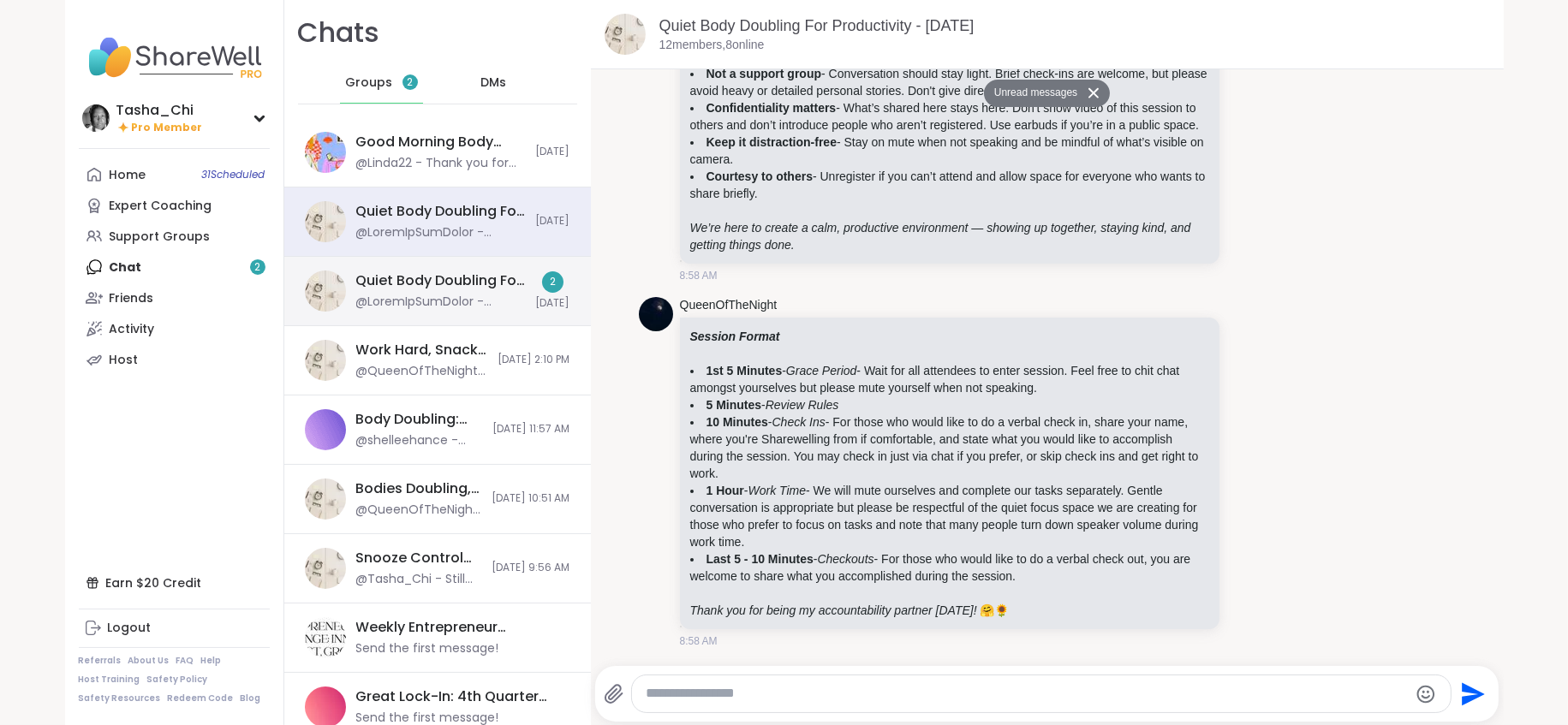
click at [413, 292] on div "Quiet Body Doubling For Productivity - Tuesday, Oct 14" at bounding box center [441, 291] width 170 height 39
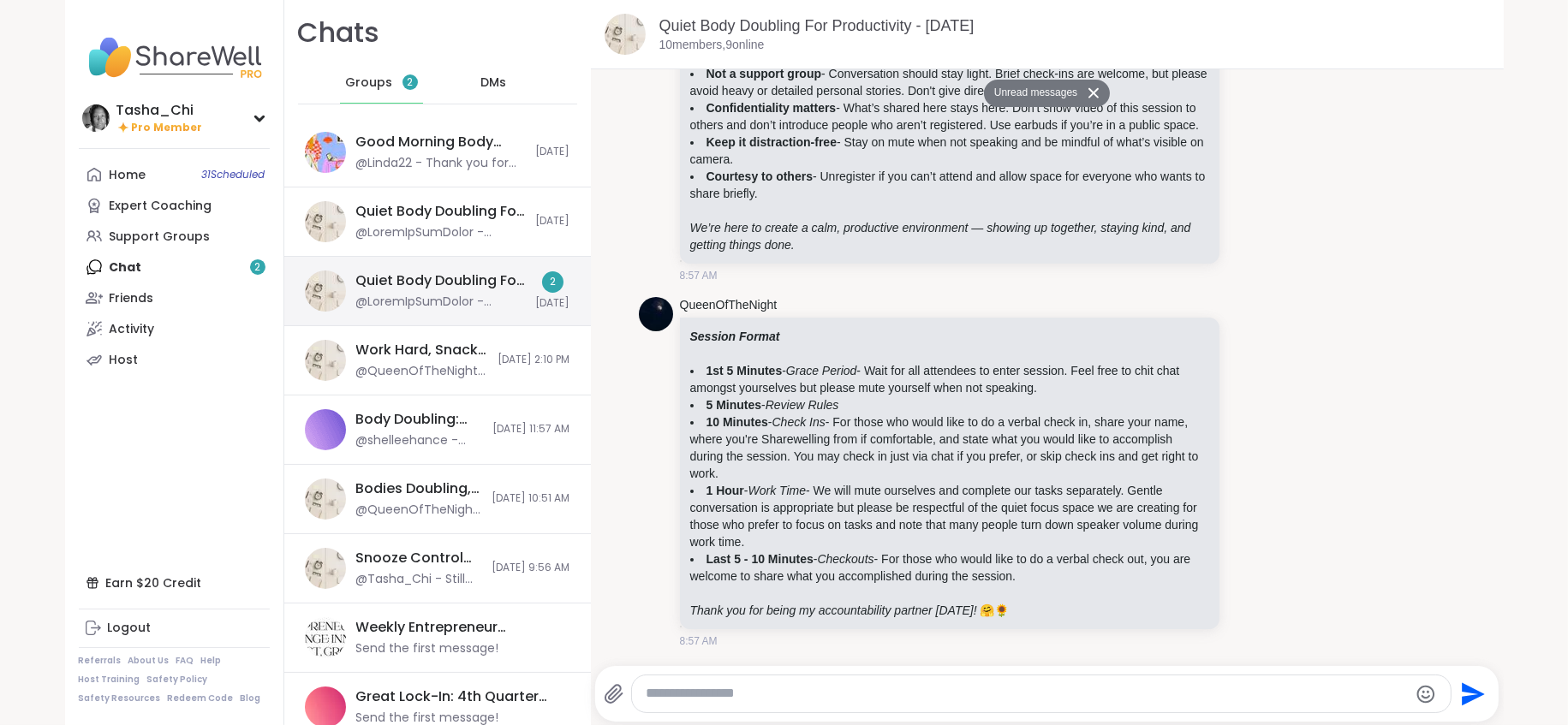
click at [438, 300] on div at bounding box center [441, 302] width 170 height 17
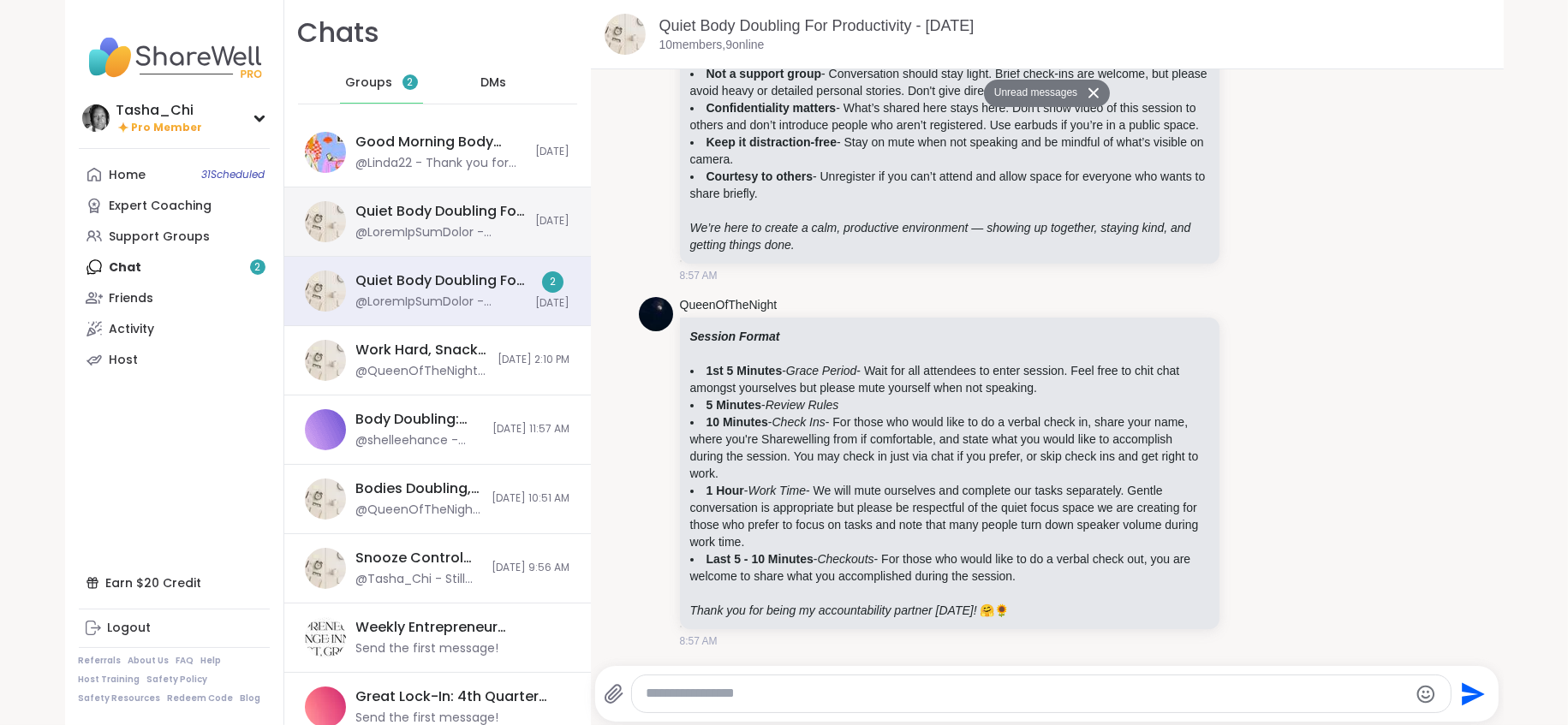
click at [481, 194] on div "Quiet Body Doubling For Productivity - Tuesday, Oct 14 Today" at bounding box center [438, 222] width 306 height 70
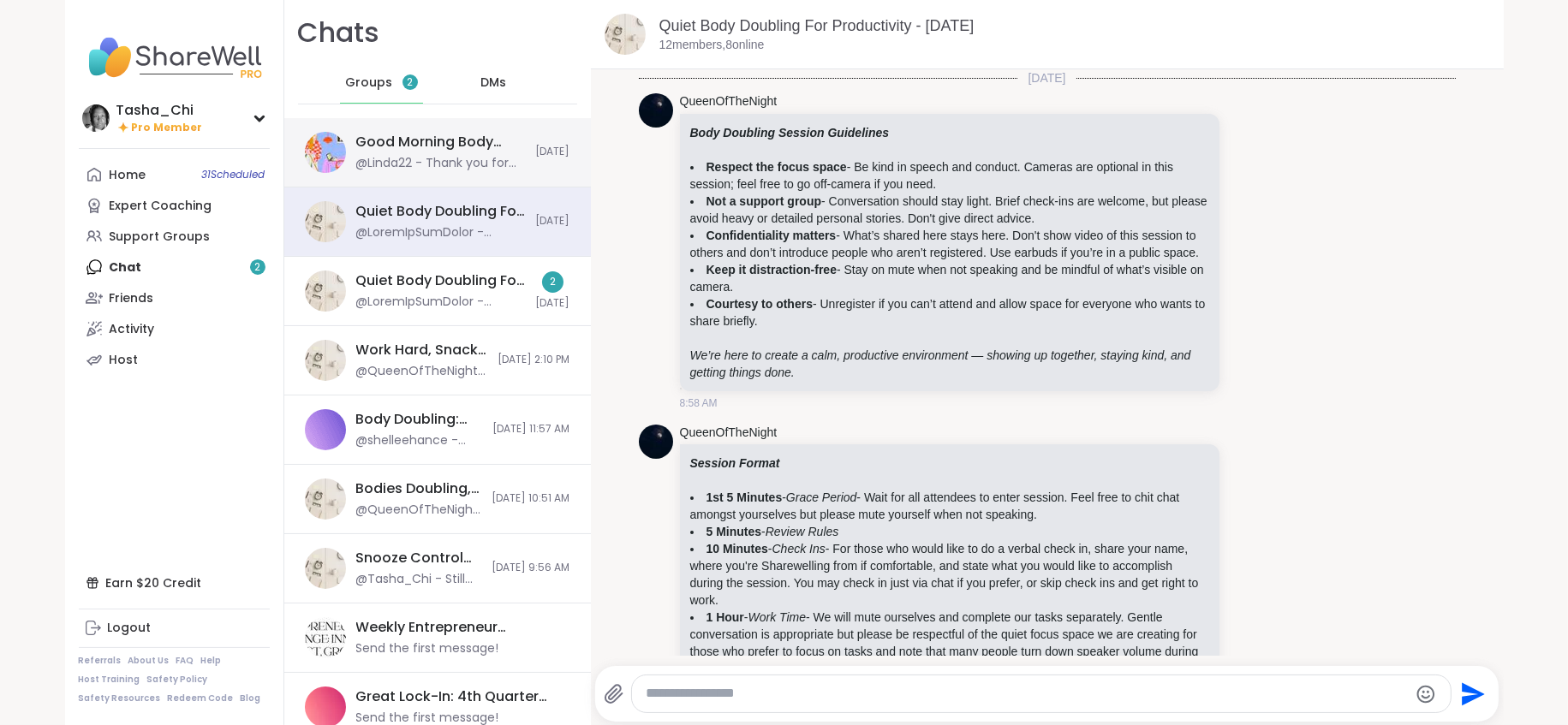
scroll to position [143, 0]
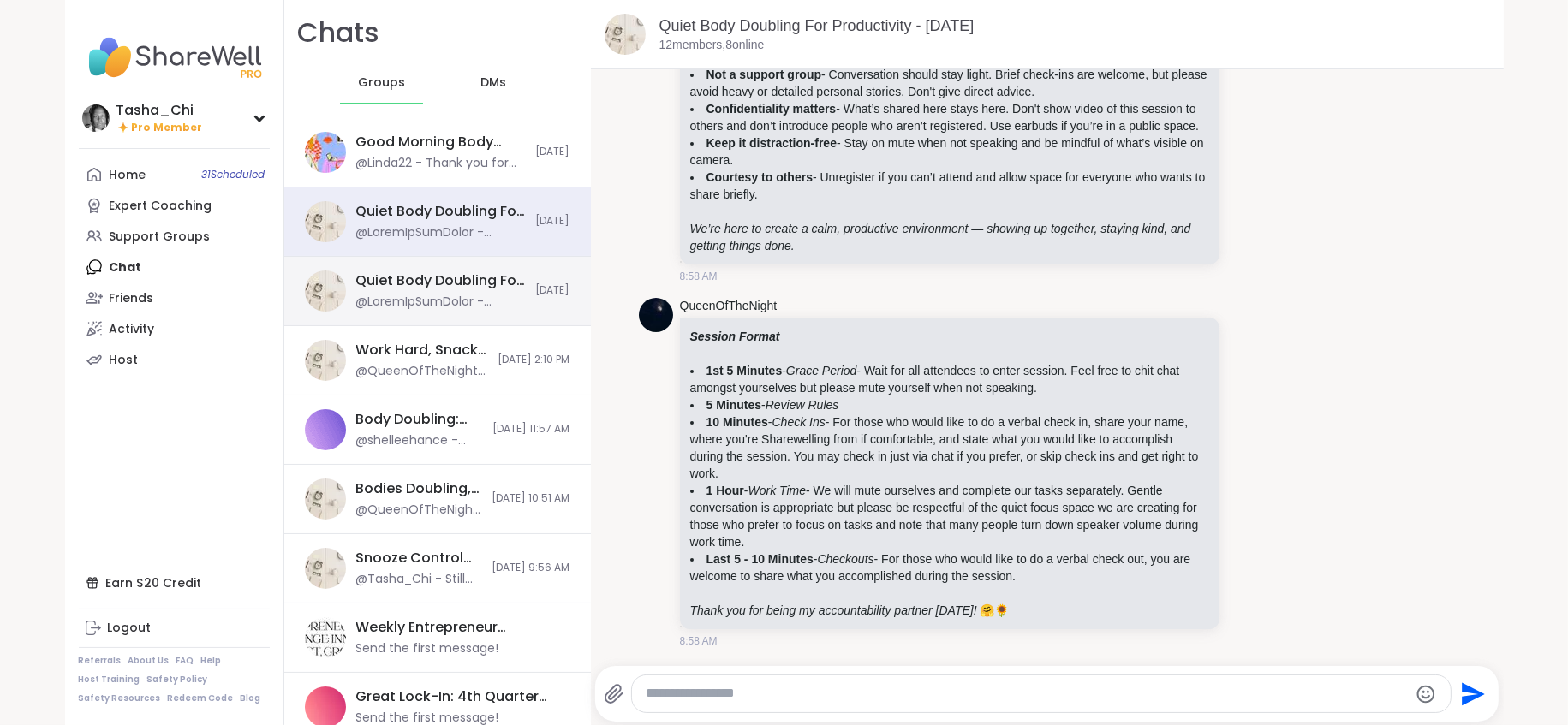
click at [490, 284] on div "Quiet Body Doubling For Productivity - Tuesday, Oct 14" at bounding box center [441, 281] width 170 height 19
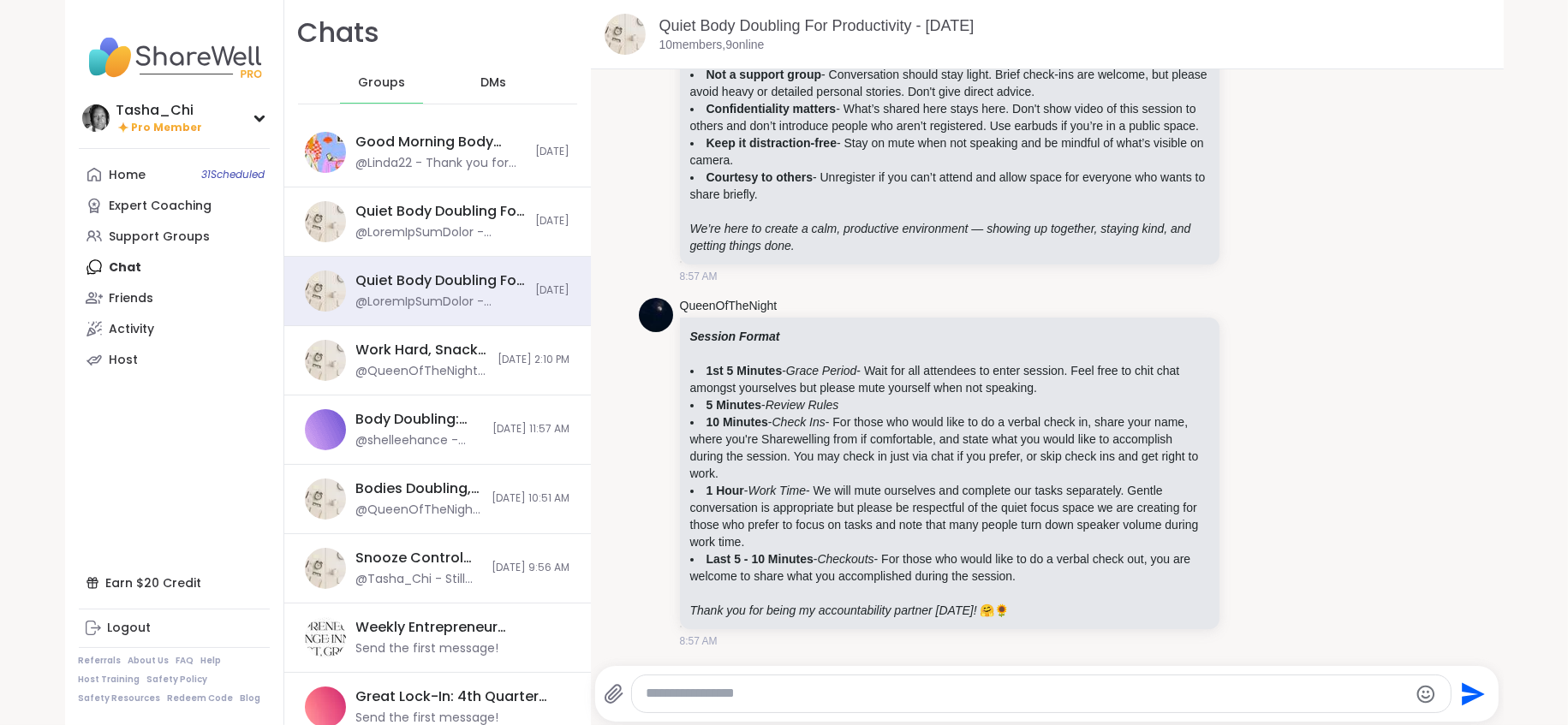
click at [451, 101] on div "DMs" at bounding box center [493, 83] width 84 height 41
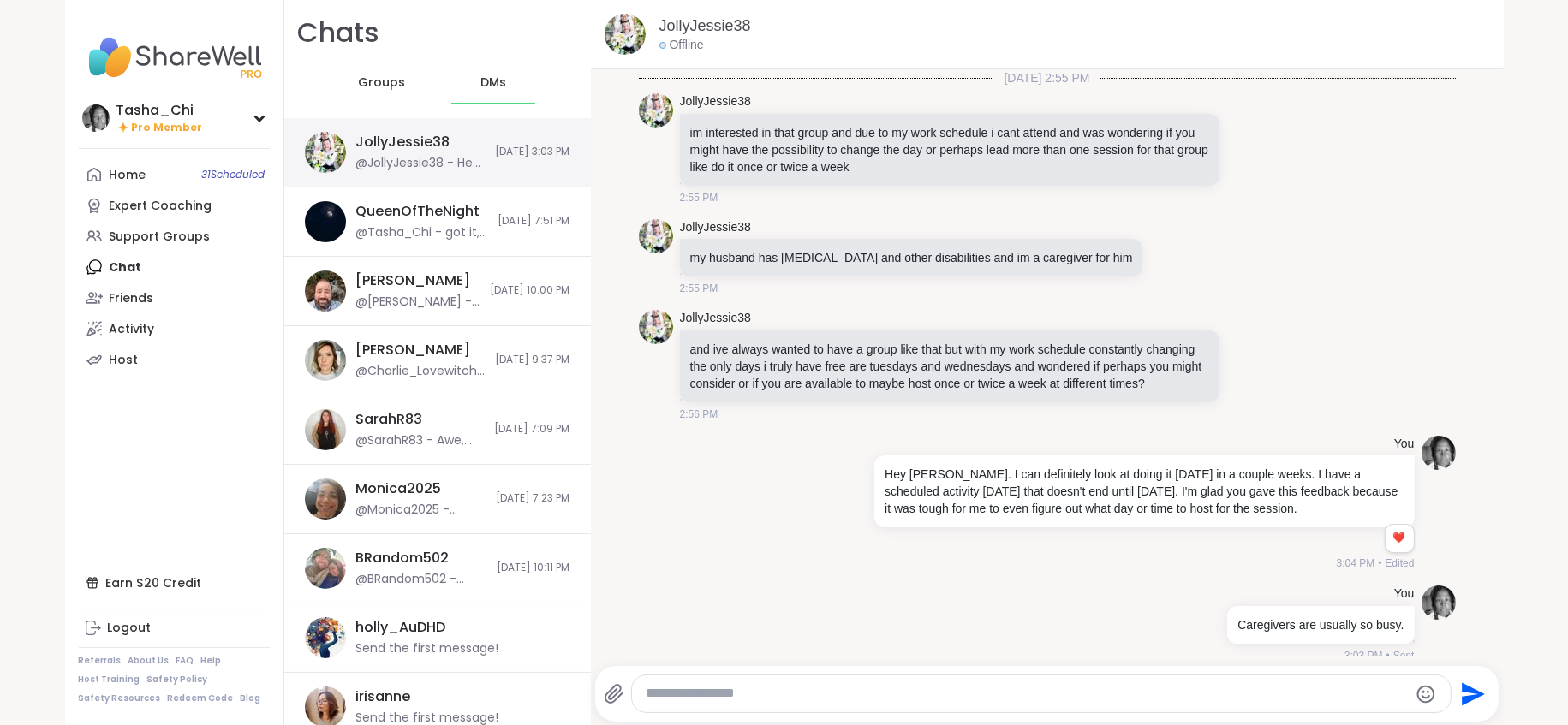
scroll to position [725, 0]
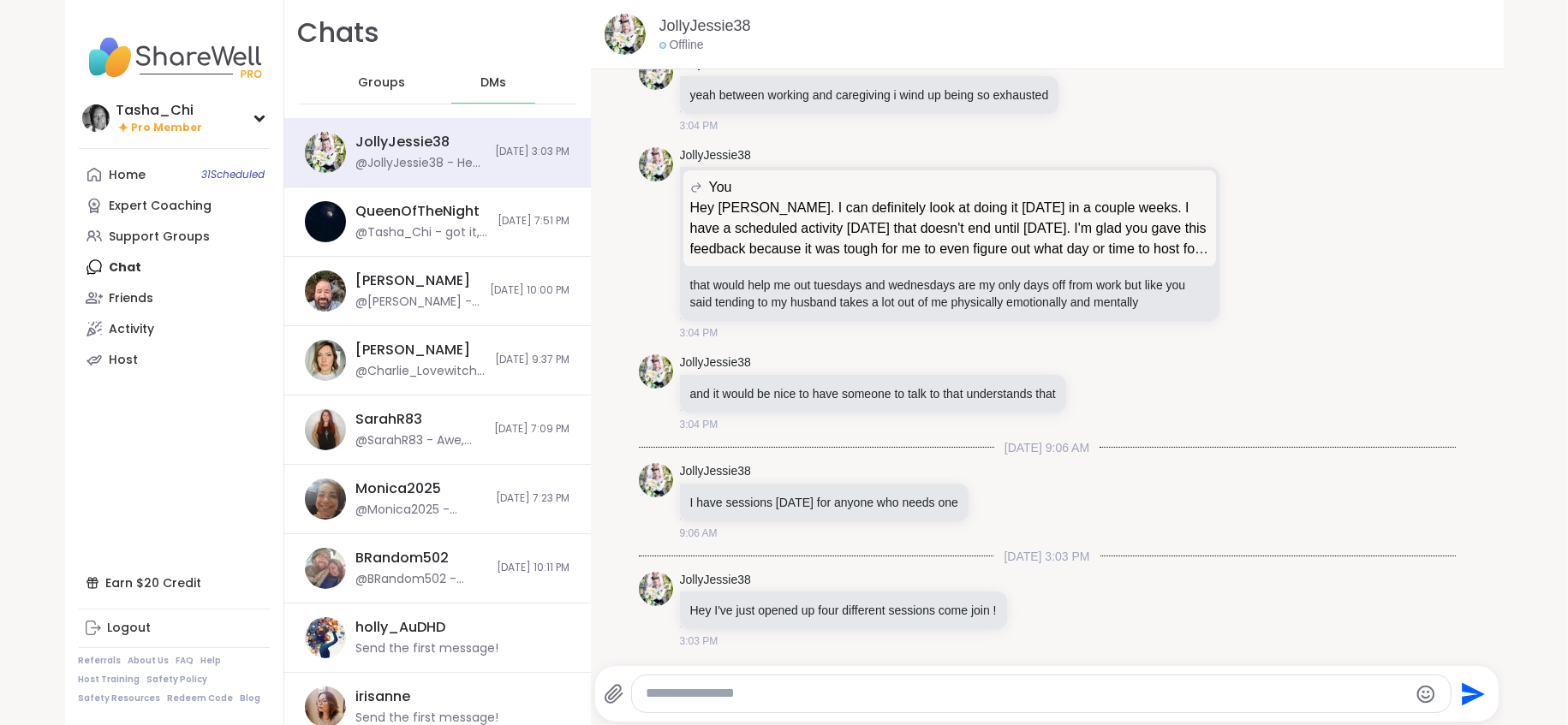
click at [358, 71] on div "Groups" at bounding box center [381, 83] width 84 height 41
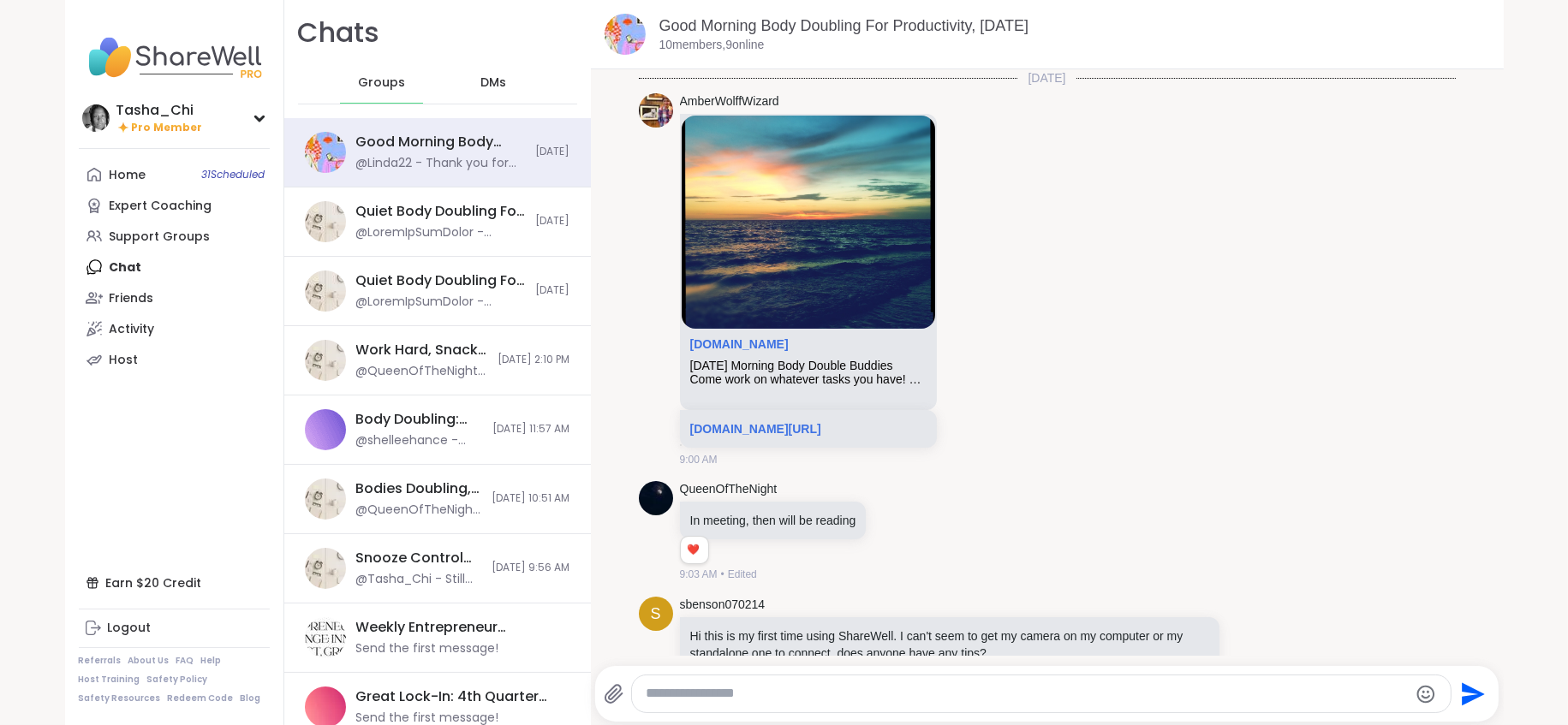
scroll to position [3256, 0]
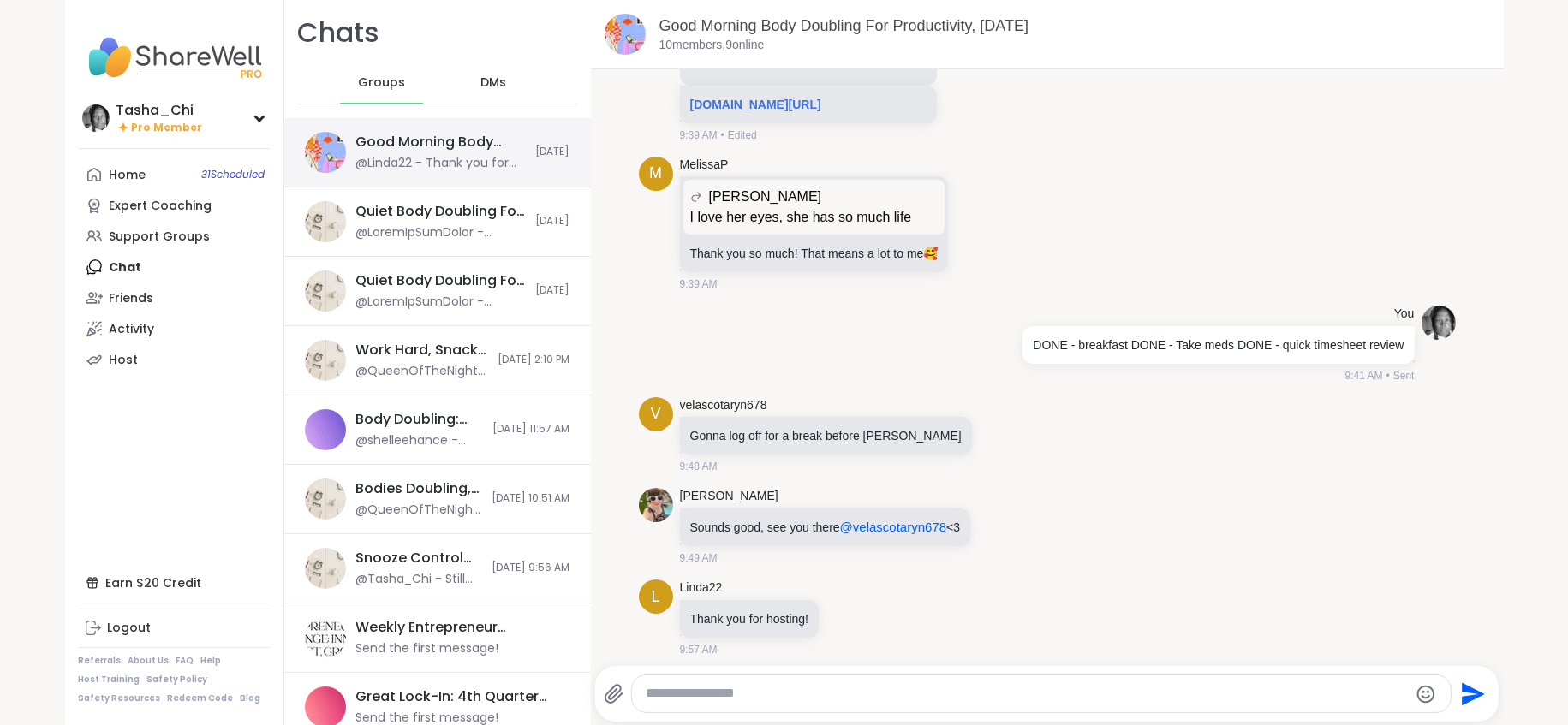
click at [359, 141] on div "Good Morning Body Doubling For Productivity, Oct 14" at bounding box center [441, 142] width 170 height 19
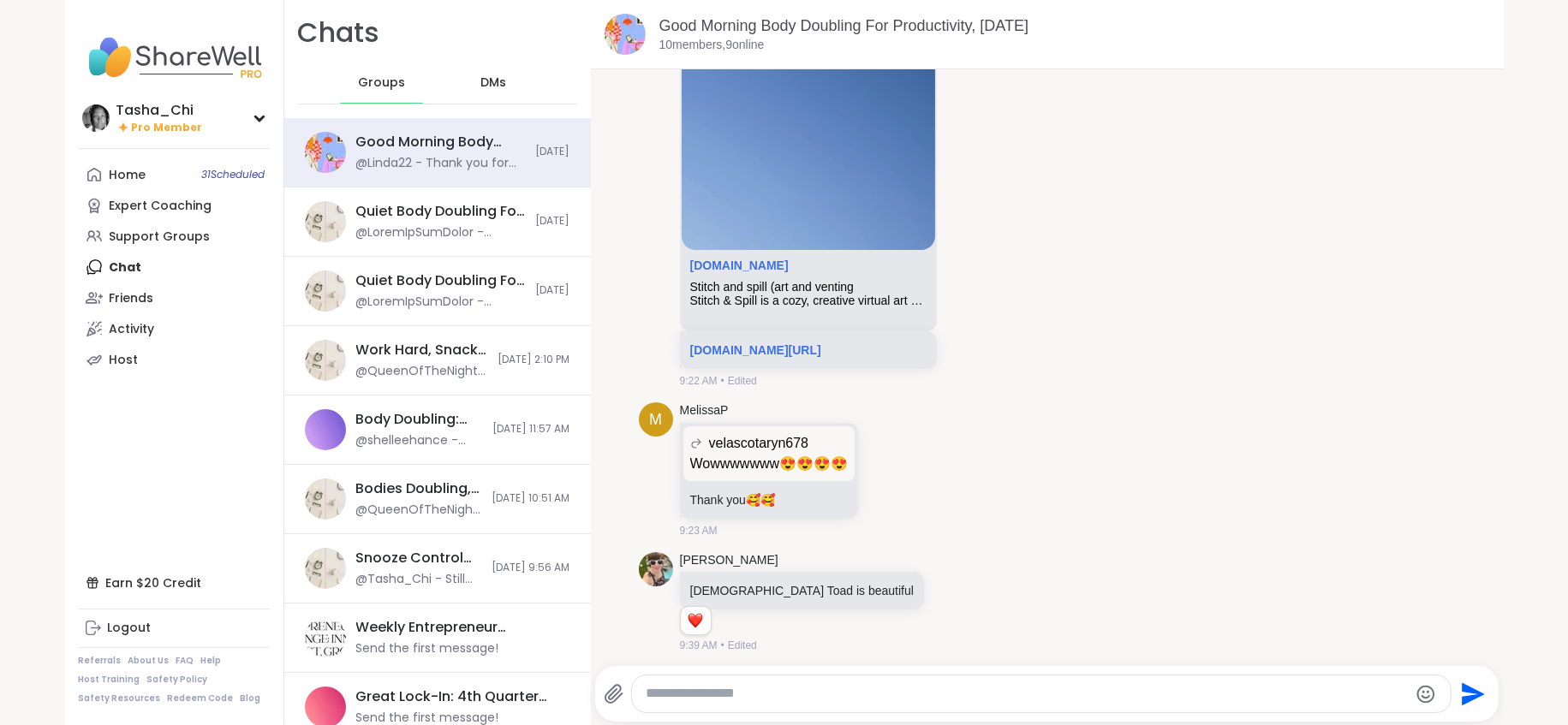
scroll to position [2058, 0]
click at [776, 346] on link "sharewellnow.com/session/dbd15085-bb0e-4abe-a25a-05d19905c529" at bounding box center [756, 349] width 131 height 14
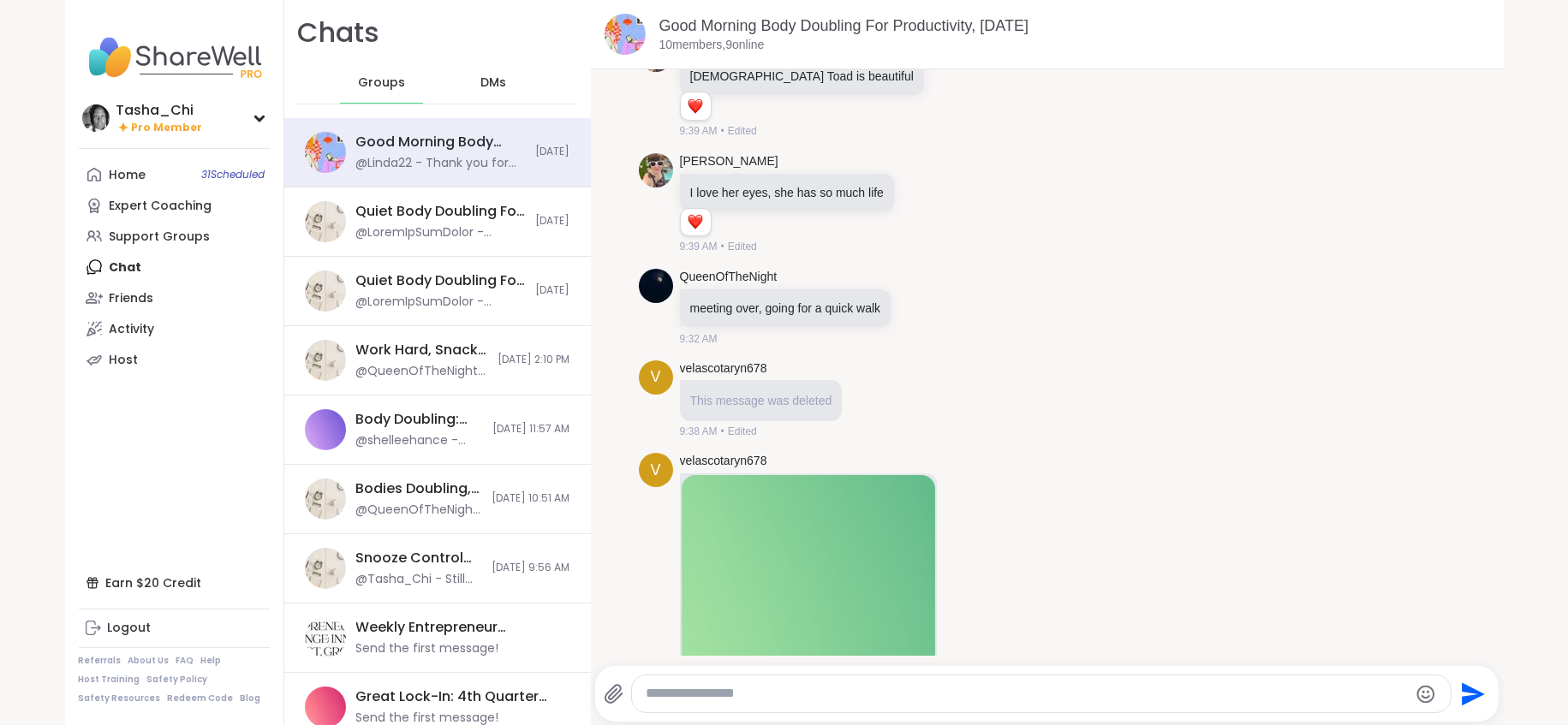
scroll to position [2999, 0]
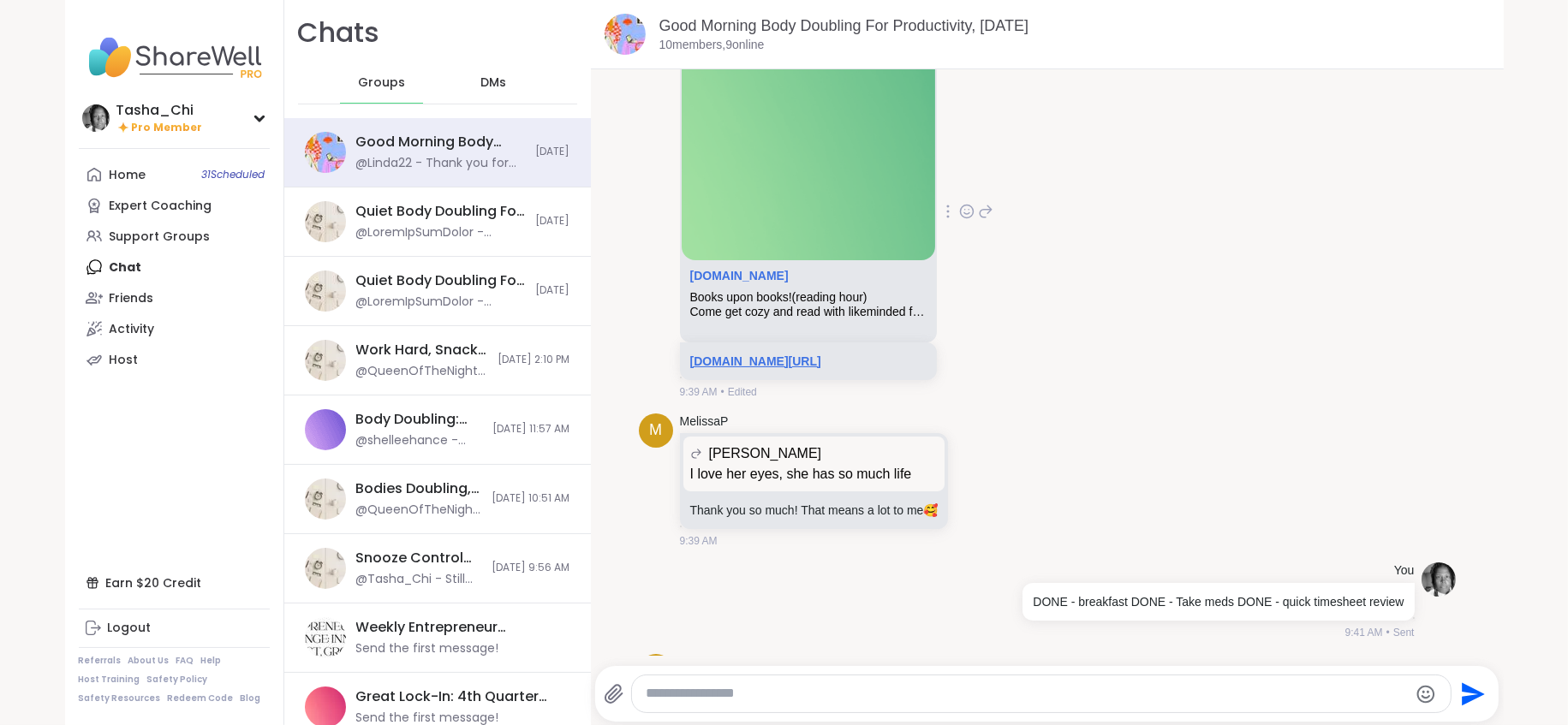
click at [749, 354] on link "sharewellnow.com/session/a11e76fa-369b-458b-a972-6245928023c3" at bounding box center [756, 361] width 131 height 14
click at [137, 170] on div "Home 31 Scheduled" at bounding box center [128, 176] width 37 height 17
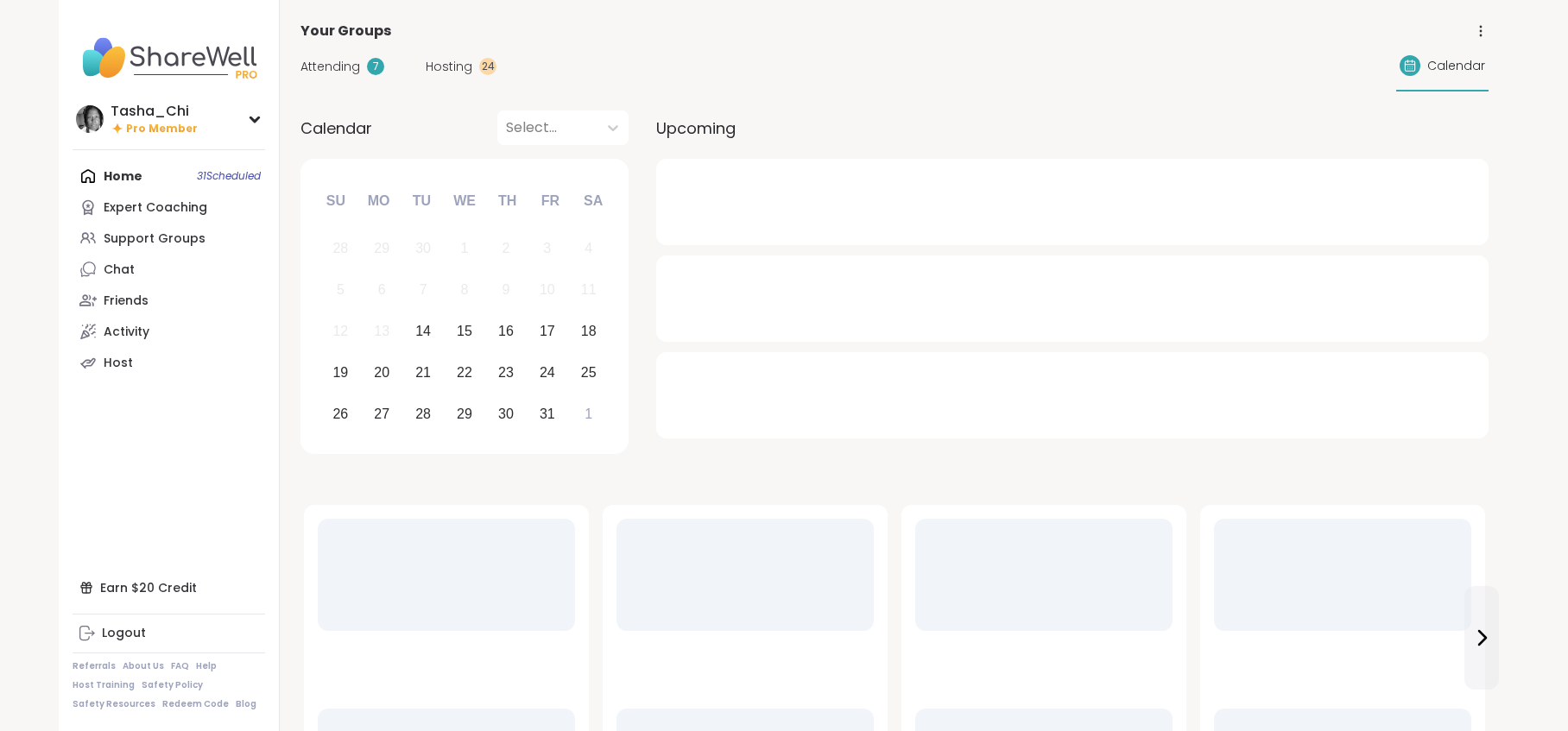
click at [451, 68] on span "Hosting" at bounding box center [449, 67] width 47 height 18
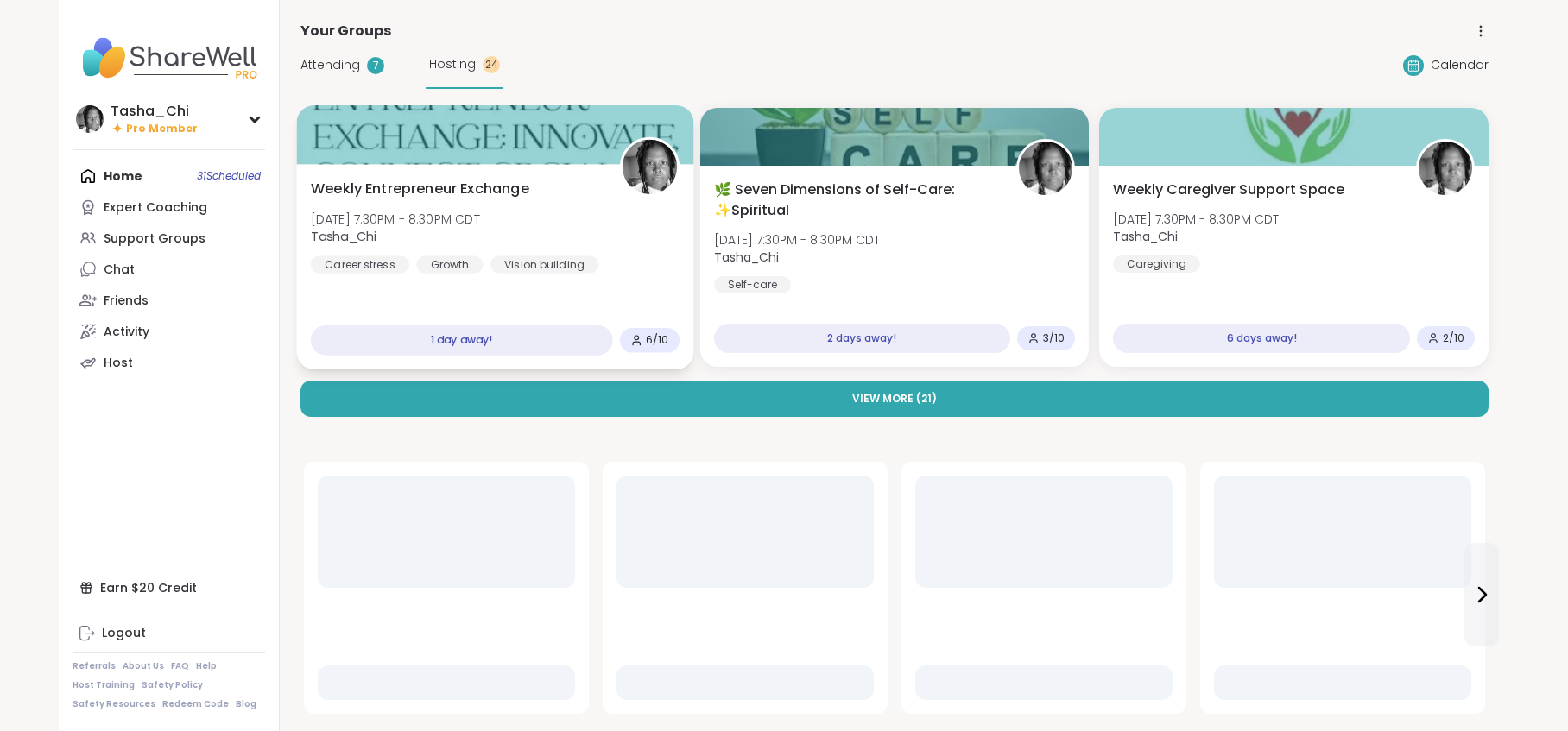
click at [652, 241] on div "Weekly Entrepreneur Exchange Wed, Oct 15 | 7:30PM - 8:30PM CDT Tasha_Chi Career…" at bounding box center [495, 226] width 369 height 95
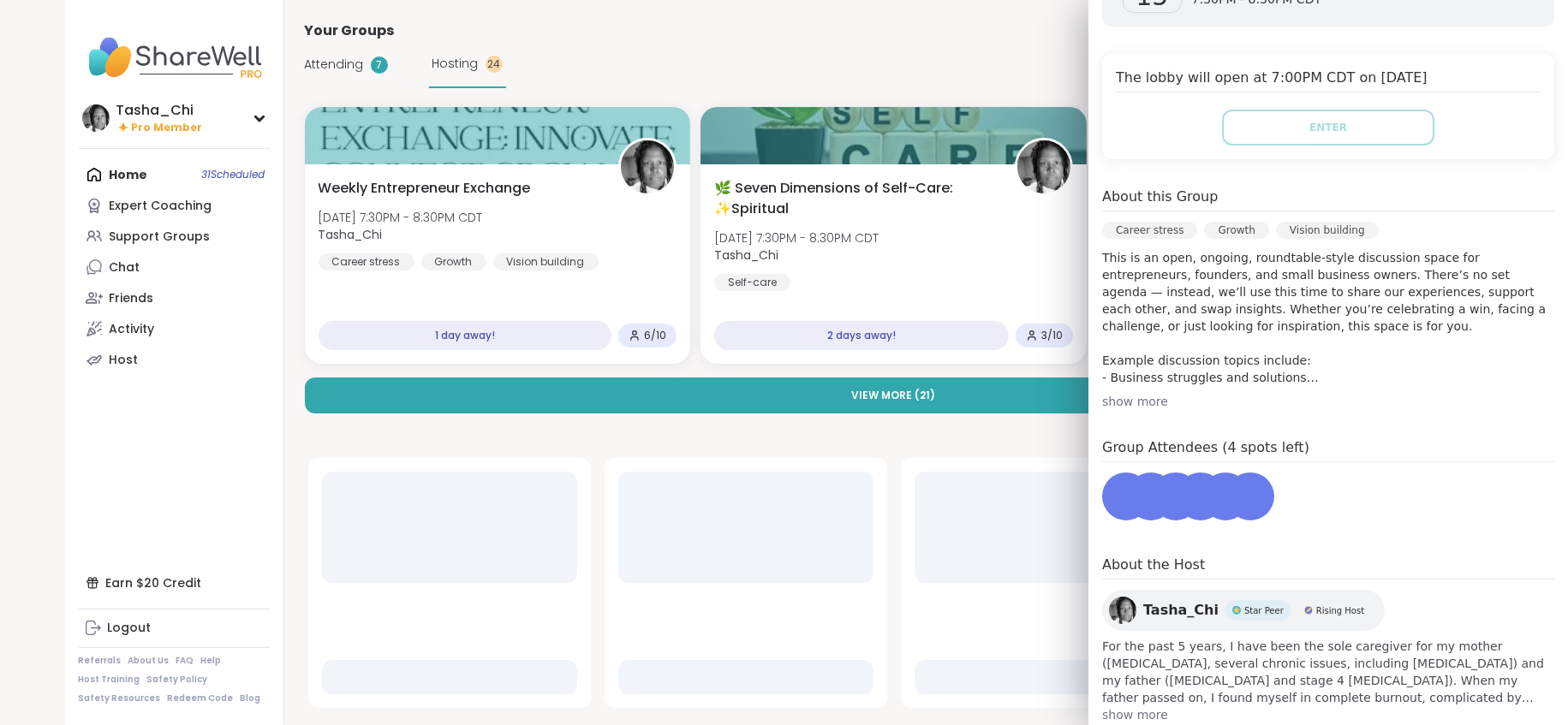
scroll to position [342, 0]
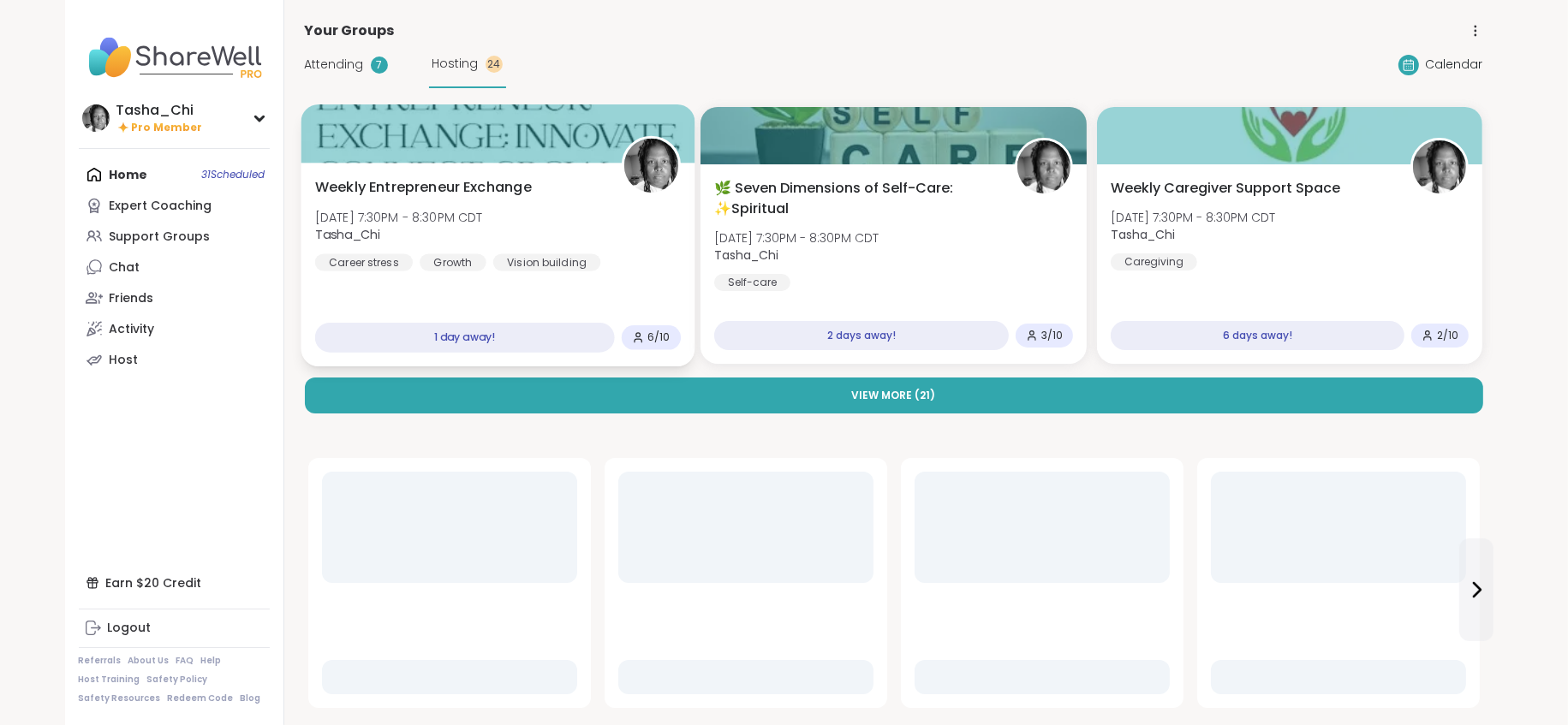
click at [635, 272] on div "Weekly Entrepreneur Exchange Wed, Oct 15 | 7:30PM - 8:30PM CDT Tasha_Chi Career…" at bounding box center [497, 265] width 394 height 204
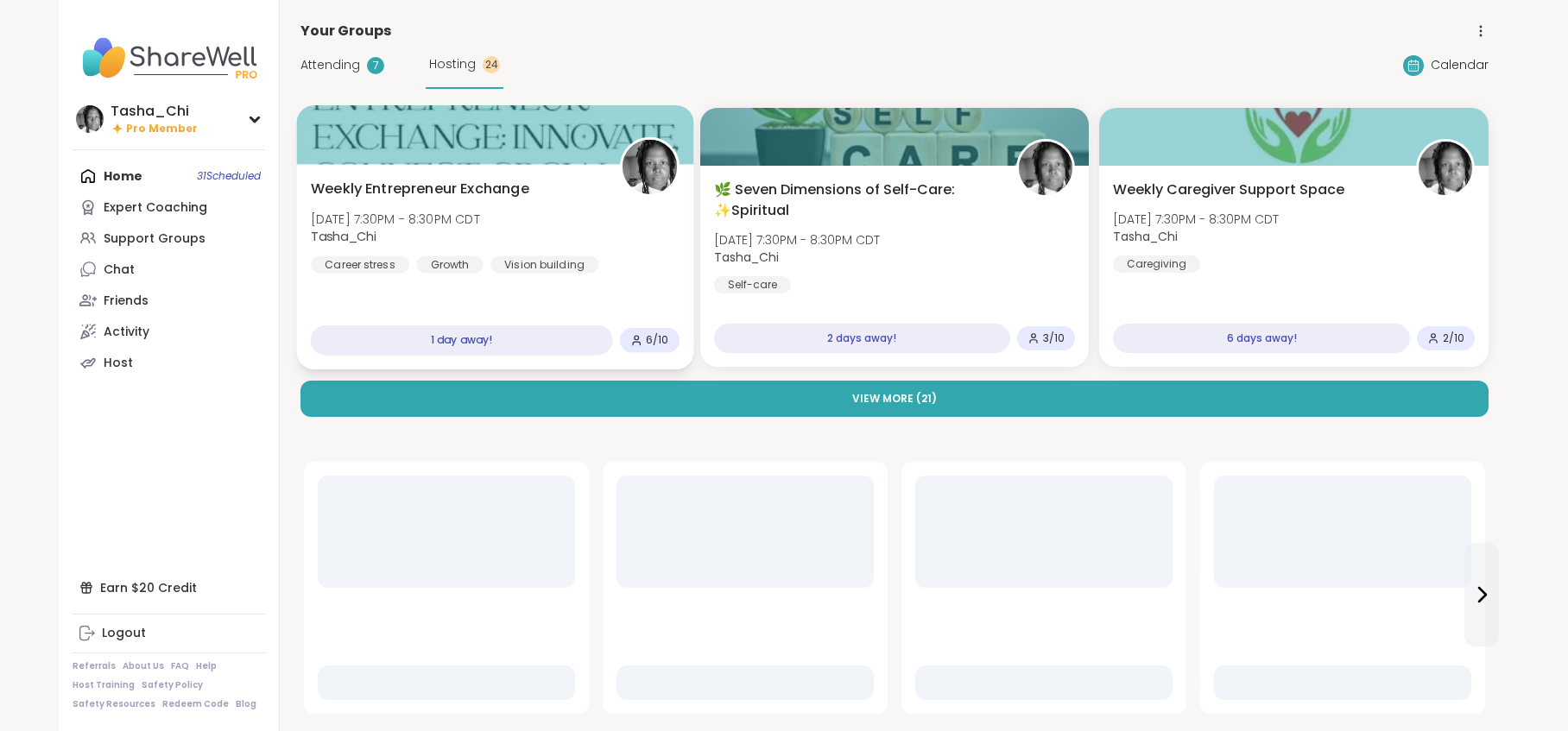
click at [640, 274] on div "Weekly Entrepreneur Exchange Wed, Oct 15 | 7:30PM - 8:30PM CDT Tasha_Chi Career…" at bounding box center [494, 267] width 397 height 205
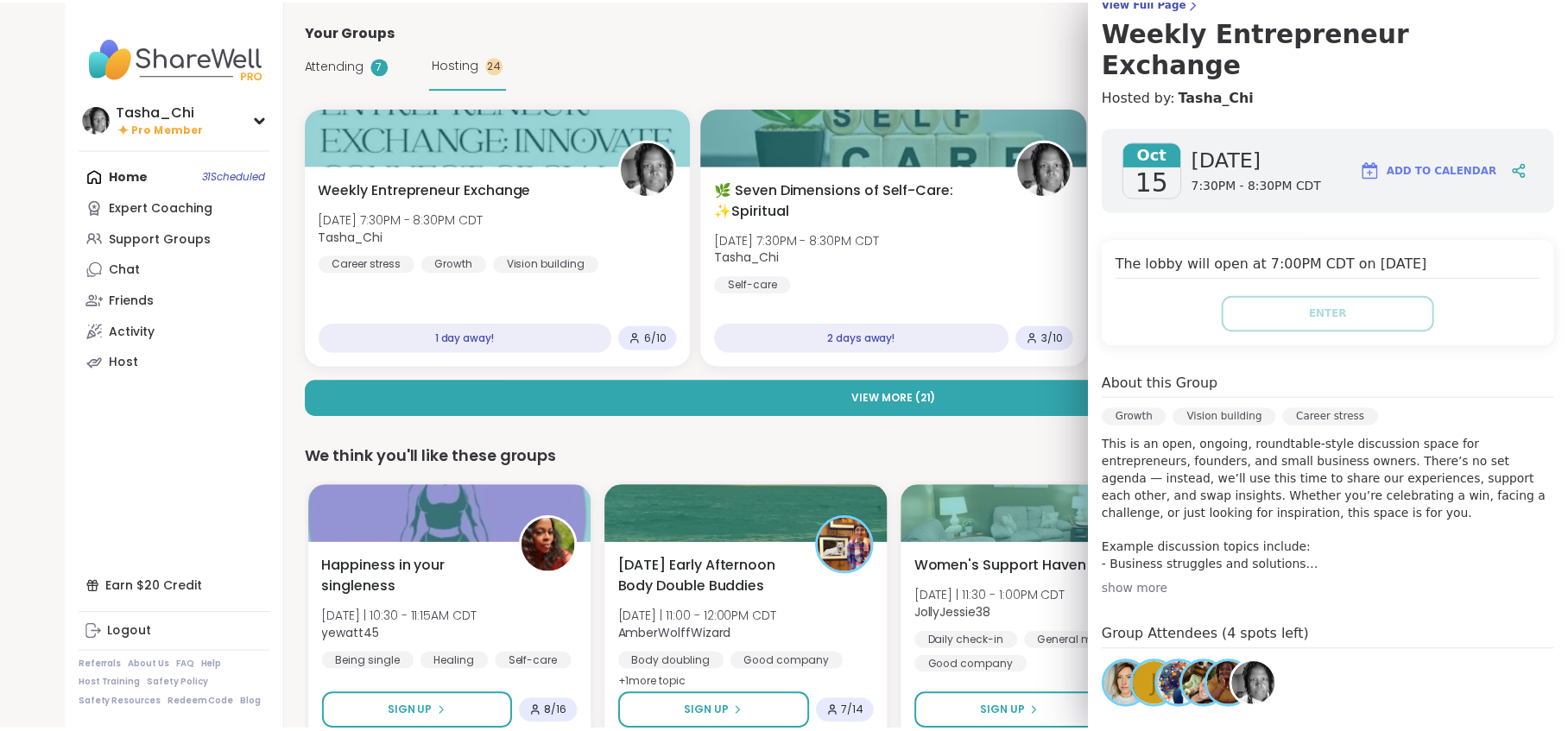
scroll to position [0, 0]
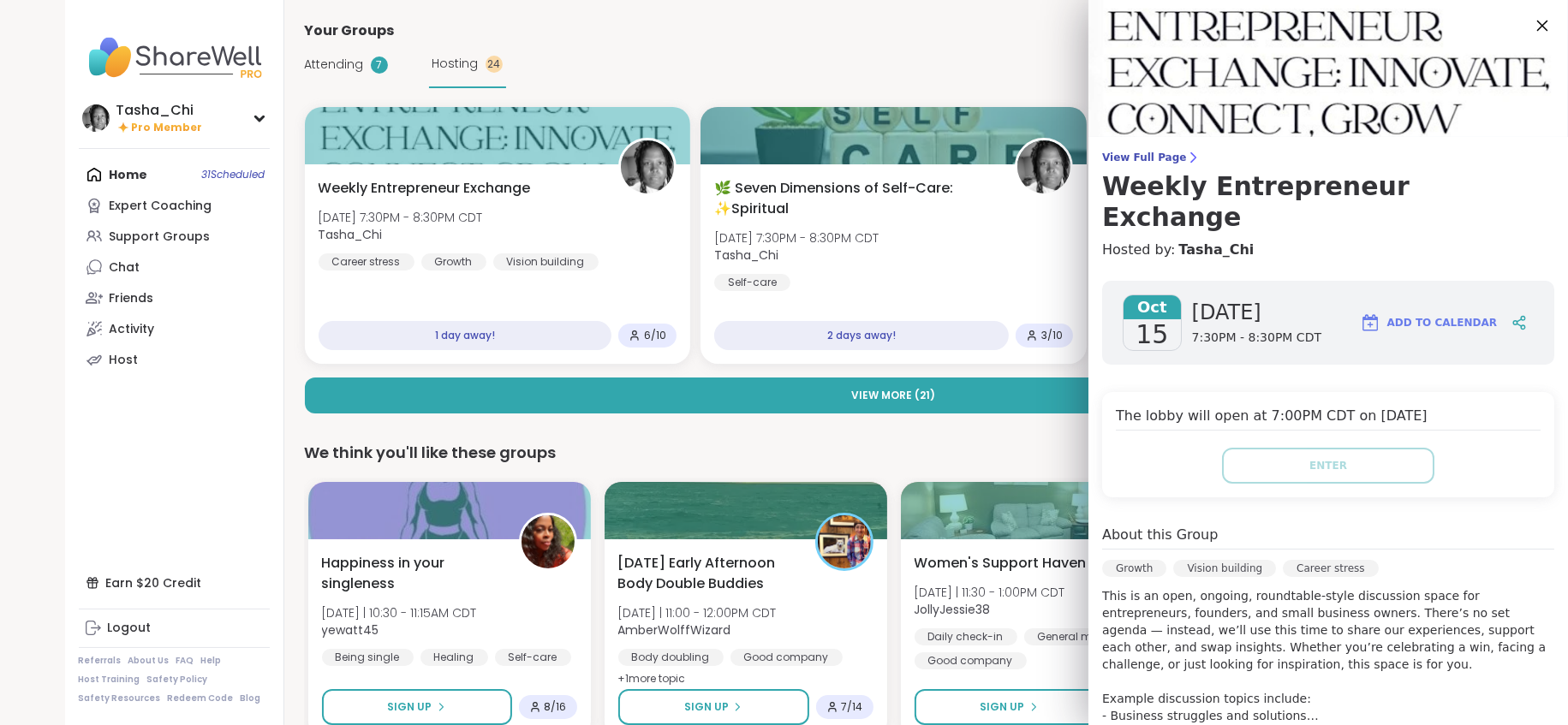
click at [924, 27] on icon at bounding box center [1541, 25] width 22 height 22
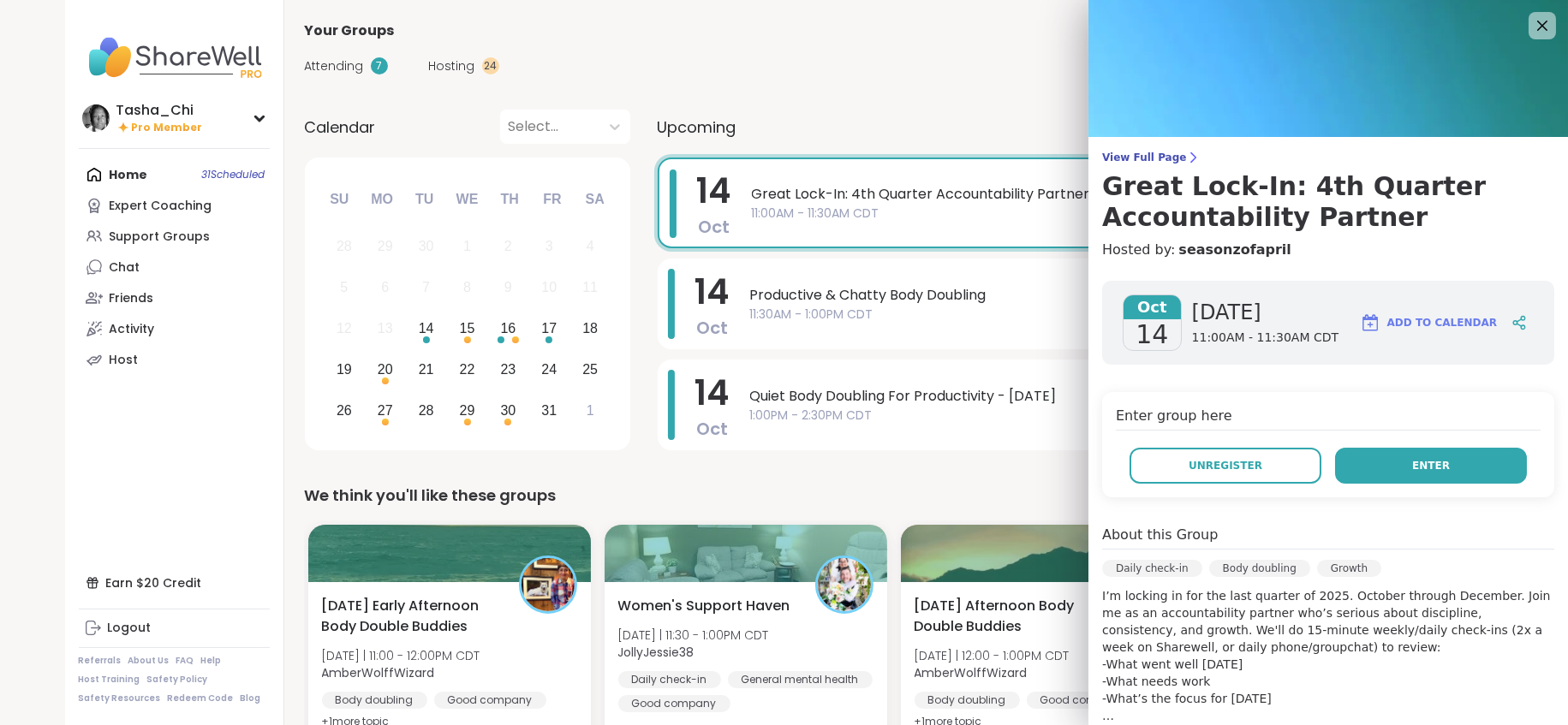
click at [1412, 470] on span "Enter" at bounding box center [1430, 466] width 37 height 16
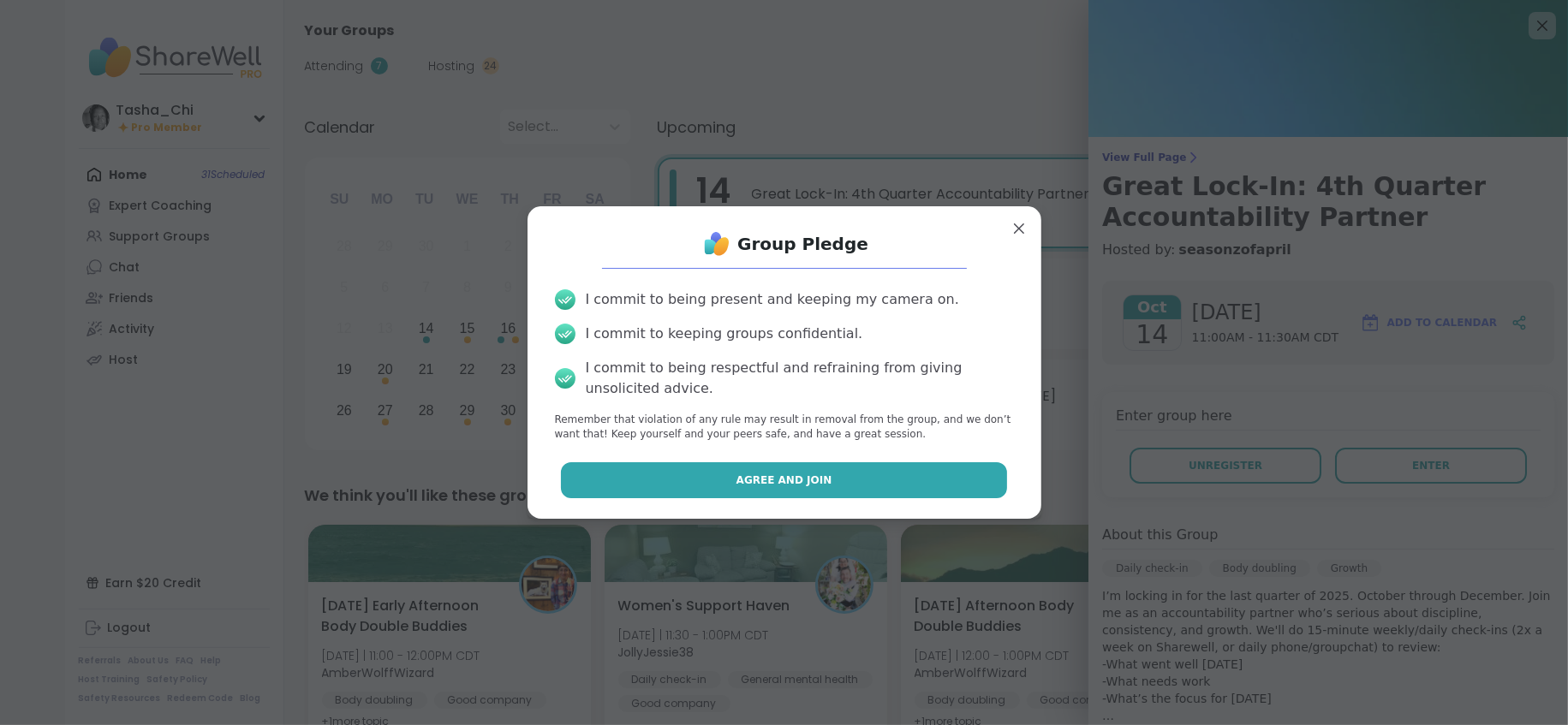
click at [784, 482] on span "Agree and Join" at bounding box center [784, 480] width 96 height 16
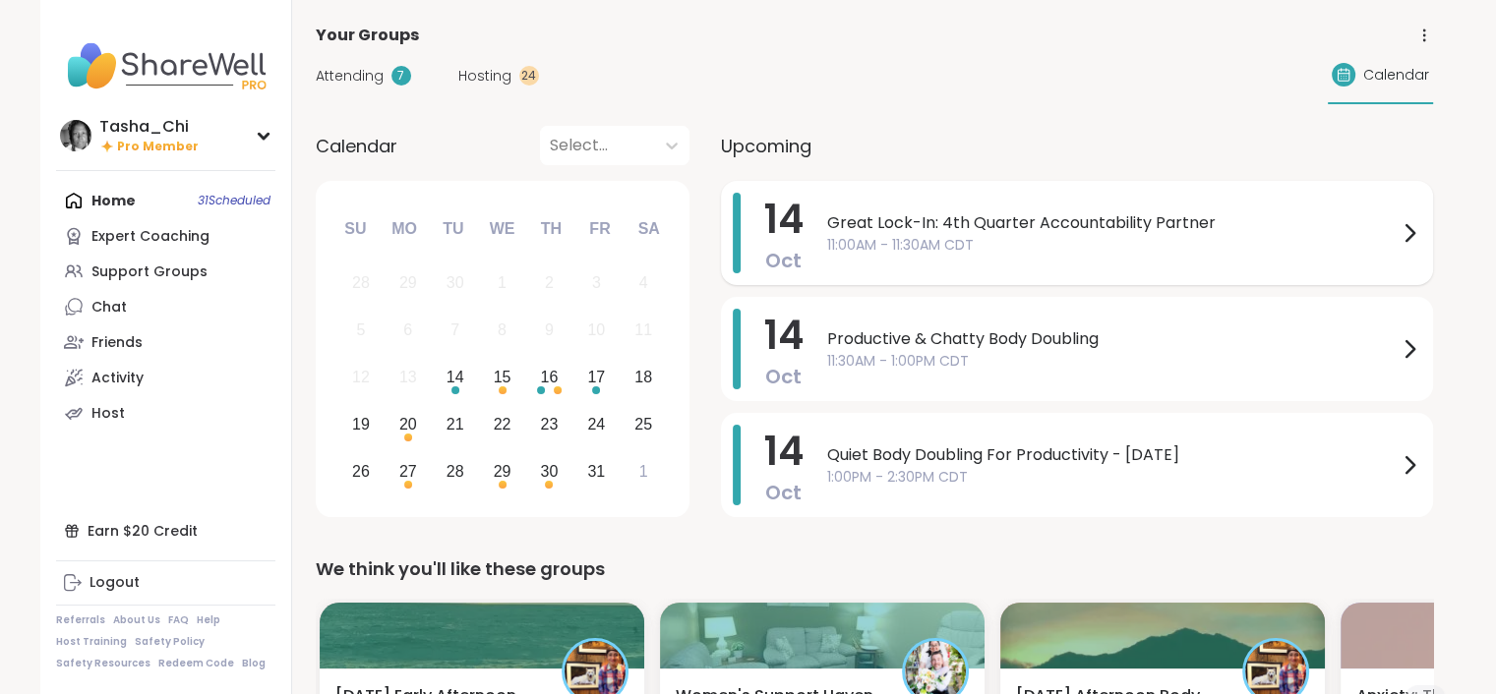
click at [1093, 217] on span "Great Lock-In: 4th Quarter Accountability Partner" at bounding box center [1112, 223] width 570 height 24
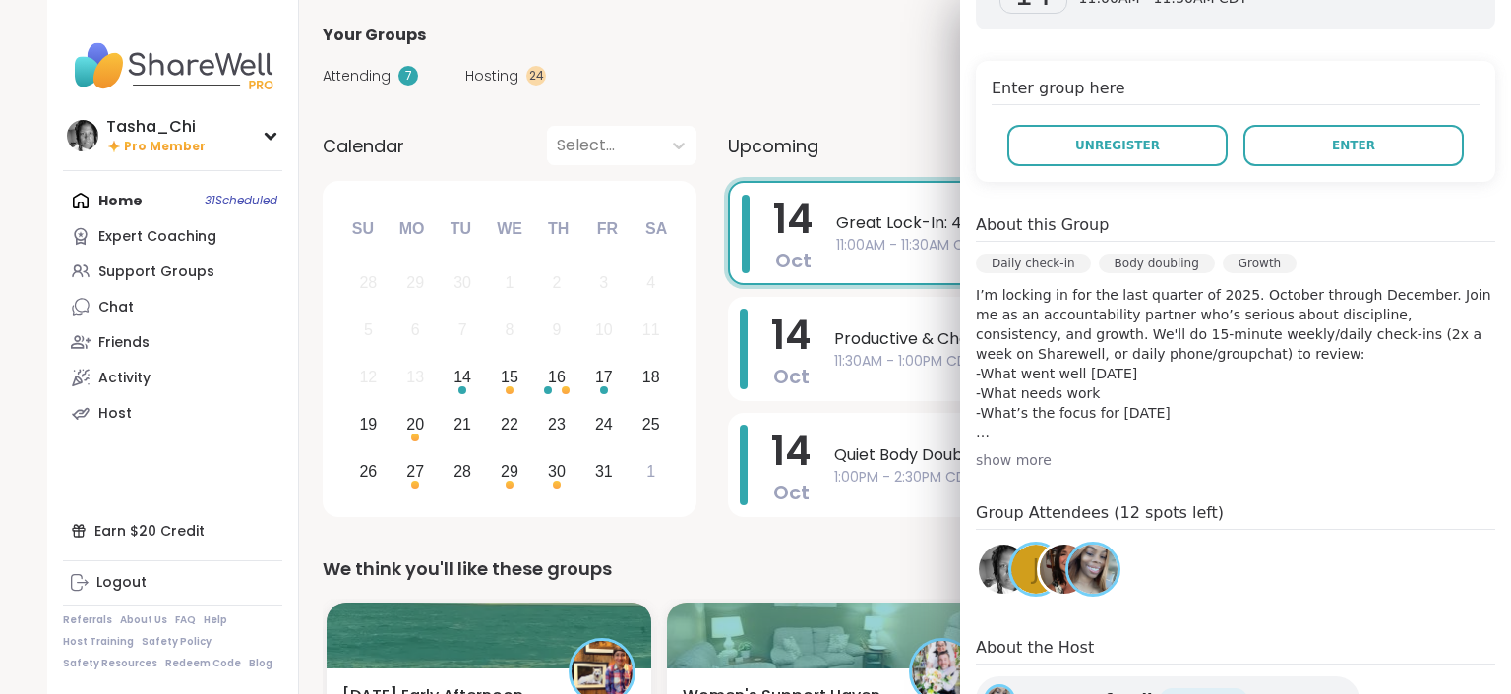
scroll to position [571, 0]
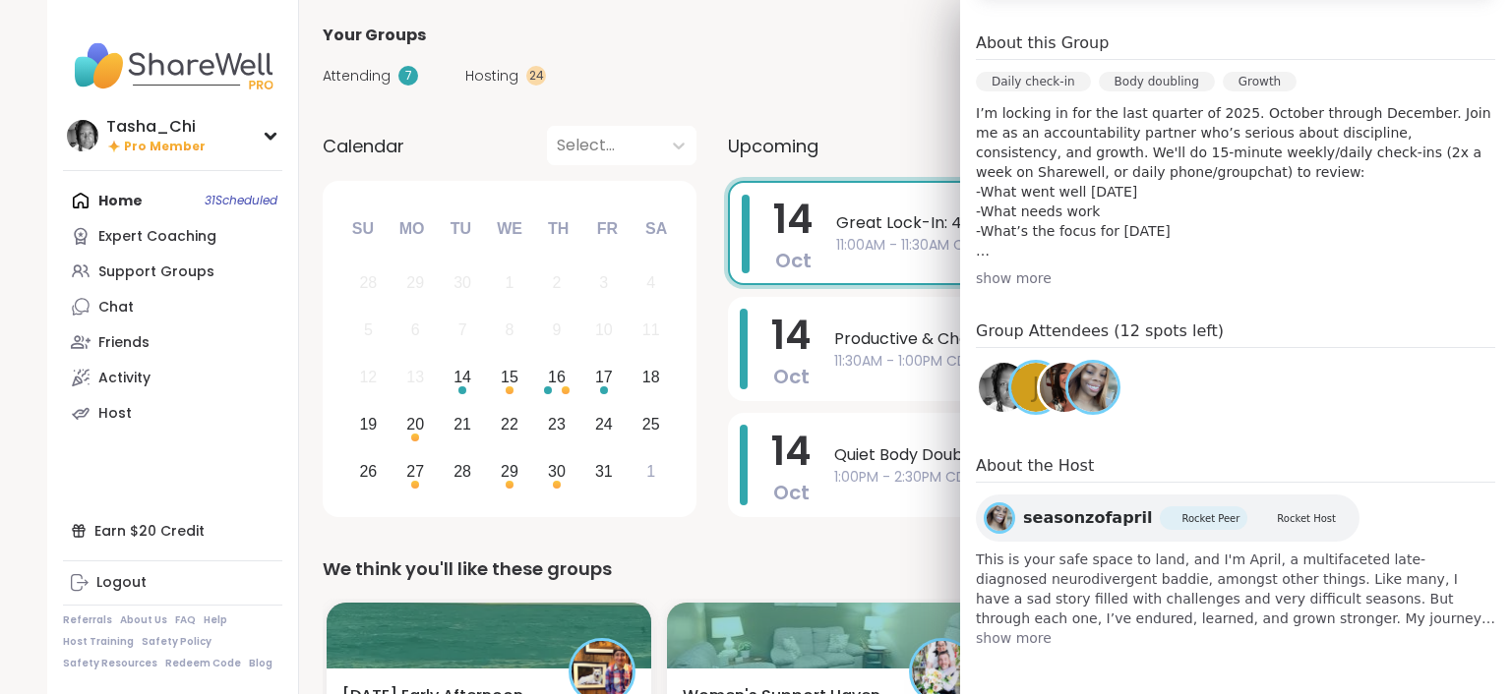
click at [1009, 280] on div "show more" at bounding box center [1235, 278] width 519 height 20
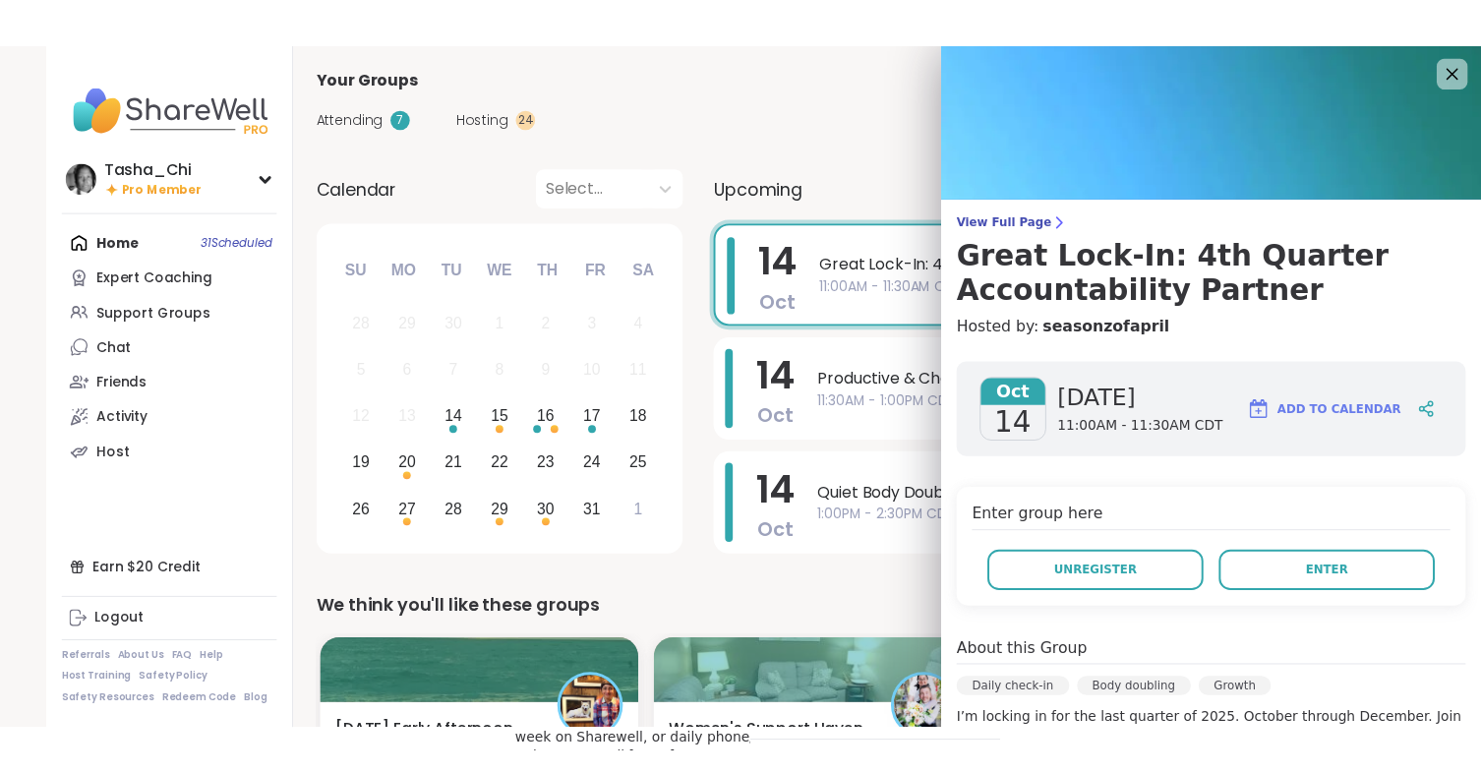
scroll to position [0, 0]
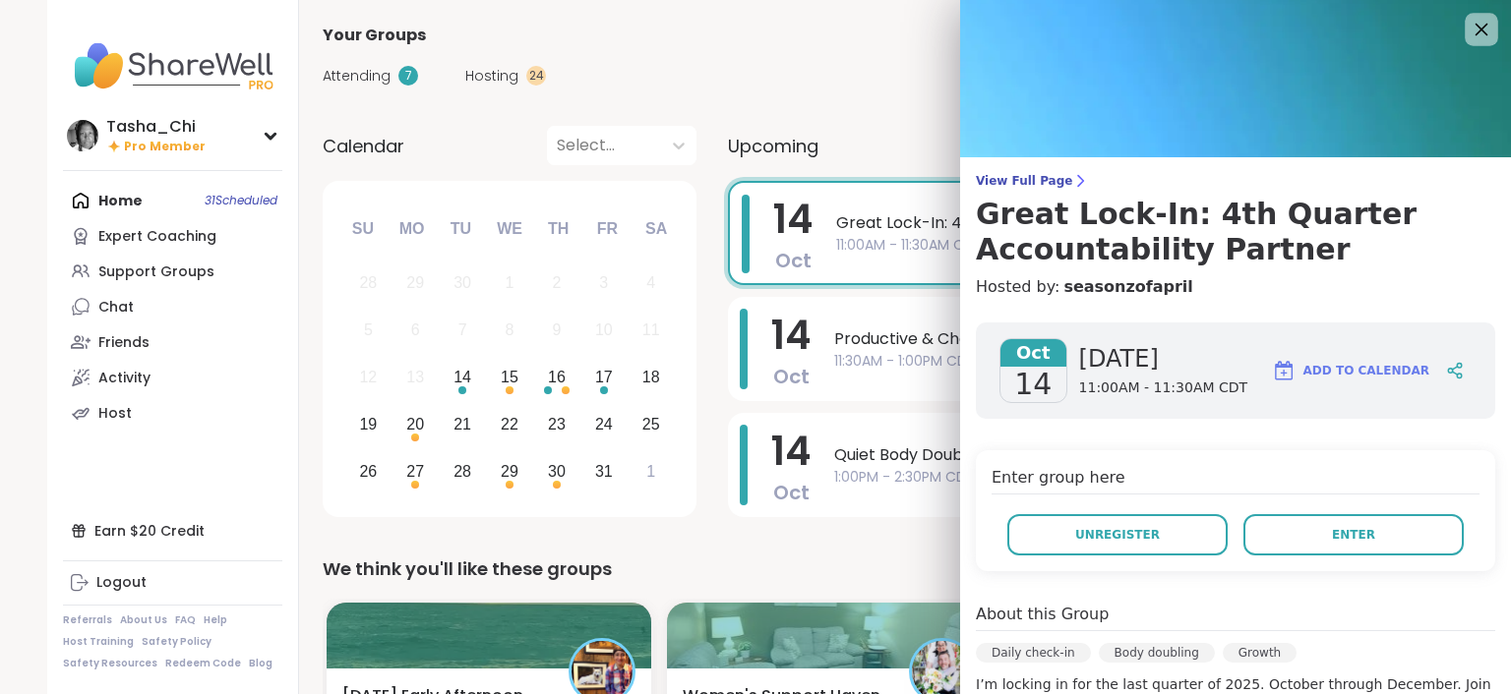
click at [1468, 28] on icon at bounding box center [1480, 29] width 25 height 25
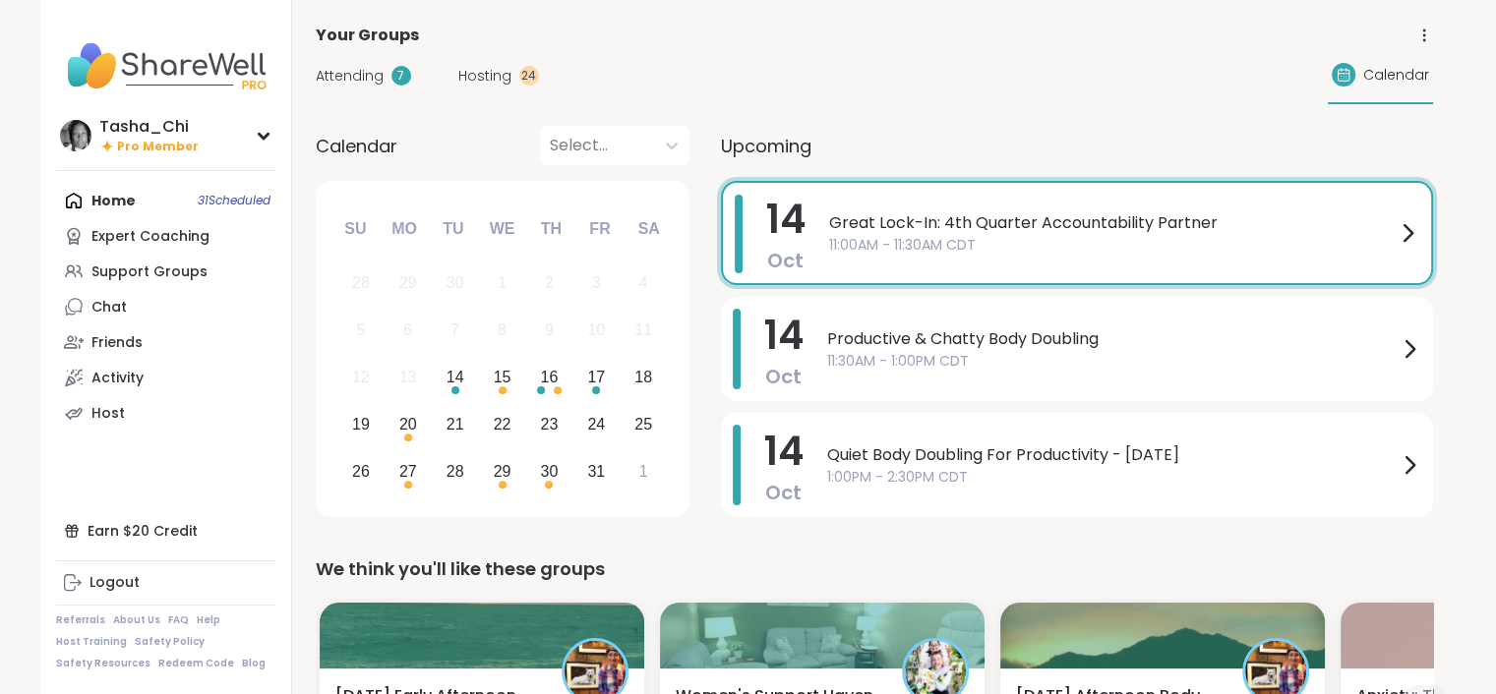
click at [1039, 259] on div "Great Lock-In: 4th Quarter Accountability Partner 11:00AM - 11:30AM CDT" at bounding box center [1124, 233] width 590 height 77
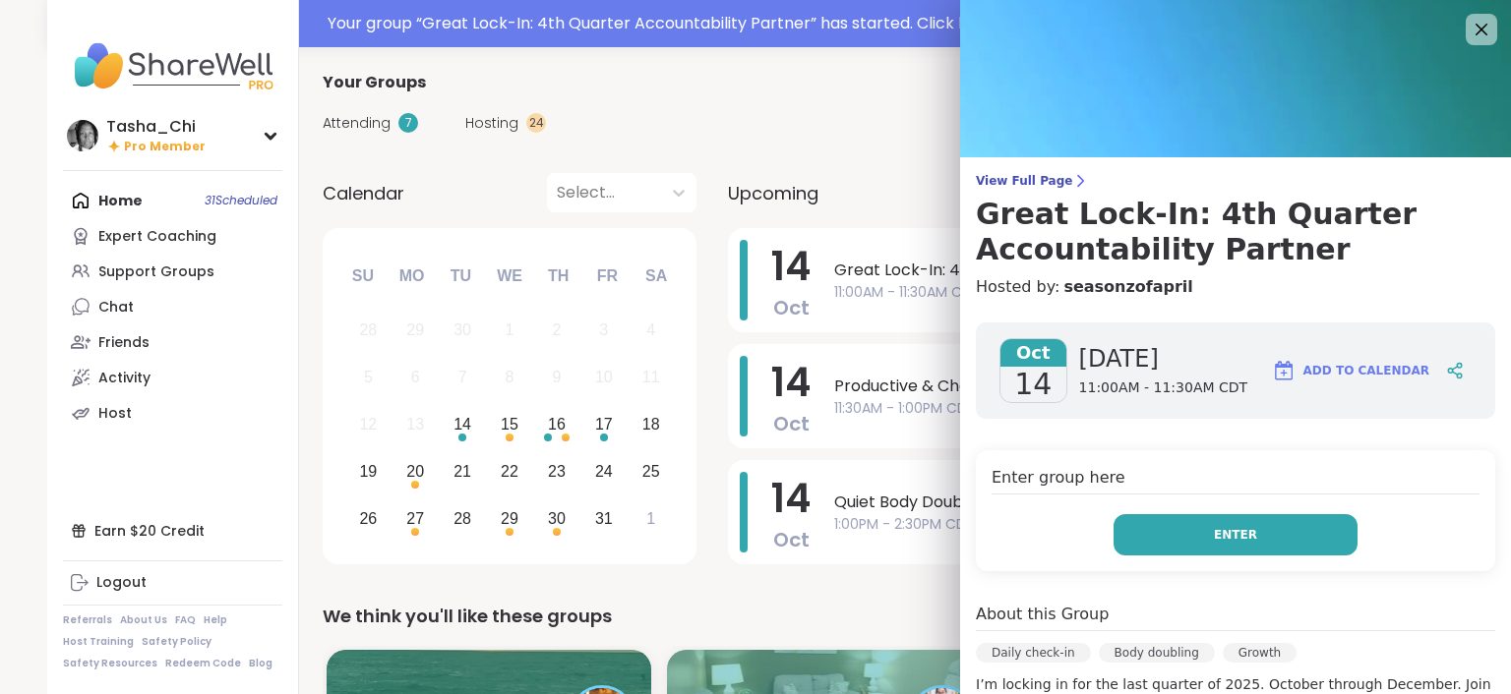
click at [1238, 518] on button "Enter" at bounding box center [1235, 534] width 244 height 41
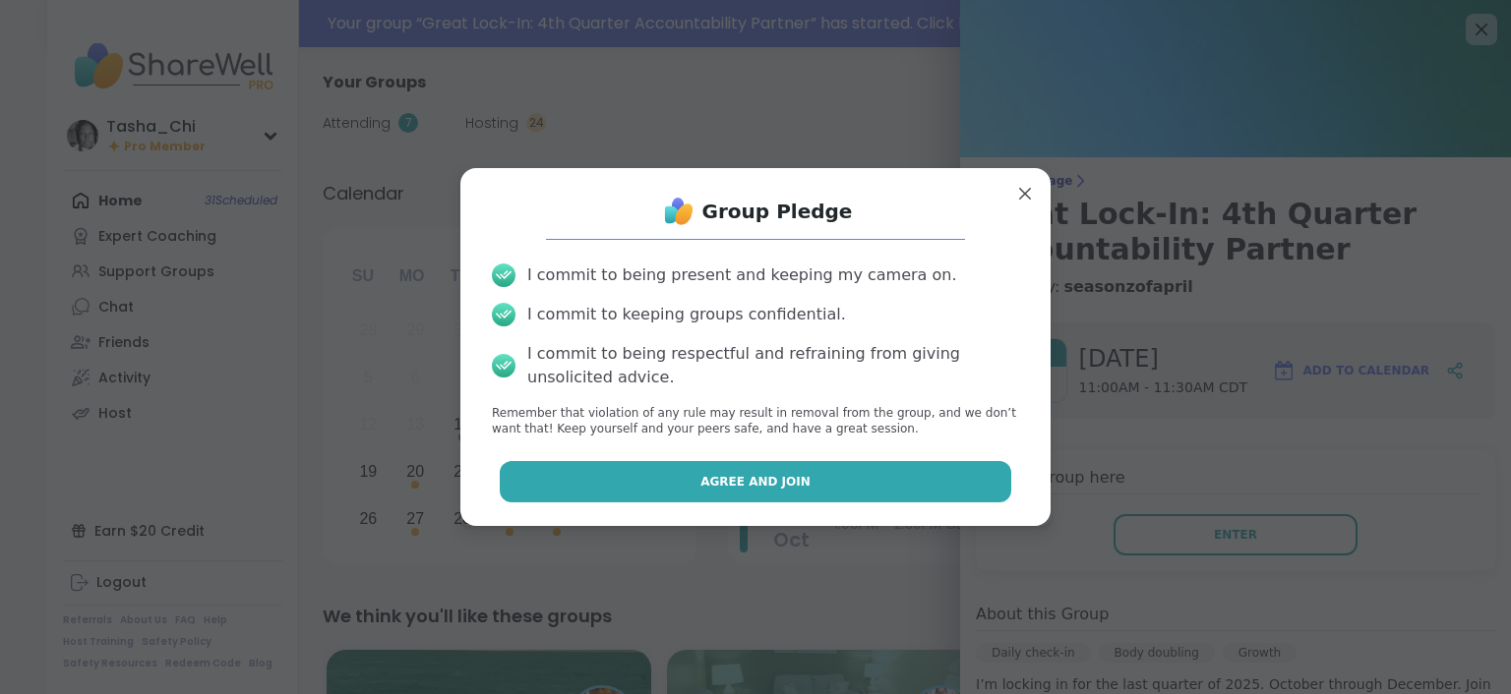
click at [764, 486] on span "Agree and Join" at bounding box center [755, 482] width 110 height 18
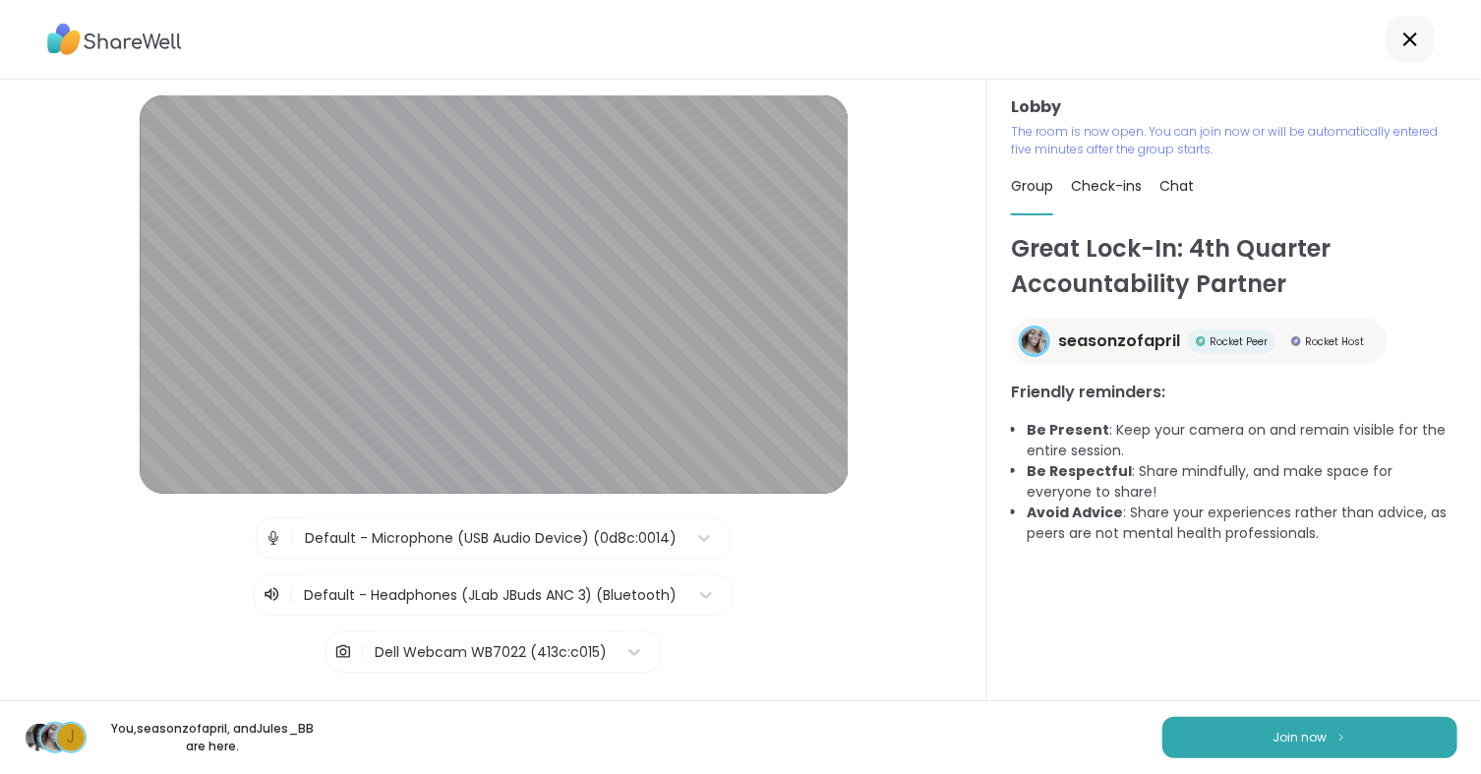
click at [912, 693] on div "J You, seasonzofapril , and Jules_BB are here. Join now" at bounding box center [740, 737] width 1481 height 74
click at [957, 693] on div "J You, seasonzofapril , and Jules_BB are here. Join now" at bounding box center [740, 737] width 1481 height 74
click at [1262, 693] on button "Join now" at bounding box center [1309, 737] width 295 height 41
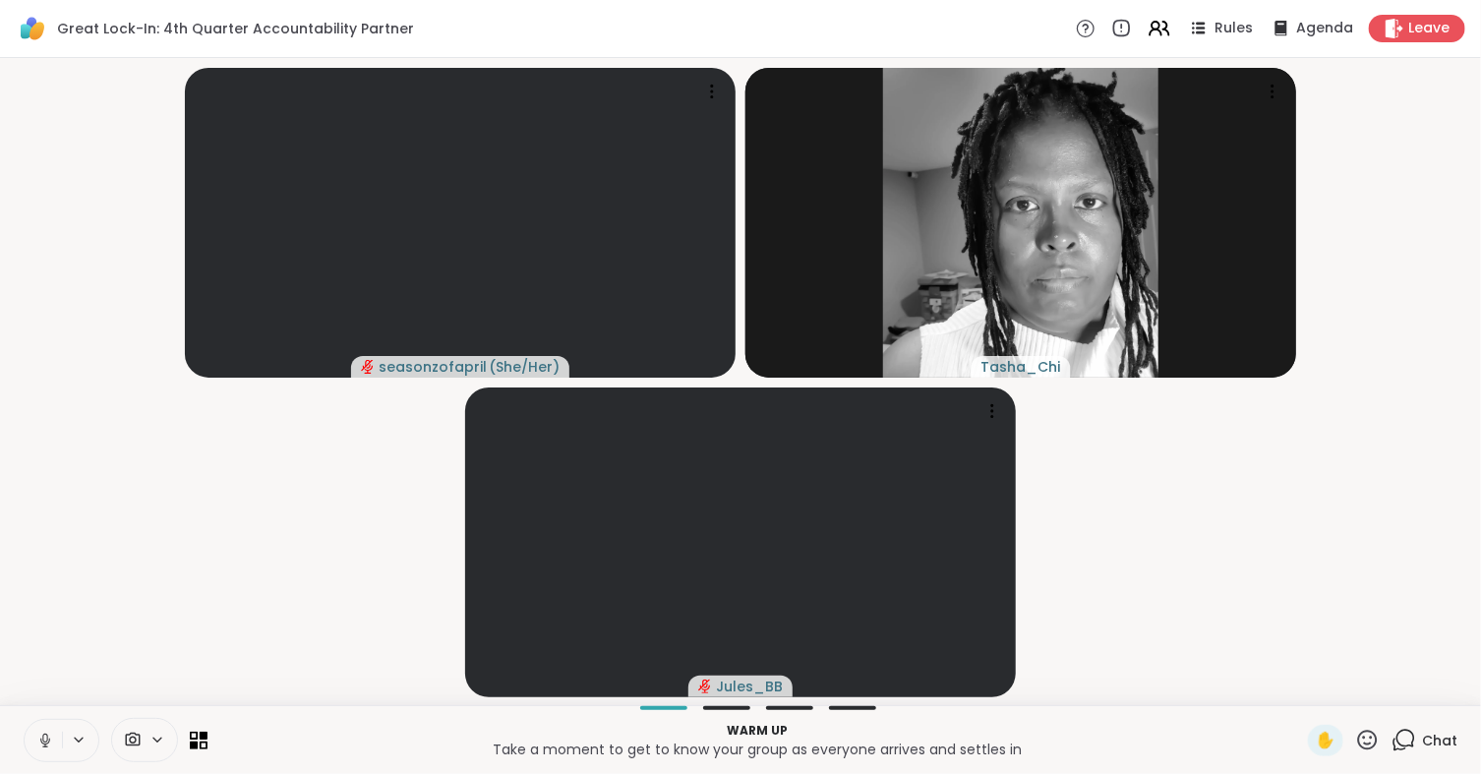
click at [303, 573] on video-player-container "seasonzofapril ( She/Her ) Tasha_Chi Jules_BB" at bounding box center [740, 381] width 1457 height 631
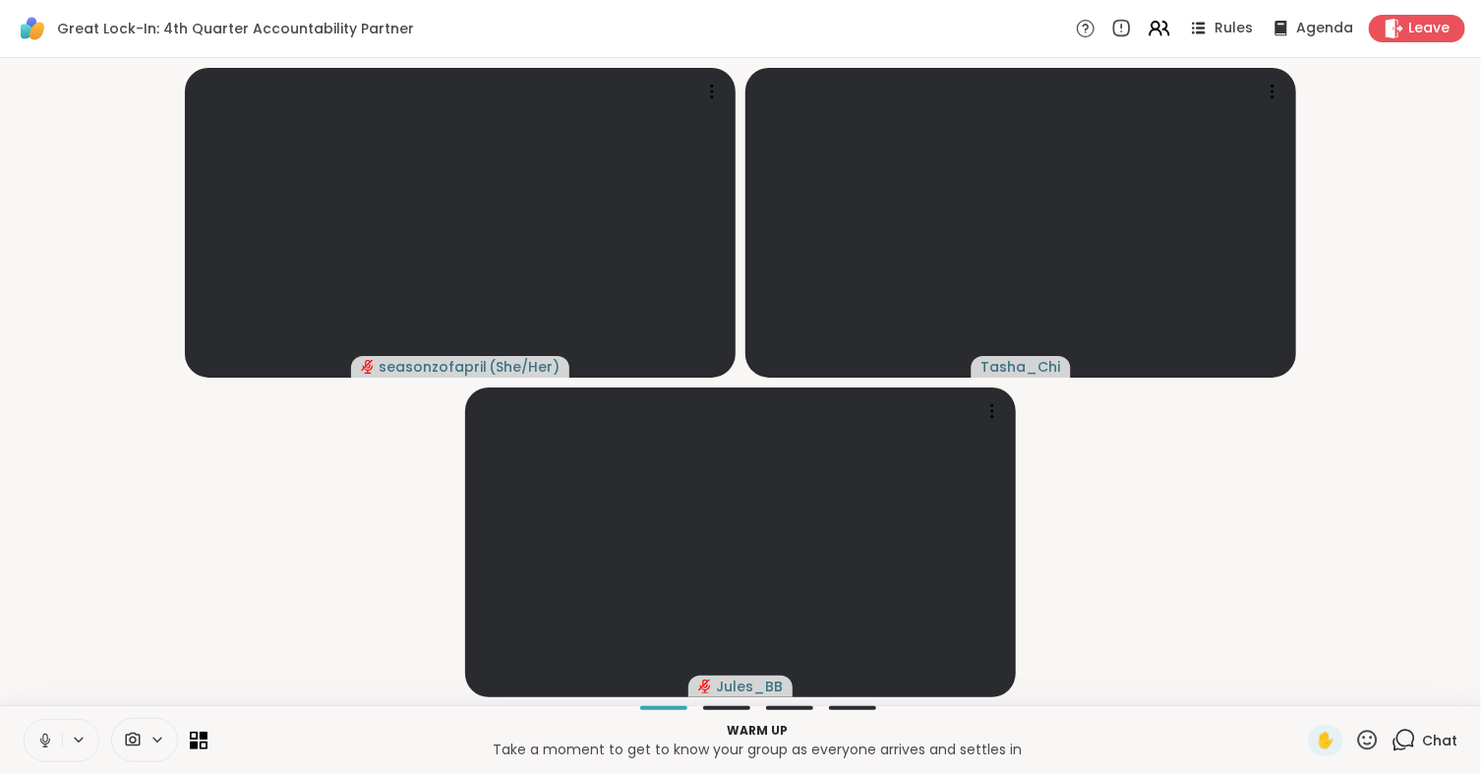
drag, startPoint x: 193, startPoint y: 0, endPoint x: 29, endPoint y: 333, distance: 371.6
click at [29, 333] on video-player-container "seasonzofapril ( She/Her ) Tasha_Chi Jules_BB" at bounding box center [740, 381] width 1457 height 631
click at [83, 693] on icon at bounding box center [79, 740] width 16 height 17
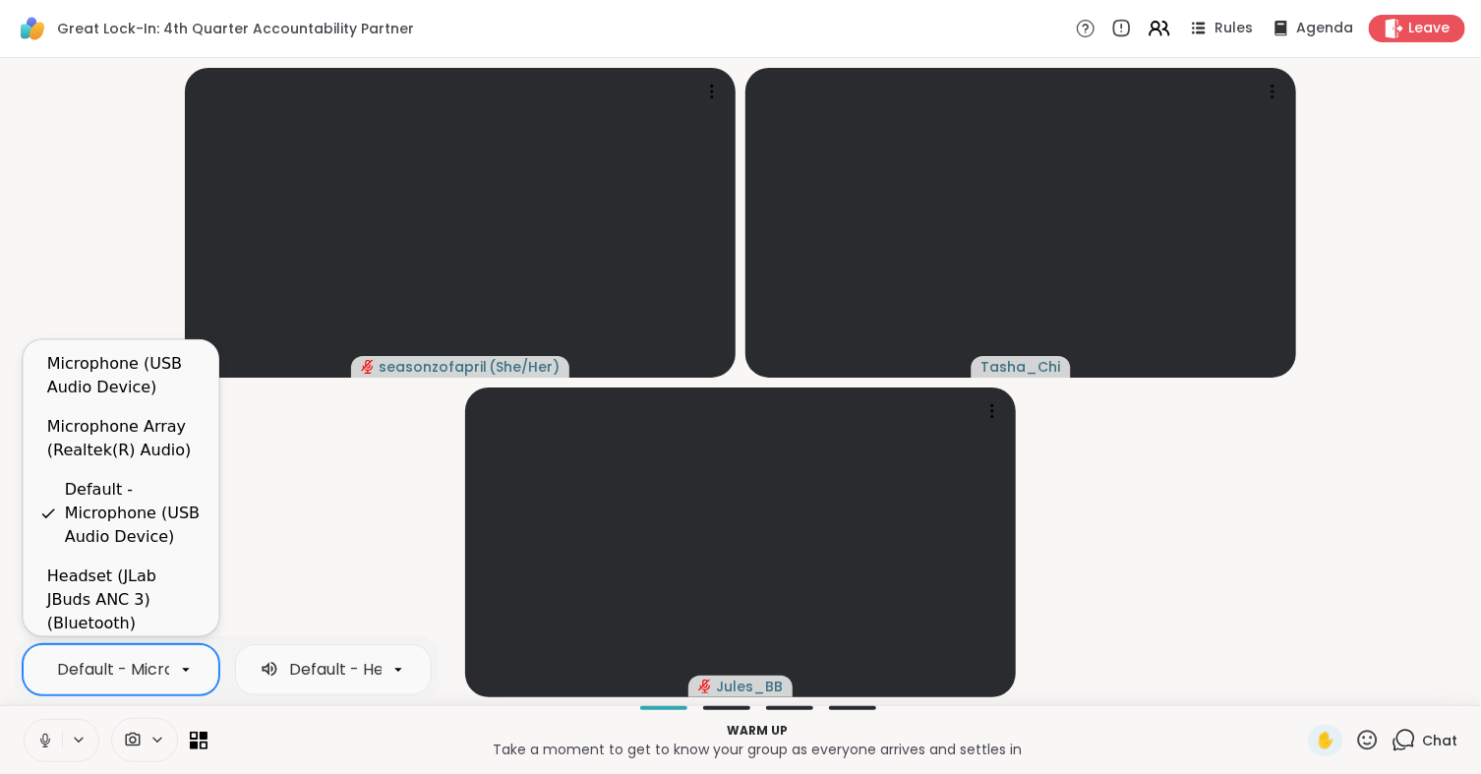
scroll to position [0, 178]
click at [114, 658] on div "Default - Microphone (USB Audio Device)" at bounding box center [38, 670] width 319 height 24
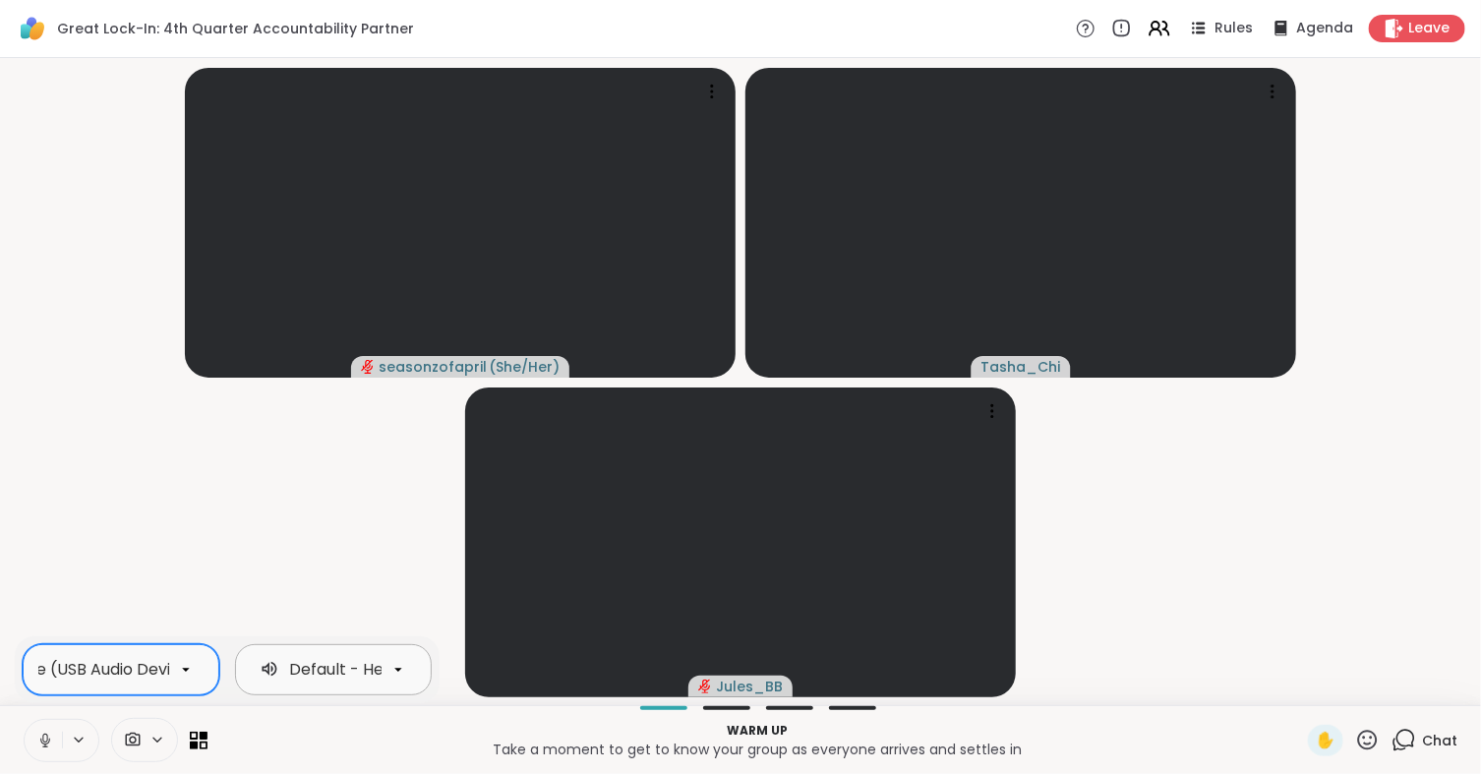
click at [284, 660] on div "Default - Headphones (JLab JBuds ANC 3) (Bluetooth)" at bounding box center [486, 670] width 453 height 24
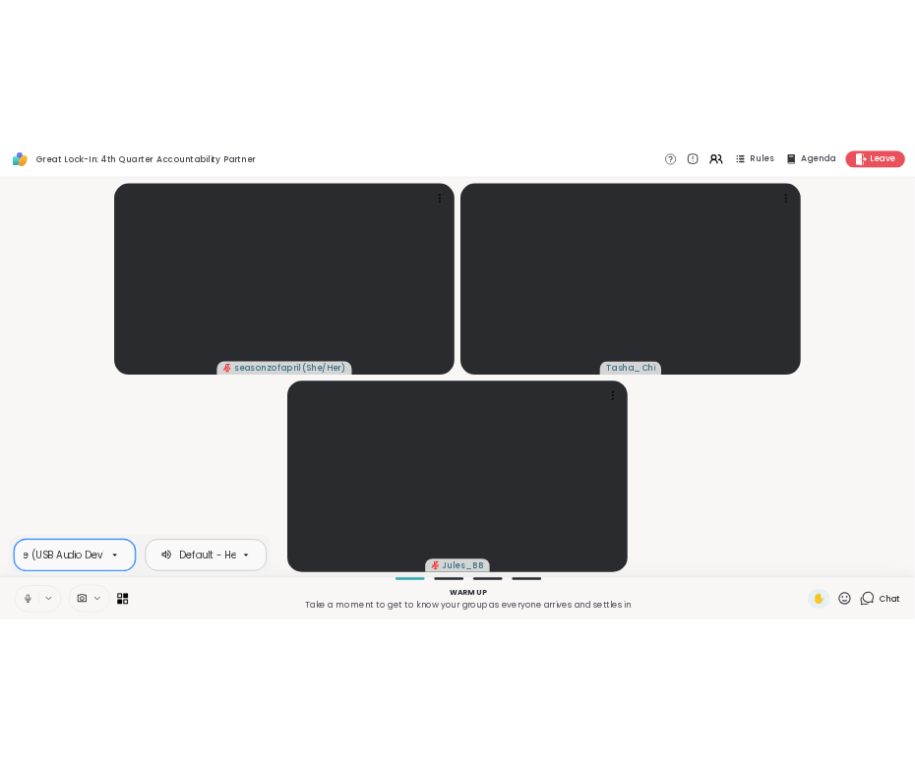
scroll to position [0, 301]
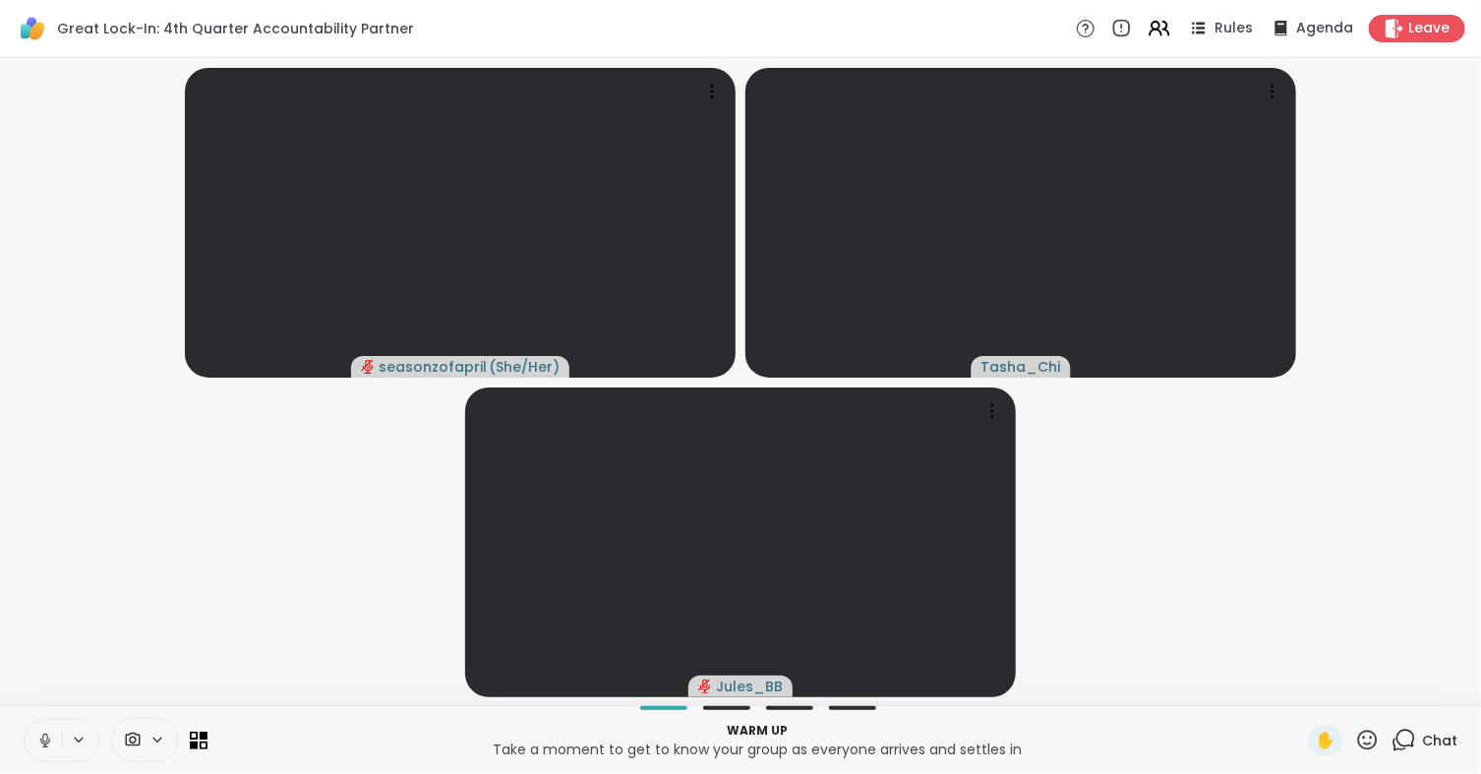
click at [176, 504] on video-player-container "seasonzofapril ( She/Her ) Tasha_Chi Jules_BB" at bounding box center [740, 381] width 1457 height 631
click at [54, 693] on button at bounding box center [43, 740] width 37 height 41
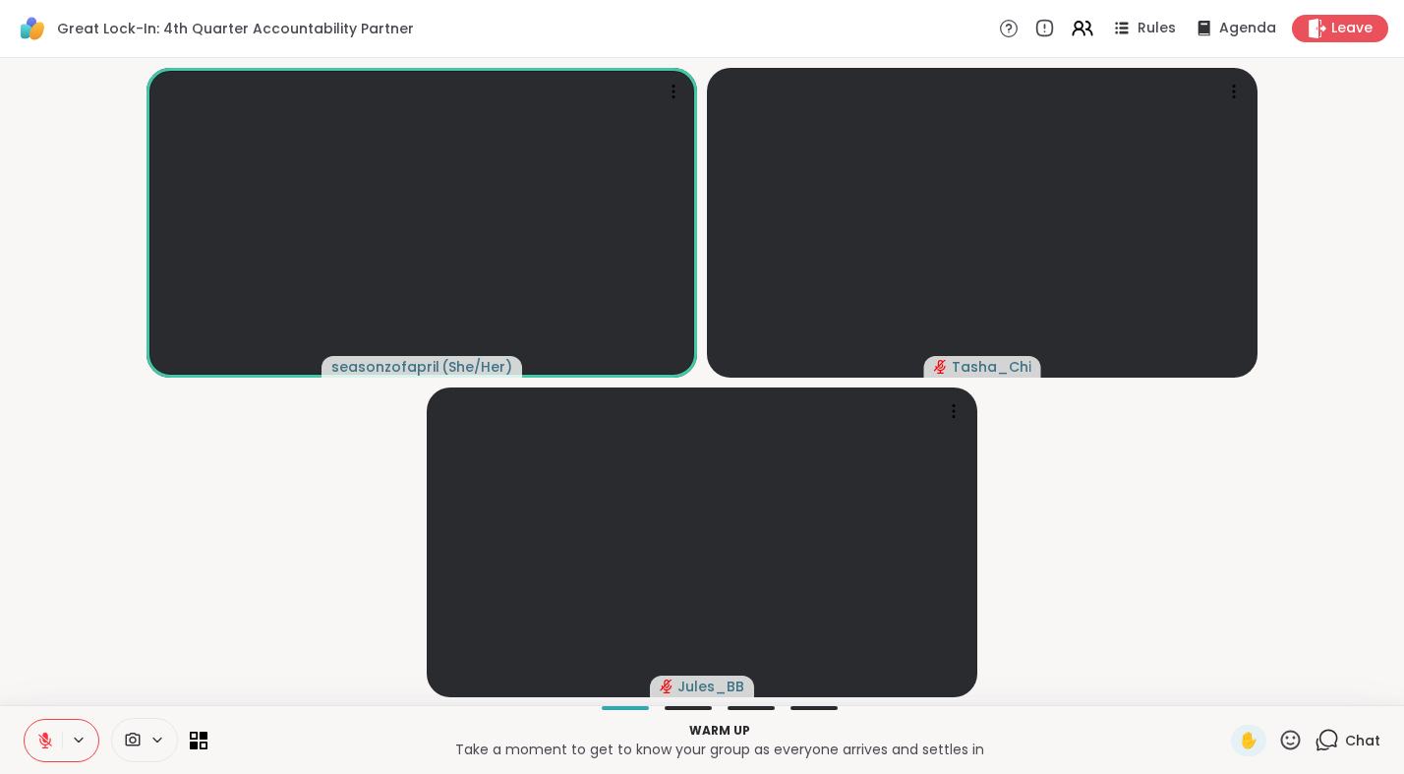
click at [44, 693] on icon at bounding box center [45, 741] width 18 height 18
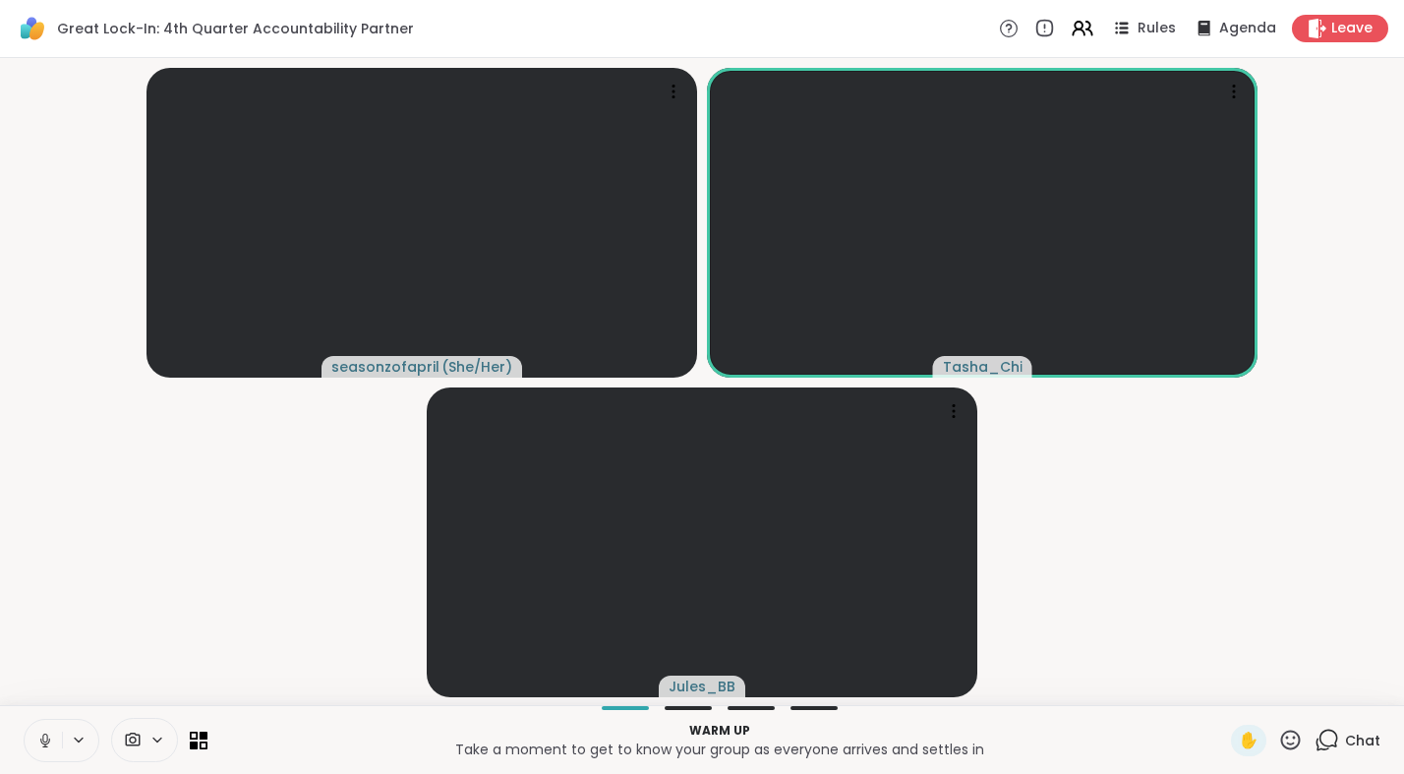
click at [44, 693] on icon at bounding box center [44, 745] width 1 height 4
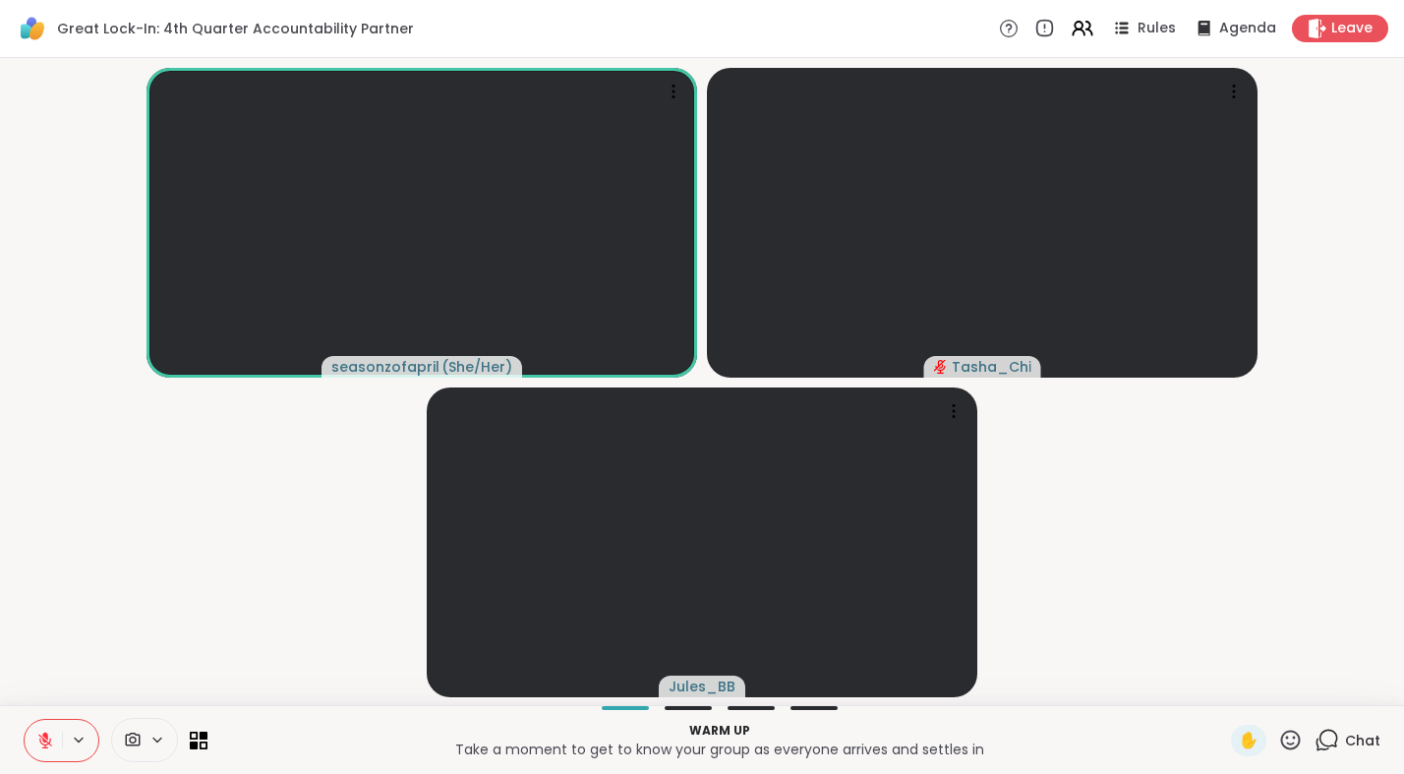
click at [1322, 693] on icon at bounding box center [1327, 740] width 25 height 25
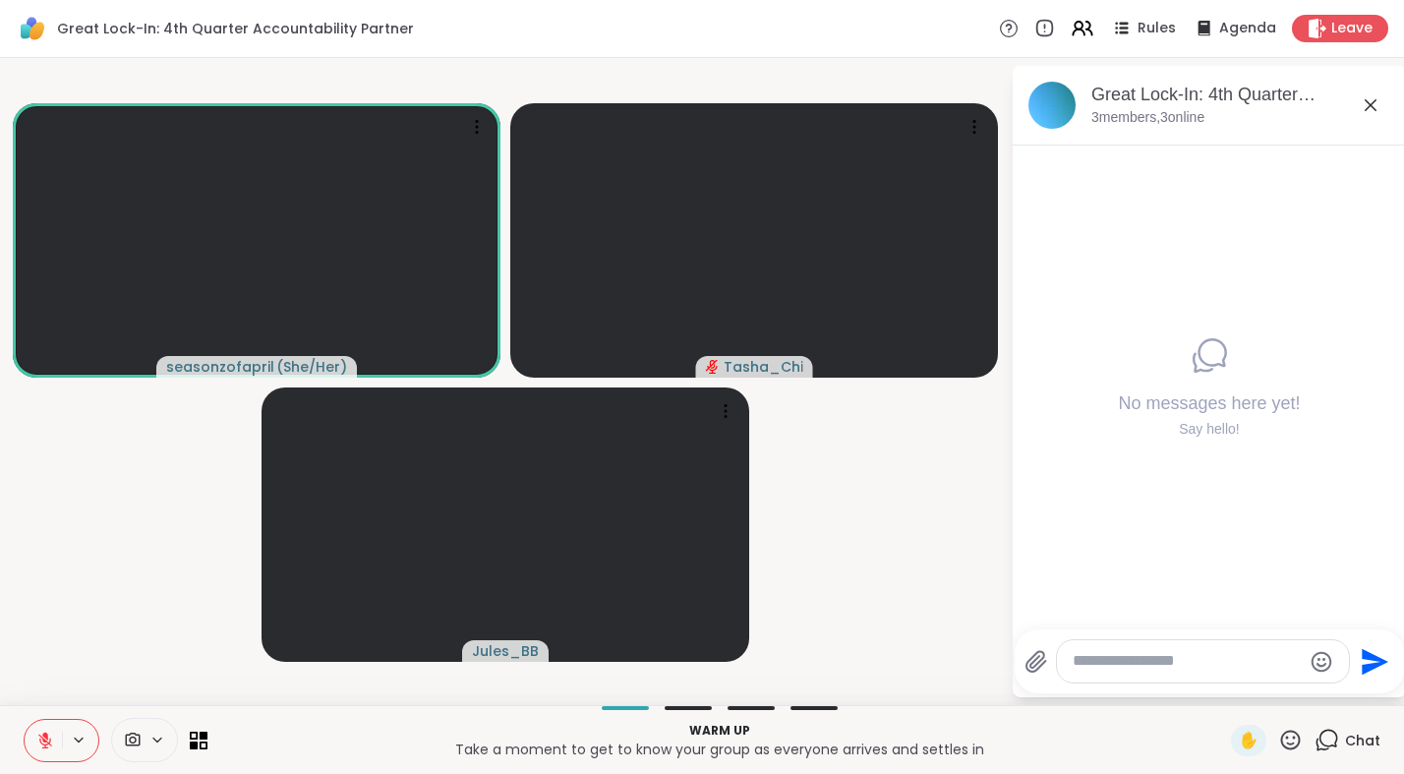
click at [1373, 109] on icon at bounding box center [1371, 105] width 24 height 24
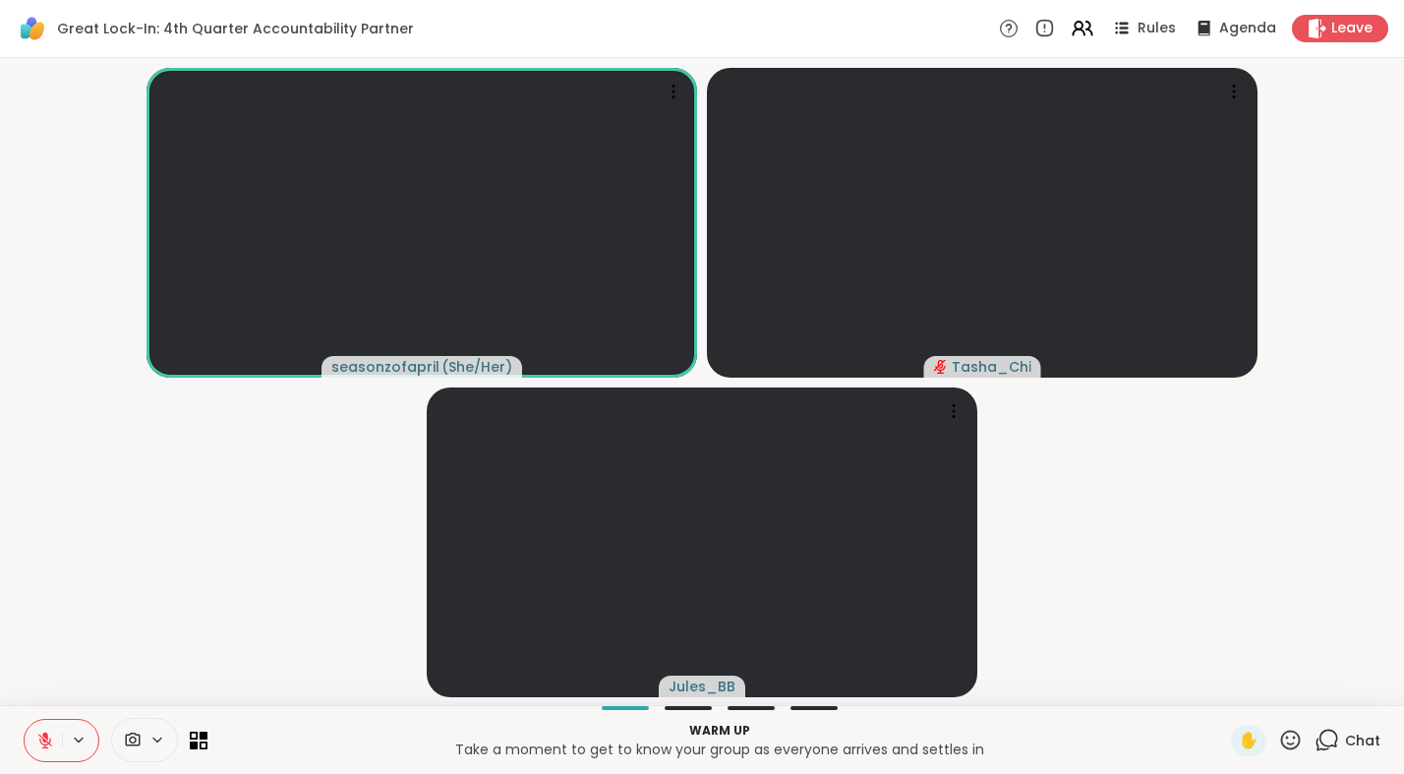
click at [256, 515] on video-player-container "seasonzofapril ( She/Her ) Tasha_Chi Jules_BB" at bounding box center [702, 381] width 1381 height 631
click at [1058, 693] on p "Warm up" at bounding box center [719, 731] width 1000 height 18
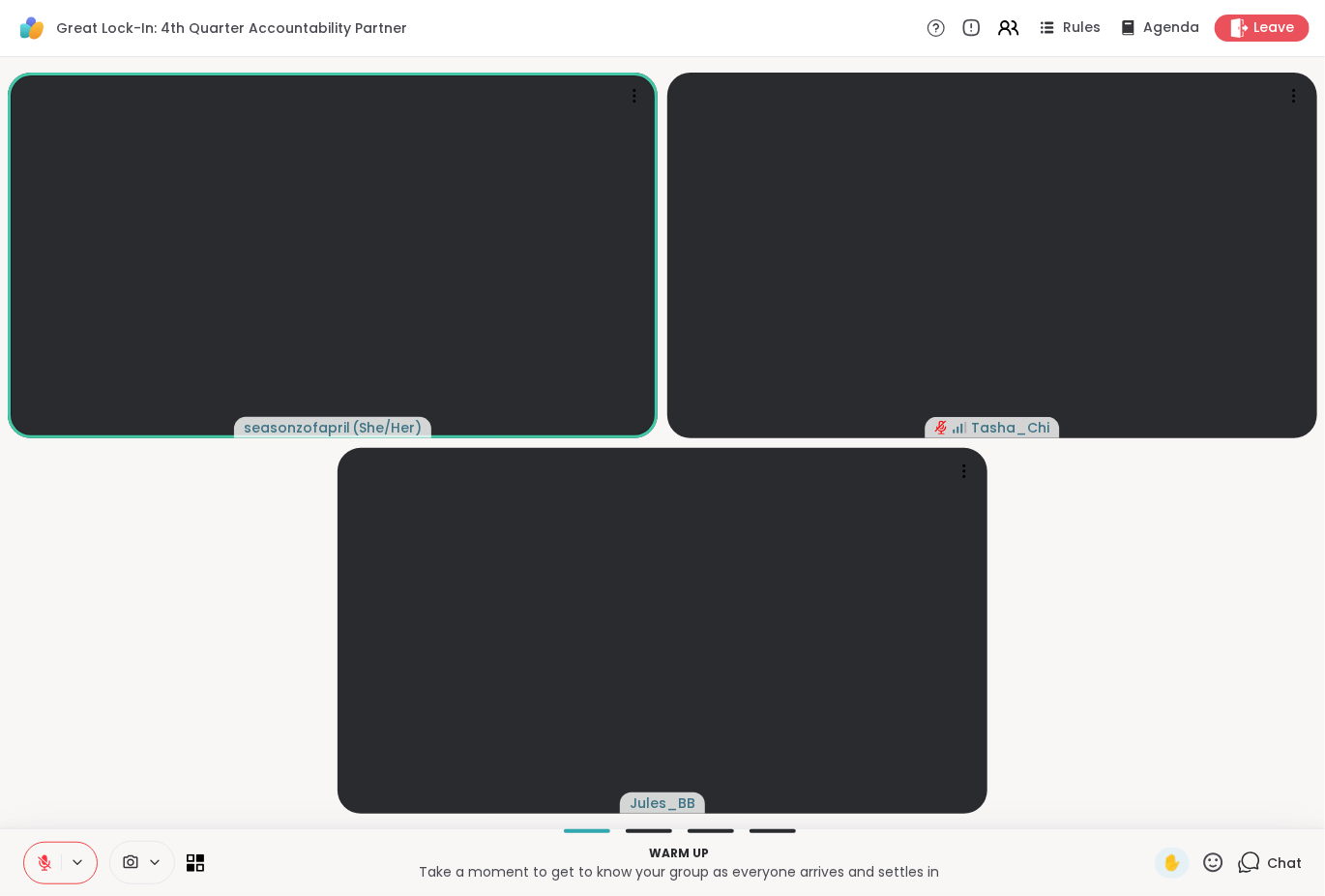
click at [96, 682] on video-player-container "seasonzofapril ( She/Her ) Tasha_Chi Jules_BB" at bounding box center [663, 443] width 1302 height 755
click at [196, 623] on video-player-container "seasonzofapril ( She/Her ) Tasha_Chi Jules_BB" at bounding box center [663, 443] width 1302 height 755
click at [180, 682] on video-player-container "seasonzofapril ( She/Her ) Tasha_Chi Jules_BB" at bounding box center [663, 443] width 1302 height 755
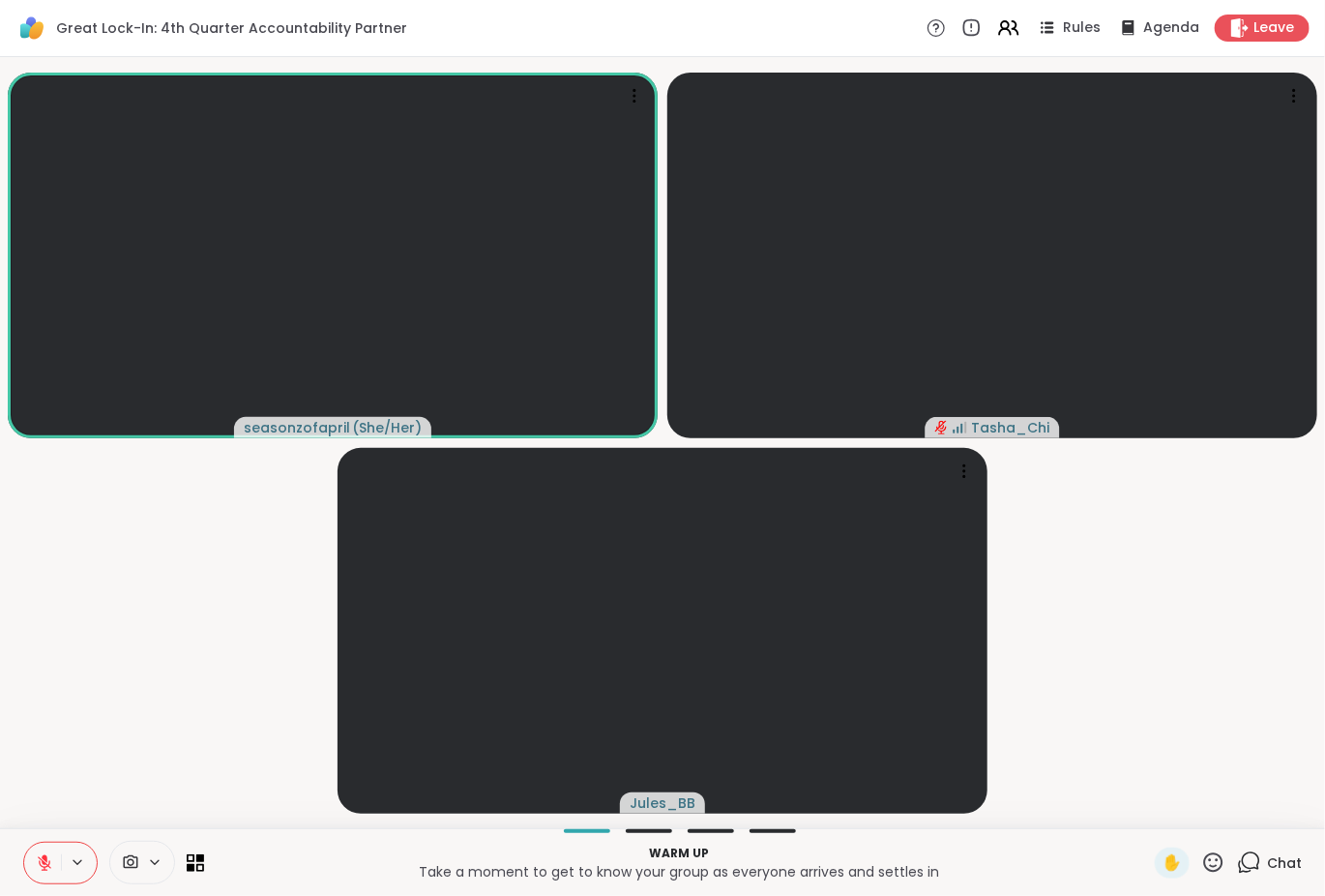
click at [180, 682] on video-player-container "seasonzofapril ( She/Her ) Tasha_Chi Jules_BB" at bounding box center [663, 443] width 1302 height 755
click at [169, 682] on video-player-container "seasonzofapril ( She/Her ) Tasha_Chi Jules_BB" at bounding box center [663, 443] width 1302 height 755
click at [86, 682] on video-player-container "seasonzofapril ( She/Her ) Tasha_Chi Jules_BB" at bounding box center [663, 443] width 1302 height 755
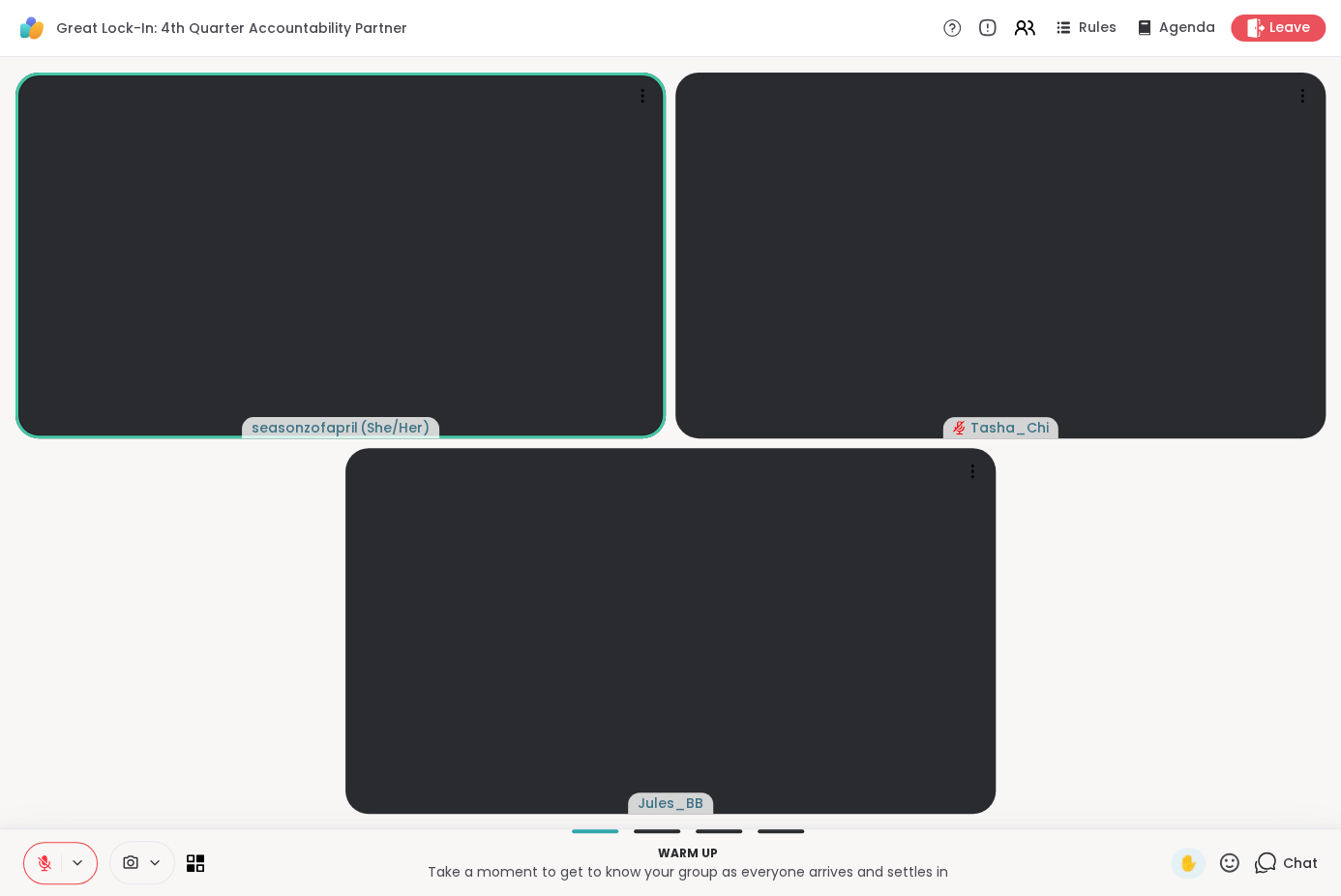
click at [172, 682] on video-player-container "seasonzofapril ( She/Her ) Tasha_Chi Jules_BB" at bounding box center [670, 443] width 1317 height 755
click at [191, 682] on video-player-container "seasonzofapril ( She/Her ) Tasha_Chi Jules_BB" at bounding box center [670, 443] width 1317 height 755
click at [137, 682] on video-player-container "seasonzofapril ( She/Her ) Tasha_Chi Jules_BB" at bounding box center [670, 443] width 1317 height 755
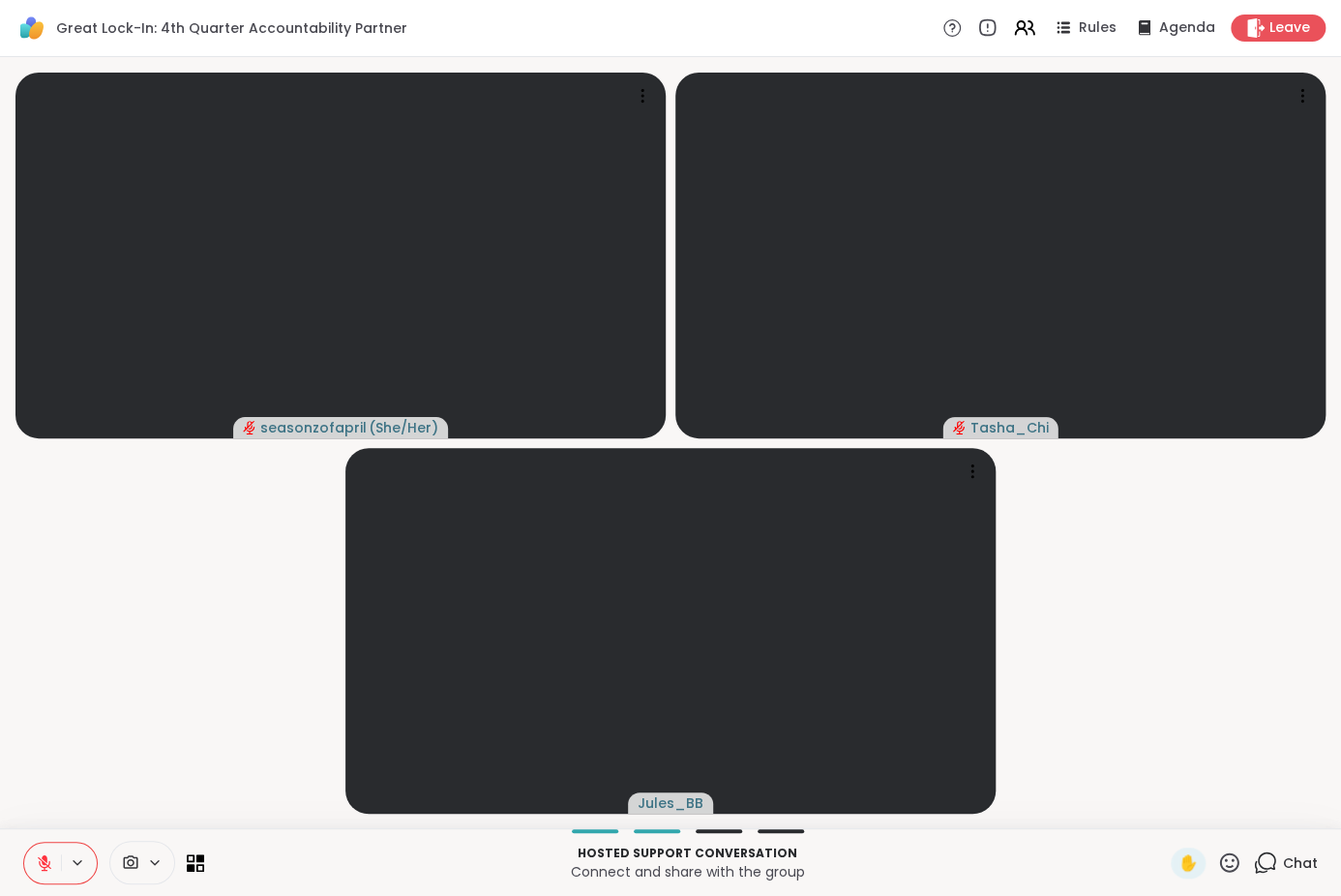
click at [147, 644] on video-player-container "seasonzofapril ( She/Her ) Tasha_Chi Jules_BB" at bounding box center [670, 443] width 1317 height 755
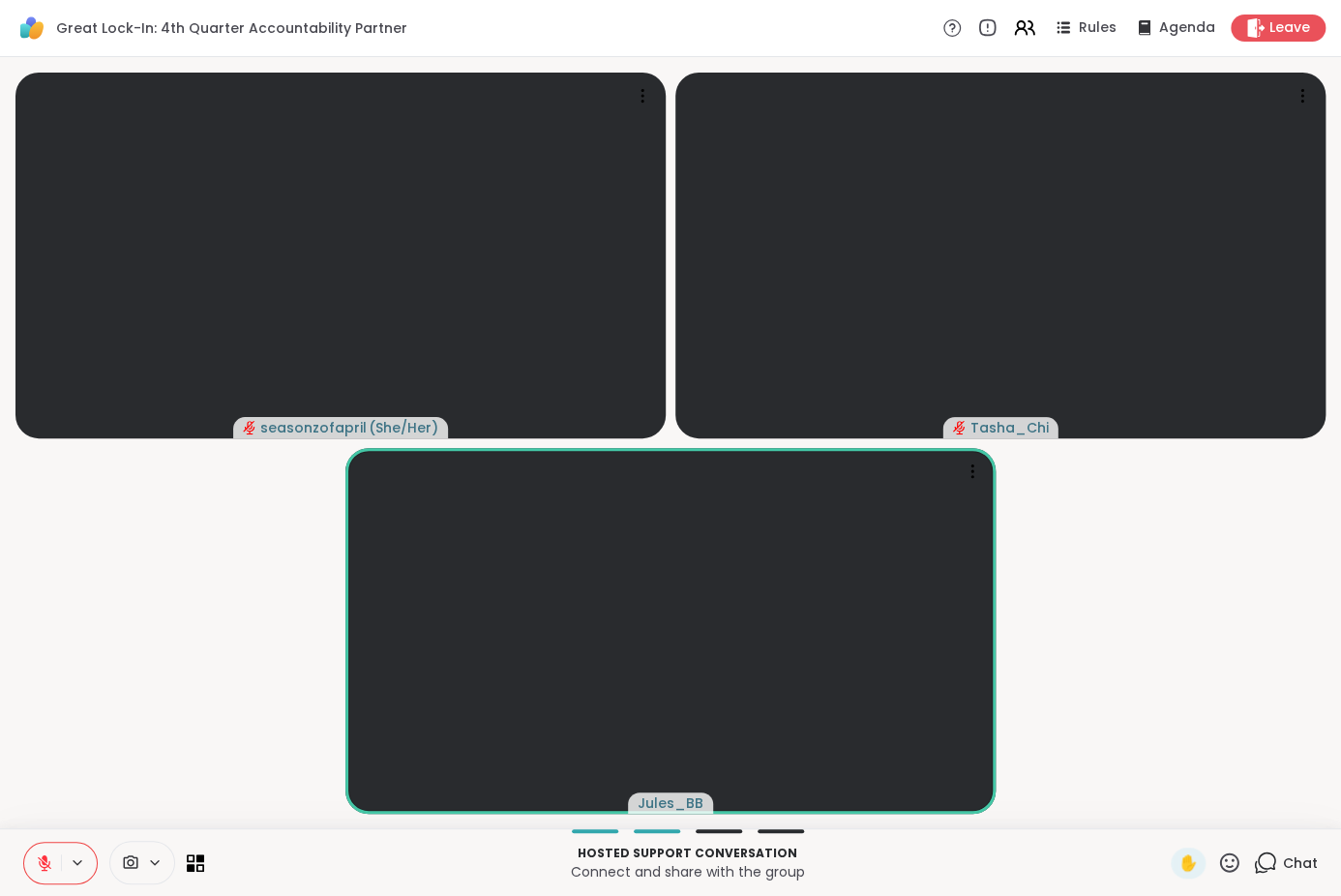
click at [159, 650] on video-player-container "seasonzofapril ( She/Her ) Tasha_Chi Jules_BB" at bounding box center [670, 443] width 1317 height 755
click at [172, 646] on video-player-container "seasonzofapril ( She/Her ) Tasha_Chi Jules_BB" at bounding box center [670, 443] width 1317 height 755
click at [174, 653] on video-player-container "seasonzofapril ( She/Her ) Tasha_Chi Jules_BB" at bounding box center [670, 443] width 1317 height 755
click at [187, 646] on video-player-container "seasonzofapril ( She/Her ) Tasha_Chi Jules_BB" at bounding box center [670, 443] width 1317 height 755
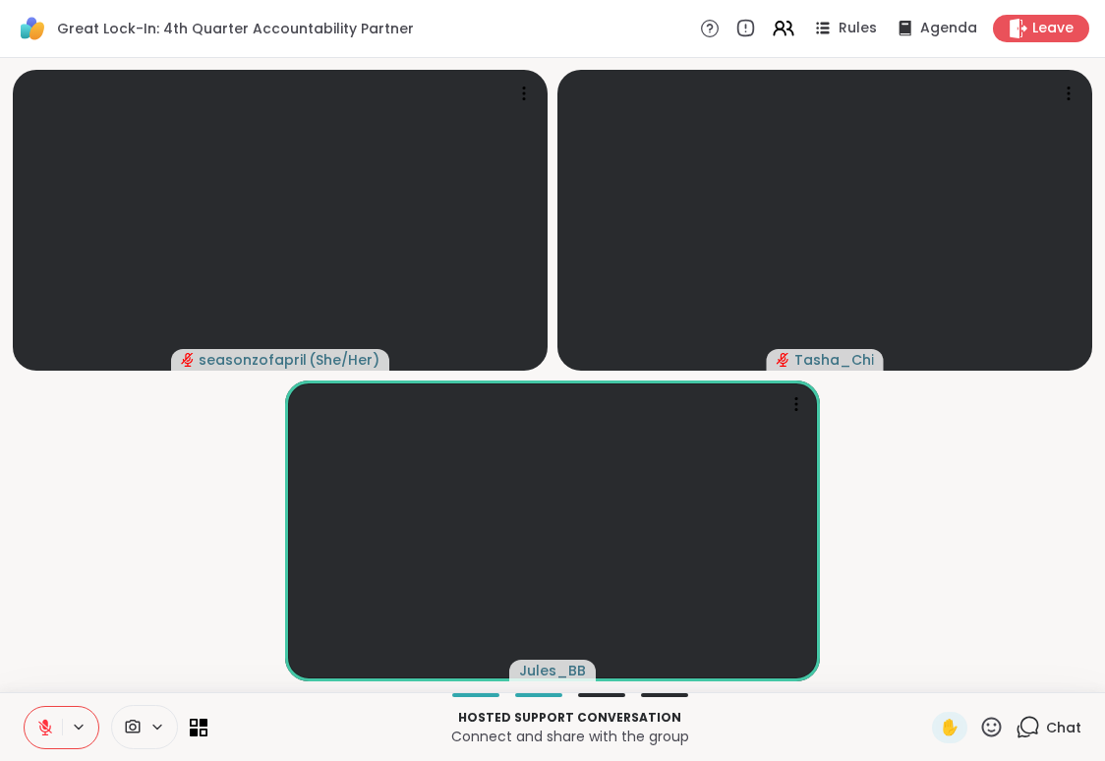
click at [315, 693] on p "Hosted support conversation" at bounding box center [569, 718] width 701 height 18
click at [311, 693] on p "Hosted support conversation" at bounding box center [569, 718] width 701 height 18
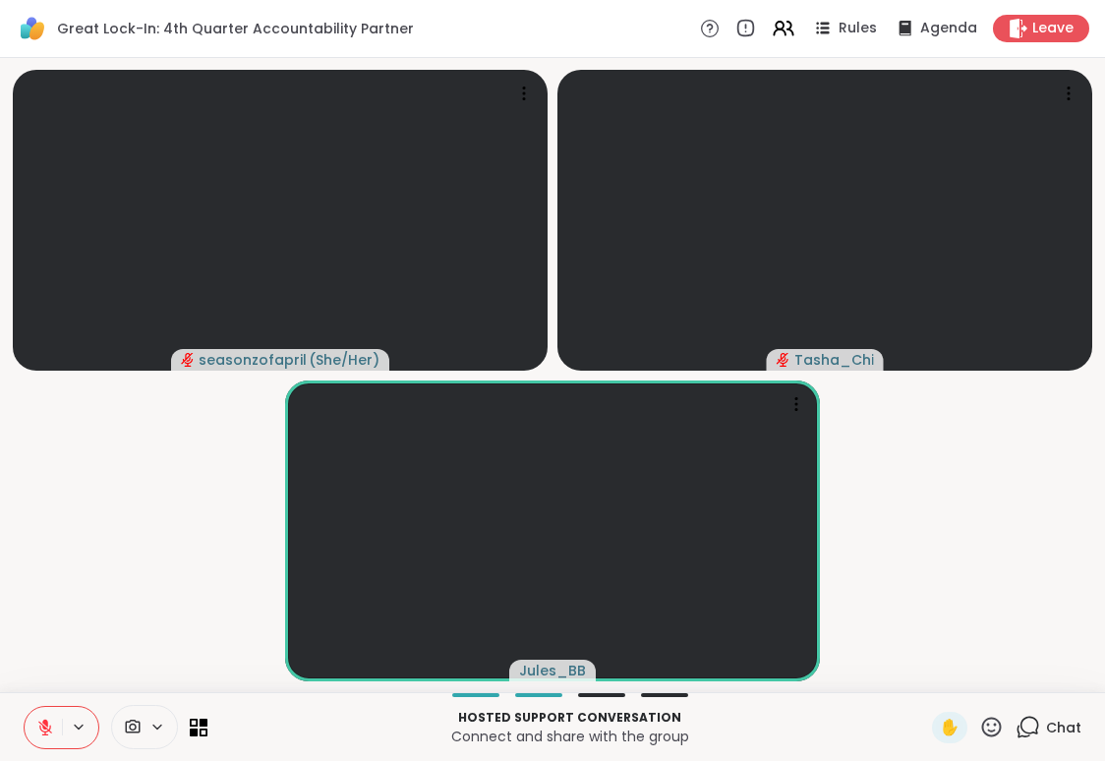
click at [311, 693] on p "Hosted support conversation" at bounding box center [569, 718] width 701 height 18
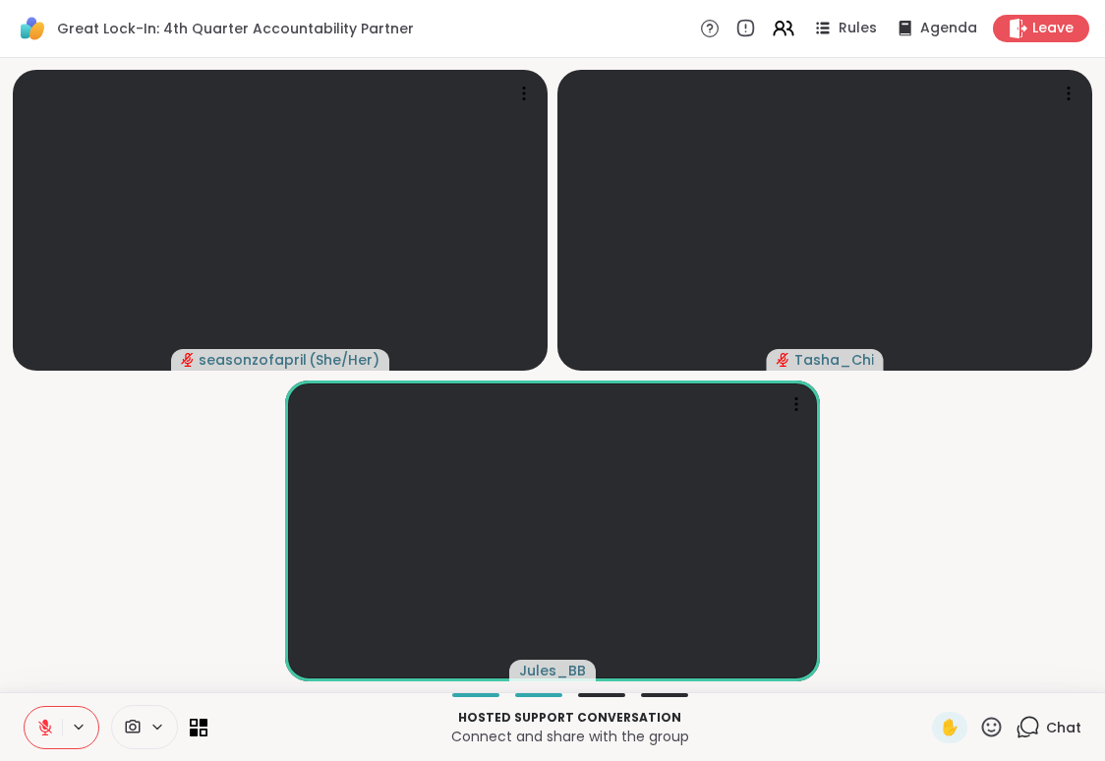
click at [312, 693] on p "Hosted support conversation" at bounding box center [569, 718] width 701 height 18
click at [109, 597] on video-player-container "seasonzofapril ( She/Her ) Tasha_Chi Jules_BB" at bounding box center [553, 375] width 1082 height 619
click at [108, 598] on video-player-container "seasonzofapril ( She/Her ) Tasha_Chi Jules_BB" at bounding box center [553, 375] width 1082 height 619
click at [38, 693] on icon at bounding box center [45, 728] width 18 height 18
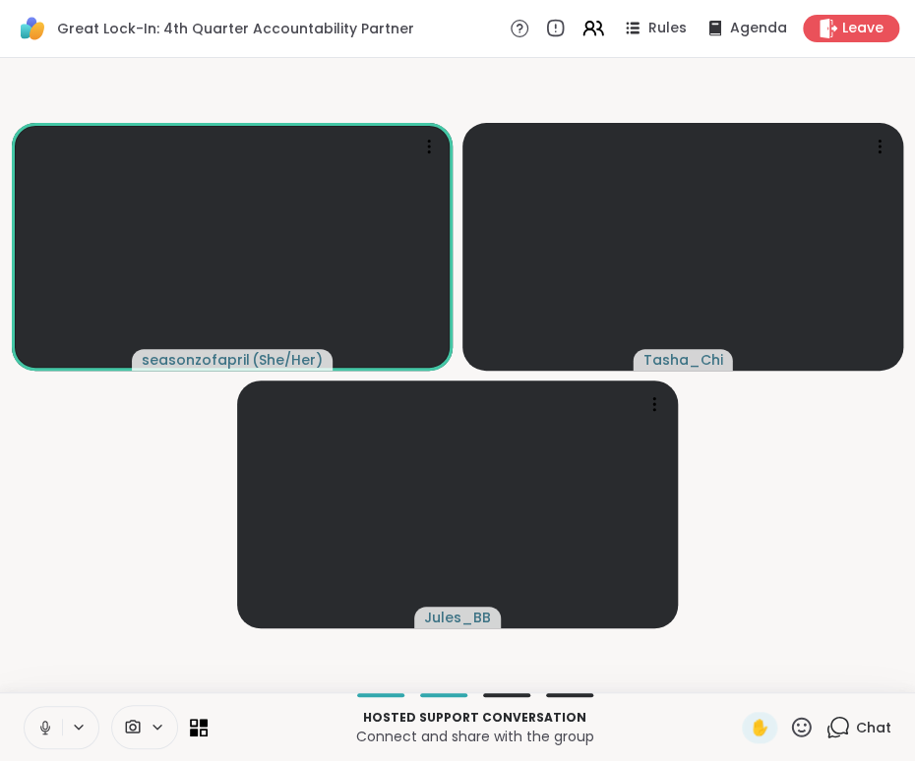
click at [114, 618] on video-player-container "seasonzofapril ( She/Her ) Tasha_Chi Jules_BB" at bounding box center [457, 375] width 891 height 619
click at [104, 573] on video-player-container "seasonzofapril ( She/Her ) Tasha_Chi Jules_BB" at bounding box center [457, 375] width 891 height 619
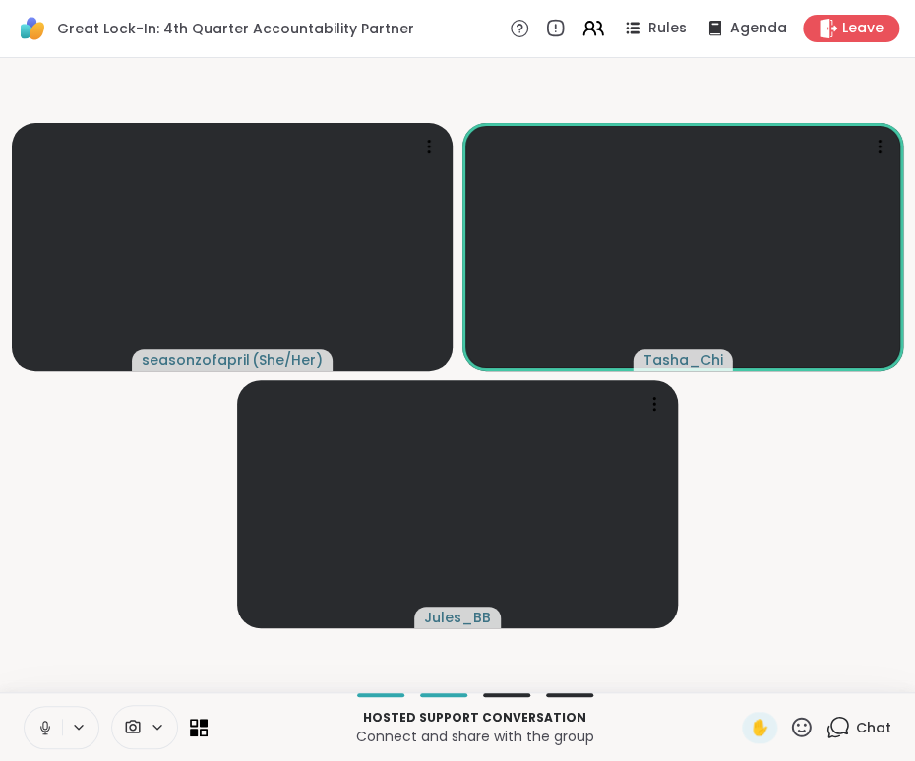
click at [105, 619] on video-player-container "seasonzofapril ( She/Her ) Tasha_Chi Jules_BB" at bounding box center [457, 375] width 891 height 619
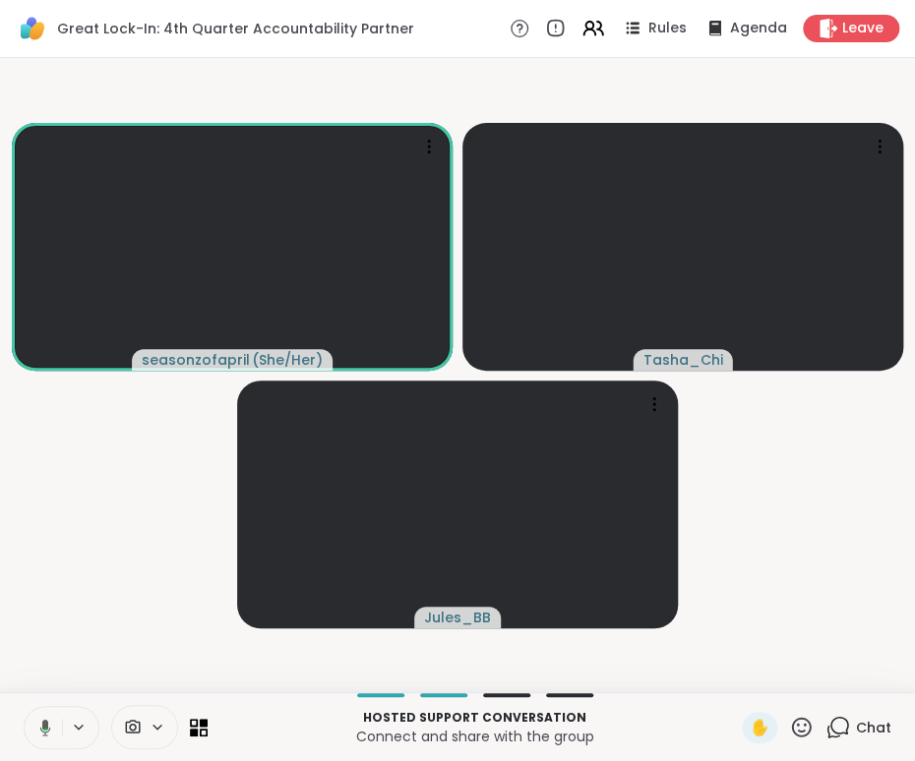
click at [63, 610] on video-player-container "seasonzofapril ( She/Her ) Tasha_Chi Jules_BB" at bounding box center [457, 375] width 891 height 619
drag, startPoint x: 47, startPoint y: 722, endPoint x: 83, endPoint y: 685, distance: 50.8
click at [47, 693] on icon at bounding box center [45, 728] width 18 height 18
click at [113, 622] on video-player-container "seasonzofapril ( She/Her ) Tasha_Chi Jules_BB" at bounding box center [457, 375] width 891 height 619
click at [787, 680] on video-player-container "seasonzofapril ( She/Her ) Tasha_Chi Jules_BB" at bounding box center [457, 375] width 891 height 619
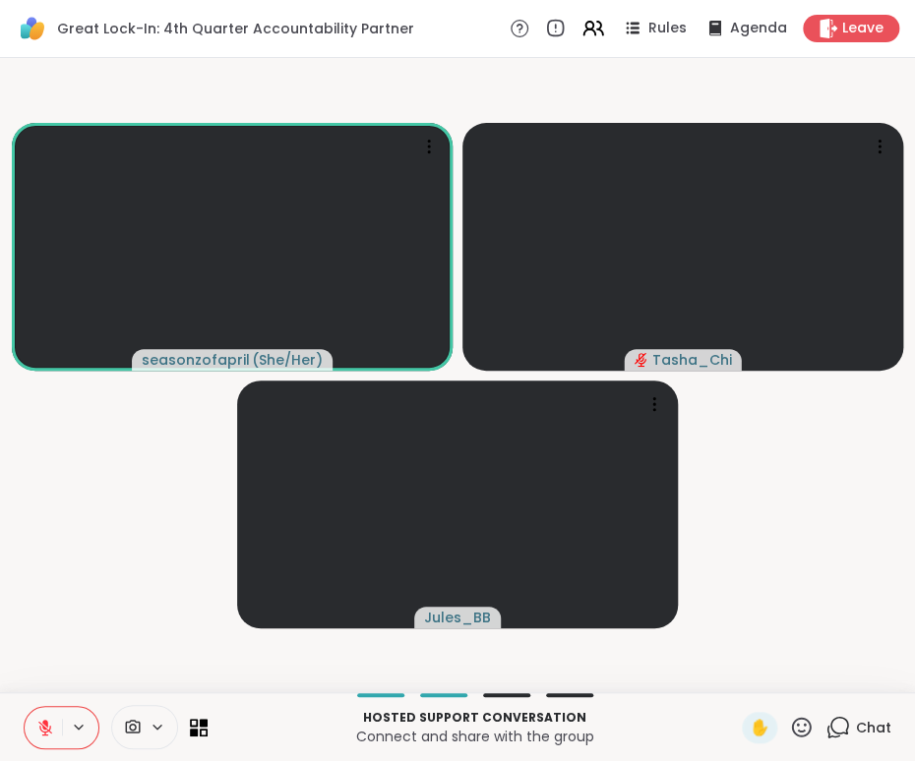
click at [141, 519] on video-player-container "seasonzofapril ( She/Her ) Tasha_Chi Jules_BB" at bounding box center [457, 375] width 891 height 619
click at [146, 524] on video-player-container "seasonzofapril ( She/Her ) Tasha_Chi Jules_BB" at bounding box center [457, 375] width 891 height 619
click at [146, 530] on video-player-container "seasonzofapril ( She/Her ) Tasha_Chi Jules_BB" at bounding box center [457, 375] width 891 height 619
click at [319, 693] on p "Hosted support conversation" at bounding box center [474, 718] width 510 height 18
drag, startPoint x: 185, startPoint y: 564, endPoint x: 633, endPoint y: 588, distance: 449.1
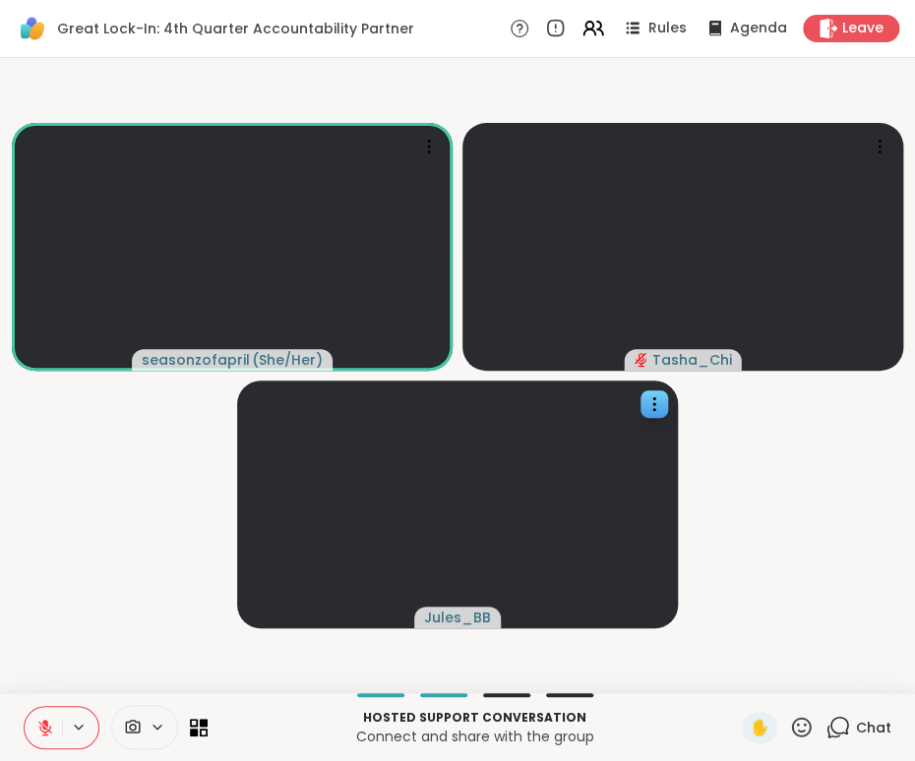
click at [201, 566] on video-player-container "seasonzofapril ( She/Her ) Tasha_Chi Jules_BB" at bounding box center [457, 375] width 891 height 619
click at [89, 550] on video-player-container "seasonzofapril ( She/Her ) Tasha_Chi Jules_BB" at bounding box center [457, 375] width 891 height 619
click at [41, 602] on video-player-container "seasonzofapril ( She/Her ) Tasha_Chi Jules_BB" at bounding box center [457, 375] width 891 height 619
click at [32, 629] on video-player-container "seasonzofapril ( She/Her ) Tasha_Chi Jules_BB" at bounding box center [457, 375] width 891 height 619
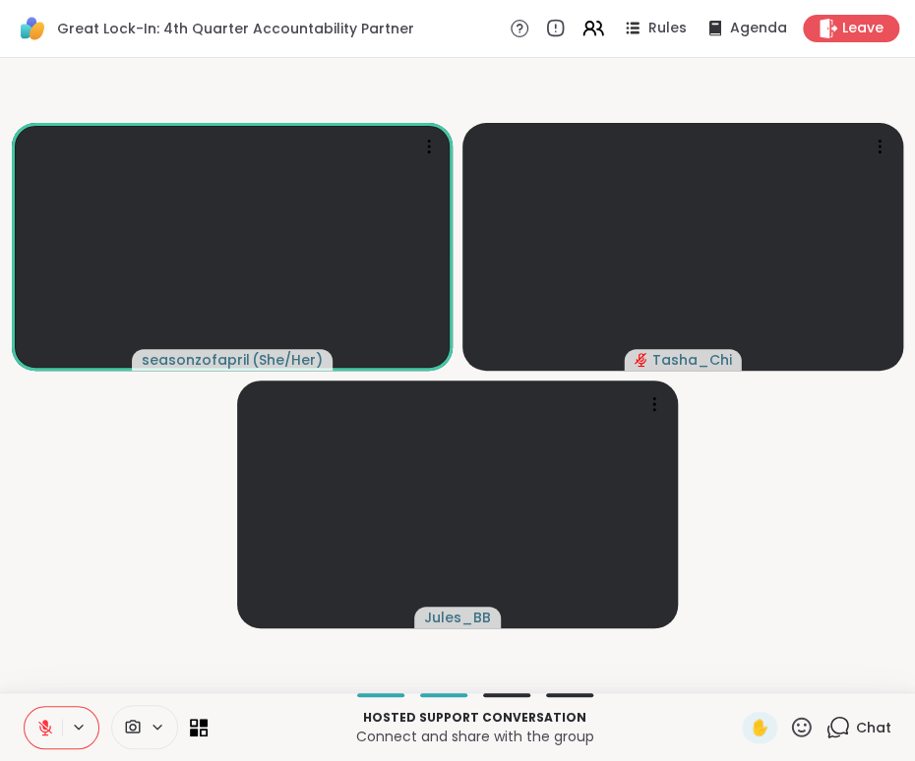
click at [32, 629] on video-player-container "seasonzofapril ( She/Her ) Tasha_Chi Jules_BB" at bounding box center [457, 375] width 891 height 619
click at [32, 630] on video-player-container "seasonzofapril ( She/Her ) Tasha_Chi Jules_BB" at bounding box center [457, 375] width 891 height 619
click at [42, 643] on video-player-container "seasonzofapril ( She/Her ) Tasha_Chi Jules_BB" at bounding box center [457, 375] width 891 height 619
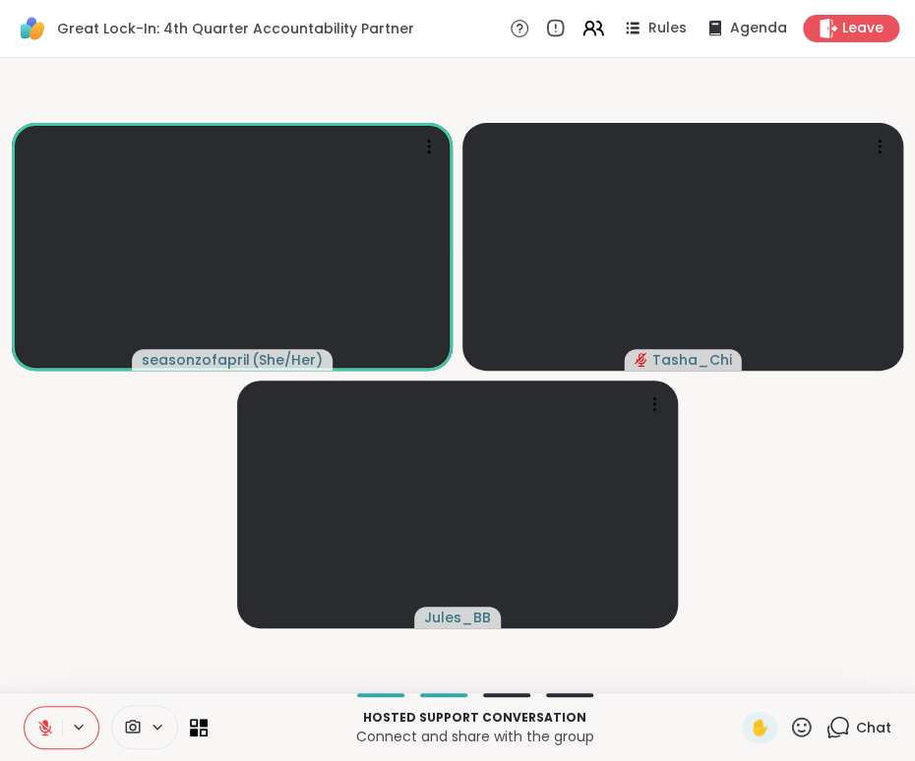
click at [42, 655] on video-player-container "seasonzofapril ( She/Her ) Tasha_Chi Jules_BB" at bounding box center [457, 375] width 891 height 619
click at [47, 649] on video-player-container "seasonzofapril ( She/Her ) Tasha_Chi Jules_BB" at bounding box center [457, 375] width 891 height 619
click at [45, 667] on video-player-container "seasonzofapril ( She/Her ) Tasha_Chi Jules_BB" at bounding box center [457, 375] width 891 height 619
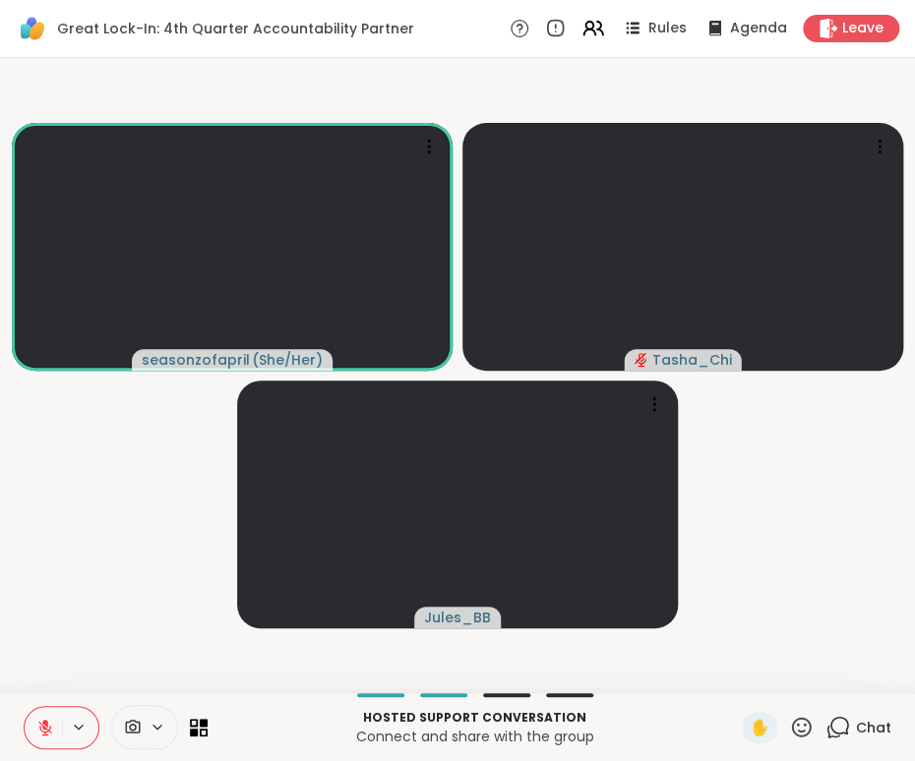
click at [45, 667] on video-player-container "seasonzofapril ( She/Her ) Tasha_Chi Jules_BB" at bounding box center [457, 375] width 891 height 619
click at [41, 656] on video-player-container "seasonzofapril ( She/Her ) Tasha_Chi Jules_BB" at bounding box center [457, 375] width 891 height 619
click at [39, 693] on icon at bounding box center [45, 728] width 14 height 14
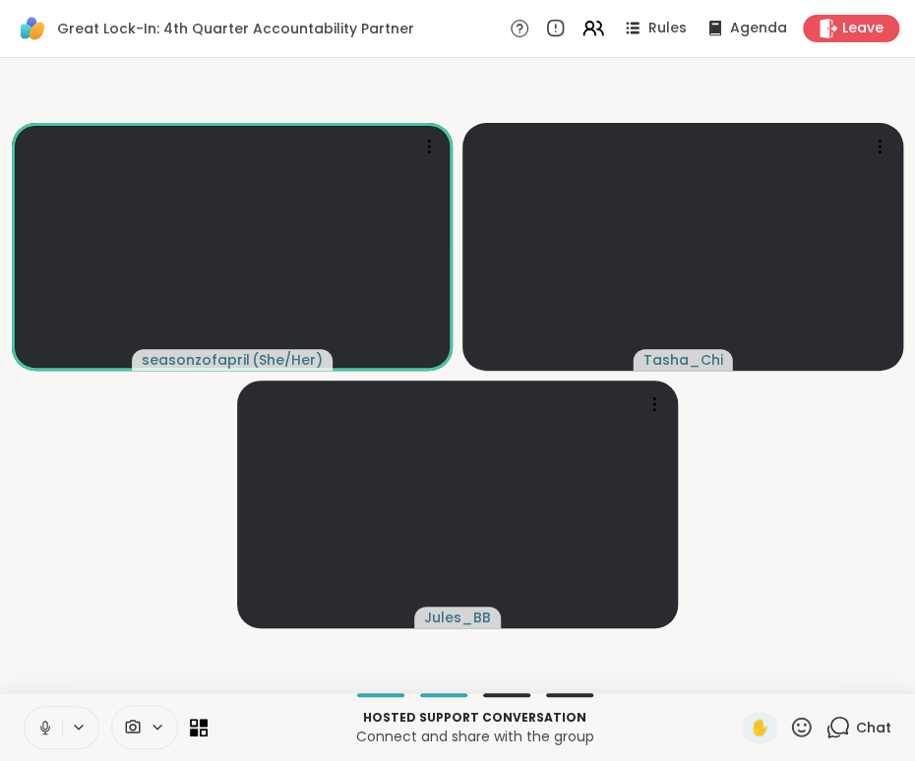
click at [827, 693] on icon at bounding box center [833, 732] width 13 height 13
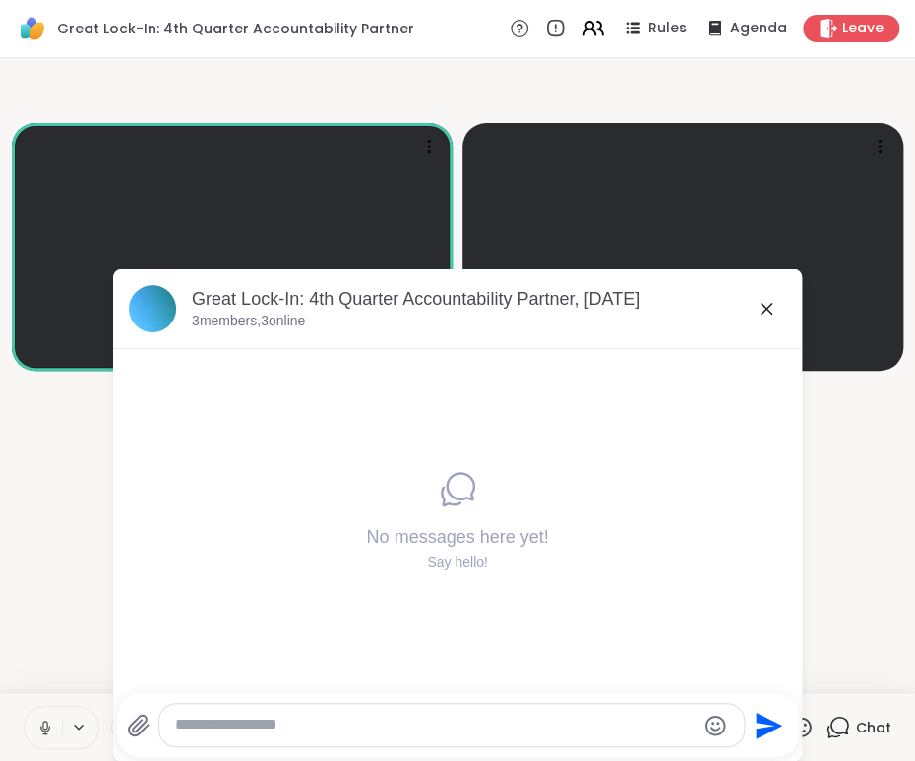
click at [537, 693] on textarea "Type your message" at bounding box center [435, 725] width 520 height 21
paste textarea "**********"
type textarea "**********"
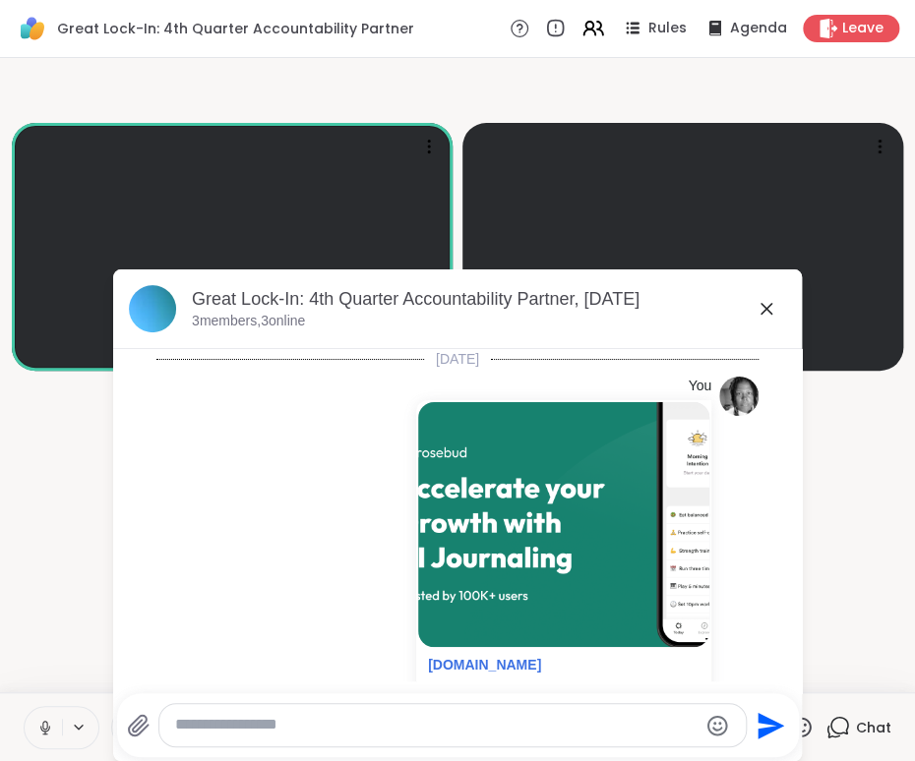
click at [754, 313] on icon at bounding box center [766, 309] width 24 height 24
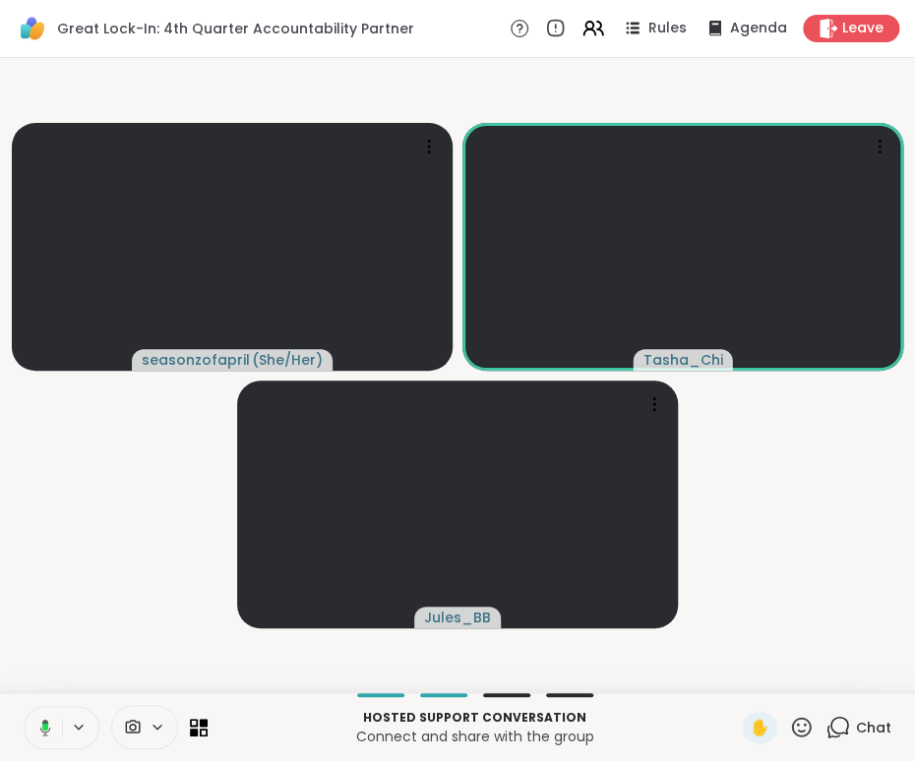
click at [729, 541] on video-player-container "seasonzofapril ( She/Her ) Tasha_Chi Jules_BB" at bounding box center [457, 375] width 891 height 619
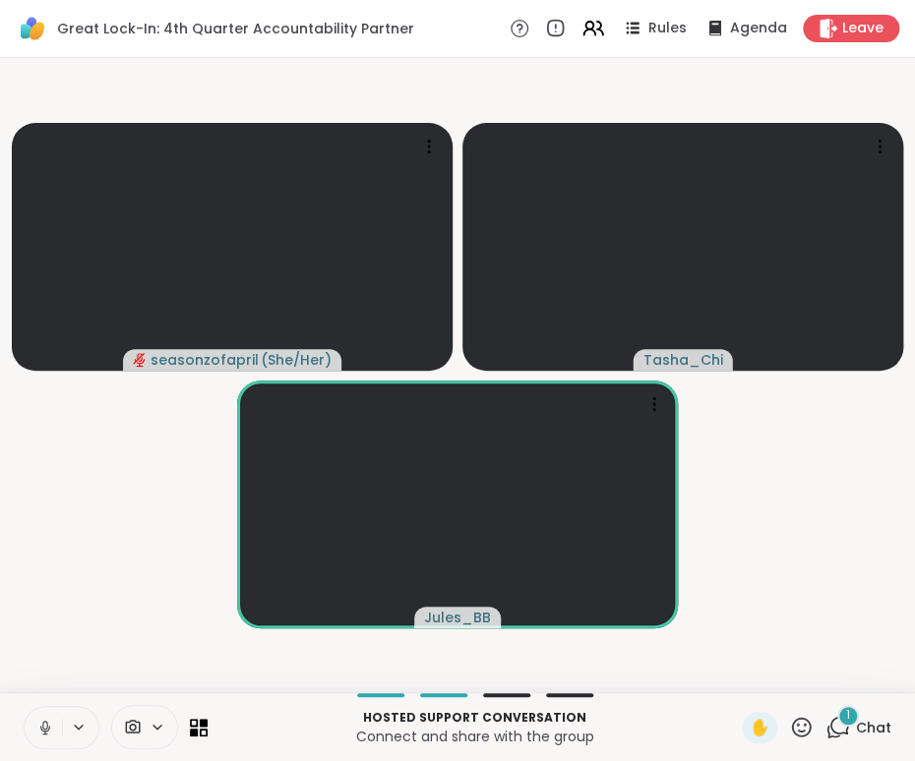
click at [858, 693] on div "1 Chat" at bounding box center [858, 727] width 66 height 31
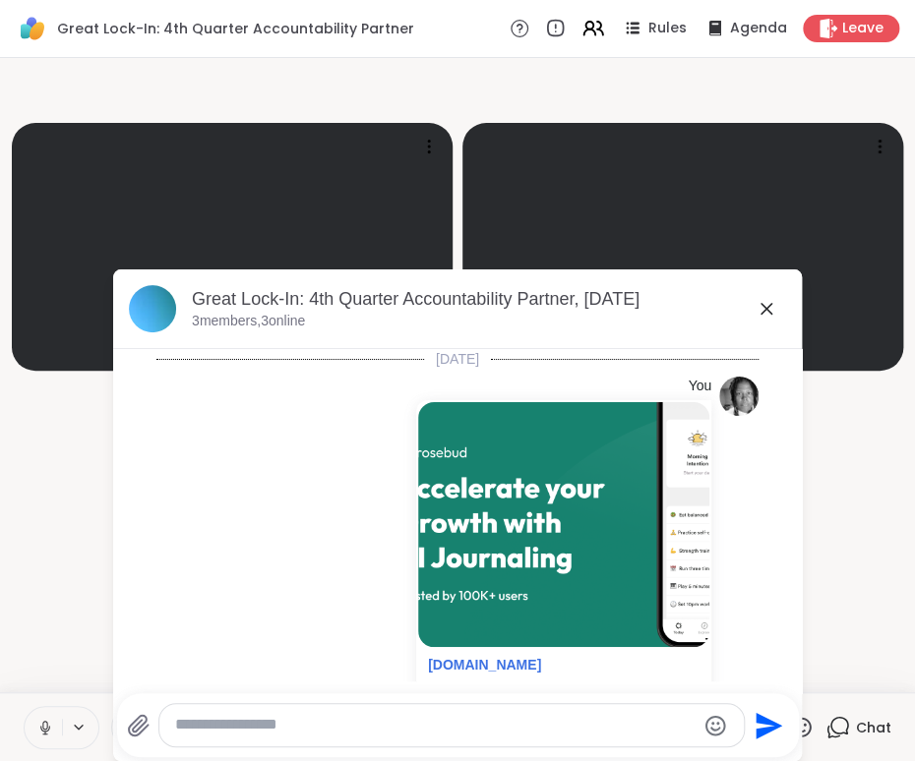
scroll to position [342, 0]
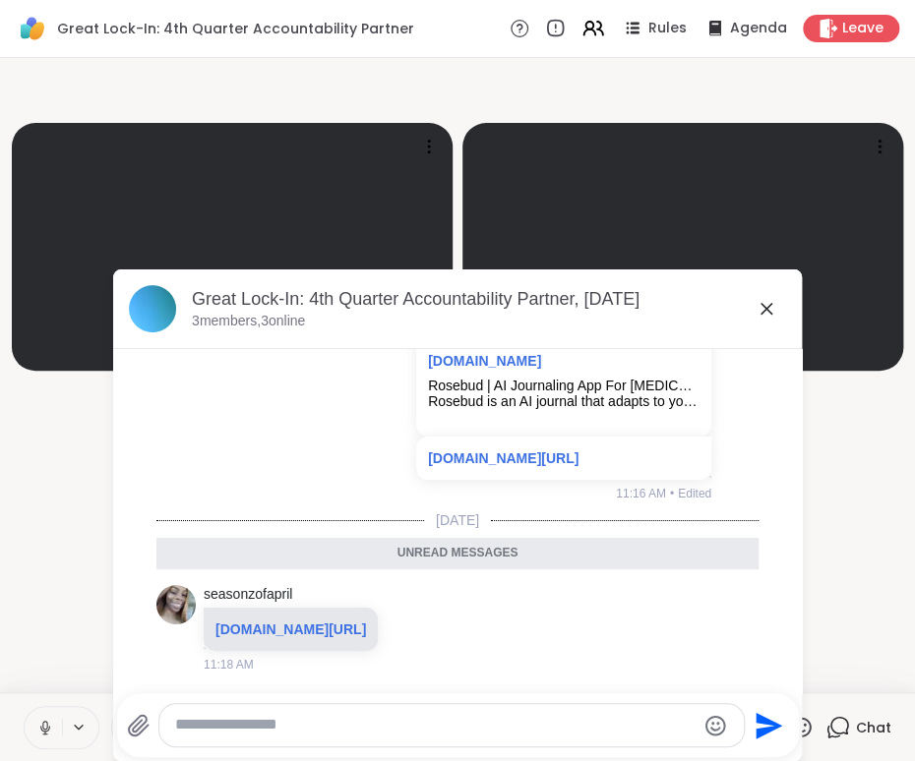
click at [755, 314] on icon at bounding box center [766, 309] width 24 height 24
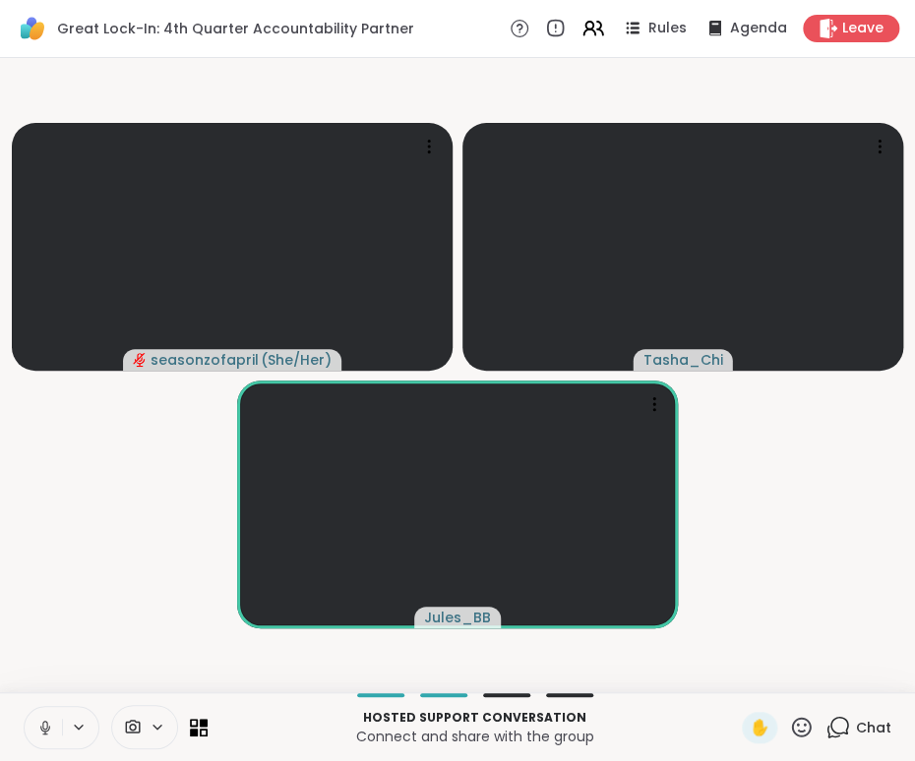
click at [634, 693] on p "Connect and share with the group" at bounding box center [474, 737] width 510 height 20
click at [41, 693] on icon at bounding box center [45, 728] width 18 height 18
click at [641, 693] on p "Hosted support conversation" at bounding box center [474, 718] width 510 height 18
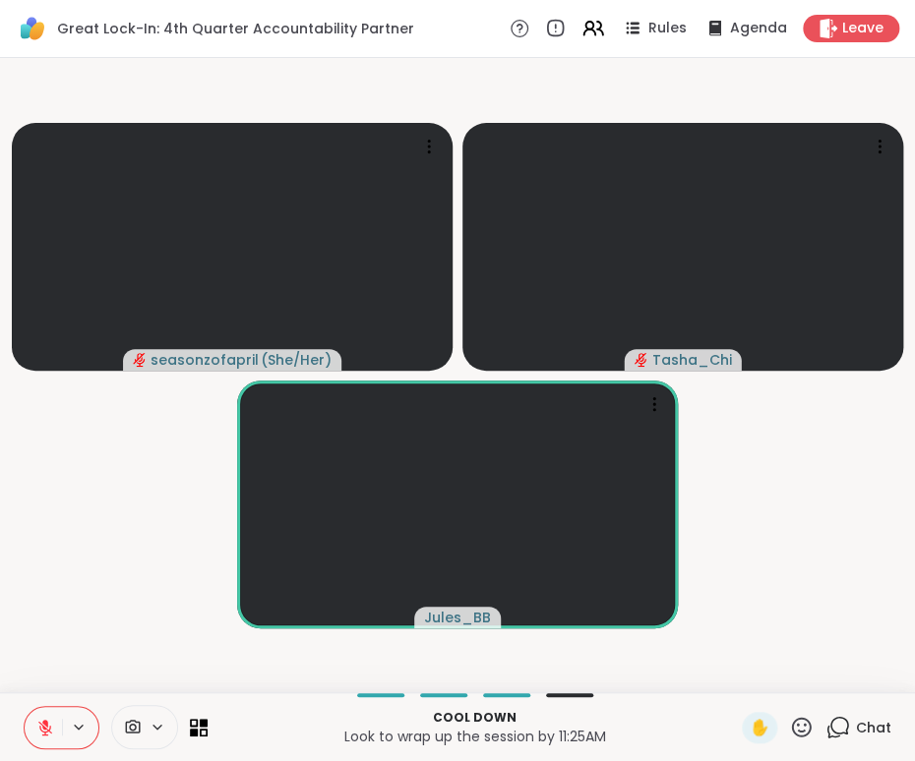
click at [276, 693] on p "Look to wrap up the session by 11:25AM" at bounding box center [474, 737] width 510 height 20
click at [275, 693] on p "Cool down" at bounding box center [474, 718] width 510 height 18
click at [268, 693] on p "Cool down" at bounding box center [474, 718] width 510 height 18
drag, startPoint x: 268, startPoint y: 723, endPoint x: 267, endPoint y: 733, distance: 9.9
click at [267, 693] on div "Cool down Look to wrap up the session by 11:25AM" at bounding box center [474, 727] width 510 height 44
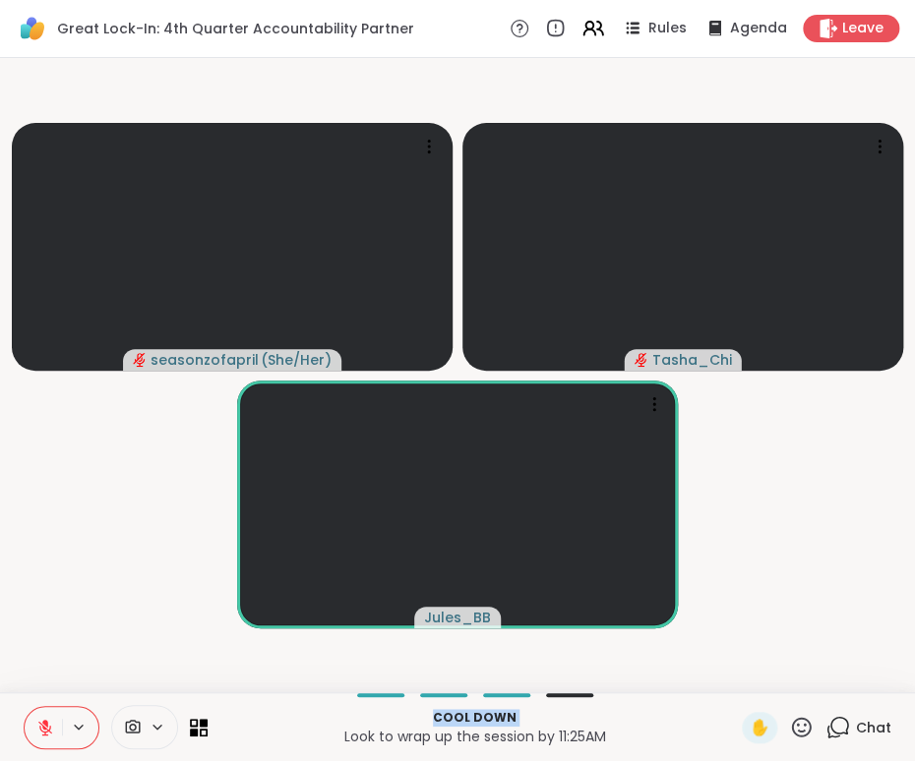
click at [267, 693] on p "Look to wrap up the session by 11:25AM" at bounding box center [474, 737] width 510 height 20
click at [299, 693] on div "Cool down Look to wrap up the session by 11:25AM ✋ Chat" at bounding box center [457, 726] width 915 height 69
click at [269, 693] on div "Cool down Look to wrap up the session by 11:25AM" at bounding box center [474, 727] width 510 height 44
click at [282, 693] on div "Cool down Look to wrap up the session by 11:25AM ✋ Chat" at bounding box center [457, 726] width 915 height 69
click at [285, 693] on div "Cool down Look to wrap up the session by 11:25AM ✋ Chat" at bounding box center [457, 726] width 915 height 69
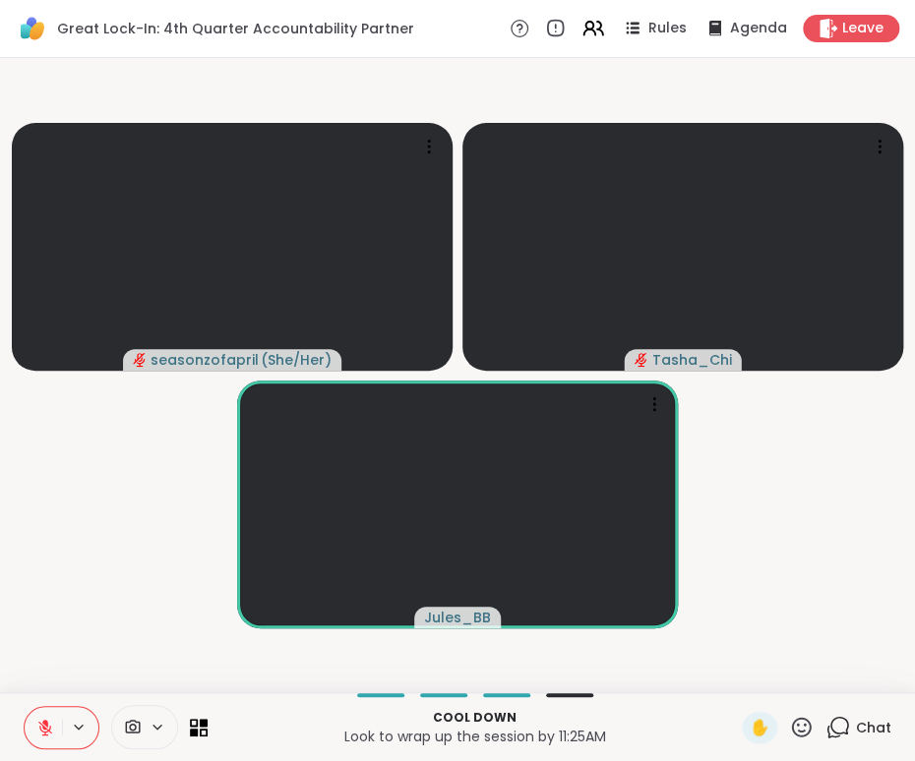
click at [290, 693] on p "Cool down" at bounding box center [474, 718] width 510 height 18
click at [290, 693] on div "Cool down Look to wrap up the session by 11:25AM" at bounding box center [474, 727] width 510 height 44
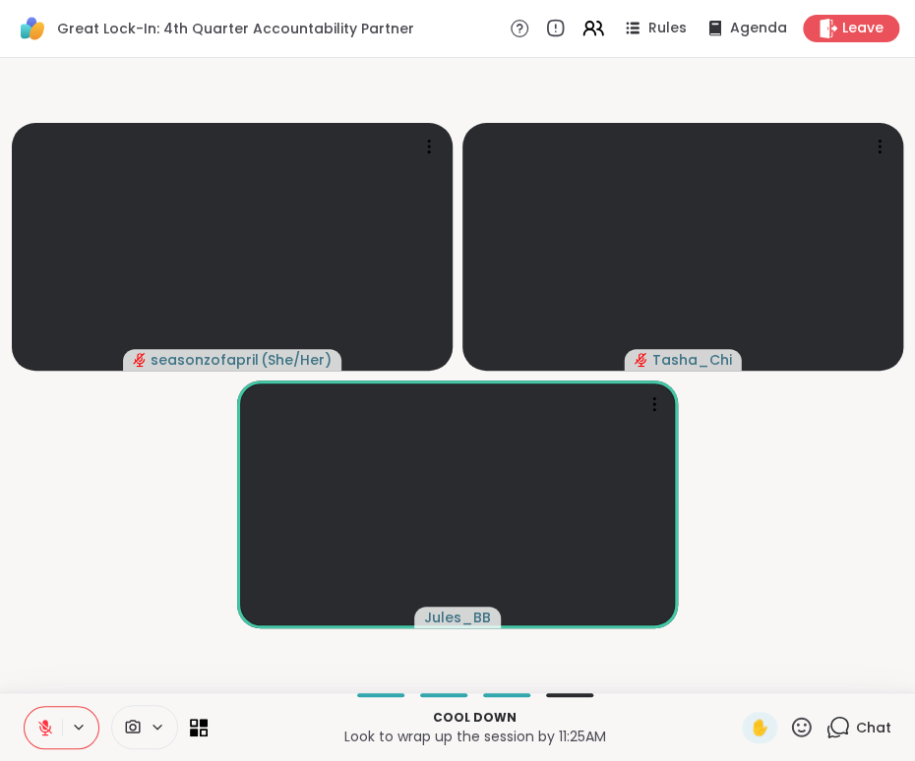
click at [290, 693] on div "Cool down Look to wrap up the session by 11:25AM" at bounding box center [474, 727] width 510 height 44
click at [287, 693] on div "Cool down Look to wrap up the session by 11:25AM ✋ Chat" at bounding box center [457, 726] width 915 height 69
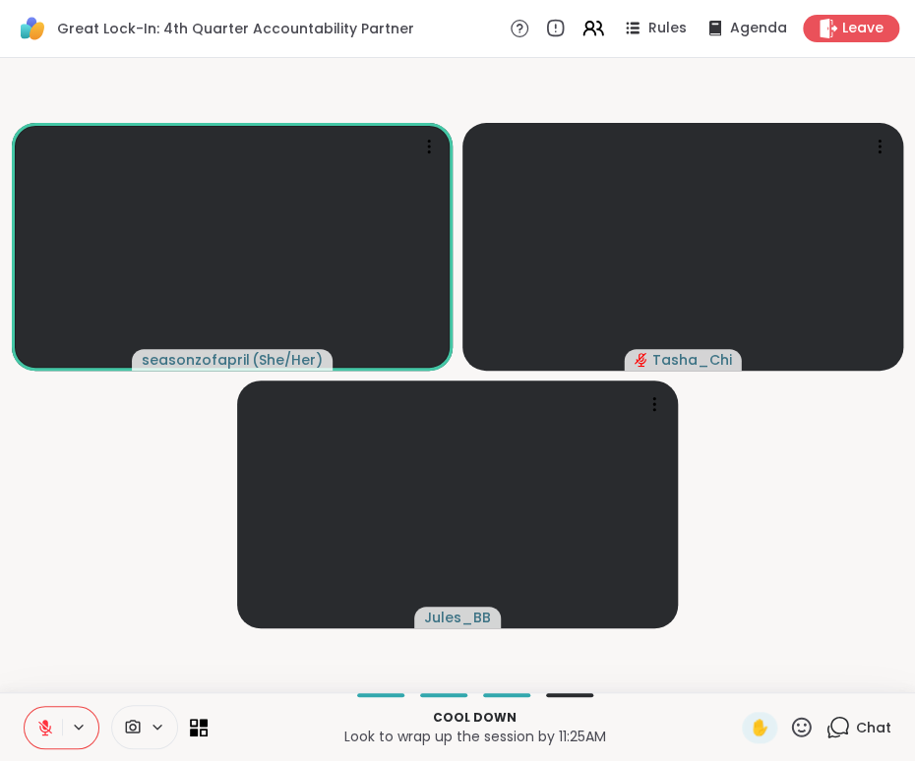
click at [287, 693] on div "Cool down Look to wrap up the session by 11:25AM ✋ Chat" at bounding box center [457, 726] width 915 height 69
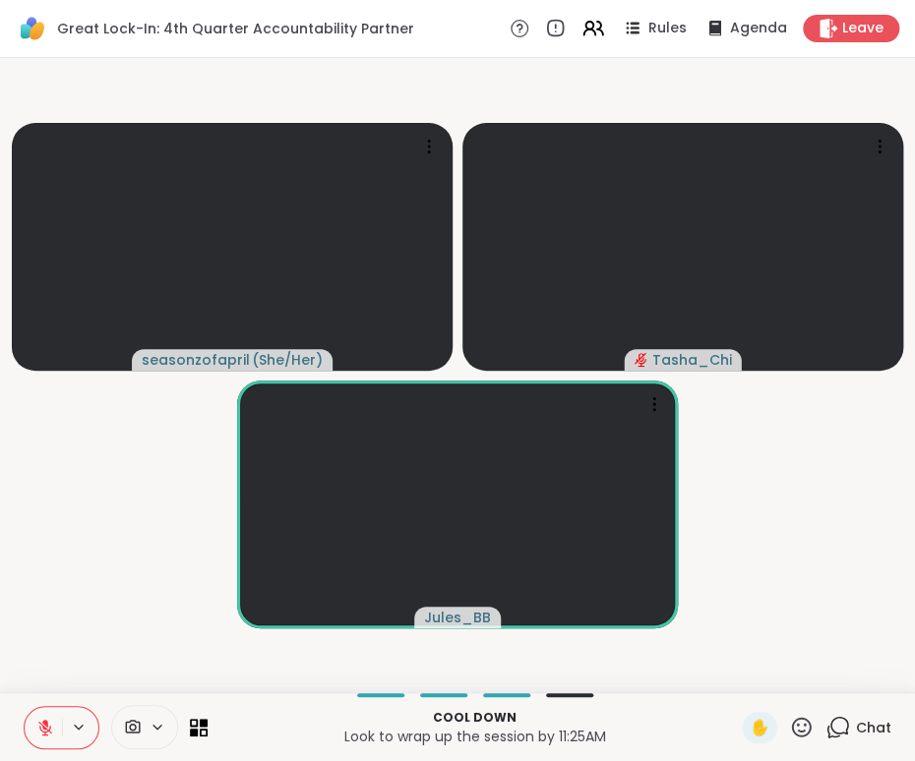
click at [287, 693] on div "Cool down Look to wrap up the session by 11:25AM ✋ Chat" at bounding box center [457, 726] width 915 height 69
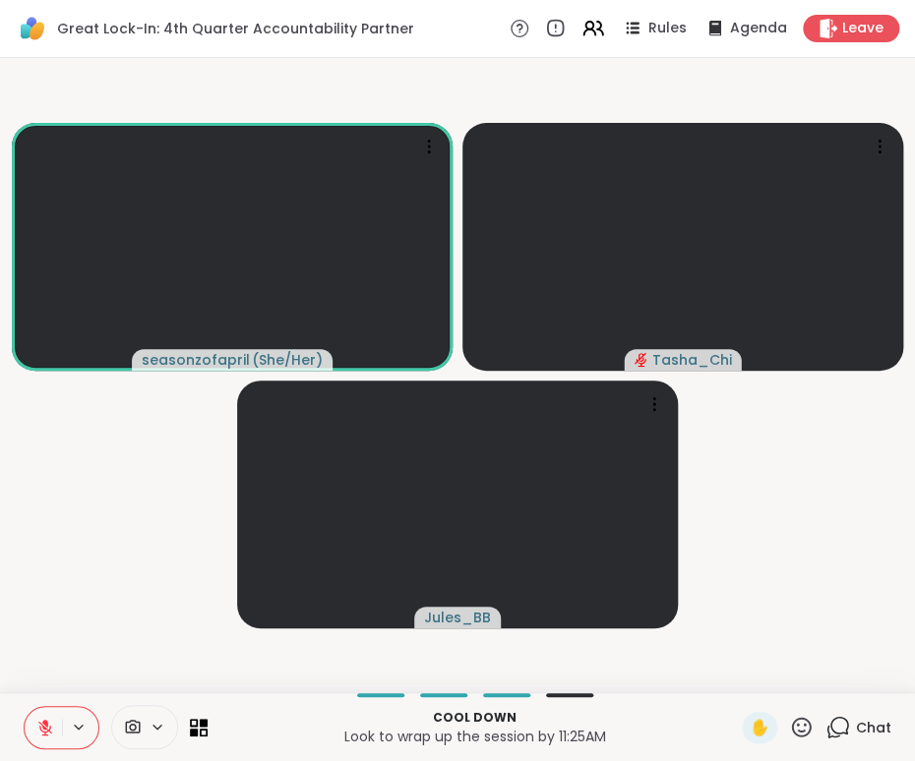
click at [287, 693] on div "Cool down Look to wrap up the session by 11:25AM ✋ Chat" at bounding box center [457, 726] width 915 height 69
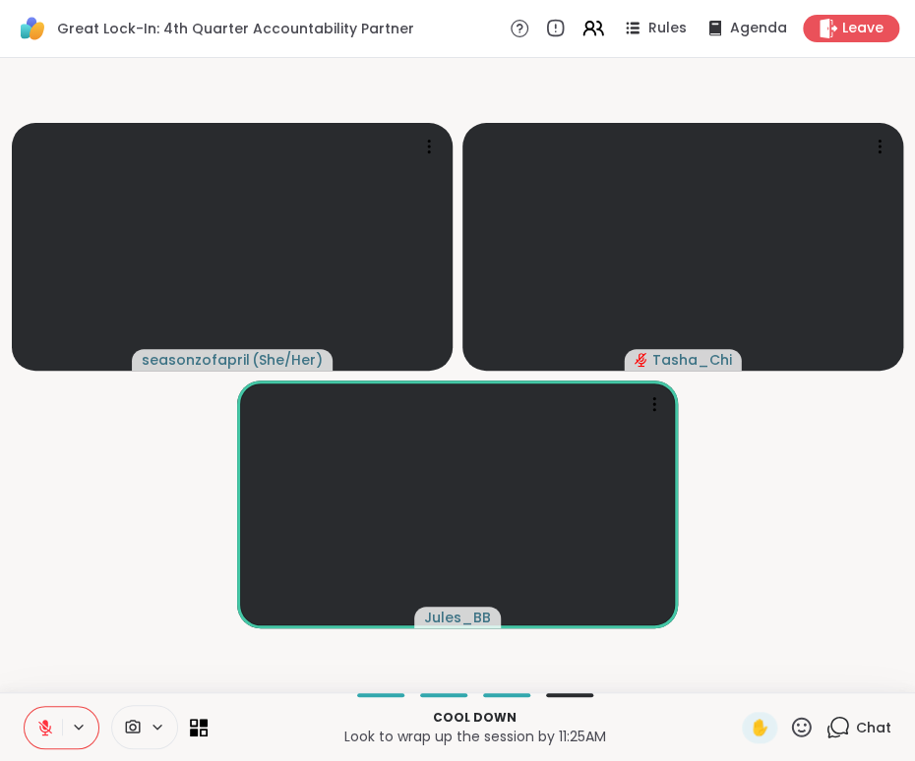
click at [27, 625] on video-player-container "seasonzofapril ( She/Her ) Tasha_Chi Jules_BB" at bounding box center [457, 375] width 891 height 619
click at [303, 693] on p "Look to wrap up the session by 11:25AM" at bounding box center [474, 737] width 510 height 20
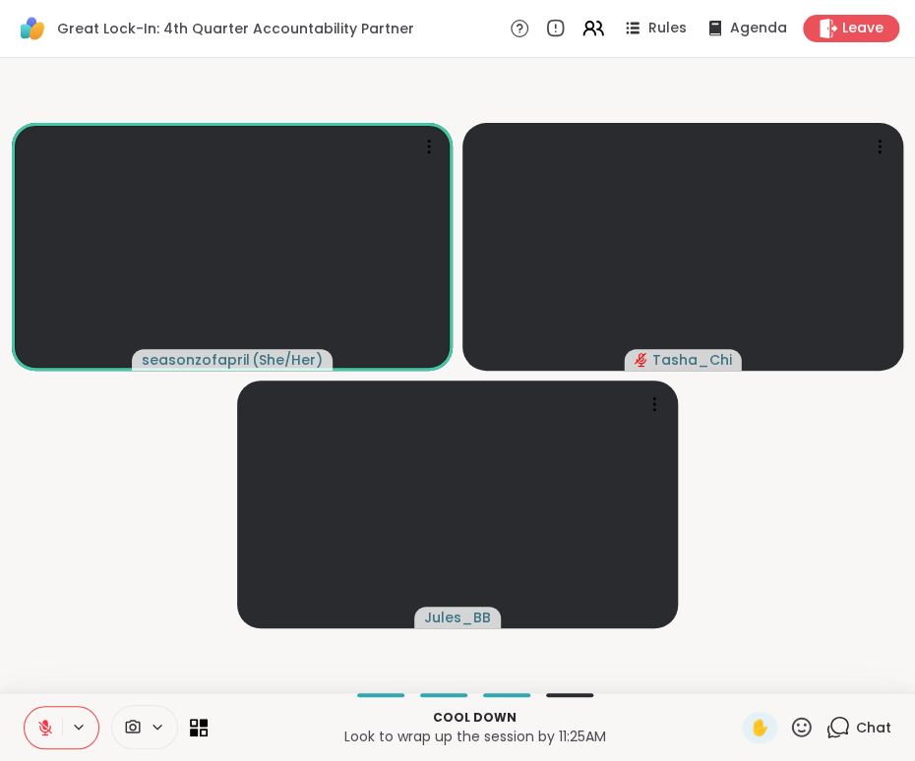
click at [272, 693] on p "Cool down" at bounding box center [474, 718] width 510 height 18
click at [61, 632] on video-player-container "seasonzofapril ( She/Her ) Tasha_Chi Jules_BB" at bounding box center [457, 375] width 891 height 619
click at [34, 693] on button at bounding box center [43, 727] width 37 height 41
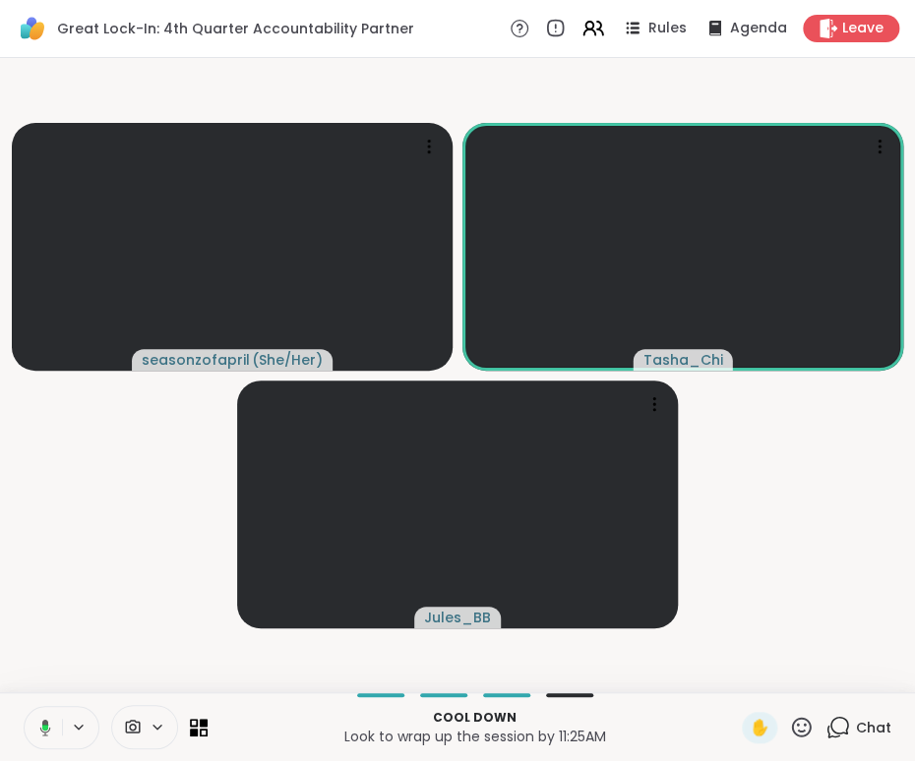
click at [46, 693] on icon at bounding box center [45, 728] width 6 height 6
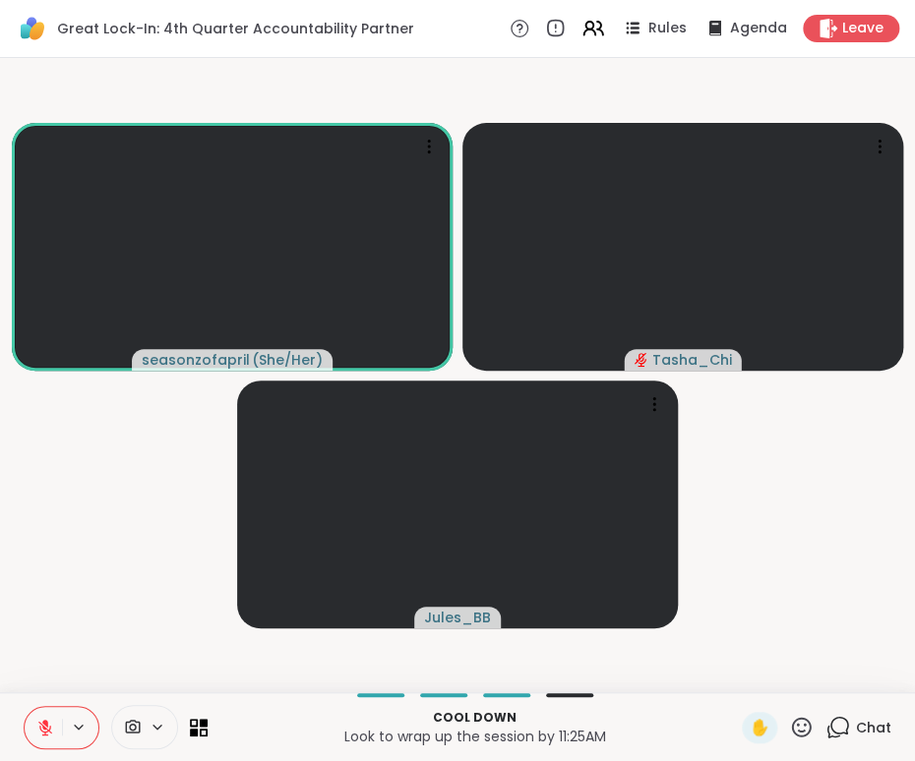
click at [307, 693] on p "Look to wrap up the session by 11:25AM" at bounding box center [474, 737] width 510 height 20
click at [43, 672] on video-player-container "seasonzofapril ( She/Her ) Tasha_Chi Jules_BB" at bounding box center [457, 375] width 891 height 619
click at [61, 654] on video-player-container "seasonzofapril ( She/Her ) Tasha_Chi Jules_BB" at bounding box center [457, 375] width 891 height 619
click at [61, 655] on video-player-container "seasonzofapril ( She/Her ) Tasha_Chi Jules_BB" at bounding box center [457, 375] width 891 height 619
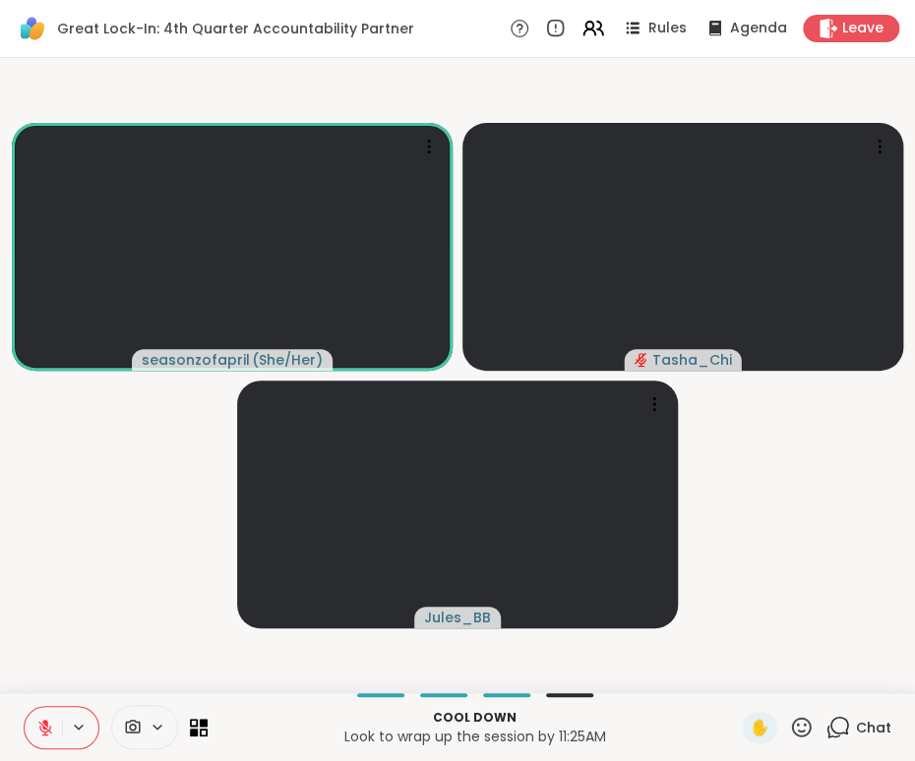
click at [61, 655] on video-player-container "seasonzofapril ( She/Her ) Tasha_Chi Jules_BB" at bounding box center [457, 375] width 891 height 619
click at [11, 658] on div "seasonzofapril ( She/Her ) Tasha_Chi Jules_BB" at bounding box center [457, 375] width 915 height 634
click at [47, 639] on video-player-container "seasonzofapril ( She/Her ) Tasha_Chi Jules_BB" at bounding box center [457, 375] width 891 height 619
click at [28, 640] on video-player-container "seasonzofapril ( She/Her ) Tasha_Chi Jules_BB" at bounding box center [457, 375] width 891 height 619
click at [32, 656] on video-player-container "seasonzofapril ( She/Her ) Tasha_Chi Jules_BB" at bounding box center [457, 375] width 891 height 619
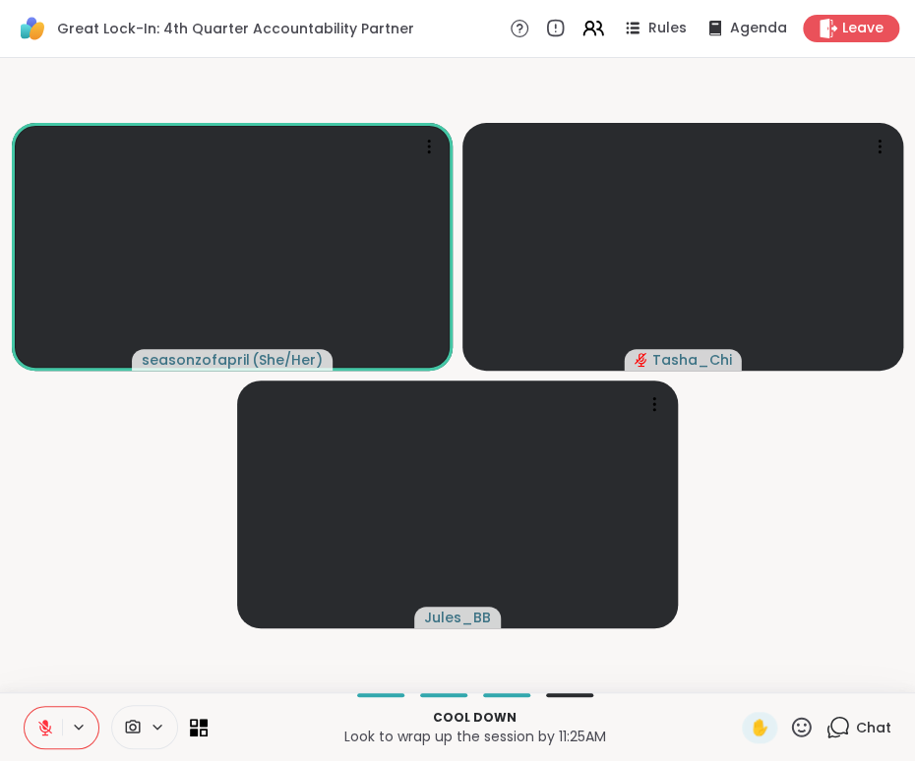
click at [32, 656] on video-player-container "seasonzofapril ( She/Her ) Tasha_Chi Jules_BB" at bounding box center [457, 375] width 891 height 619
click at [34, 644] on video-player-container "seasonzofapril ( She/Her ) Tasha_Chi Jules_BB" at bounding box center [457, 375] width 891 height 619
click at [43, 661] on video-player-container "seasonzofapril ( She/Her ) Tasha_Chi Jules_BB" at bounding box center [457, 375] width 891 height 619
click at [24, 664] on video-player-container "seasonzofapril ( She/Her ) Tasha_Chi Jules_BB" at bounding box center [457, 375] width 891 height 619
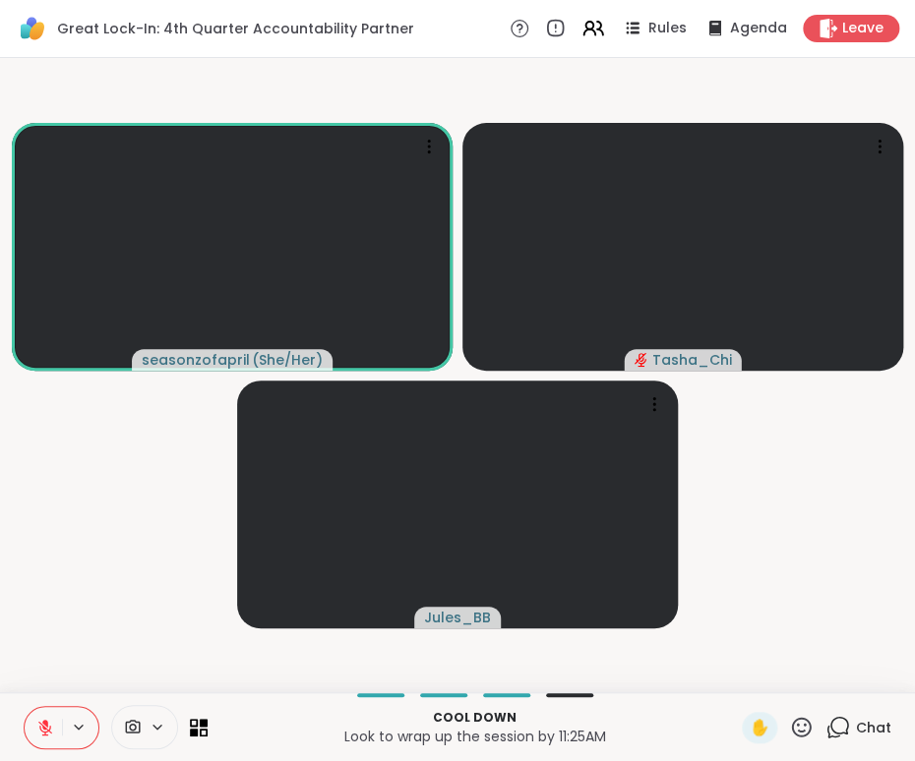
click at [24, 664] on video-player-container "seasonzofapril ( She/Her ) Tasha_Chi Jules_BB" at bounding box center [457, 375] width 891 height 619
click at [23, 664] on video-player-container "seasonzofapril ( She/Her ) Tasha_Chi Jules_BB" at bounding box center [457, 375] width 891 height 619
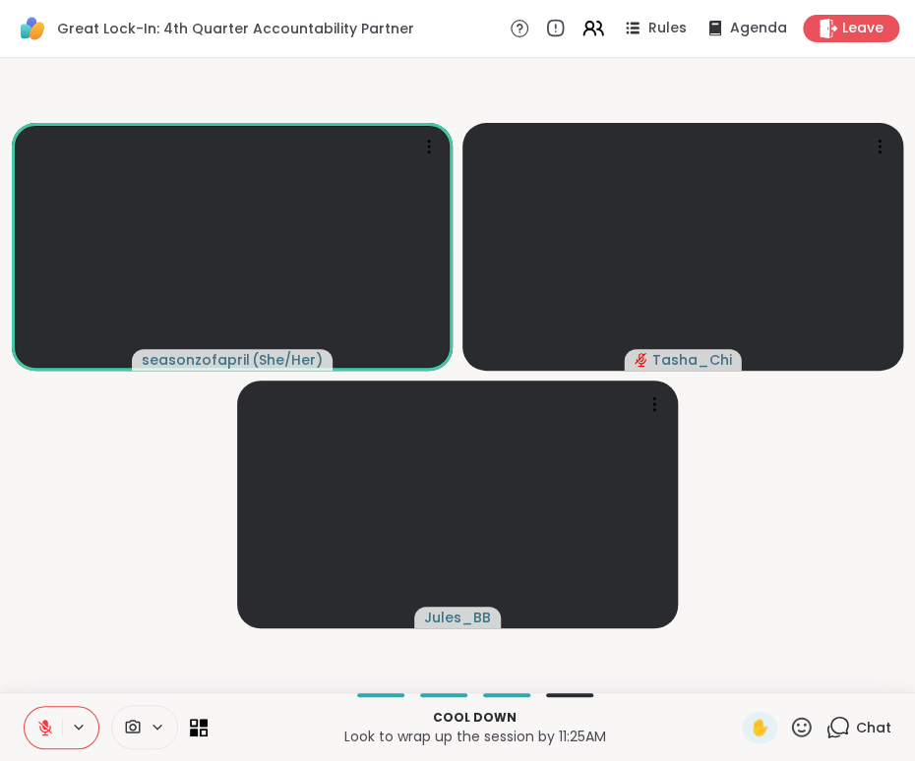
click at [23, 664] on video-player-container "seasonzofapril ( She/Her ) Tasha_Chi Jules_BB" at bounding box center [457, 375] width 891 height 619
click at [26, 668] on video-player-container "seasonzofapril ( She/Her ) Tasha_Chi Jules_BB" at bounding box center [457, 375] width 891 height 619
click at [23, 674] on video-player-container "seasonzofapril ( She/Her ) Tasha_Chi Jules_BB" at bounding box center [457, 375] width 891 height 619
click at [34, 654] on video-player-container "seasonzofapril ( She/Her ) Tasha_Chi Jules_BB" at bounding box center [457, 375] width 891 height 619
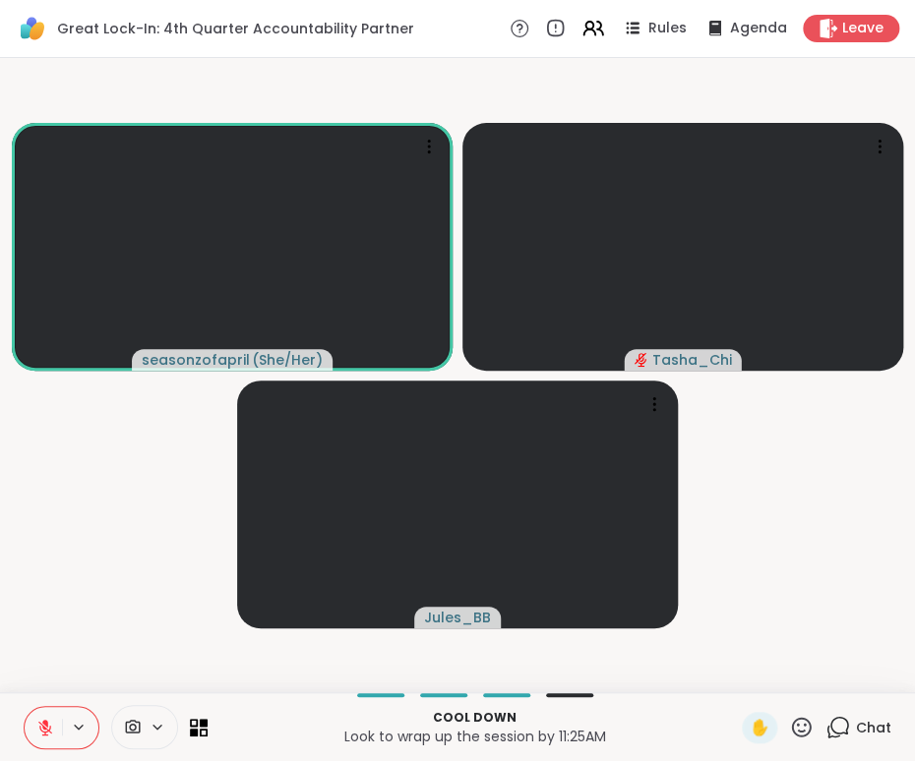
click at [30, 664] on video-player-container "seasonzofapril ( She/Her ) Tasha_Chi Jules_BB" at bounding box center [457, 375] width 891 height 619
drag, startPoint x: 43, startPoint y: 731, endPoint x: 47, endPoint y: 802, distance: 70.9
click at [47, 693] on html "Great Lock-In: 4th Quarter Accountability Partner Rules Agenda Leave seasonzofa…" at bounding box center [457, 380] width 915 height 761
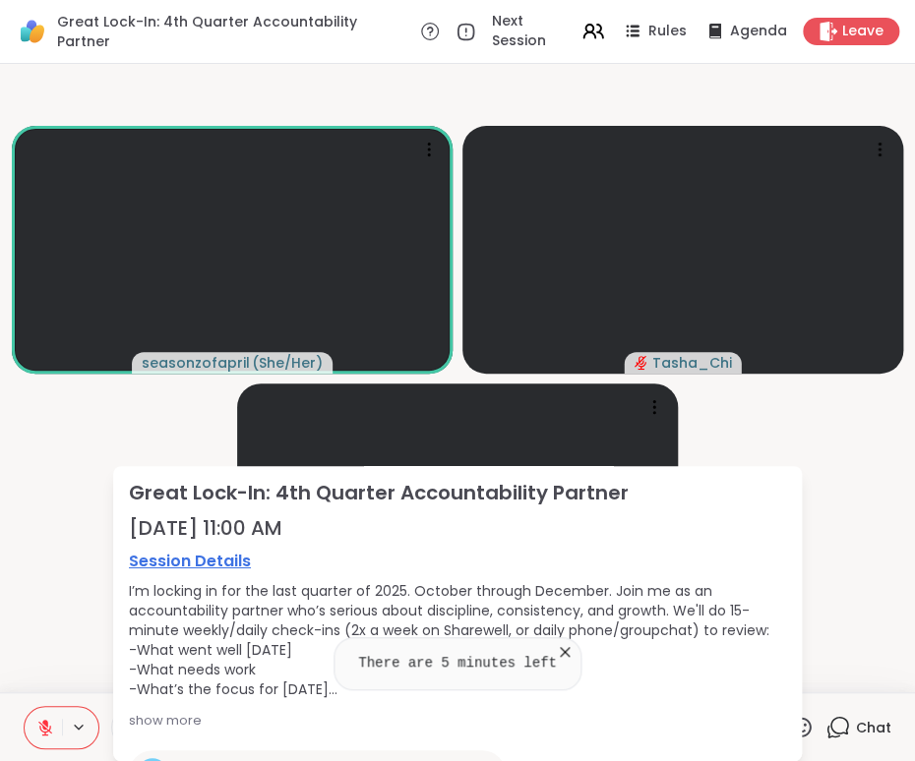
scroll to position [0, 0]
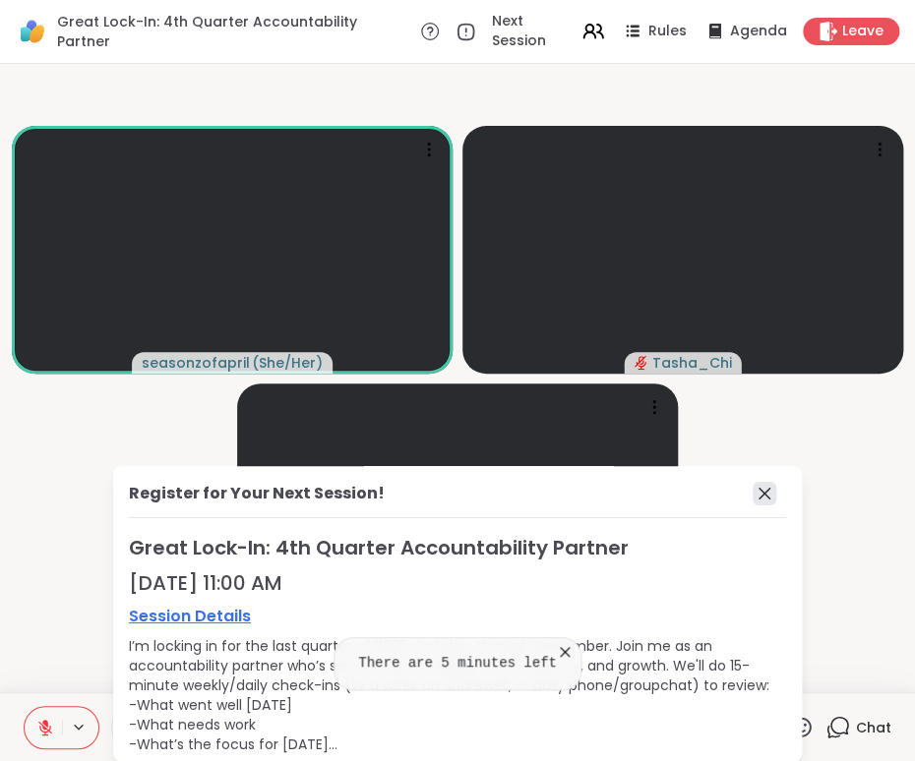
click at [752, 484] on icon at bounding box center [764, 494] width 24 height 24
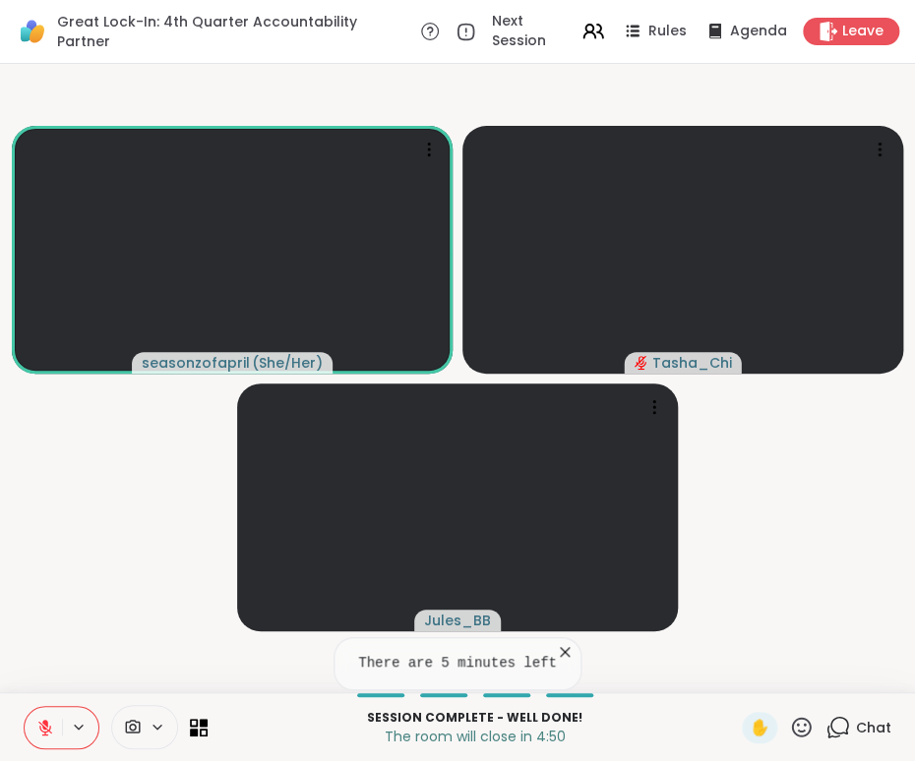
click at [28, 613] on video-player-container "seasonzofapril ( She/Her ) Tasha_Chi Jules_BB" at bounding box center [457, 378] width 891 height 613
click at [557, 653] on icon at bounding box center [565, 652] width 20 height 20
click at [26, 652] on video-player-container "seasonzofapril ( She/Her ) Tasha_Chi Jules_BB" at bounding box center [457, 378] width 891 height 613
click at [47, 693] on button at bounding box center [43, 727] width 37 height 41
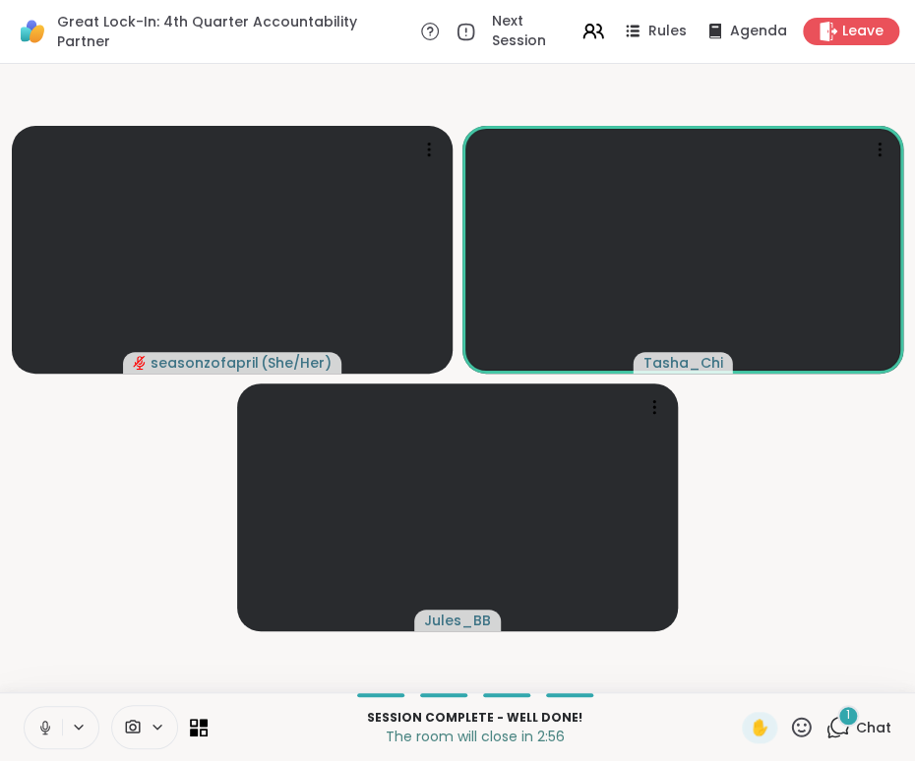
click at [135, 572] on video-player-container "seasonzofapril ( She/Her ) Tasha_Chi Jules_BB" at bounding box center [457, 378] width 891 height 613
click at [45, 693] on icon at bounding box center [45, 728] width 18 height 18
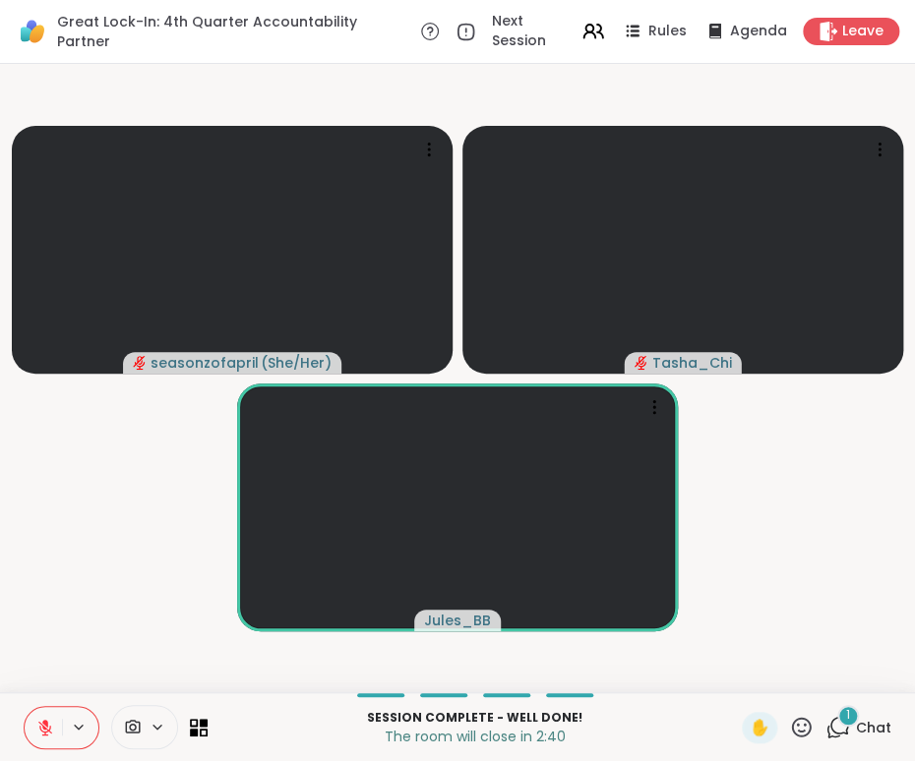
click at [837, 693] on div "1" at bounding box center [848, 716] width 22 height 22
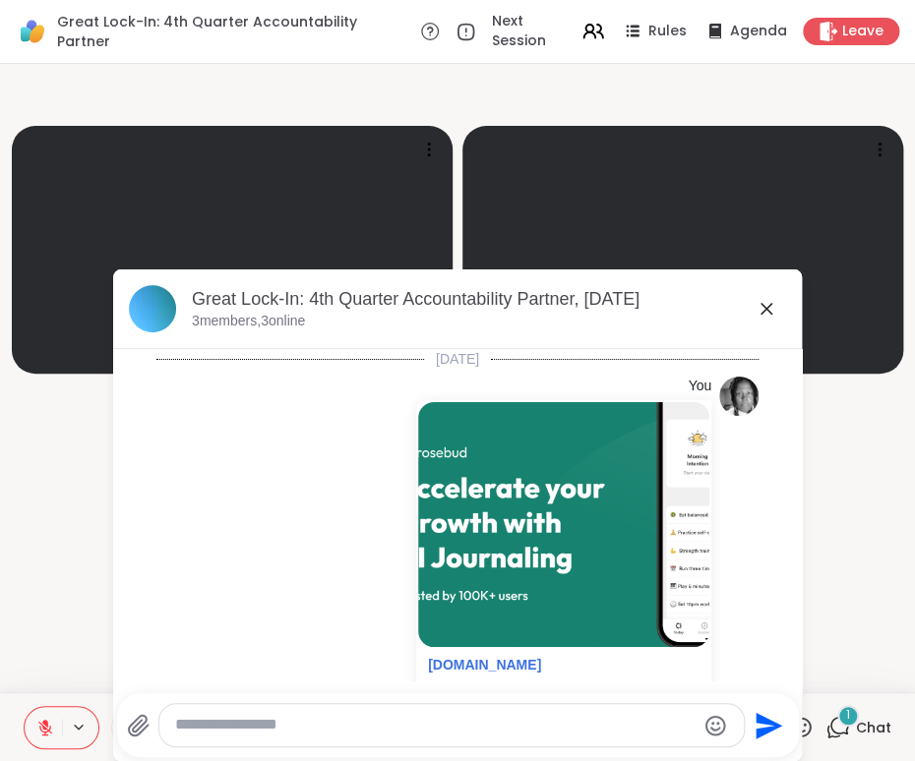
scroll to position [446, 0]
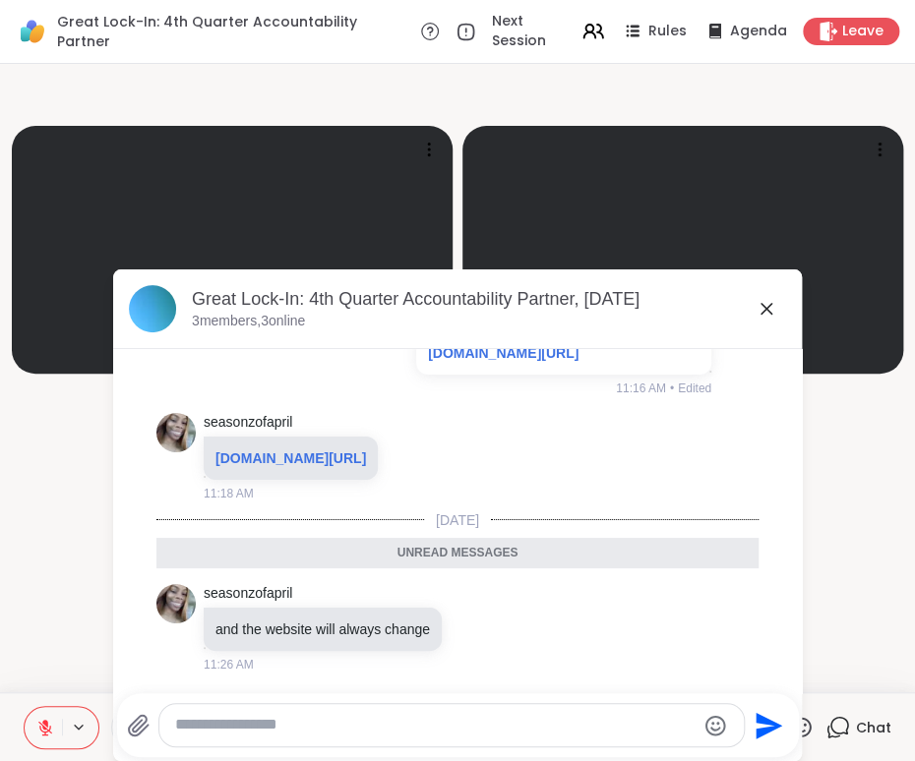
click at [759, 306] on icon at bounding box center [766, 309] width 24 height 24
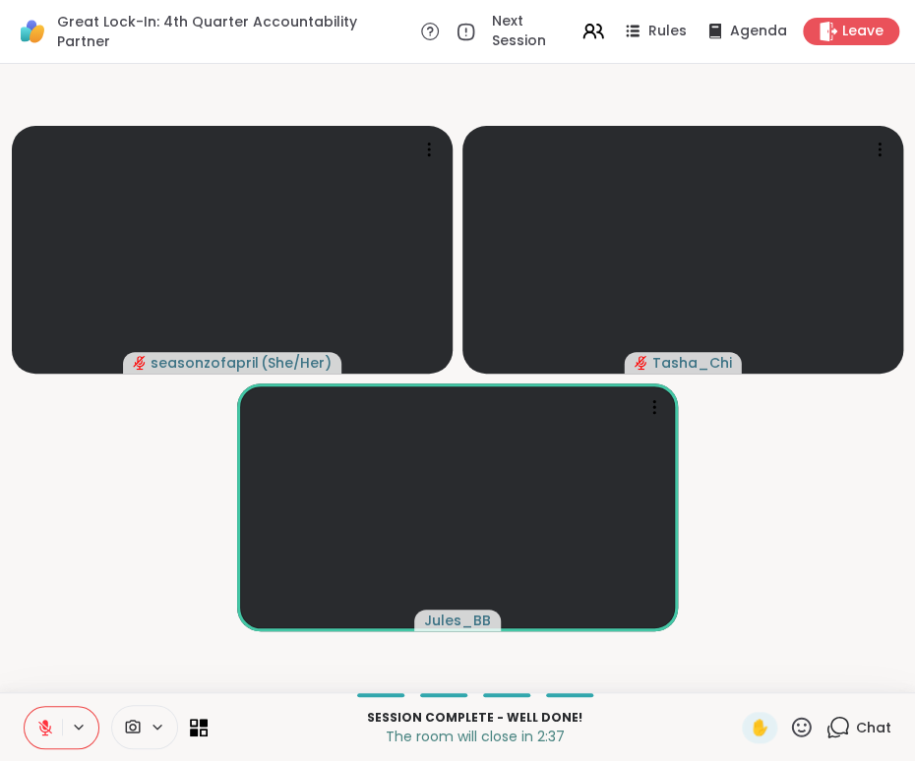
click at [84, 568] on video-player-container "seasonzofapril ( She/Her ) Tasha_Chi Jules_BB" at bounding box center [457, 378] width 891 height 613
click at [101, 569] on video-player-container "seasonzofapril ( She/Her ) Tasha_Chi Jules_BB" at bounding box center [457, 378] width 891 height 613
click at [109, 592] on video-player-container "seasonzofapril ( She/Her ) Tasha_Chi Jules_BB" at bounding box center [457, 378] width 891 height 613
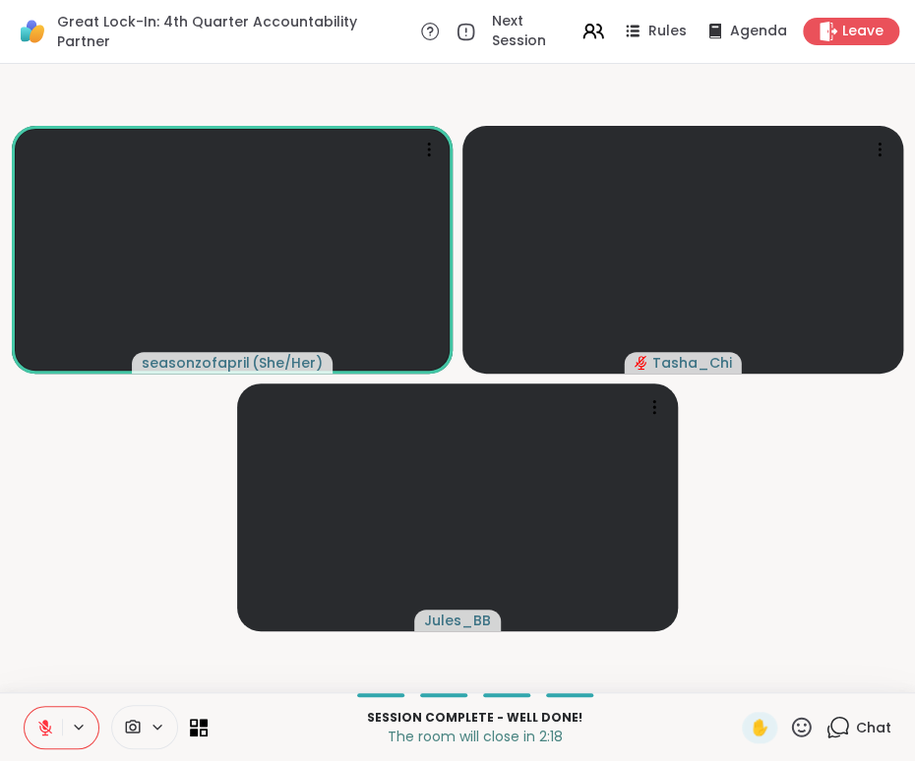
click at [275, 693] on p "Session Complete - well done!" at bounding box center [474, 718] width 510 height 18
click at [126, 565] on video-player-container "seasonzofapril ( She/Her ) Tasha_Chi Jules_BB" at bounding box center [457, 378] width 891 height 613
click at [111, 578] on video-player-container "seasonzofapril ( She/Her ) Tasha_Chi Jules_BB" at bounding box center [457, 378] width 891 height 613
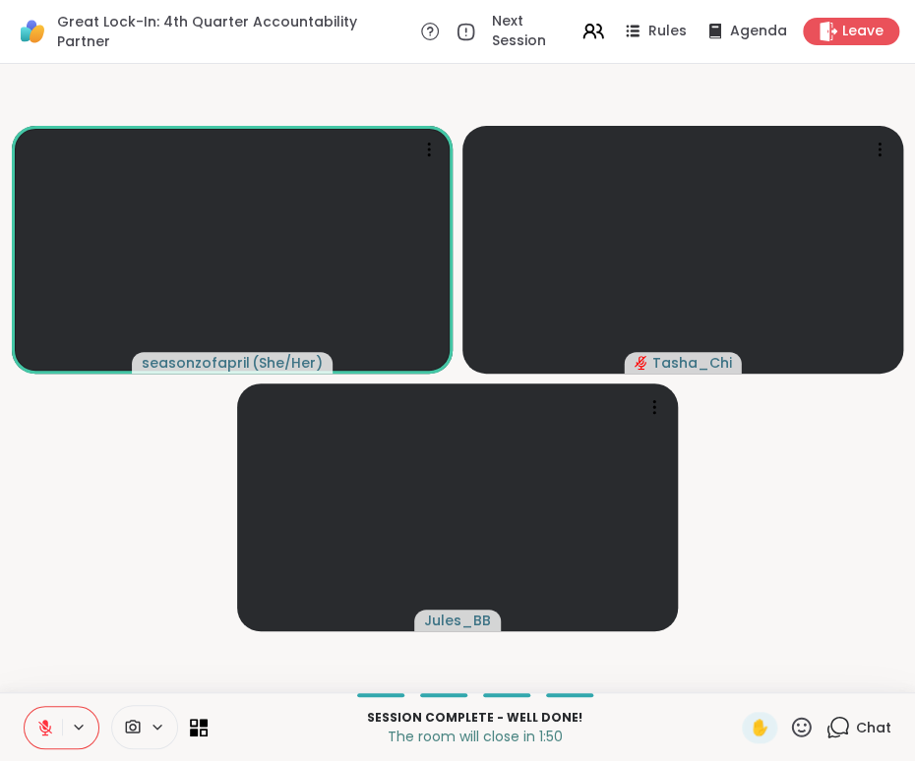
click at [122, 568] on video-player-container "seasonzofapril ( She/Her ) Tasha_Chi Jules_BB" at bounding box center [457, 378] width 891 height 613
click at [127, 584] on video-player-container "seasonzofapril ( She/Her ) Tasha_Chi Jules_BB" at bounding box center [457, 378] width 891 height 613
click at [672, 693] on p "Session Complete - well done!" at bounding box center [474, 718] width 510 height 18
click at [669, 693] on p "Session Complete - well done!" at bounding box center [474, 718] width 510 height 18
click at [39, 693] on icon at bounding box center [45, 728] width 18 height 18
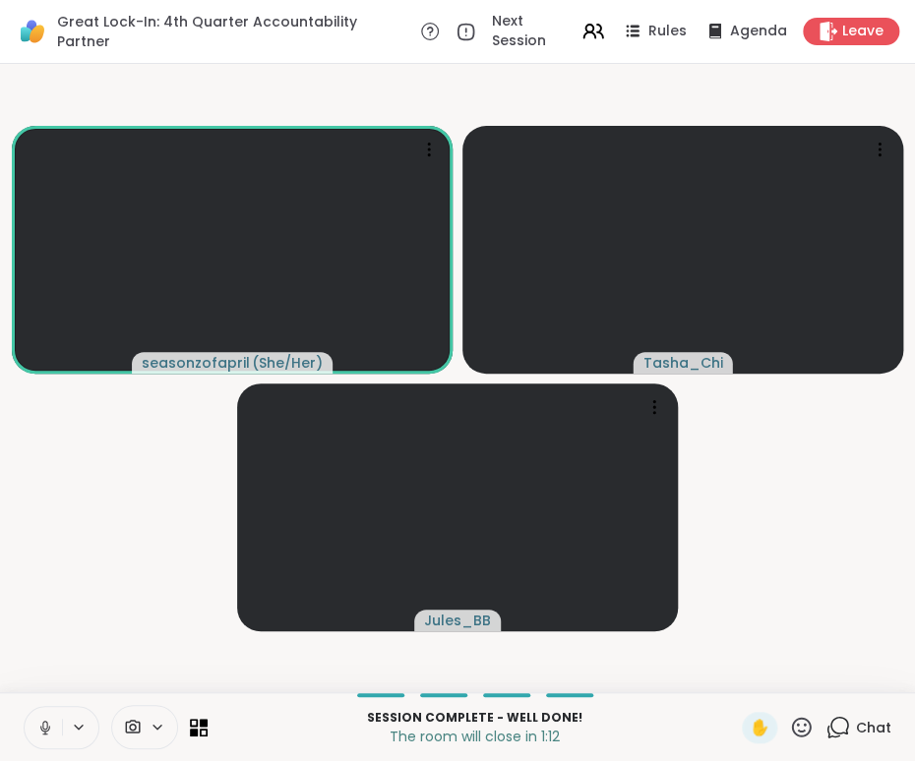
click at [45, 693] on button at bounding box center [43, 727] width 37 height 41
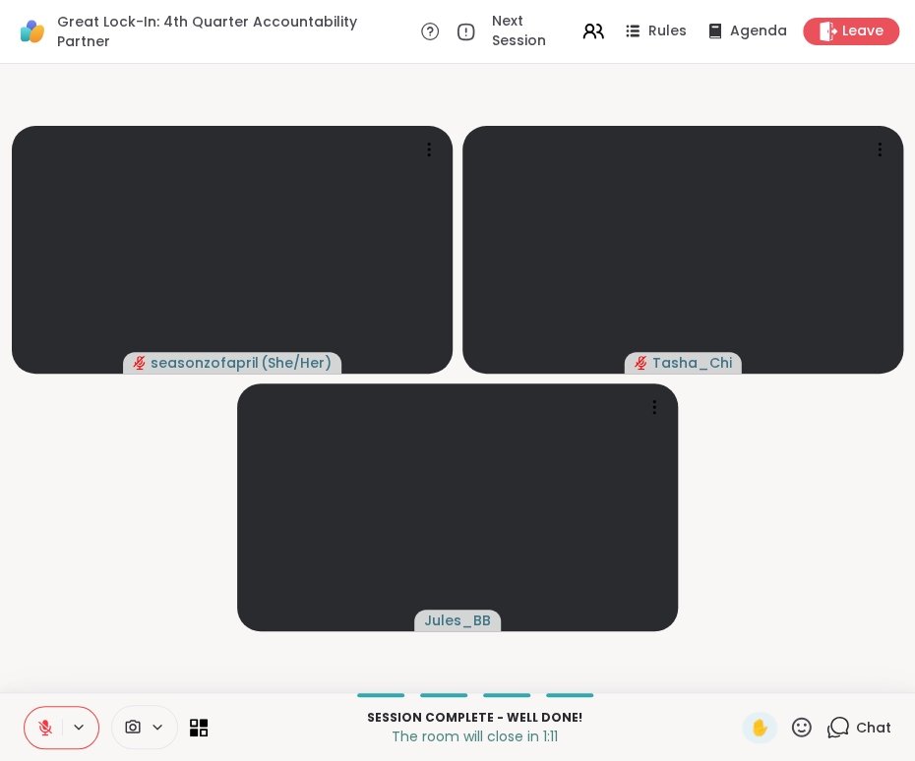
click at [41, 693] on icon at bounding box center [45, 728] width 14 height 14
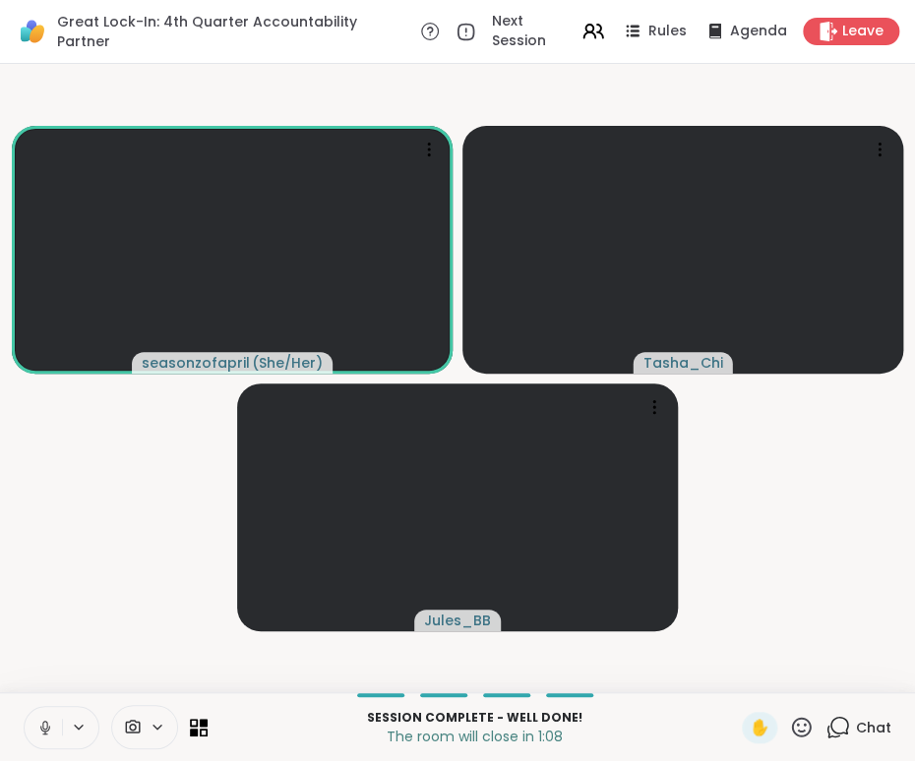
click at [46, 693] on icon at bounding box center [45, 728] width 18 height 18
click at [812, 614] on video-player-container "seasonzofapril ( She/Her ) Tasha_Chi Jules_BB" at bounding box center [457, 378] width 891 height 613
click at [119, 650] on video-player-container "seasonzofapril ( She/Her ) Tasha_Chi Jules_BB" at bounding box center [457, 378] width 891 height 613
click at [114, 575] on video-player-container "seasonzofapril ( She/Her ) Tasha_Chi Jules_BB" at bounding box center [457, 378] width 891 height 613
click at [339, 693] on p "The room will close in 0:57" at bounding box center [474, 737] width 510 height 20
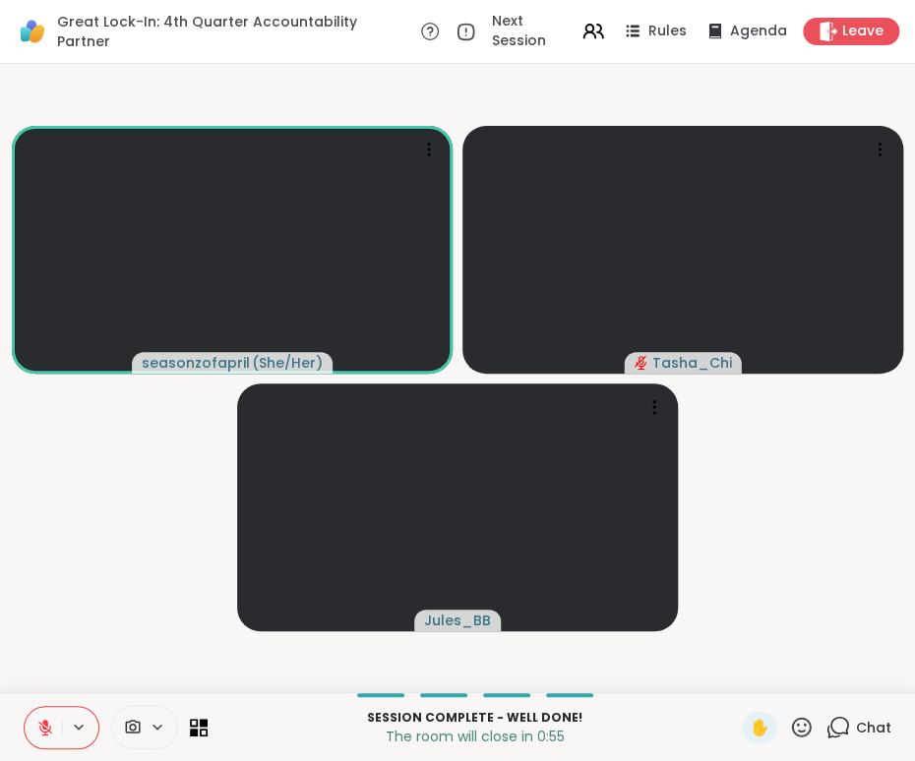
click at [715, 671] on video-player-container "seasonzofapril ( She/Her ) Tasha_Chi Jules_BB" at bounding box center [457, 378] width 891 height 613
click at [126, 647] on video-player-container "seasonzofapril ( She/Her ) Tasha_Chi Jules_BB" at bounding box center [457, 378] width 891 height 613
click at [126, 646] on video-player-container "seasonzofapril ( She/Her ) Tasha_Chi Jules_BB" at bounding box center [457, 378] width 891 height 613
click at [279, 693] on p "Session Complete - well done!" at bounding box center [474, 718] width 510 height 18
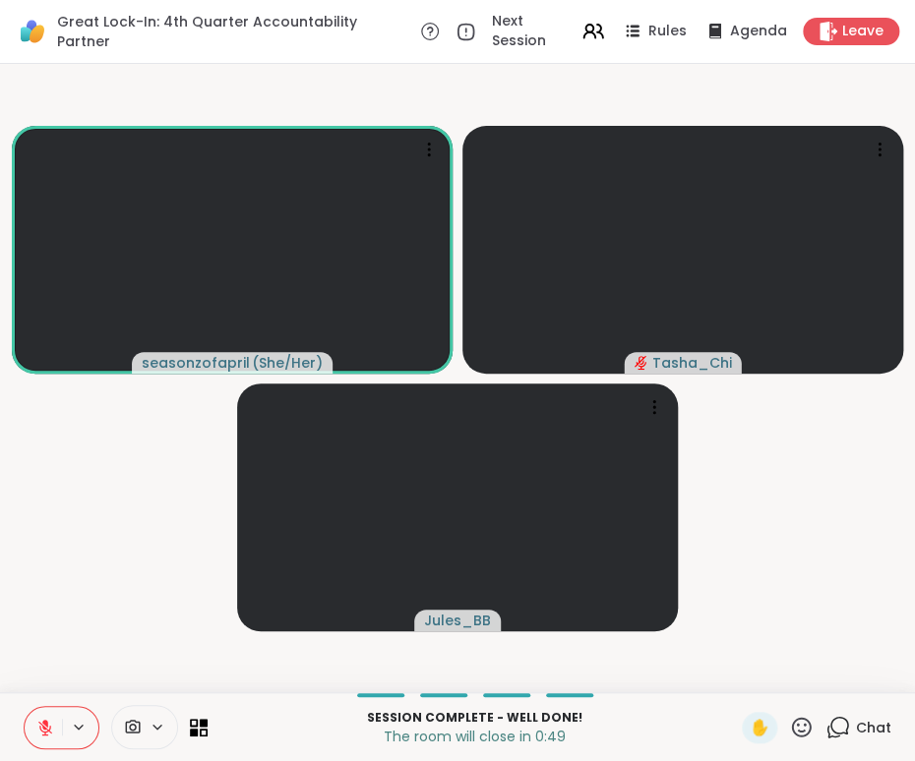
click at [104, 625] on video-player-container "seasonzofapril ( She/Her ) Tasha_Chi Jules_BB" at bounding box center [457, 378] width 891 height 613
drag, startPoint x: 67, startPoint y: 652, endPoint x: 63, endPoint y: 670, distance: 18.1
click at [66, 658] on video-player-container "seasonzofapril ( She/Her ) Tasha_Chi ❤️ Jules_BB ❤️ ❤️ ❤️ ❤️ ❤️ ❤️ ❤️ ❤️ ❤️ ❤️ …" at bounding box center [457, 378] width 891 height 613
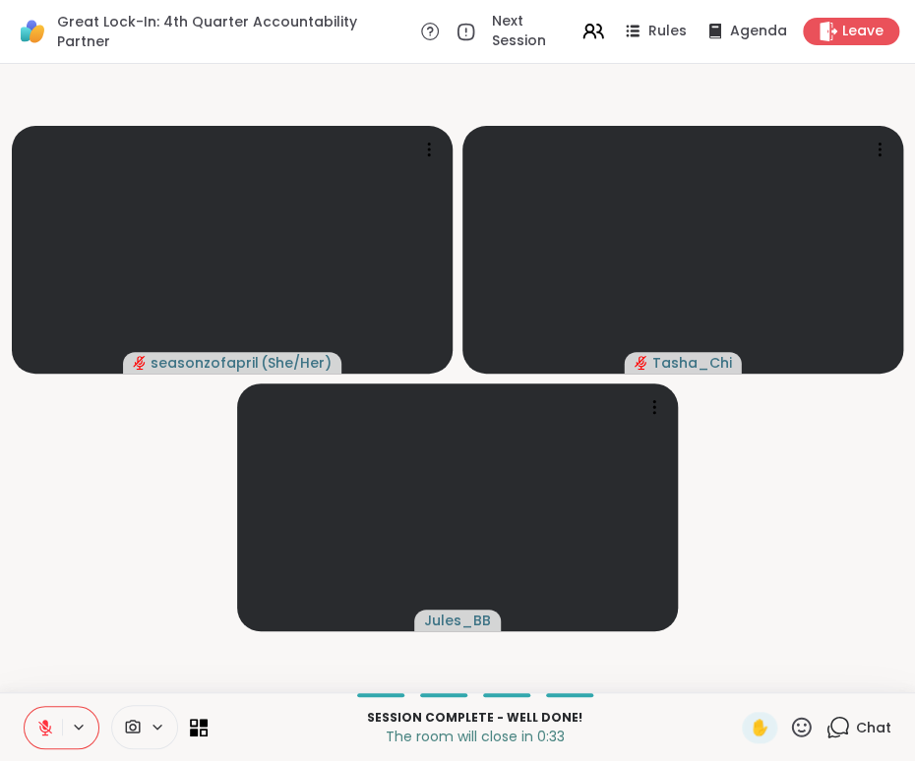
click at [43, 693] on icon at bounding box center [45, 728] width 14 height 14
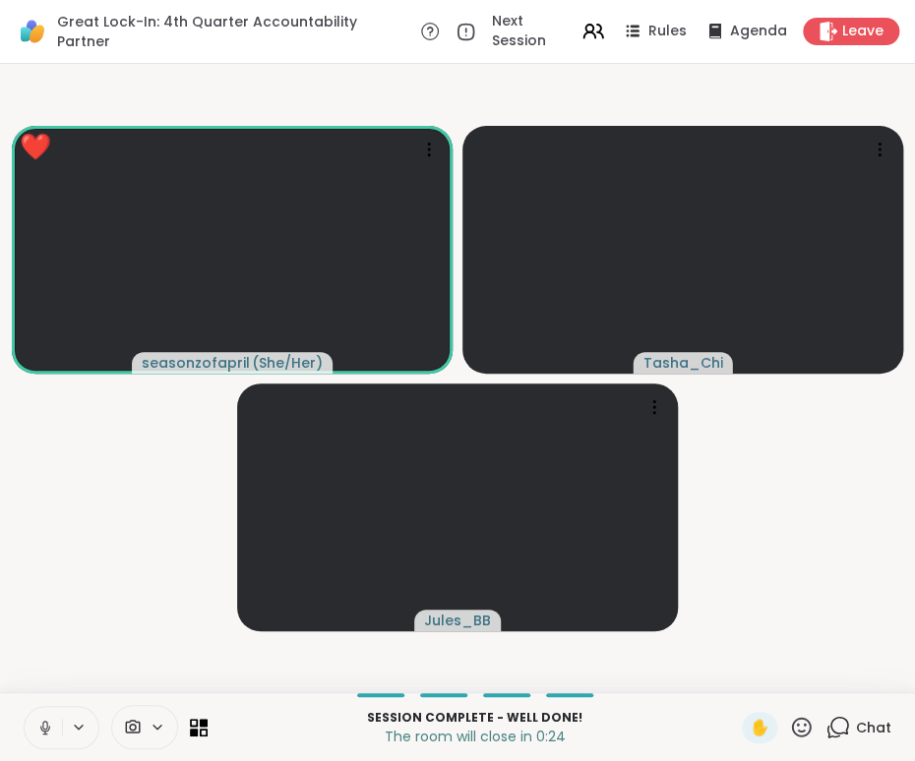
click at [620, 693] on p "The room will close in 0:24" at bounding box center [474, 737] width 510 height 20
click at [846, 29] on span "Leave" at bounding box center [863, 32] width 43 height 21
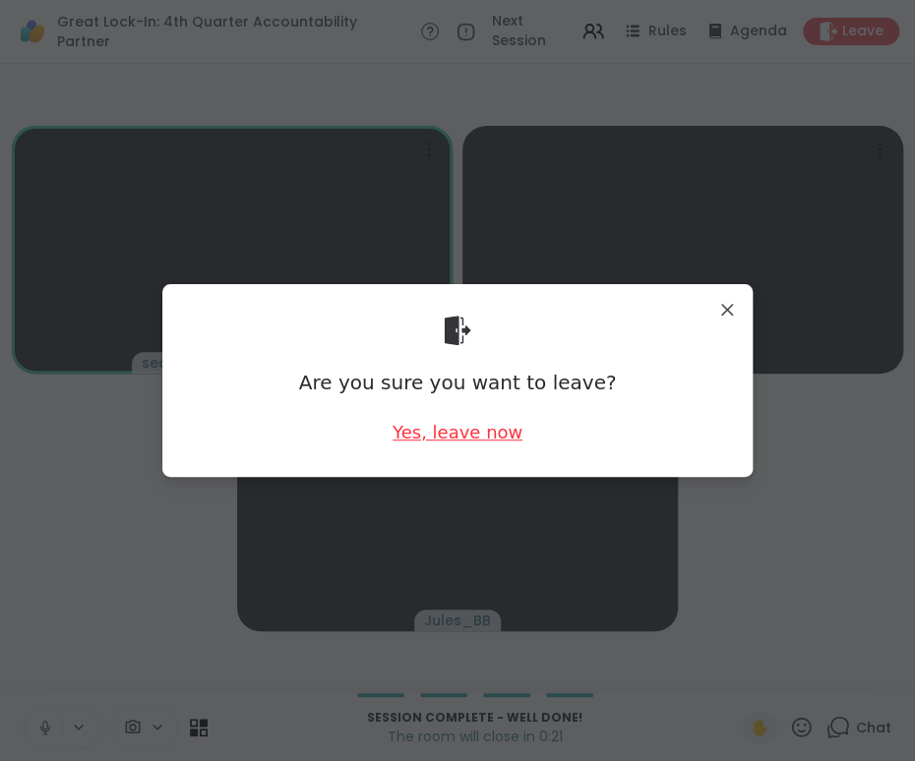
click at [429, 430] on div "Yes, leave now" at bounding box center [457, 432] width 130 height 25
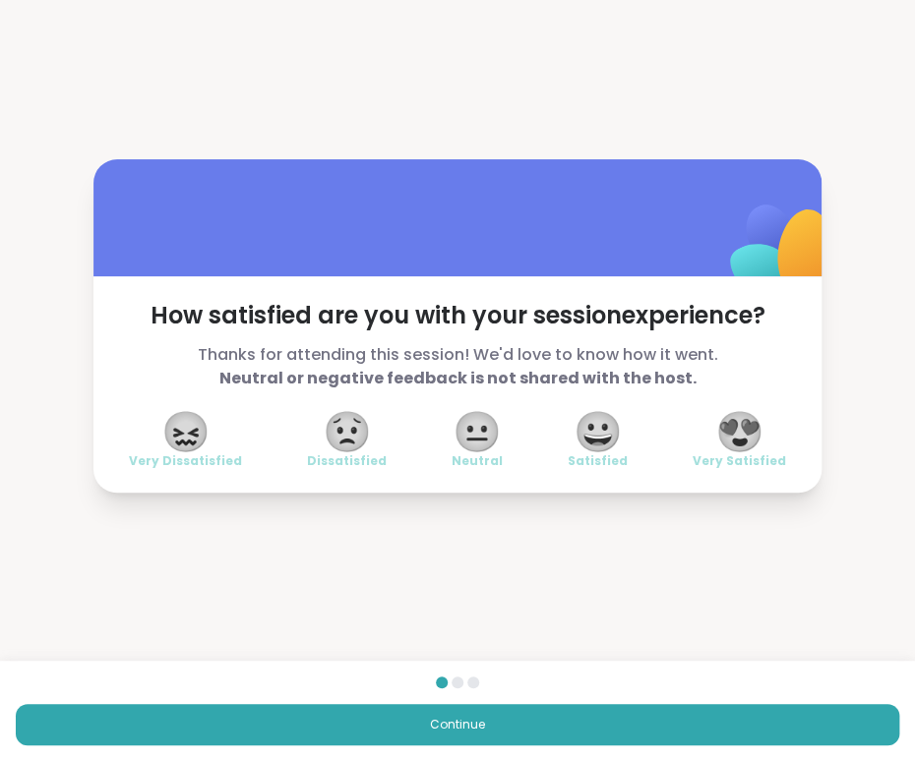
click at [724, 424] on span "😍" at bounding box center [739, 431] width 49 height 35
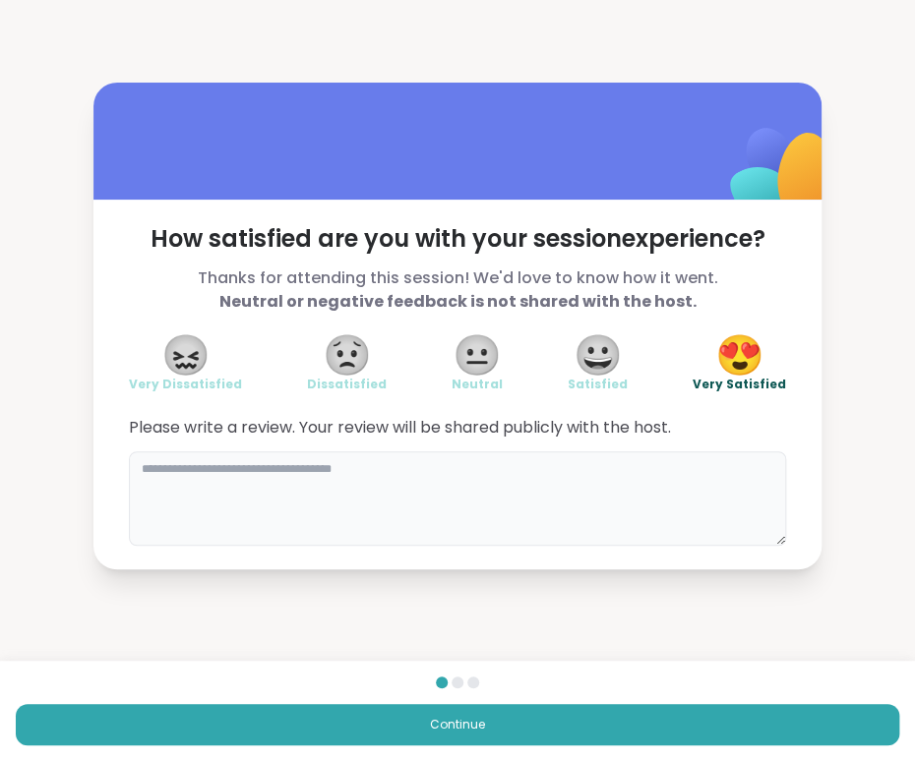
click at [511, 477] on textarea at bounding box center [457, 498] width 657 height 94
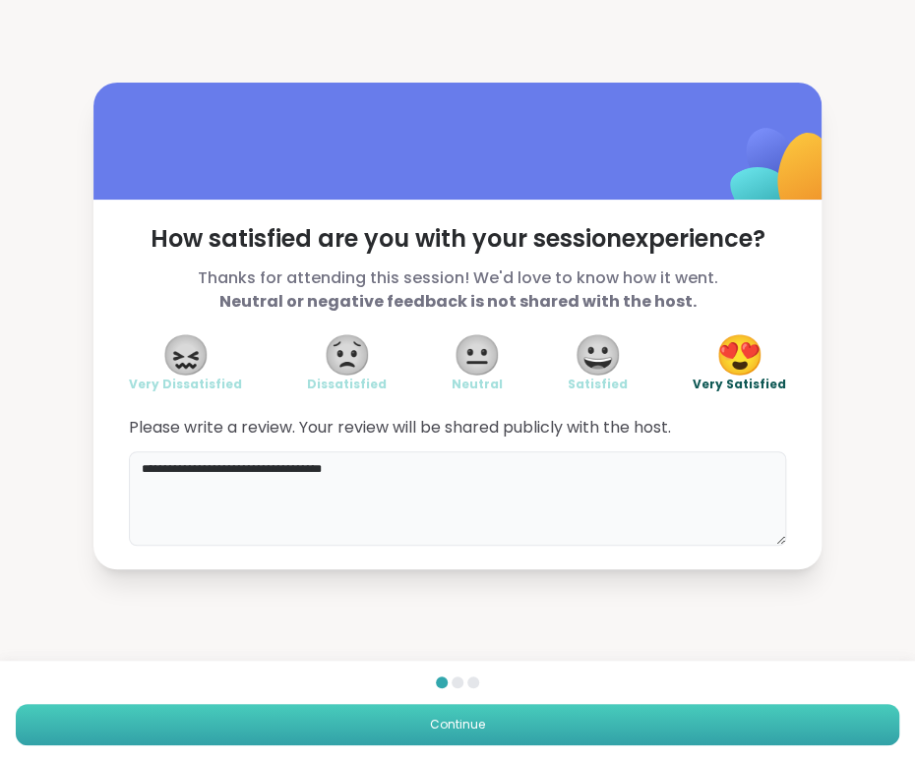
type textarea "**********"
click at [460, 693] on span "Continue" at bounding box center [457, 725] width 55 height 18
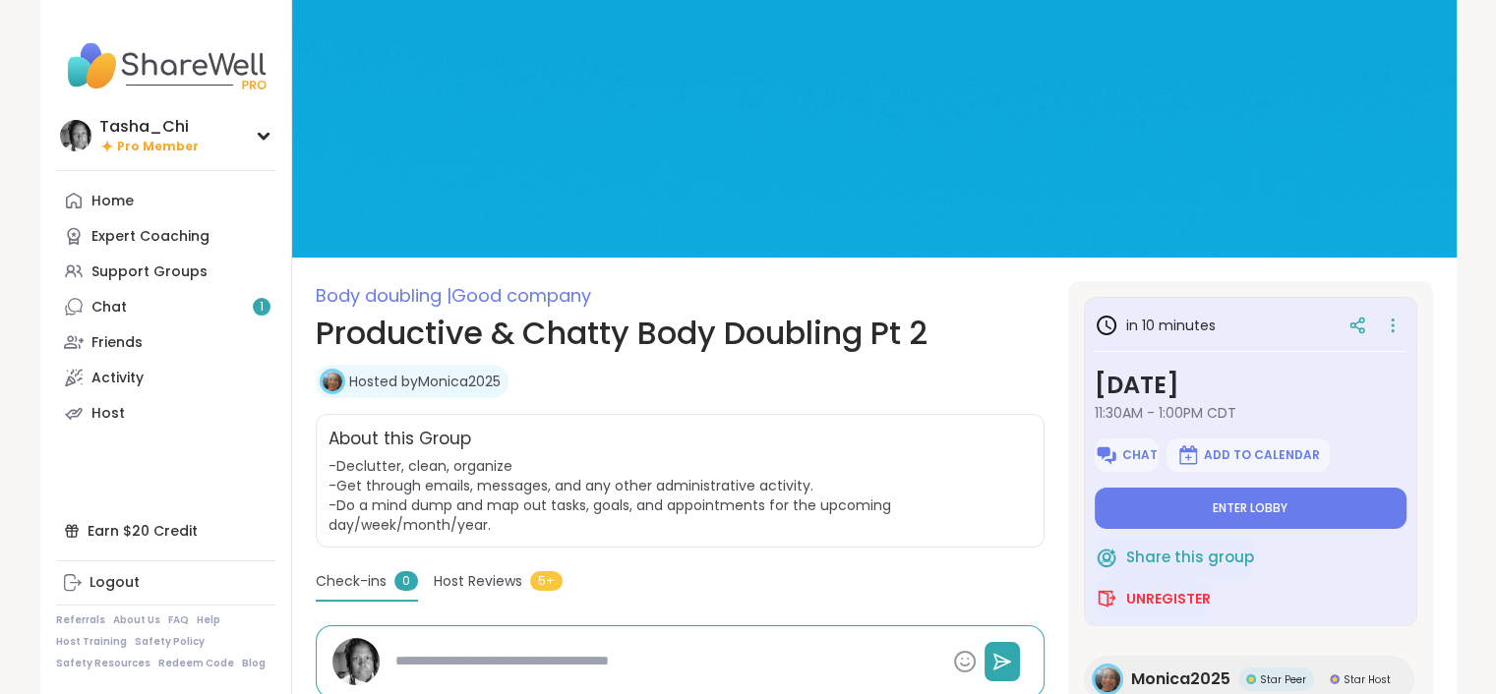
click at [1255, 501] on span "Enter lobby" at bounding box center [1250, 509] width 75 height 16
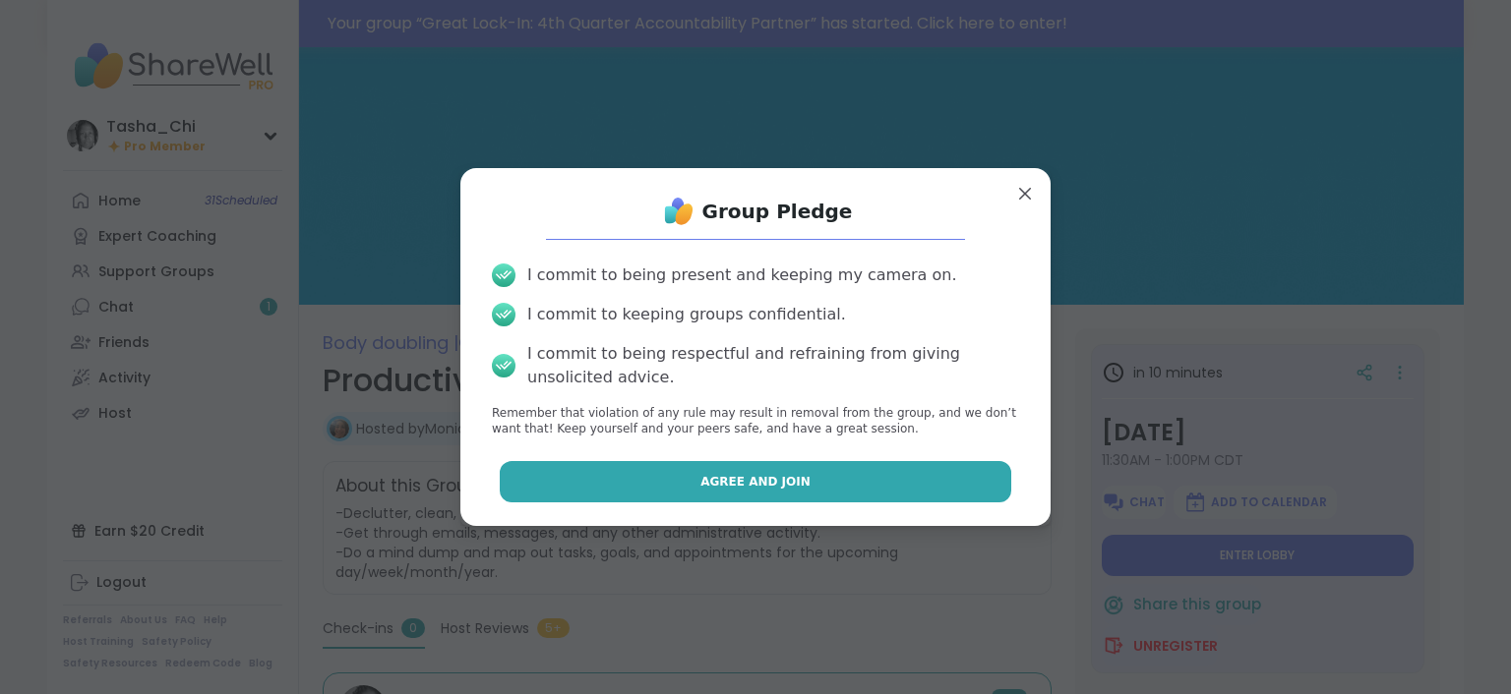
click at [732, 487] on span "Agree and Join" at bounding box center [755, 482] width 110 height 18
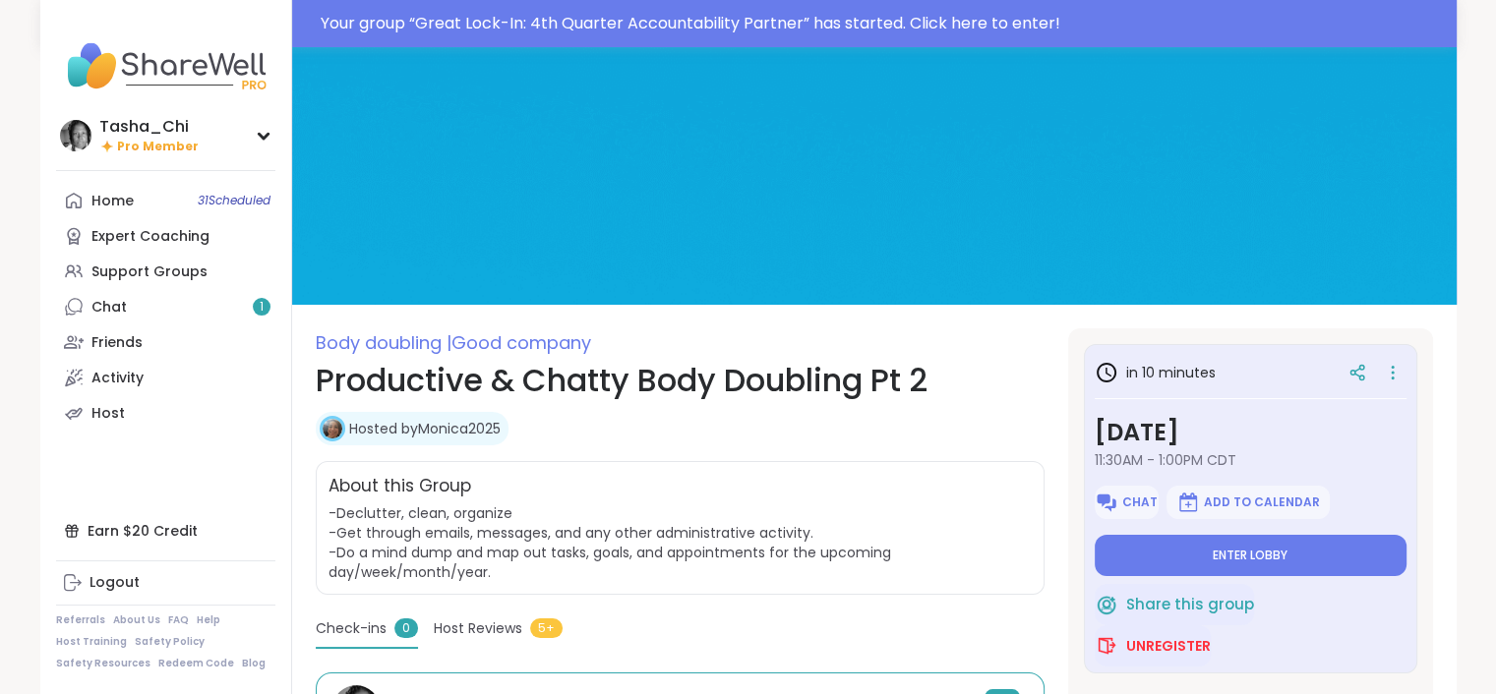
type textarea "*"
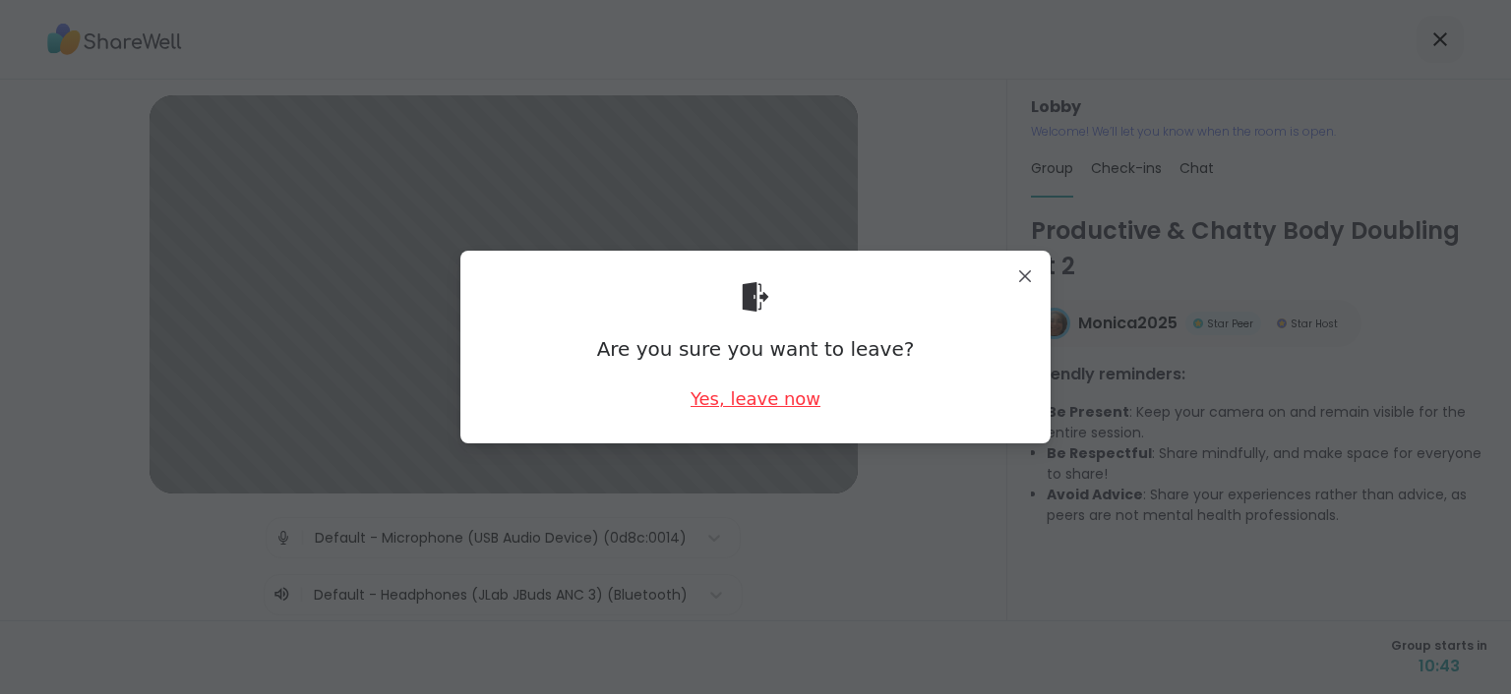
click at [767, 407] on div "Yes, leave now" at bounding box center [755, 398] width 130 height 25
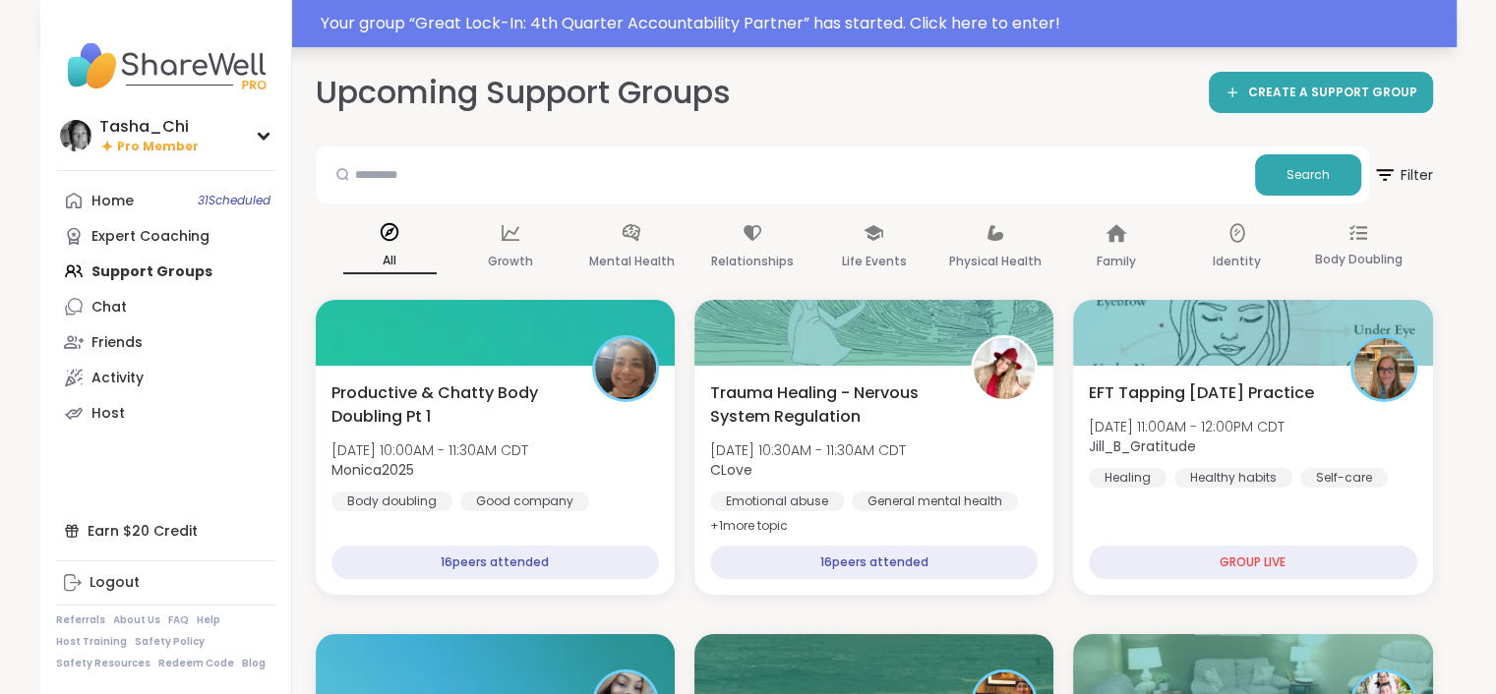
click at [661, 18] on div "Your group “ Great Lock-In: 4th Quarter Accountability Partner ” has started. C…" at bounding box center [883, 24] width 1124 height 24
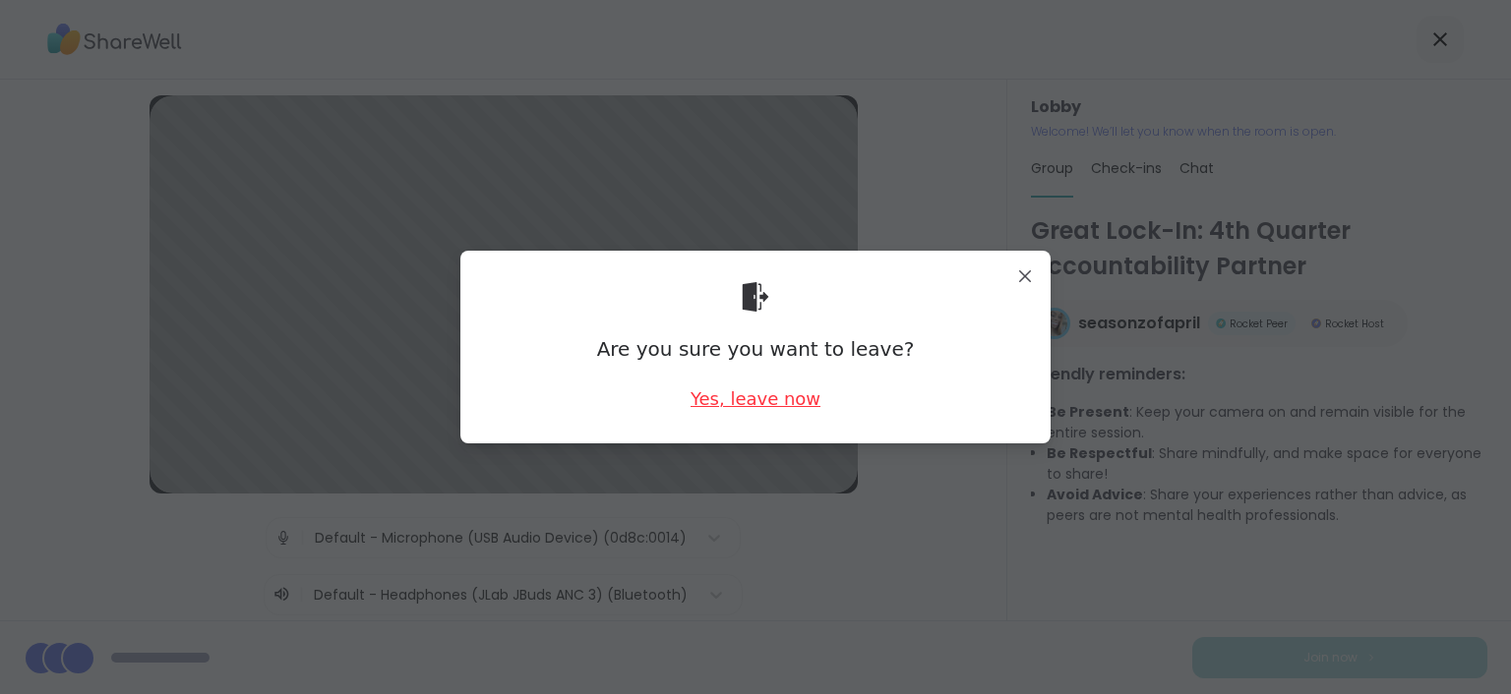
click at [777, 386] on div "Yes, leave now" at bounding box center [755, 398] width 130 height 25
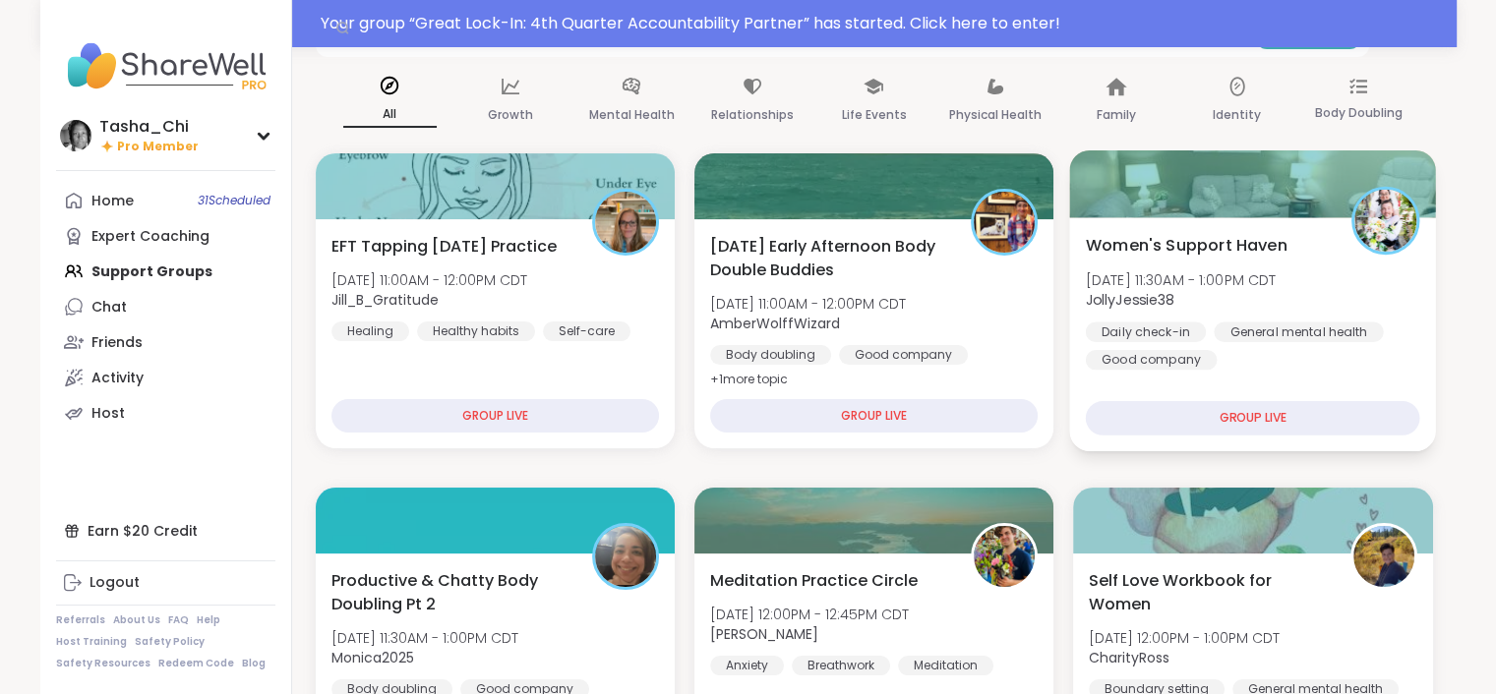
scroll to position [197, 0]
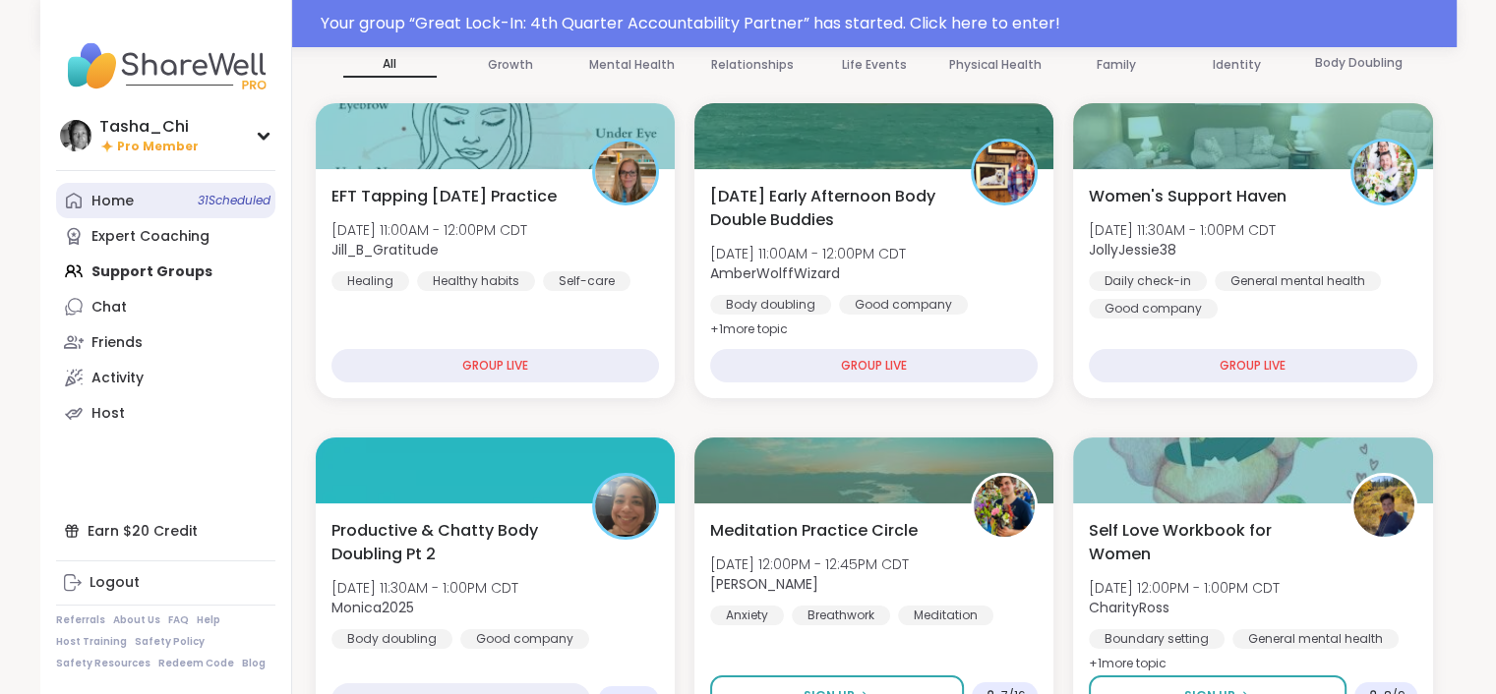
click at [161, 204] on link "Home 31 Scheduled" at bounding box center [165, 200] width 219 height 35
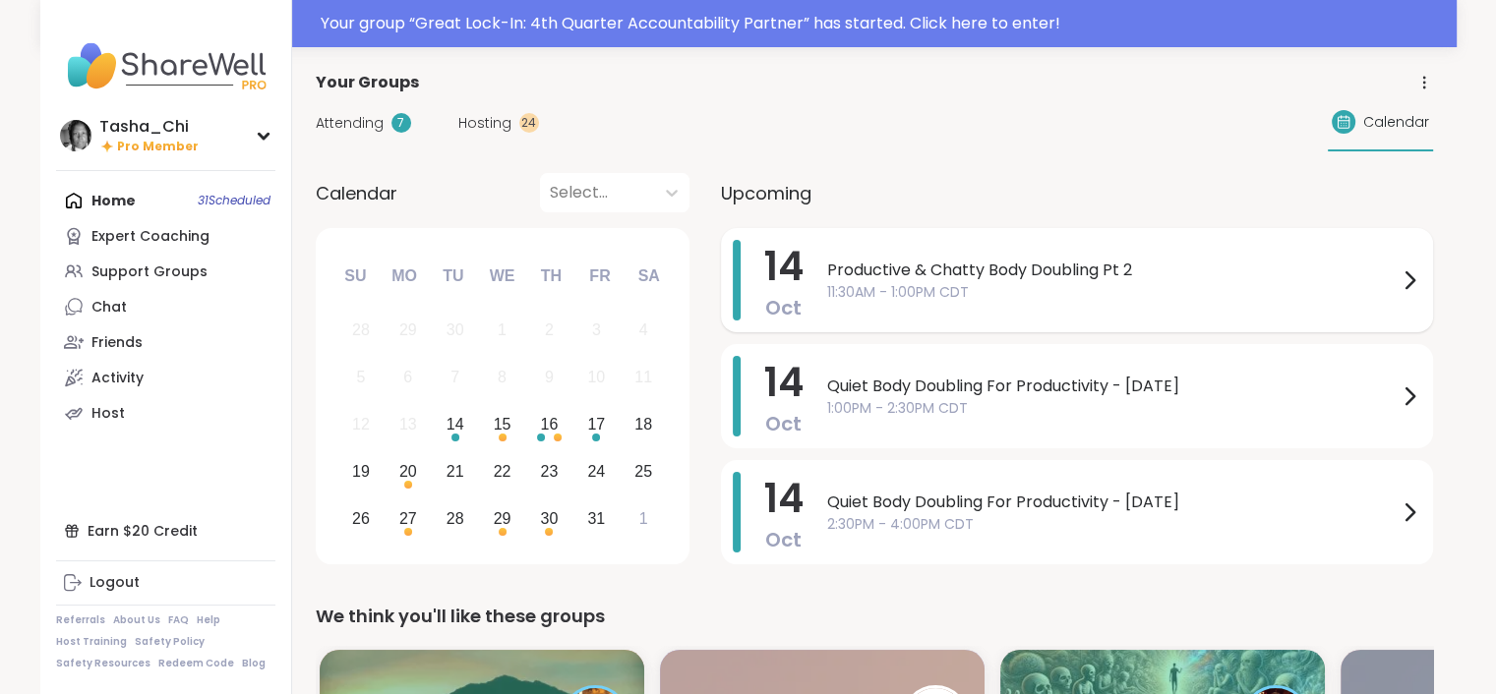
click at [974, 271] on span "Productive & Chatty Body Doubling Pt 2" at bounding box center [1112, 271] width 570 height 24
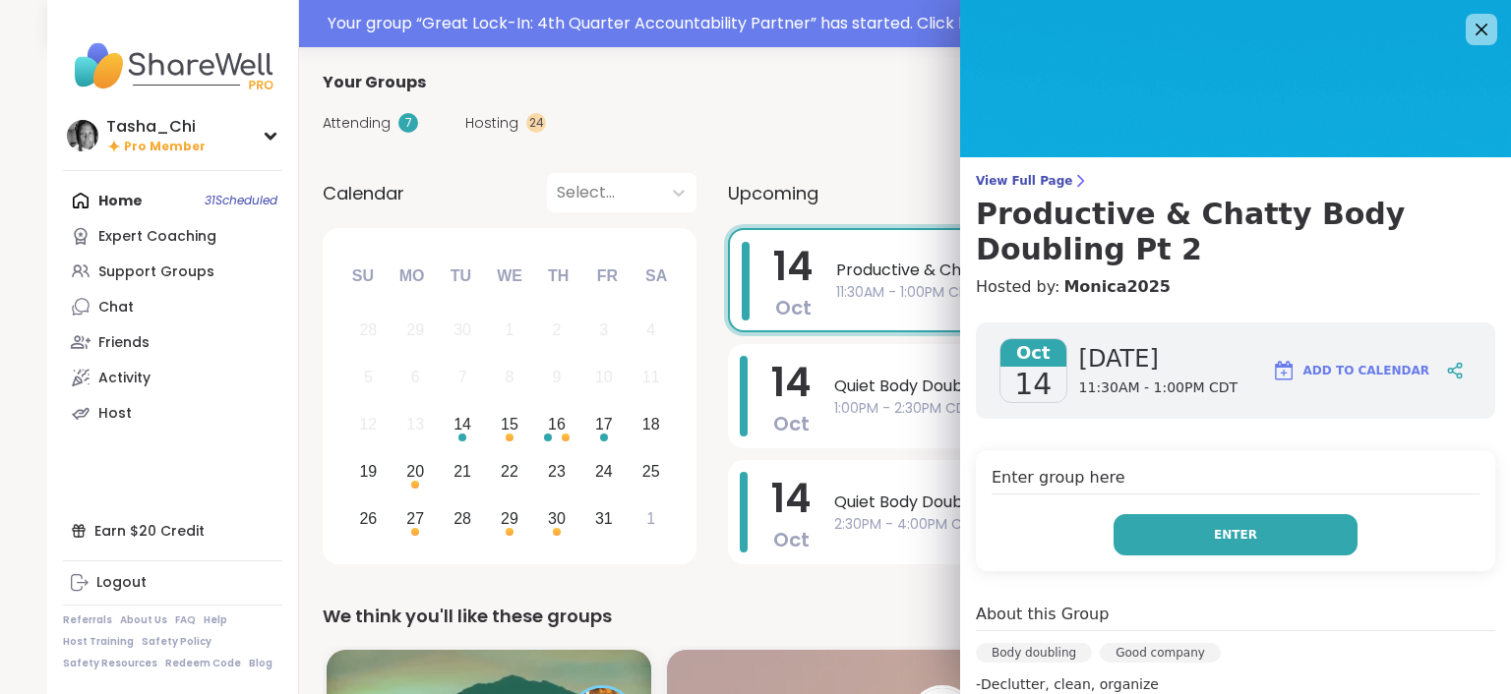
click at [1277, 541] on button "Enter" at bounding box center [1235, 534] width 244 height 41
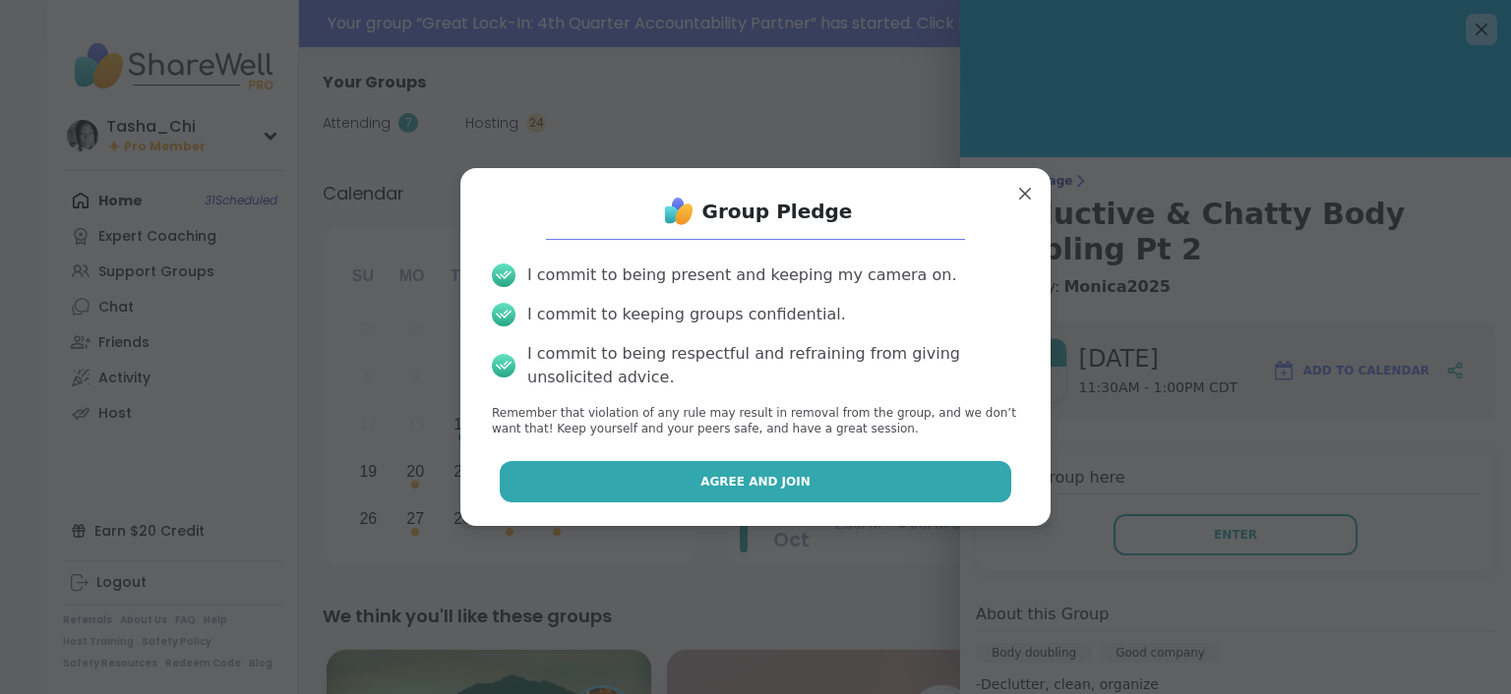
click at [956, 483] on button "Agree and Join" at bounding box center [756, 481] width 512 height 41
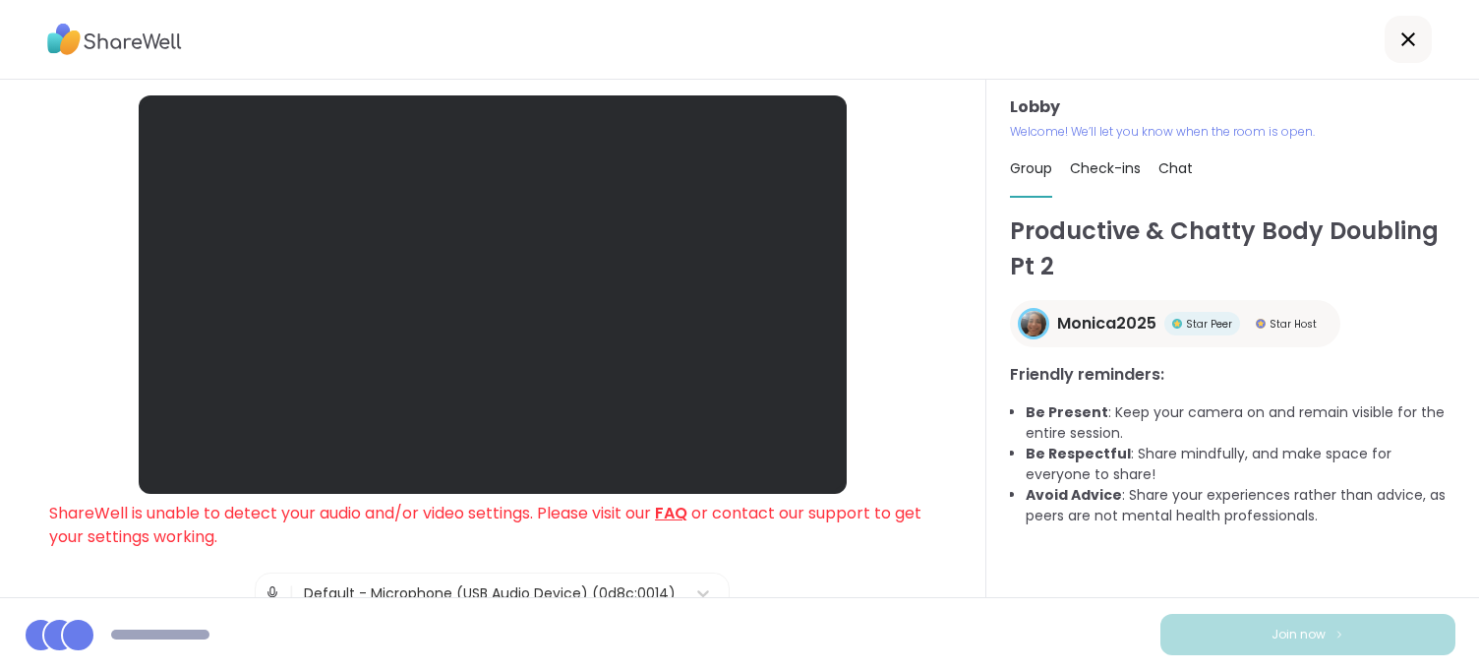
drag, startPoint x: 601, startPoint y: 559, endPoint x: 738, endPoint y: 581, distance: 138.6
click at [602, 559] on div "Lobby ShareWell is unable to detect your audio and/or video settings. Please vi…" at bounding box center [492, 473] width 886 height 757
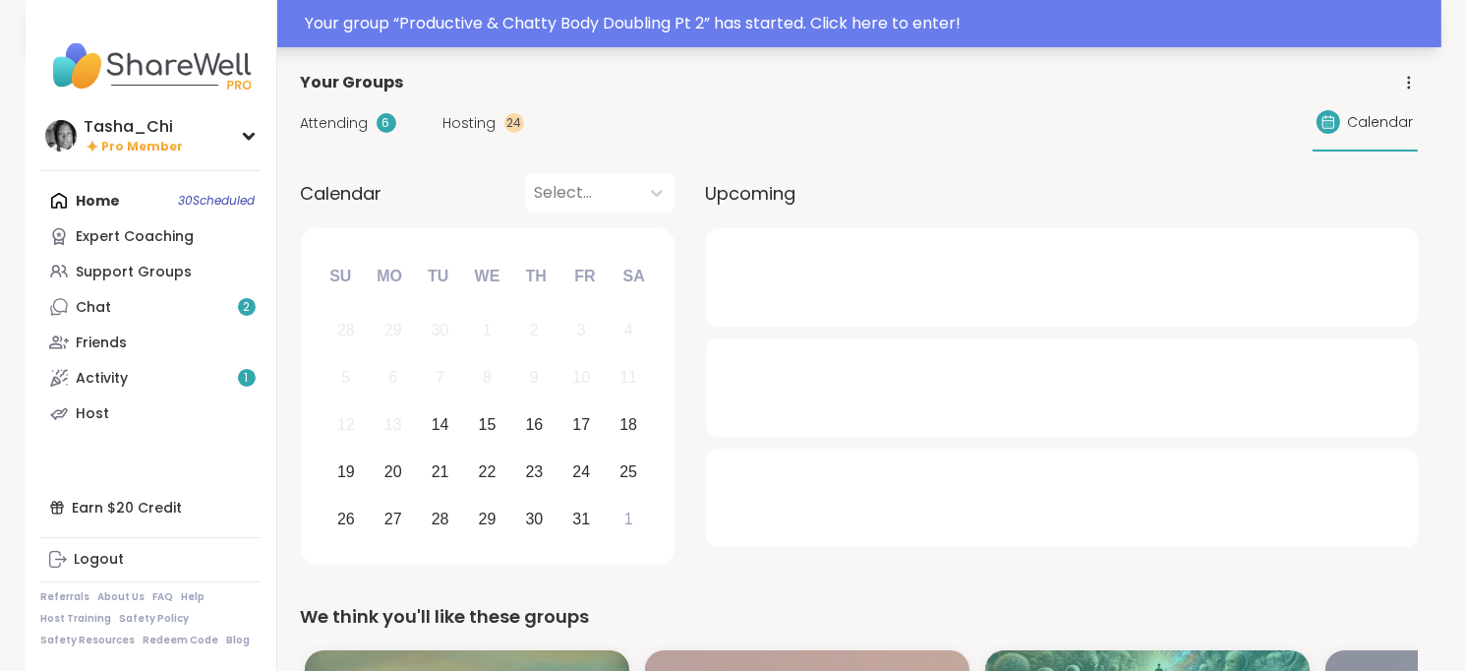
click at [568, 26] on div "Your group “ Productive & Chatty Body Doubling Pt 2 ” has started. Click here t…" at bounding box center [868, 24] width 1124 height 24
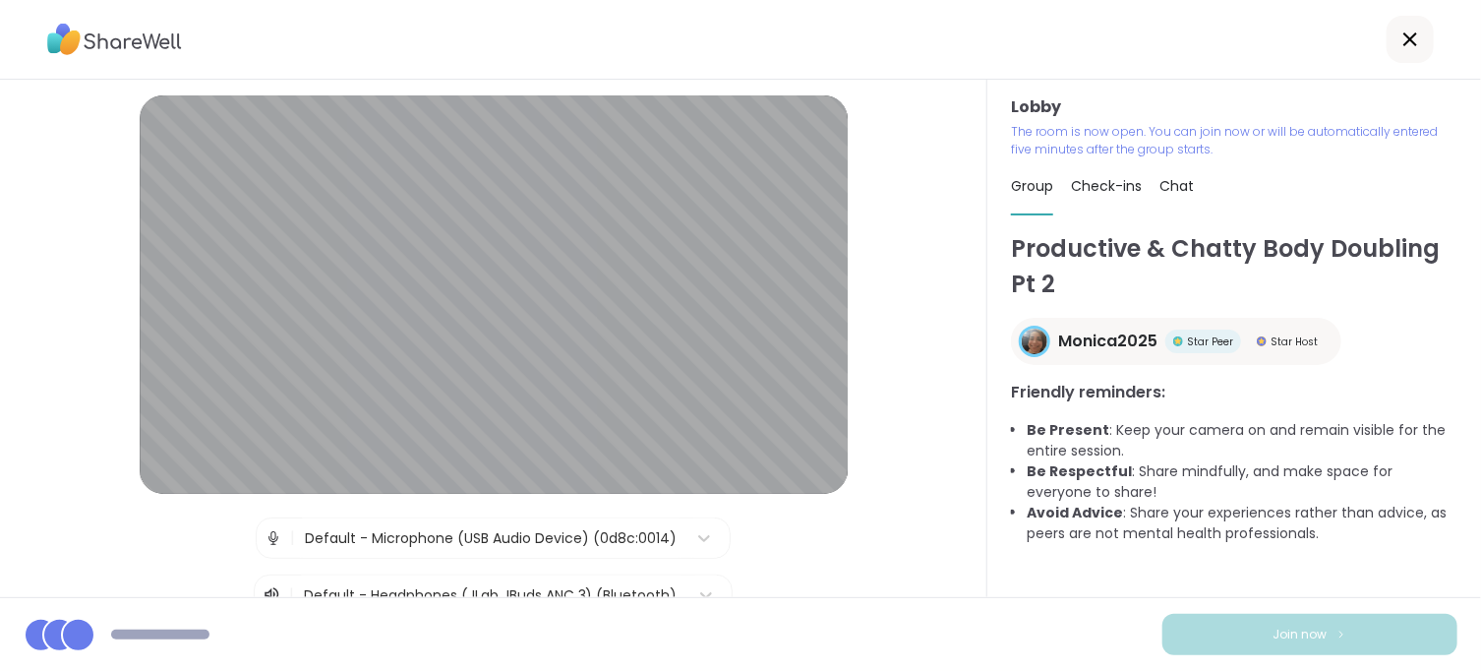
click at [1243, 570] on div "Productive & Chatty Body Doubling Pt 2 Monica2025 Star Peer Star Host Friendly …" at bounding box center [1234, 414] width 446 height 366
click at [1060, 597] on div "Join now" at bounding box center [740, 634] width 1481 height 74
click at [1242, 562] on div "Productive & Chatty Body Doubling Pt 2 Monica2025 Star Peer Star Host Friendly …" at bounding box center [1234, 414] width 446 height 366
click at [1109, 614] on div "Join now" at bounding box center [740, 634] width 1481 height 74
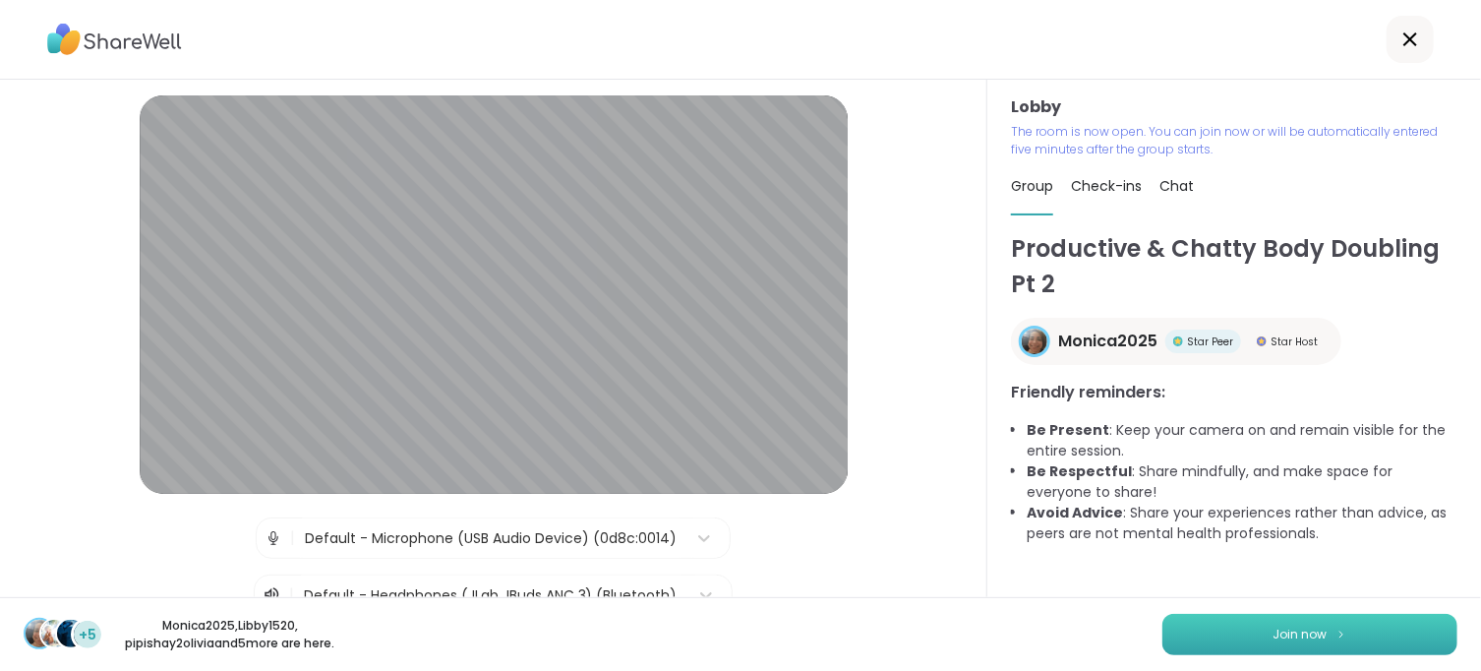
click at [1231, 628] on button "Join now" at bounding box center [1309, 634] width 295 height 41
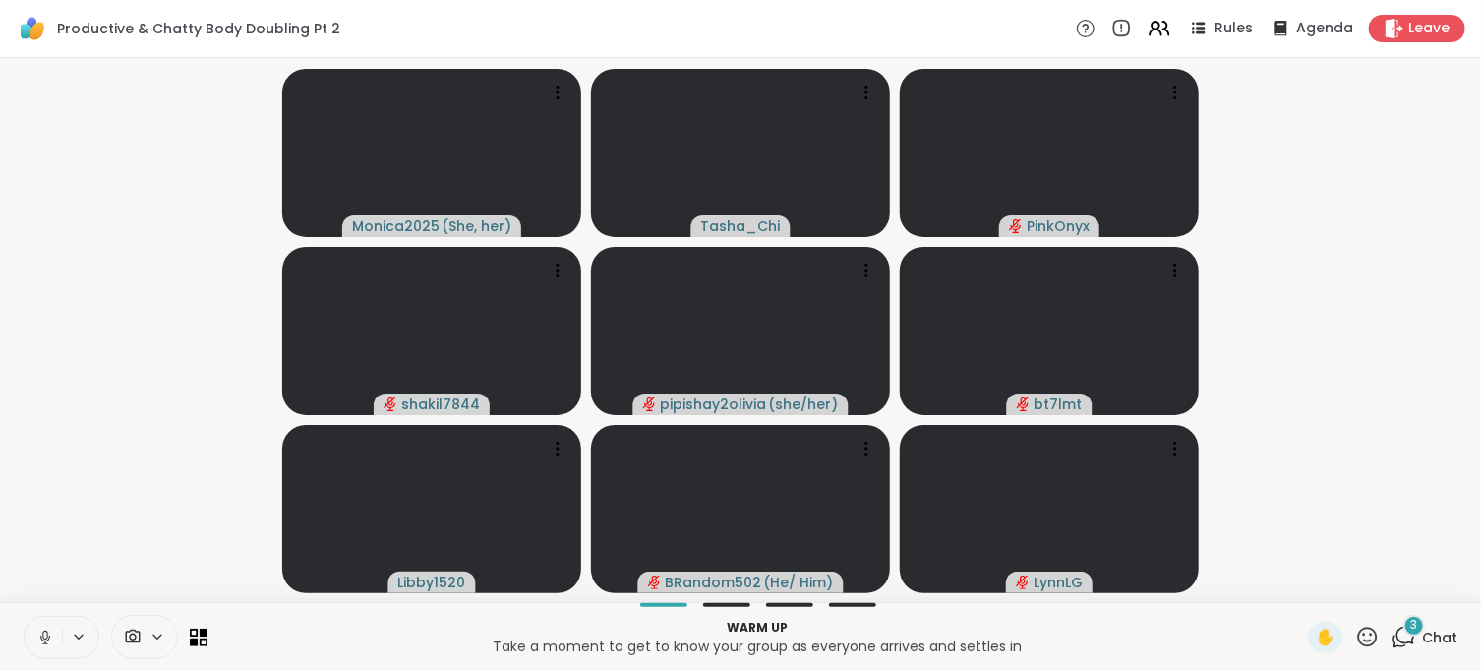
click at [43, 631] on icon at bounding box center [44, 634] width 5 height 9
click at [89, 632] on button at bounding box center [80, 636] width 36 height 17
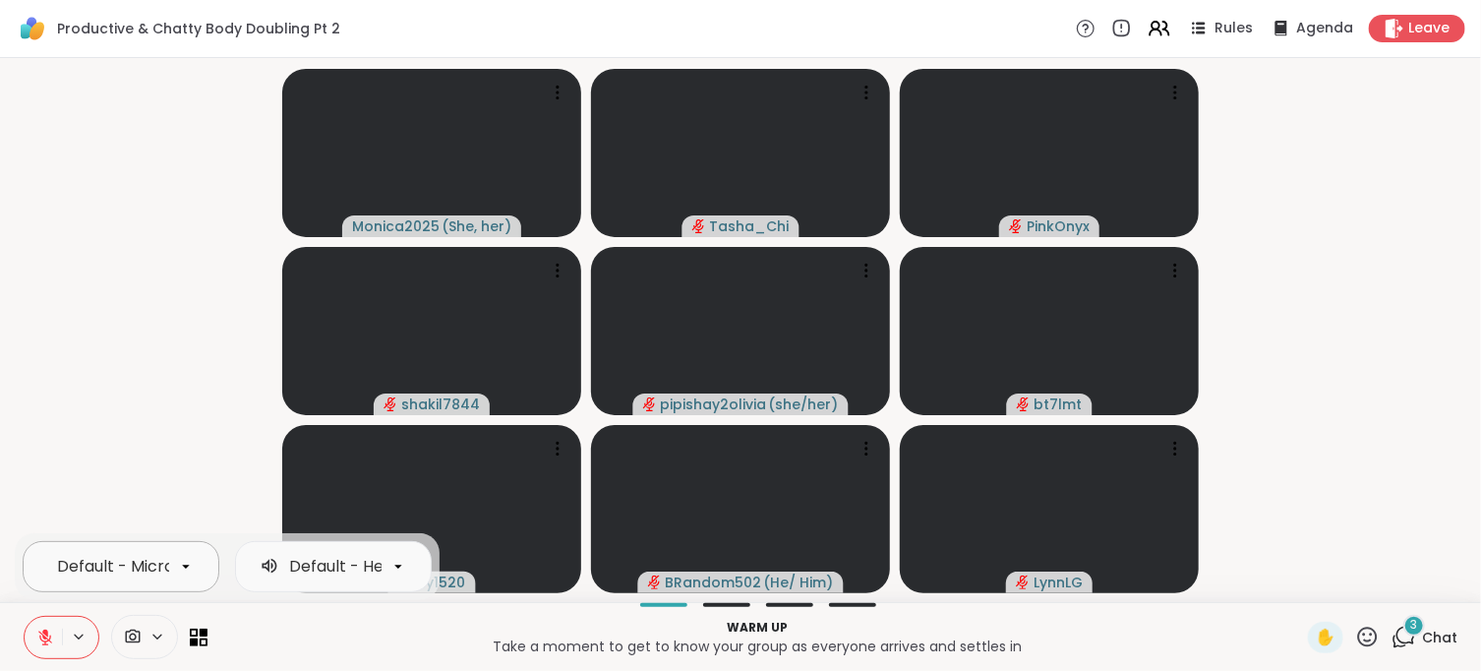
scroll to position [0, 178]
click at [109, 586] on div "Default - Microphone (USB Audio Device)" at bounding box center [121, 566] width 197 height 51
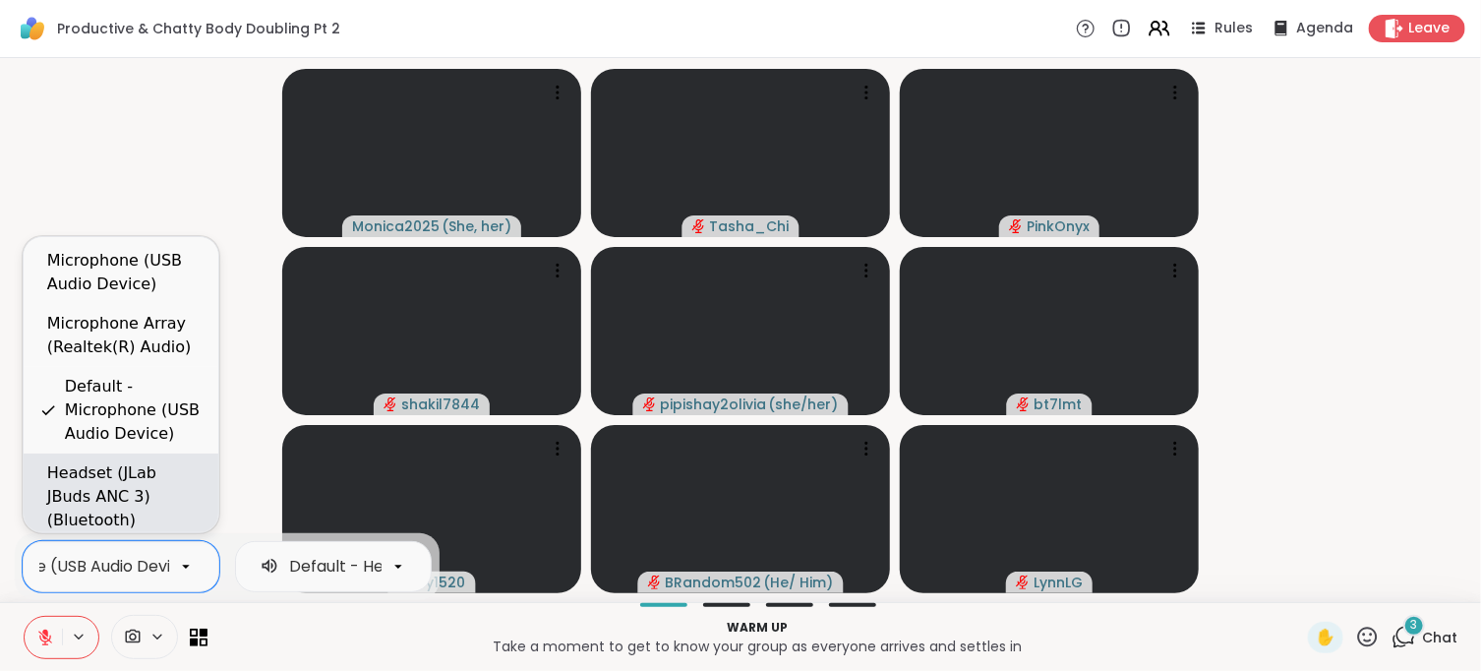
click at [108, 506] on div "Headset (JLab JBuds ANC 3) (Bluetooth)" at bounding box center [124, 496] width 155 height 71
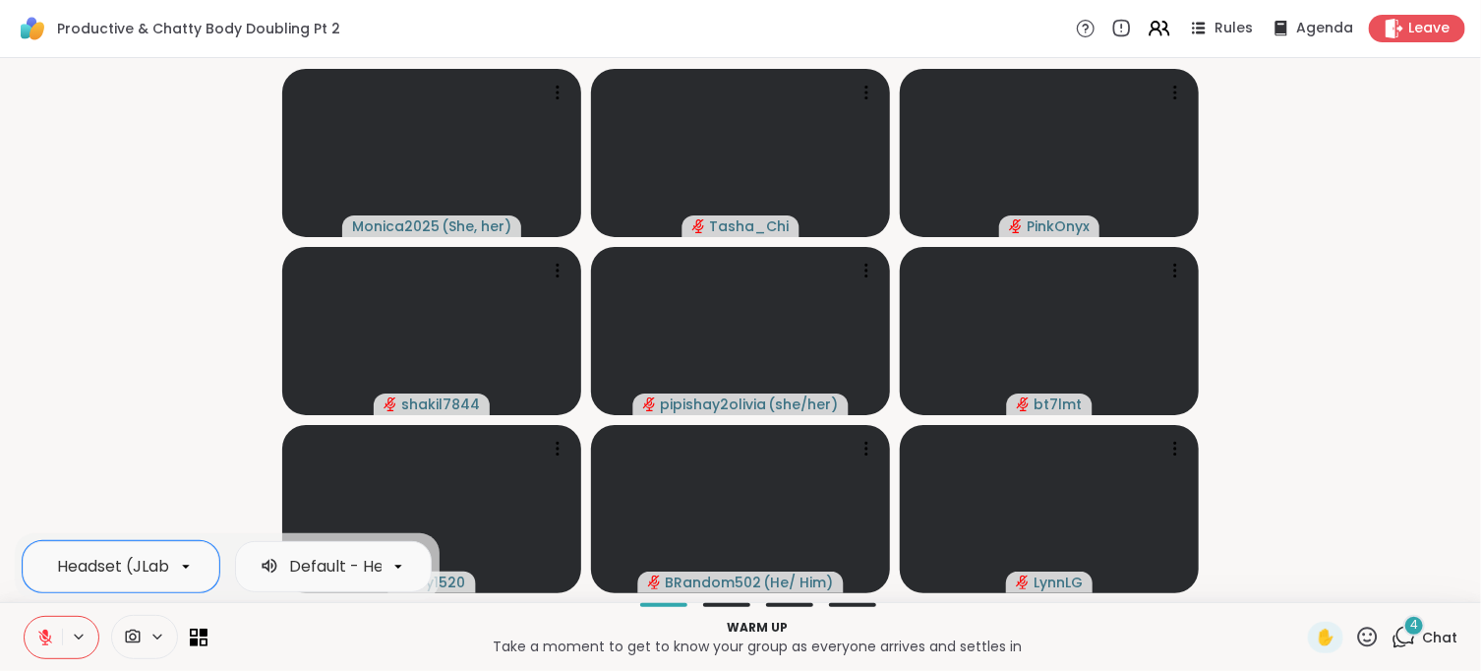
click at [1410, 632] on span "4" at bounding box center [1414, 625] width 8 height 17
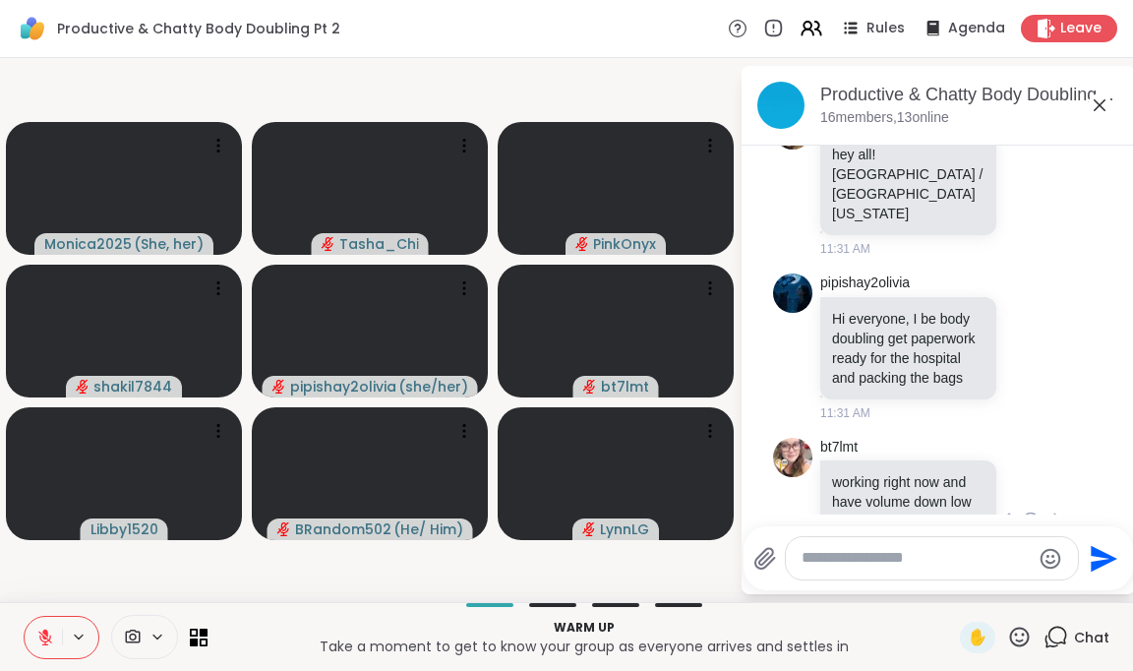
scroll to position [416, 0]
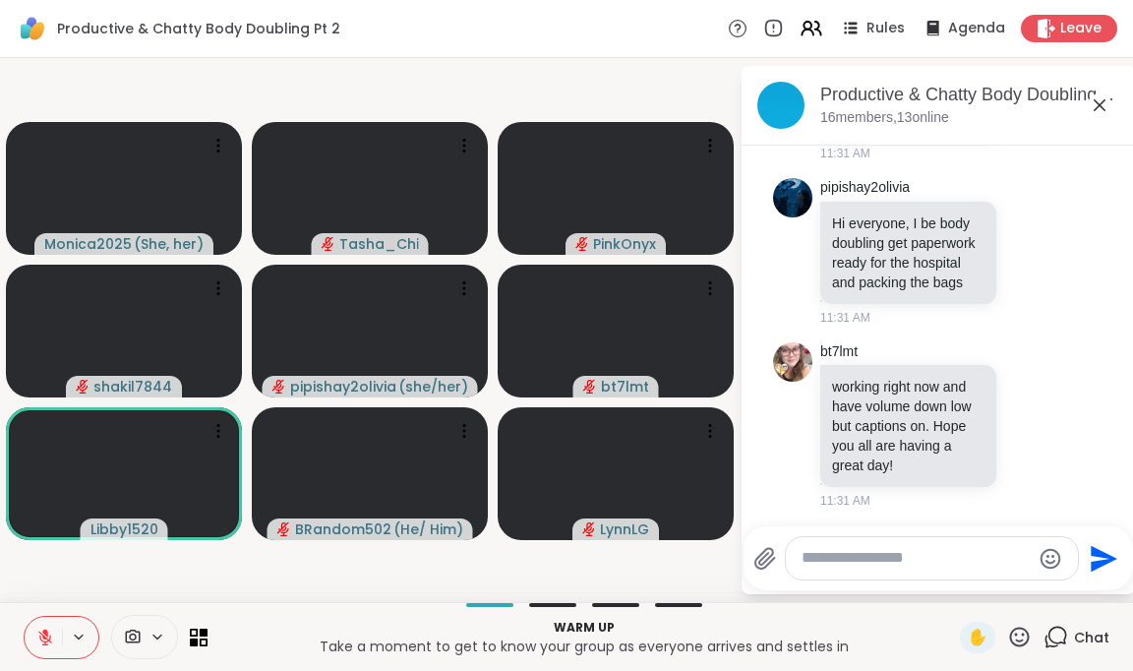
drag, startPoint x: 314, startPoint y: 581, endPoint x: 421, endPoint y: 553, distance: 110.9
click at [314, 581] on video-player-container "Monica2025 ( She, her ) Tasha_Chi PinkOnyx shakil7844 pipishay2olivia ( she/her…" at bounding box center [370, 330] width 716 height 528
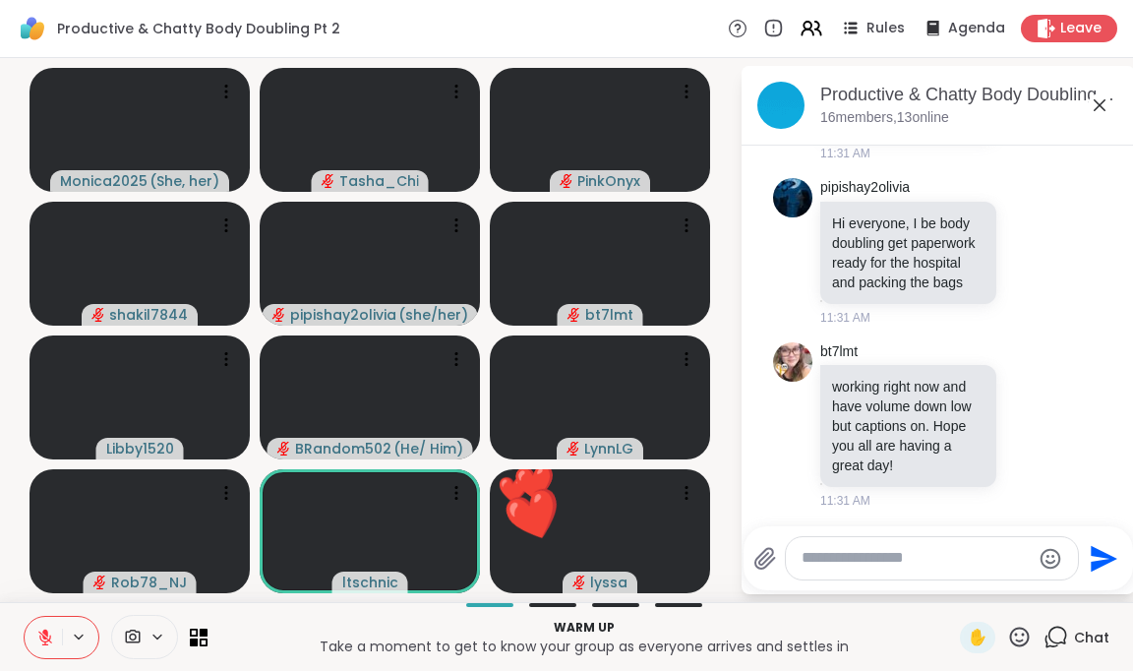
click at [821, 566] on textarea "Type your message" at bounding box center [916, 558] width 229 height 21
paste textarea "**********"
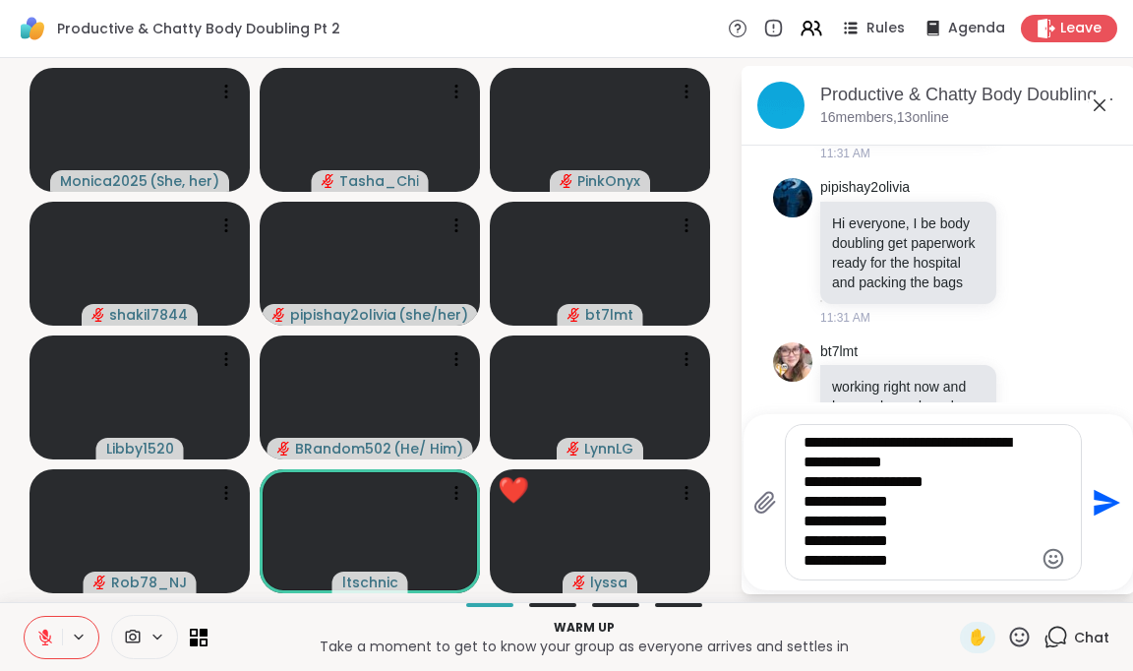
type textarea "**********"
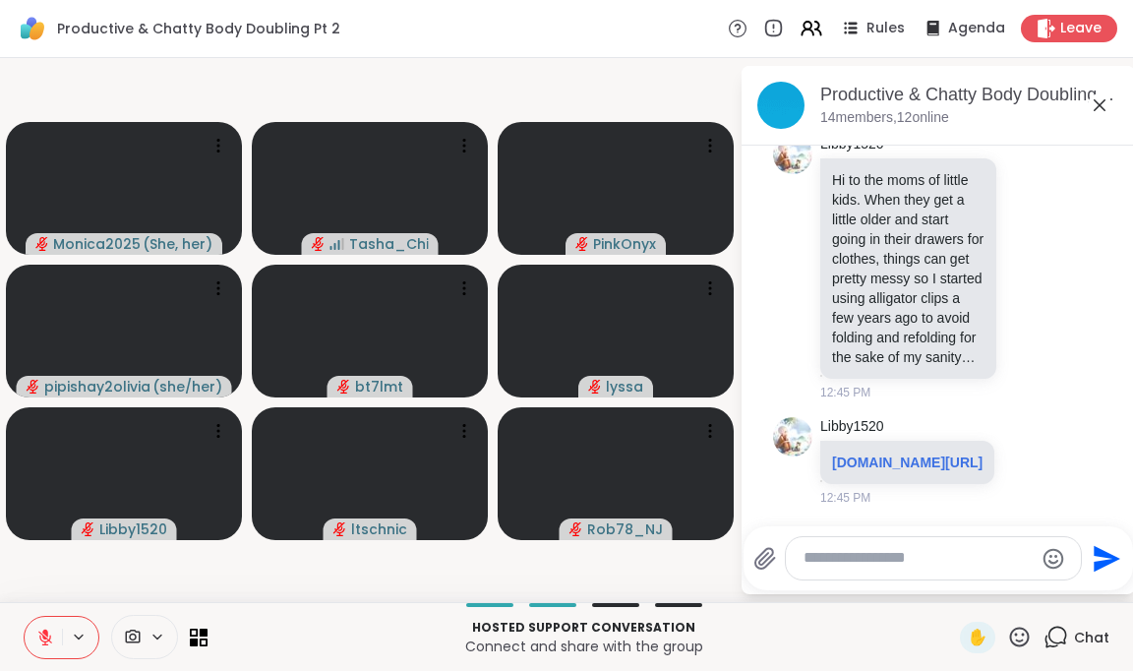
scroll to position [8162, 0]
